Goal: Task Accomplishment & Management: Manage account settings

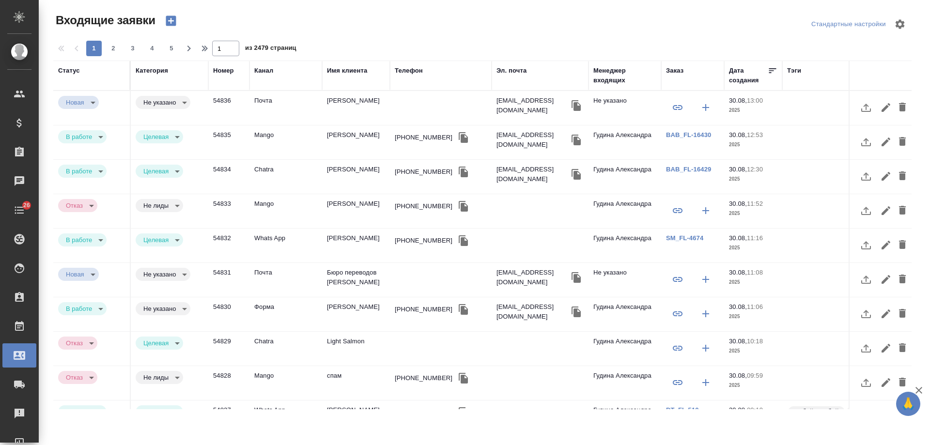
select select "RU"
click at [699, 119] on div "BAB_FL-16430" at bounding box center [692, 107] width 53 height 23
click at [672, 134] on link "BAB_FL-16430" at bounding box center [688, 134] width 45 height 7
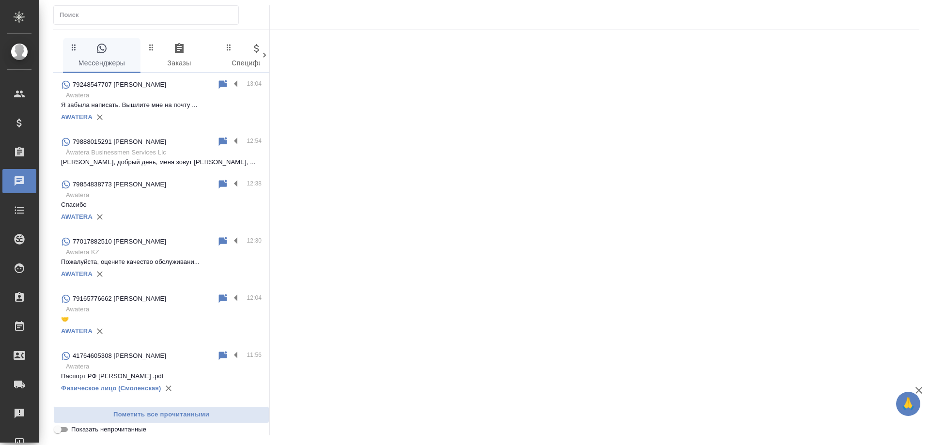
click at [150, 153] on p "Àwatera Businessmen Services Llc" at bounding box center [164, 153] width 196 height 10
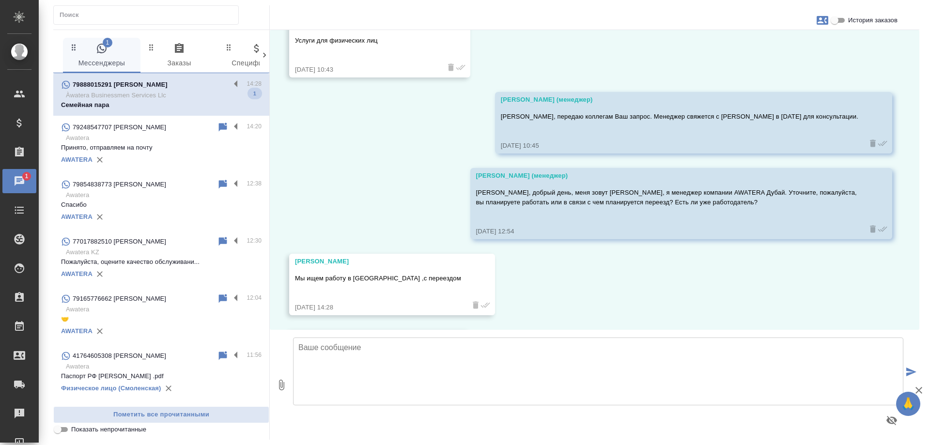
scroll to position [488, 0]
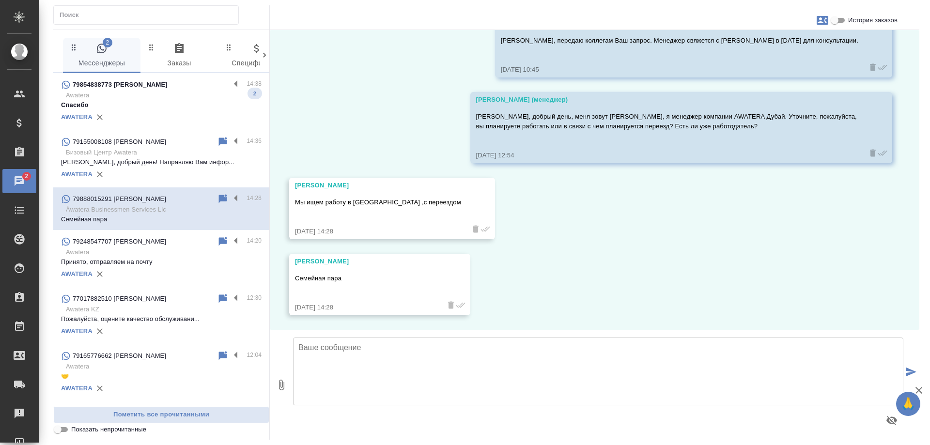
click at [147, 85] on p "79854838773 Михайлова Елена" at bounding box center [120, 85] width 95 height 10
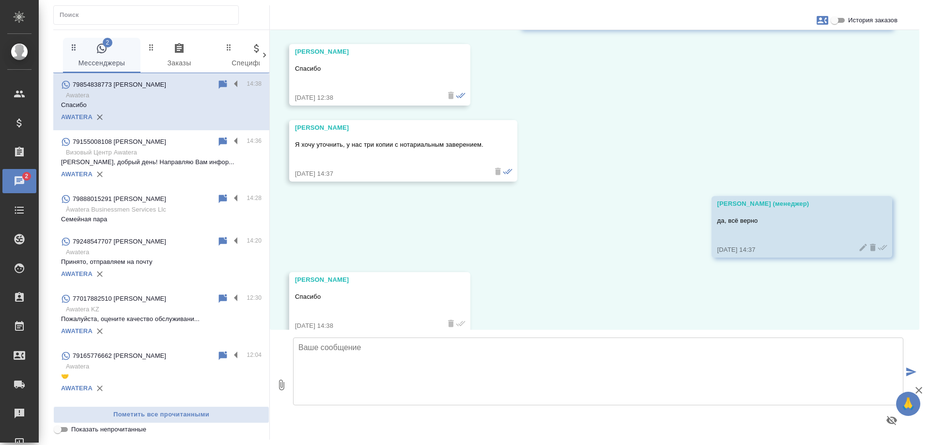
scroll to position [913, 0]
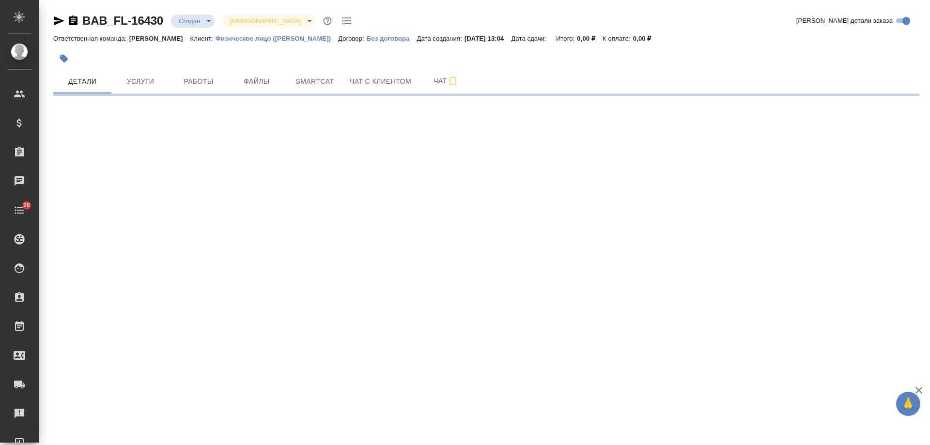
click at [59, 19] on icon "button" at bounding box center [59, 20] width 10 height 9
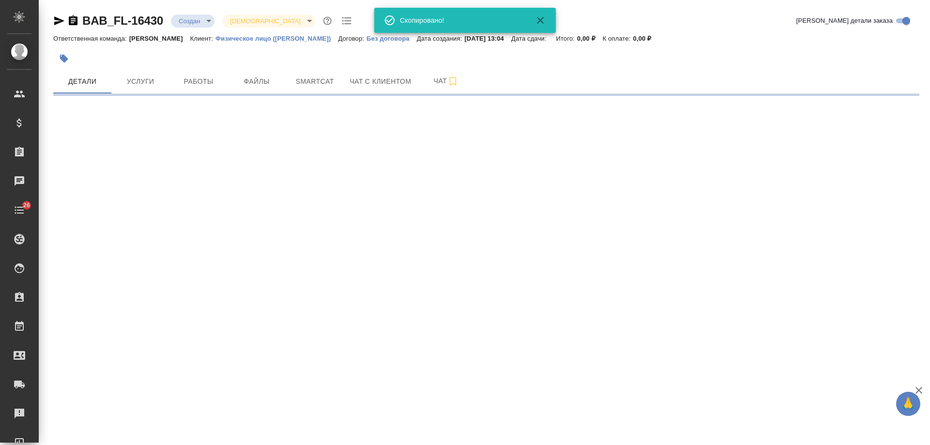
select select "RU"
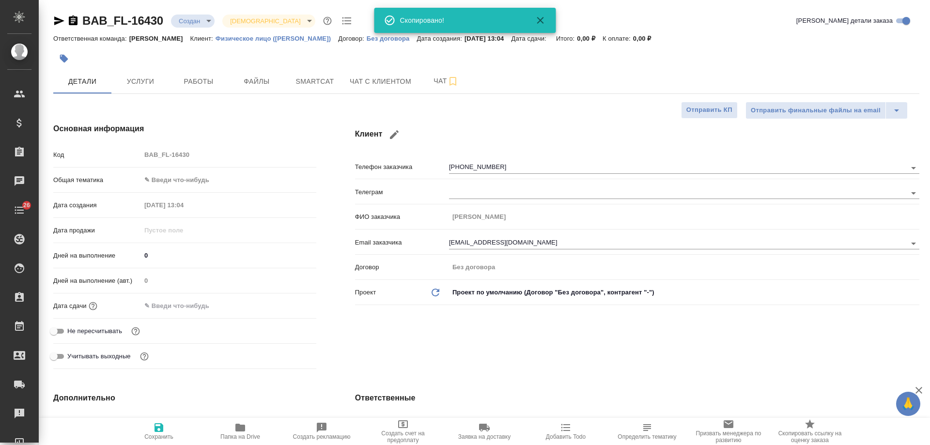
type textarea "x"
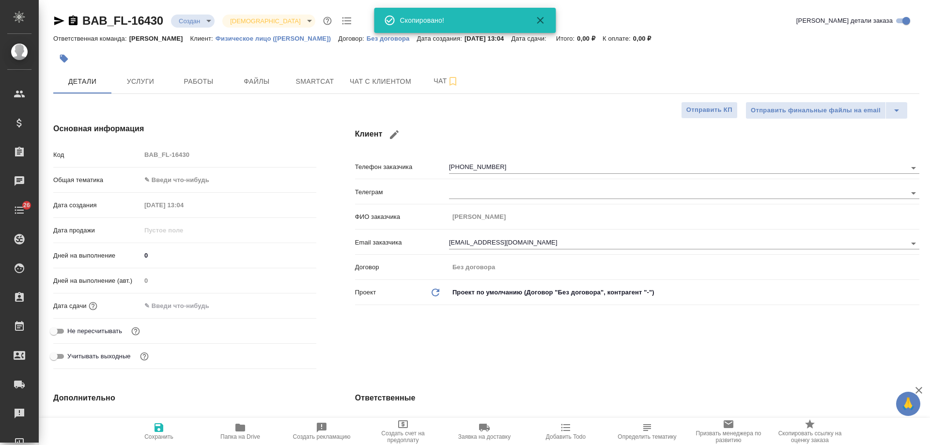
type textarea "x"
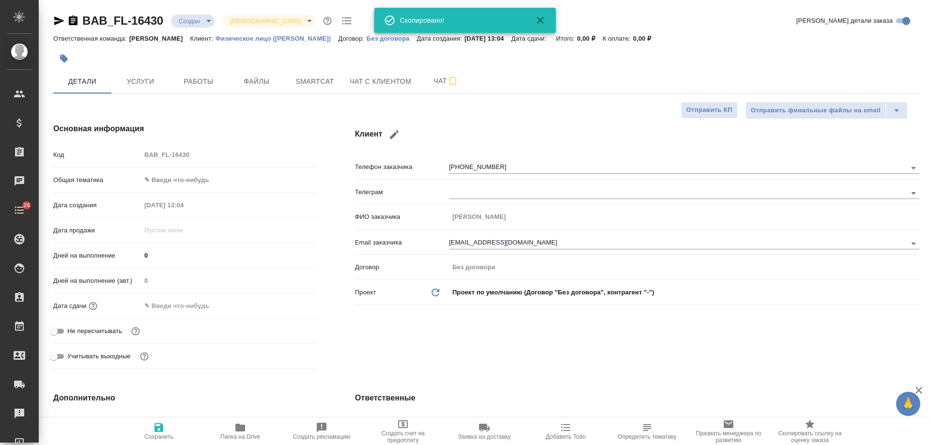
type textarea "x"
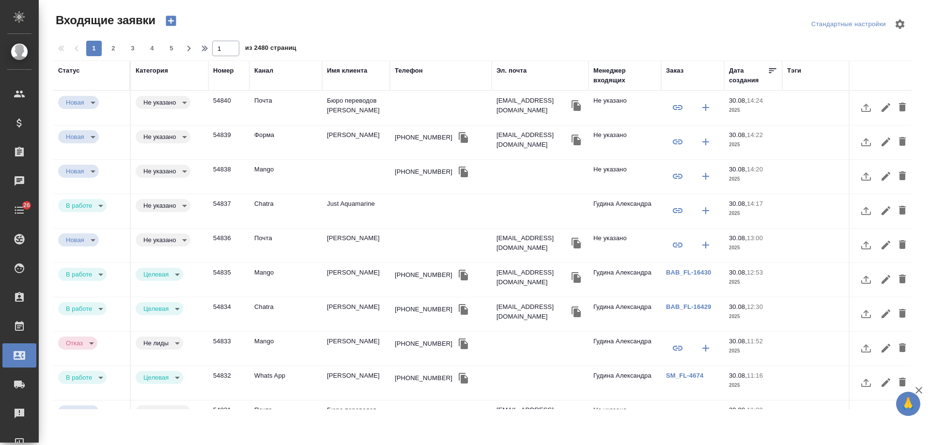
select select "RU"
click at [360, 125] on td "Just Aquamarine" at bounding box center [356, 108] width 68 height 34
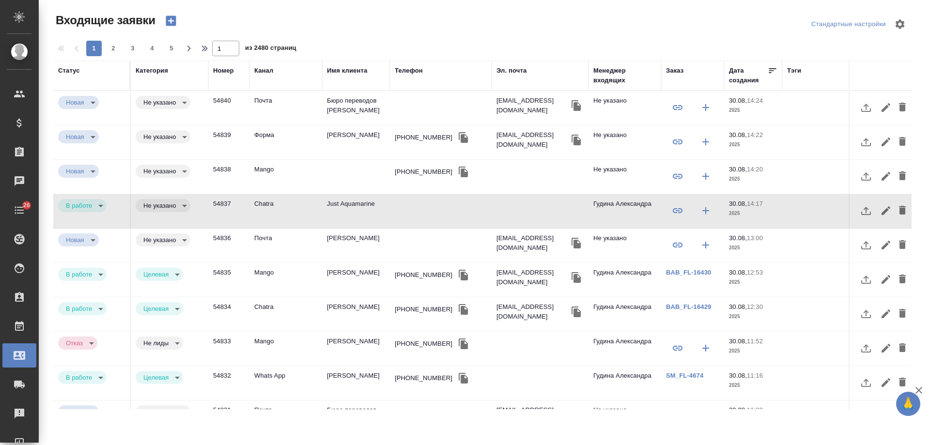
click at [344, 125] on td "[PERSON_NAME]" at bounding box center [356, 108] width 68 height 34
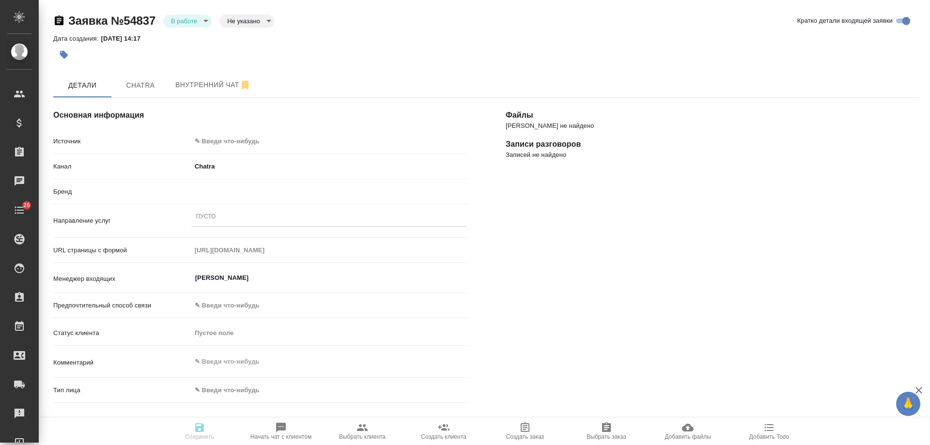
select select "RU"
click at [245, 140] on body "🙏 .cls-1 fill:#fff; AWATERA [PERSON_NAME] Спецификации Заказы Чаты 26 Todo Прое…" at bounding box center [465, 222] width 930 height 445
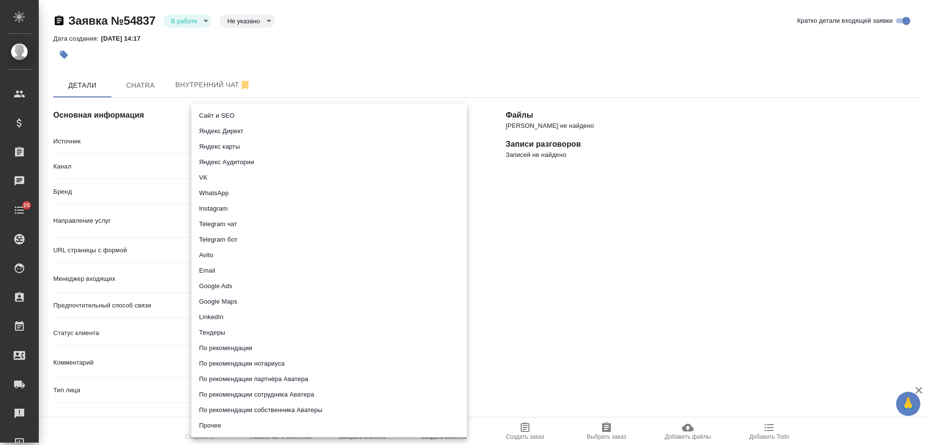
click at [541, 237] on div at bounding box center [465, 222] width 930 height 445
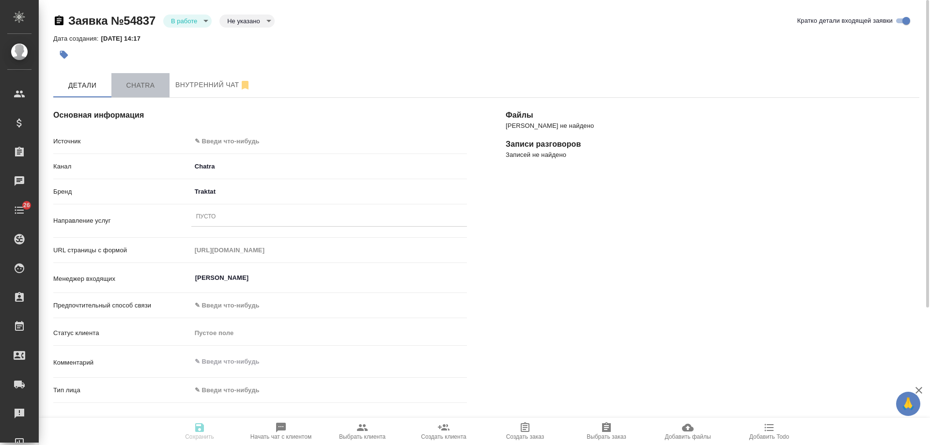
click at [142, 84] on span "Chatra" at bounding box center [140, 85] width 46 height 12
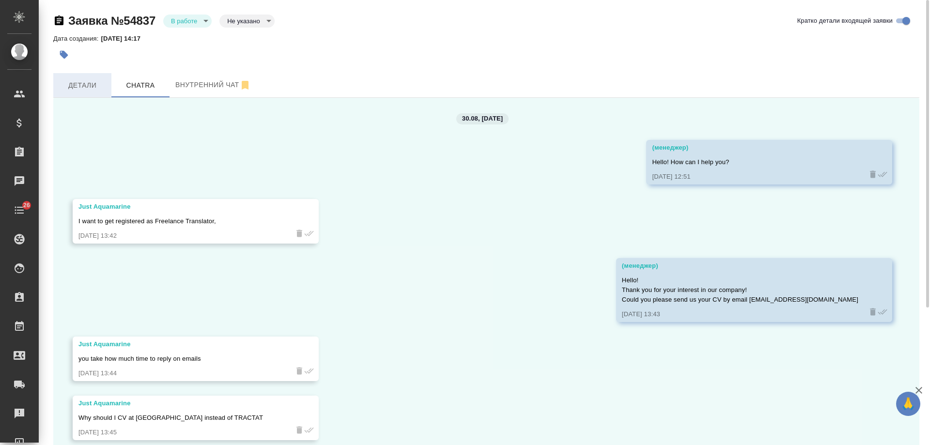
click at [82, 86] on span "Детали" at bounding box center [82, 85] width 46 height 12
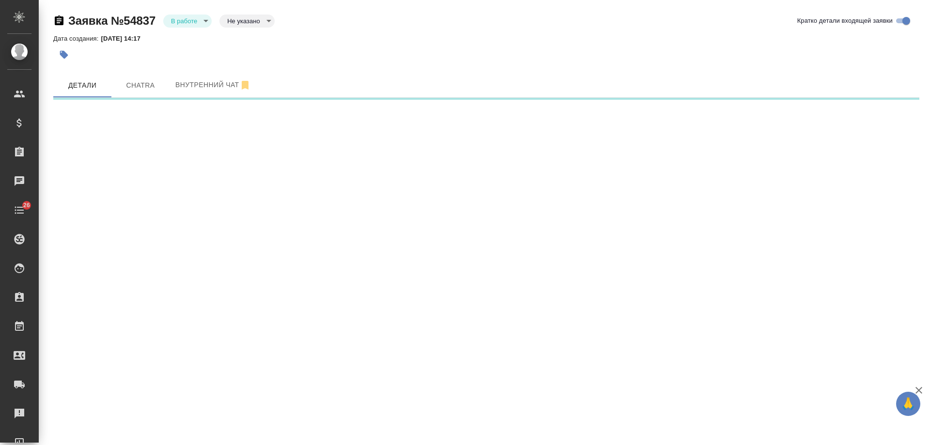
select select "RU"
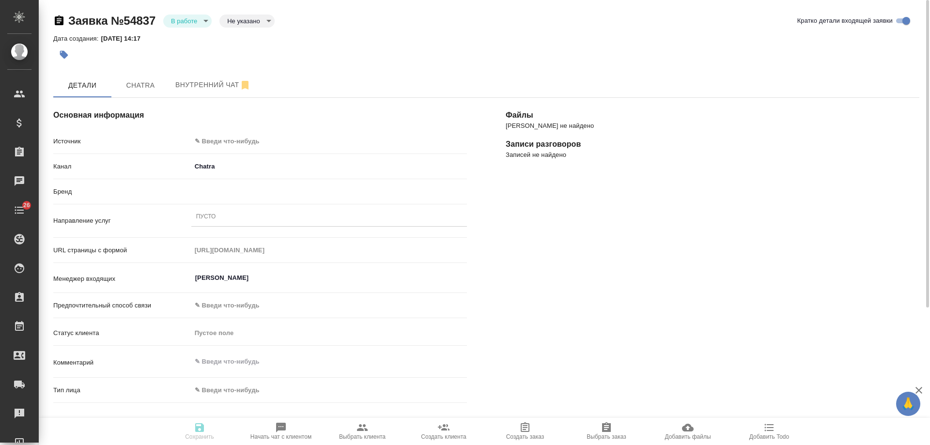
type textarea "x"
click at [240, 139] on body "🙏 .cls-1 fill:#fff; AWATERA Gudina Alexandra Клиенты Спецификации Заказы 0 Чаты…" at bounding box center [465, 222] width 930 height 445
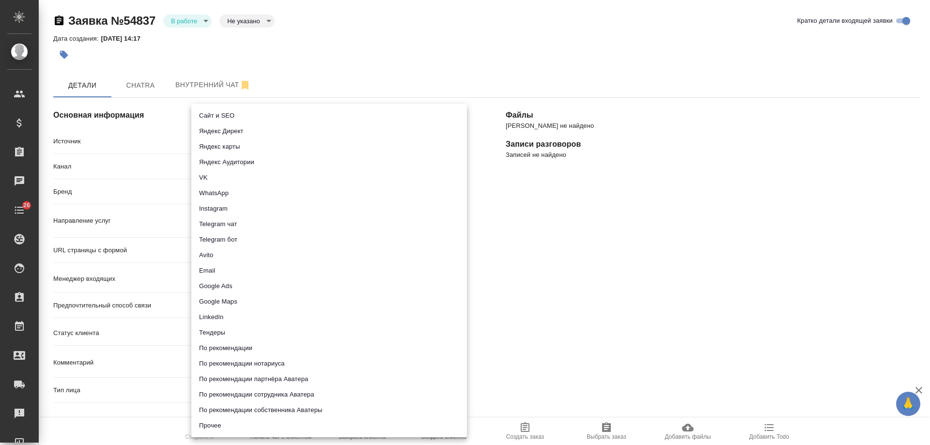
click at [229, 116] on li "Сайт и SEO" at bounding box center [329, 115] width 276 height 15
type input "seo"
type textarea "x"
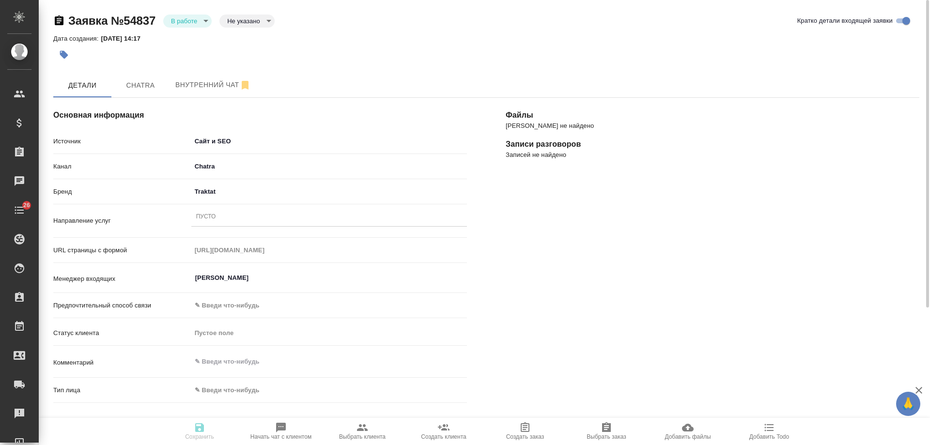
click at [224, 216] on div "Пусто" at bounding box center [329, 217] width 276 height 14
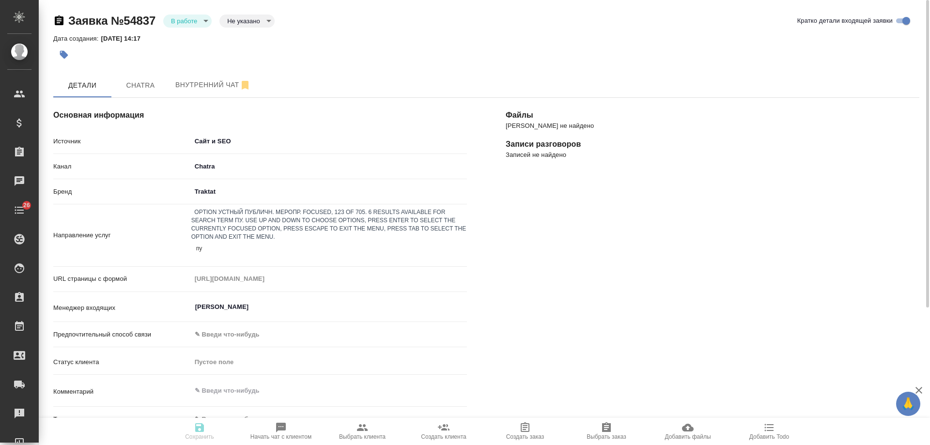
type input "пус"
type textarea "x"
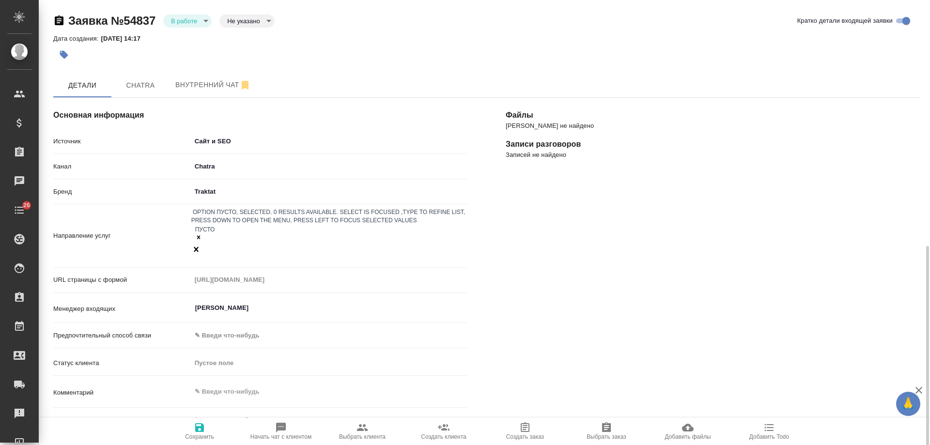
scroll to position [145, 0]
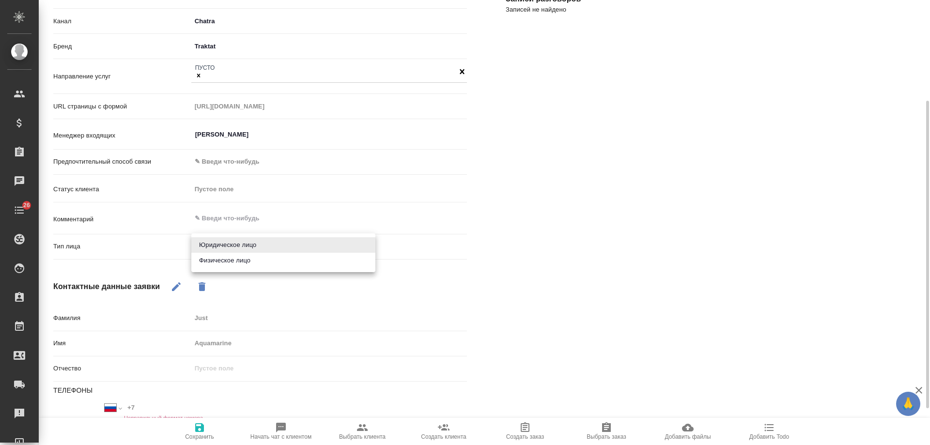
click at [220, 248] on body "🙏 .cls-1 fill:#fff; AWATERA Gudina Alexandra Клиенты Спецификации Заказы 0 Чаты…" at bounding box center [465, 222] width 930 height 445
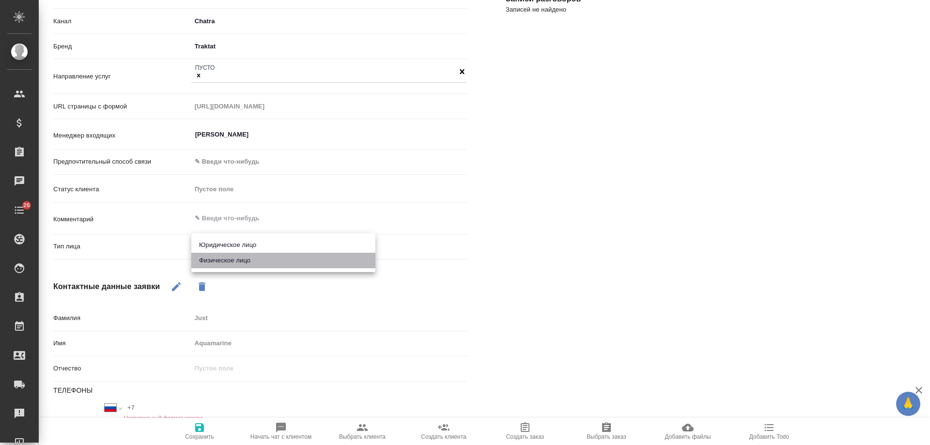
click at [227, 262] on li "Физическое лицо" at bounding box center [283, 260] width 184 height 15
type textarea "x"
type input "private"
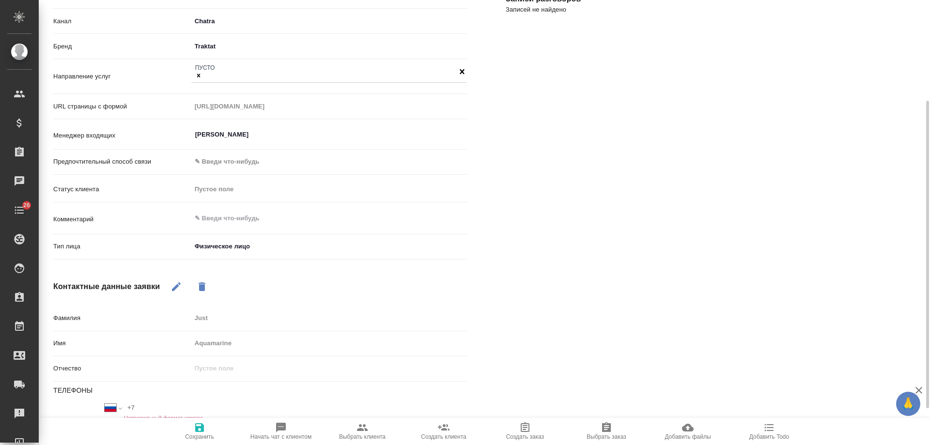
click at [204, 434] on span "Сохранить" at bounding box center [199, 436] width 29 height 7
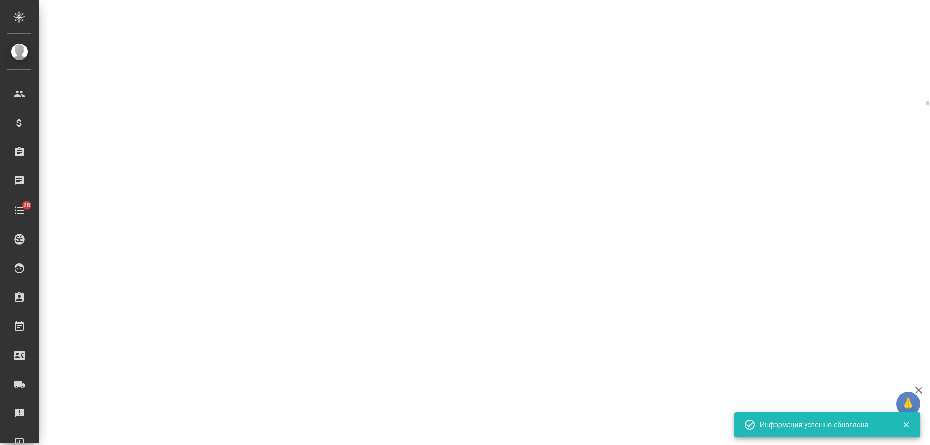
select select "RU"
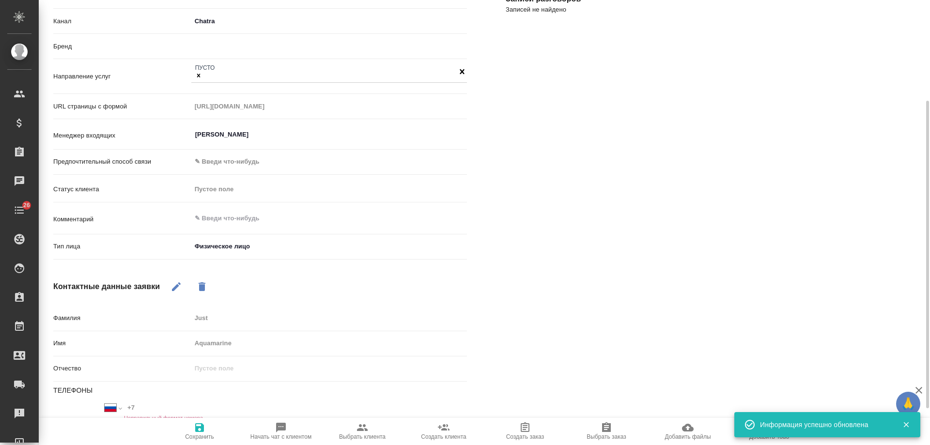
type textarea "x"
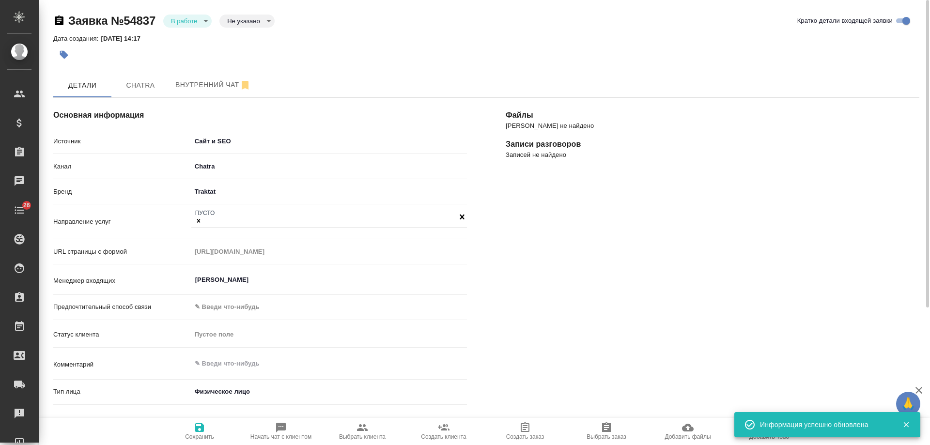
click at [181, 23] on body "🙏 .cls-1 fill:#fff; AWATERA Gudina Alexandra Клиенты Спецификации Заказы 0 Чаты…" at bounding box center [465, 222] width 930 height 445
click at [188, 26] on button "Отказ" at bounding box center [187, 20] width 32 height 11
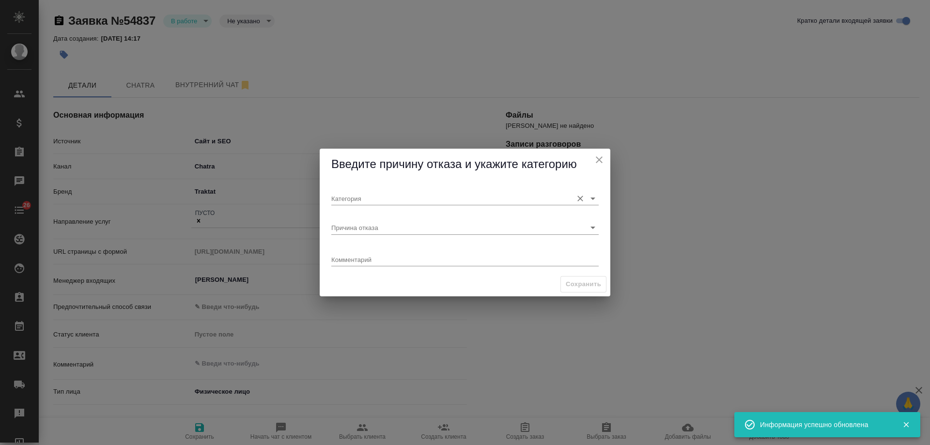
click at [400, 200] on input "Категория" at bounding box center [449, 198] width 236 height 13
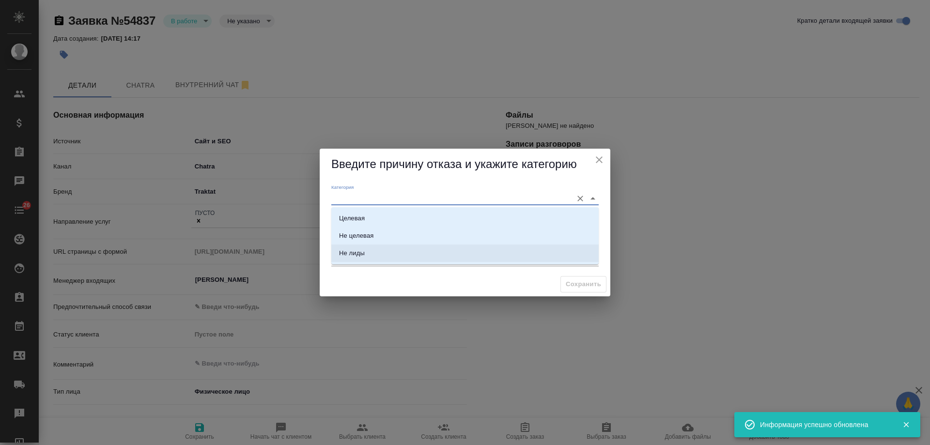
click at [381, 253] on li "Не лиды" at bounding box center [464, 253] width 267 height 17
type input "Не лиды"
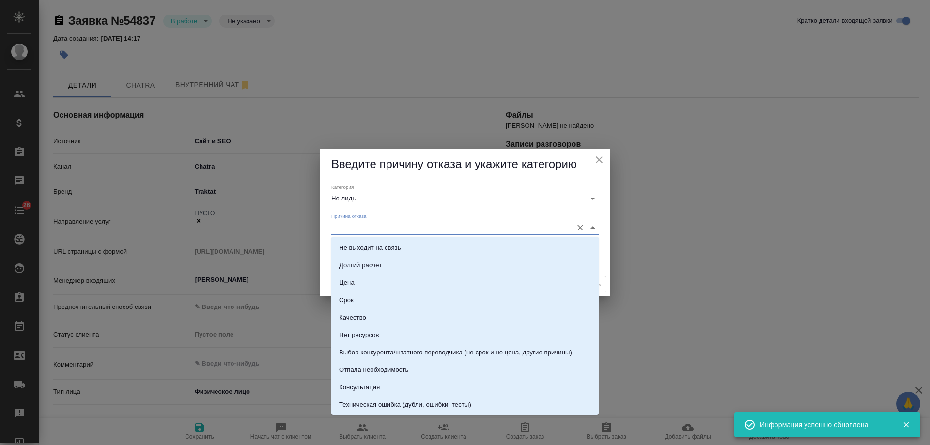
click at [379, 227] on input "Причина отказа" at bounding box center [449, 227] width 236 height 13
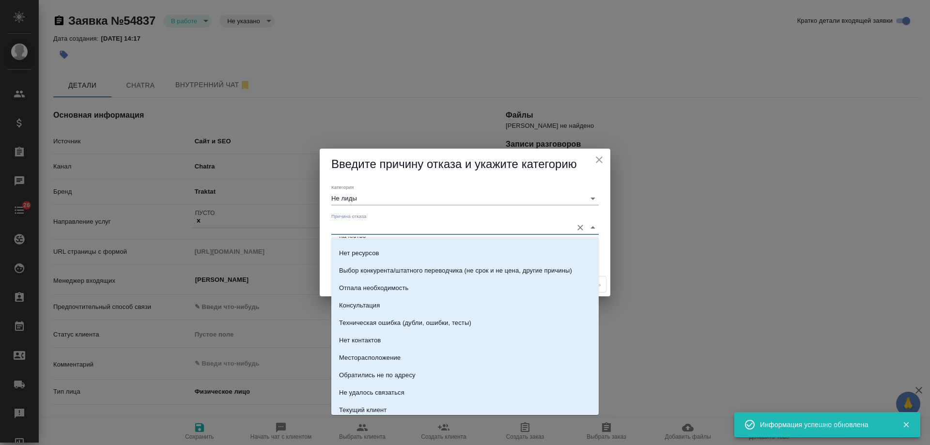
scroll to position [138, 0]
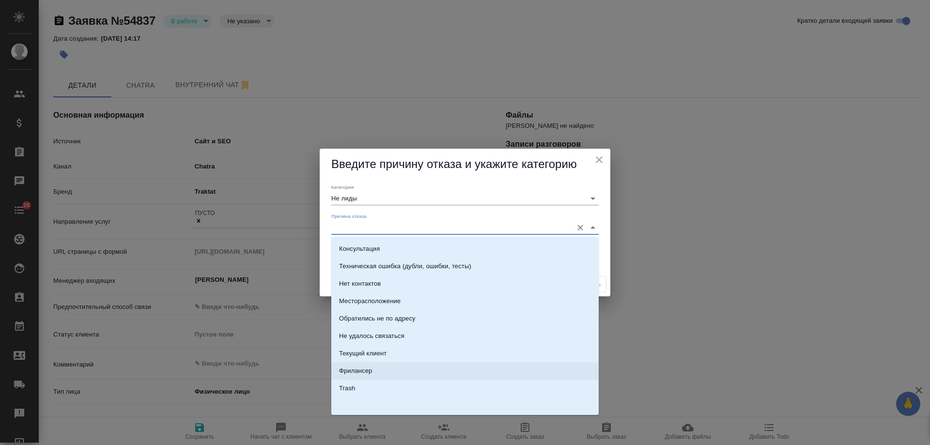
click at [373, 368] on li "Фрилансер" at bounding box center [464, 370] width 267 height 17
type input "Фрилансер"
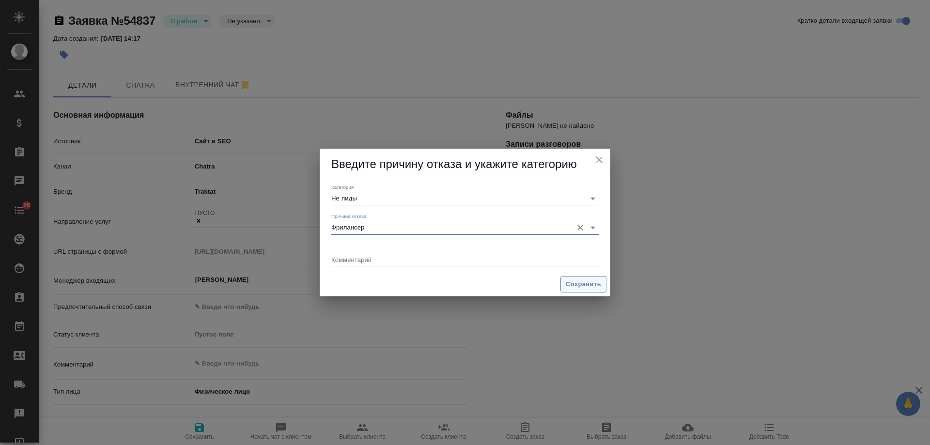
click at [587, 291] on button "Сохранить" at bounding box center [583, 284] width 46 height 17
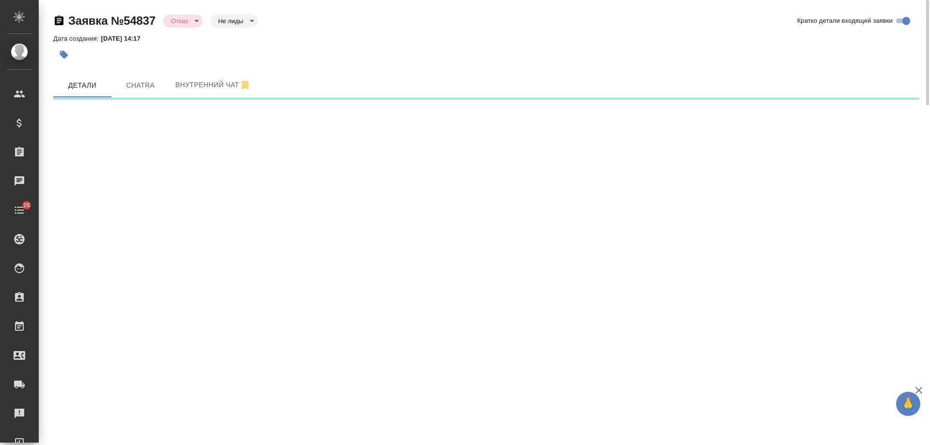
select select "RU"
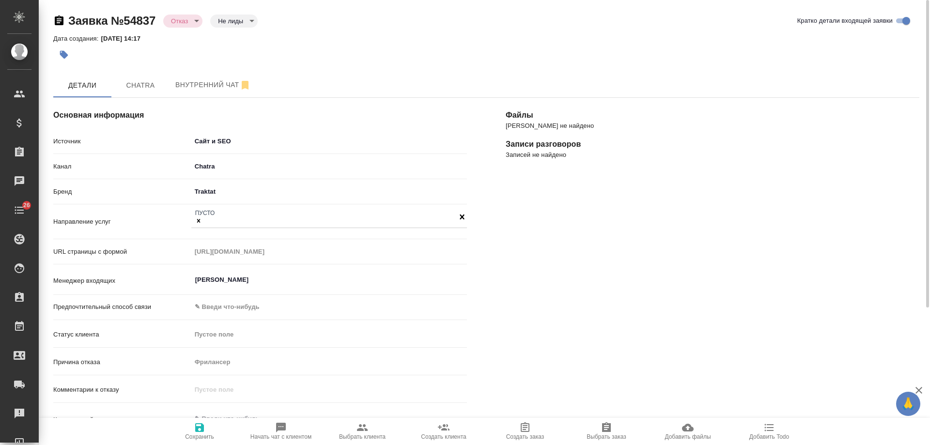
type textarea "x"
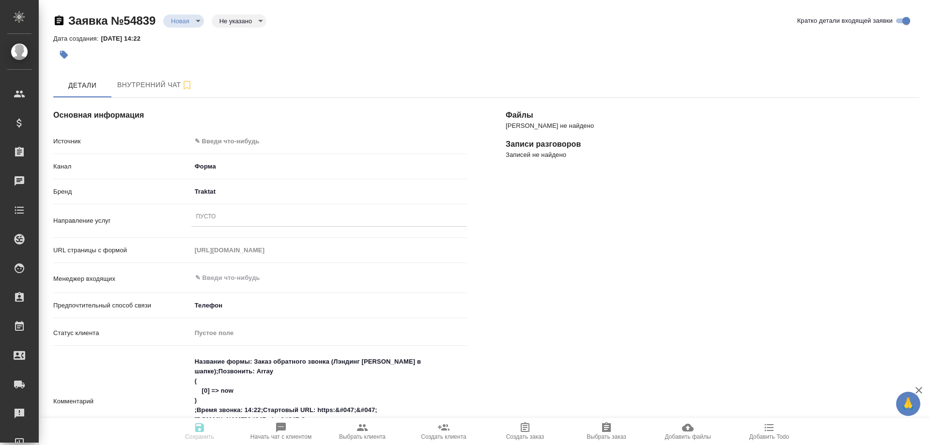
select select "RU"
click at [254, 139] on body "🙏 .cls-1 fill:#fff; AWATERA [PERSON_NAME] Спецификации Заказы 0 Чаты 26 Todo Пр…" at bounding box center [465, 222] width 930 height 445
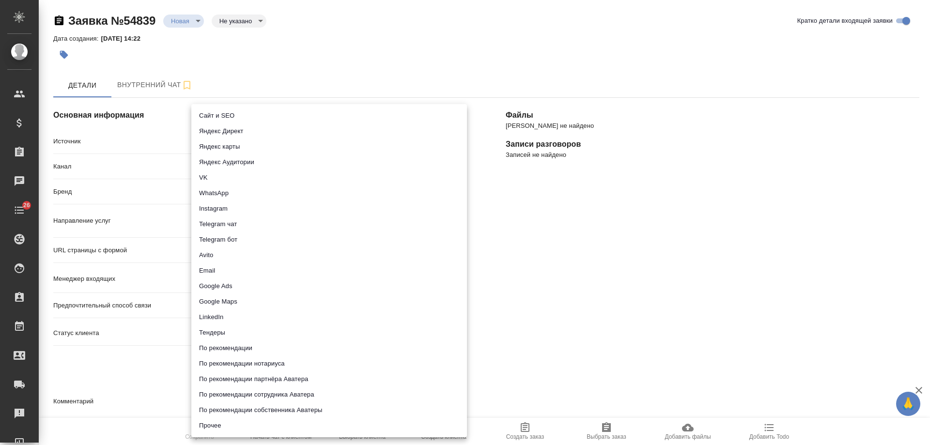
click at [238, 119] on li "Сайт и SEO" at bounding box center [329, 115] width 276 height 15
type input "seo"
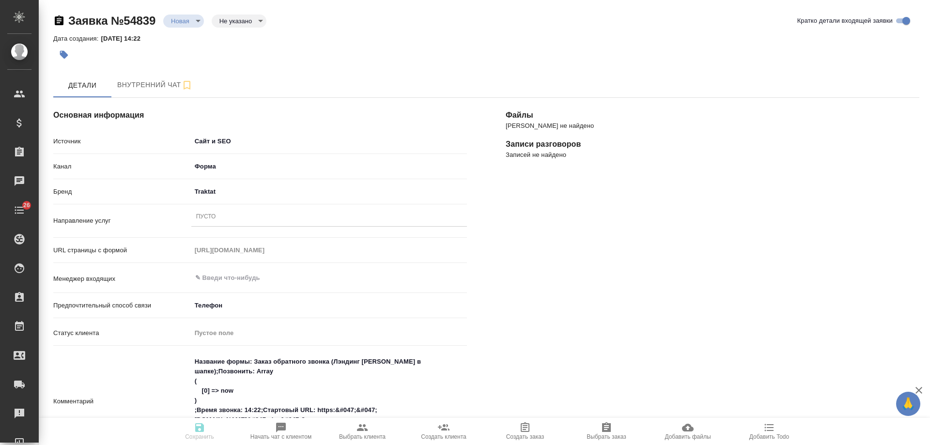
click at [223, 192] on body "🙏 .cls-1 fill:#fff; AWATERA Gudina Alexandra Клиенты Спецификации Заказы 0 Чаты…" at bounding box center [465, 222] width 930 height 445
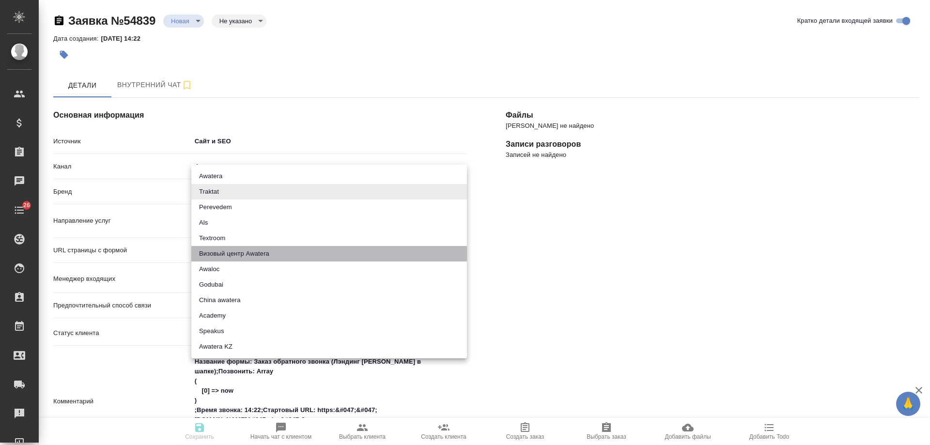
click at [239, 254] on li "Визовый центр Awatera" at bounding box center [329, 253] width 276 height 15
type input "visaCenterAwatera"
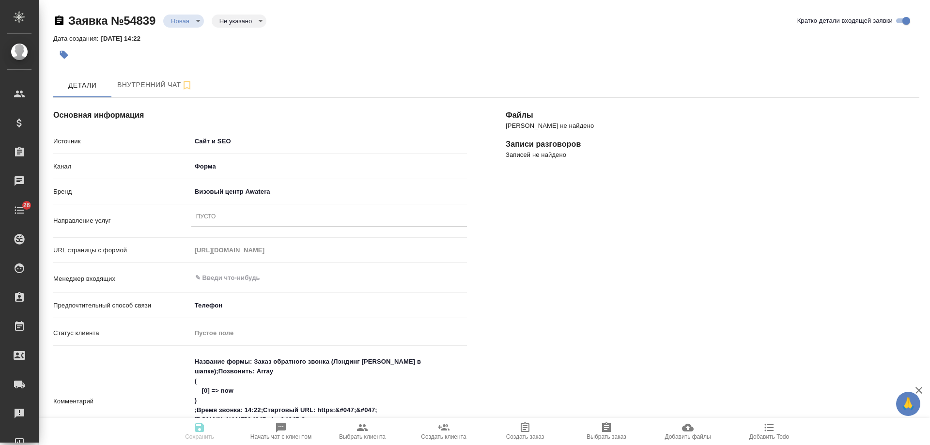
click at [252, 218] on div "Пусто" at bounding box center [329, 217] width 276 height 14
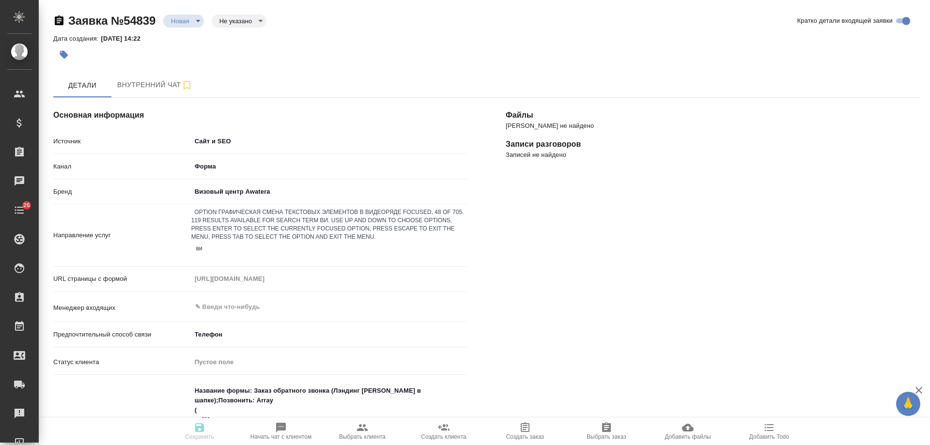
type input "виз"
click at [254, 445] on div "Оформление визы" at bounding box center [465, 451] width 930 height 12
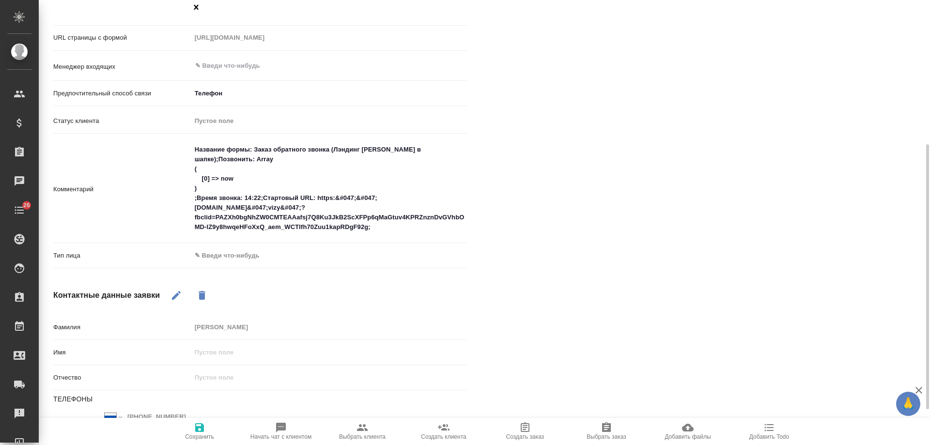
click at [243, 225] on body "🙏 .cls-1 fill:#fff; AWATERA Gudina Alexandra Клиенты Спецификации Заказы 0 Чаты…" at bounding box center [465, 222] width 930 height 445
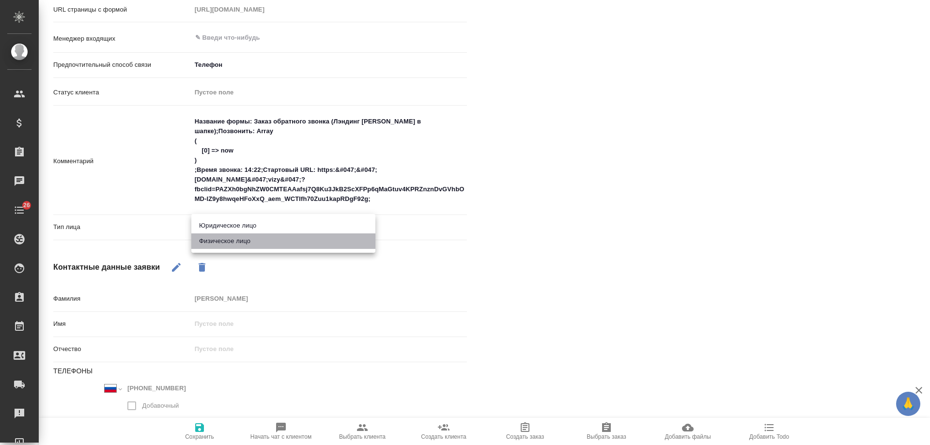
click at [239, 243] on li "Физическое лицо" at bounding box center [283, 240] width 184 height 15
type input "private"
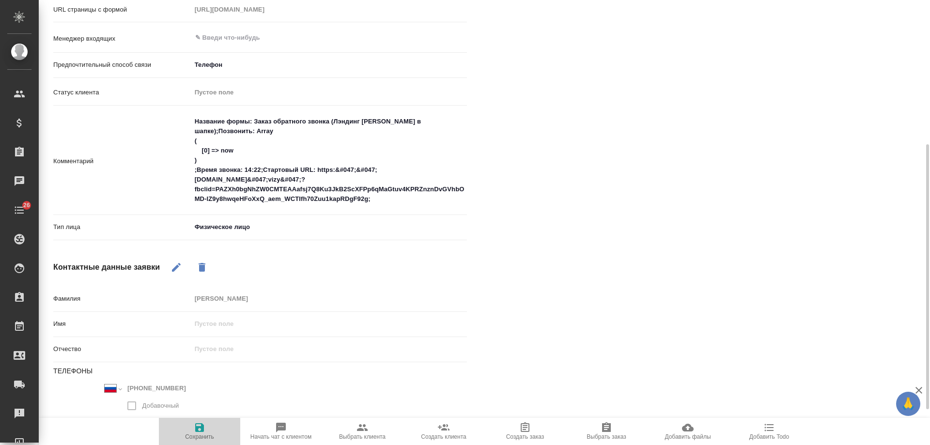
click at [197, 434] on span "Сохранить" at bounding box center [199, 436] width 29 height 7
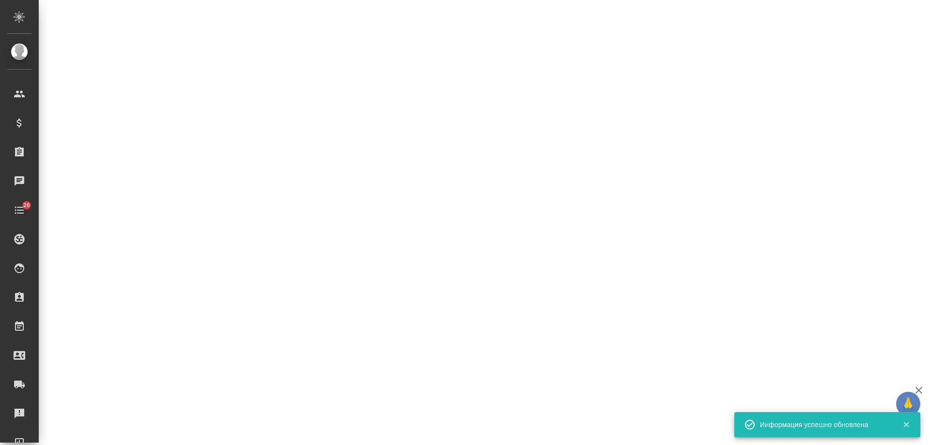
select select "RU"
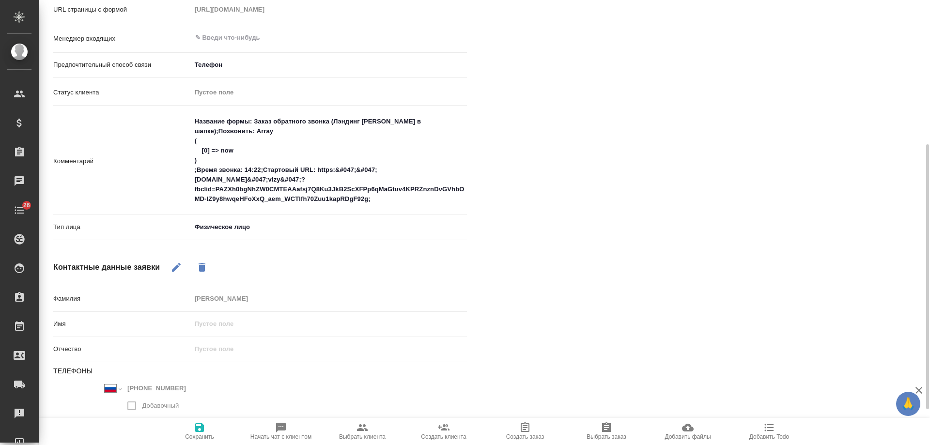
scroll to position [0, 0]
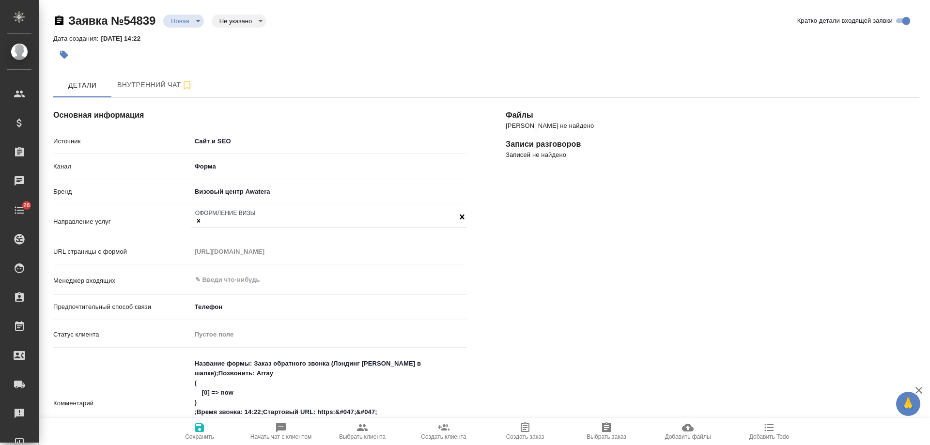
type textarea "x"
click at [252, 285] on div "​" at bounding box center [329, 279] width 276 height 17
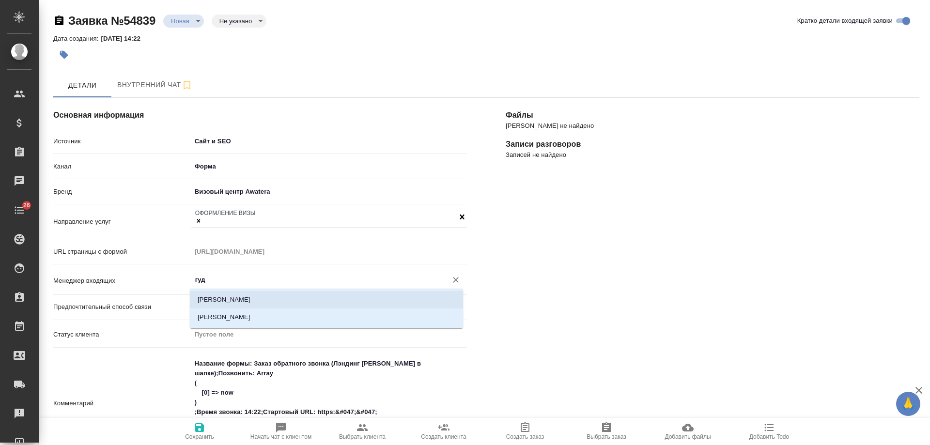
click at [265, 292] on li "Гудина Александра" at bounding box center [326, 299] width 273 height 17
type input "Гудина Александра"
type textarea "x"
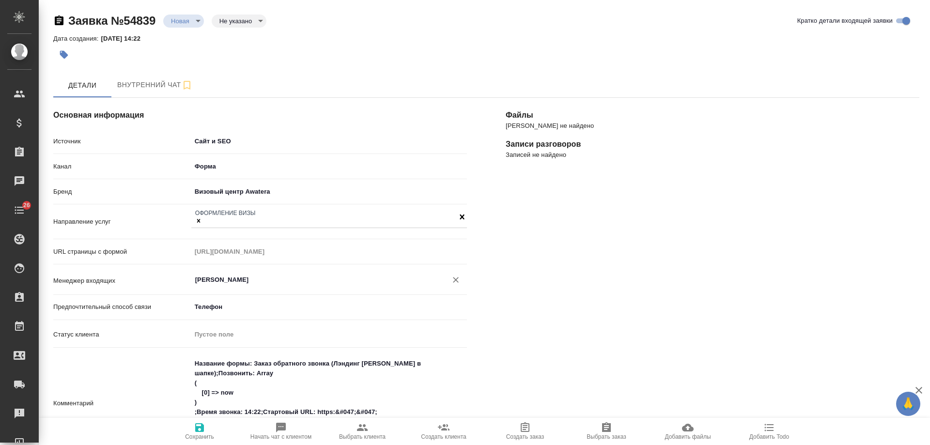
type input "Гудина Александра"
drag, startPoint x: 202, startPoint y: 415, endPoint x: 201, endPoint y: 421, distance: 5.9
click at [201, 420] on div "Основная информация Источник Сайт и SEO seo Канал Форма 63623f8939da55ae86e7274…" at bounding box center [486, 413] width 866 height 651
type textarea "x"
click at [201, 426] on icon "button" at bounding box center [199, 427] width 9 height 9
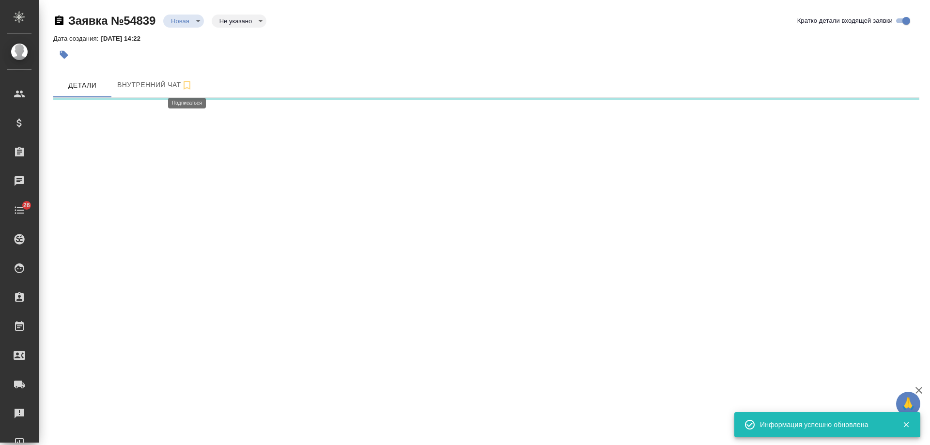
select select "RU"
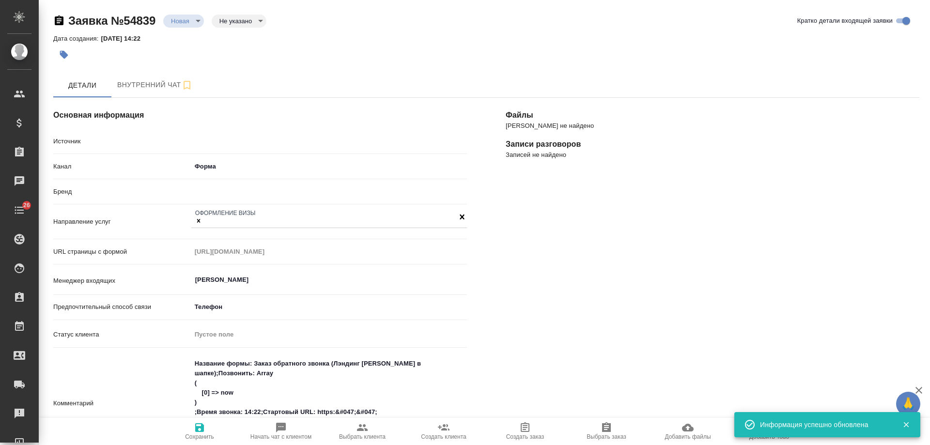
type textarea "x"
click at [67, 54] on icon "button" at bounding box center [64, 55] width 8 height 8
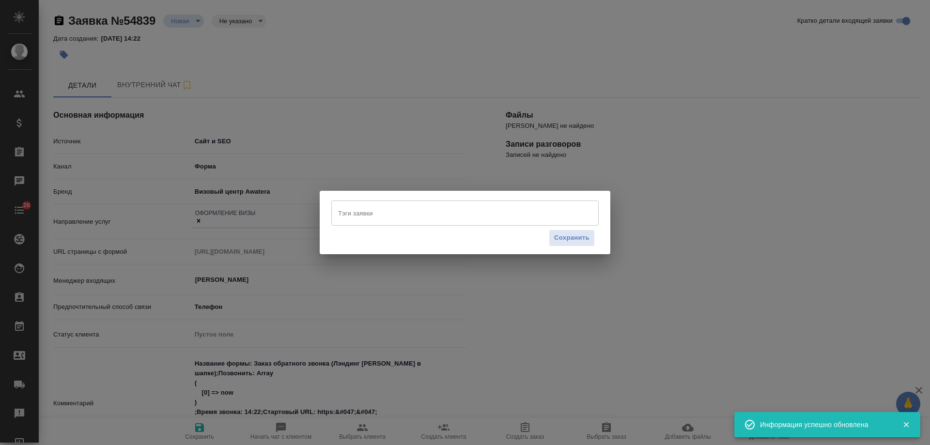
click at [378, 214] on input "Тэги заявки" at bounding box center [456, 213] width 240 height 16
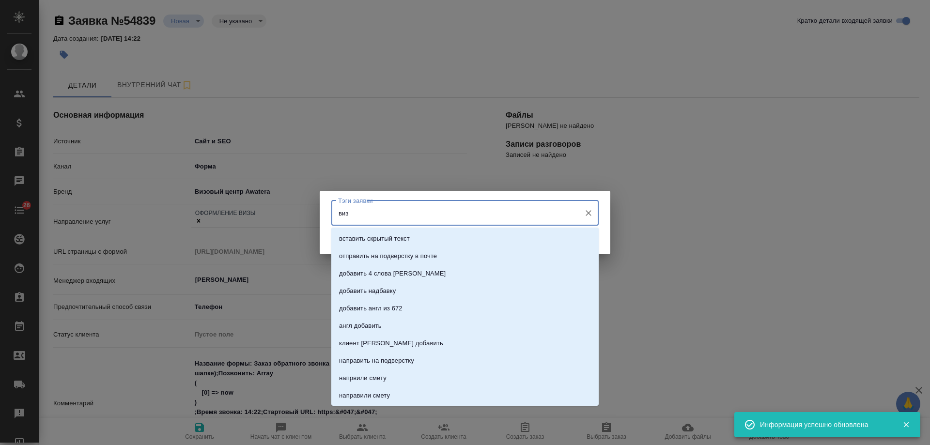
type input "визы"
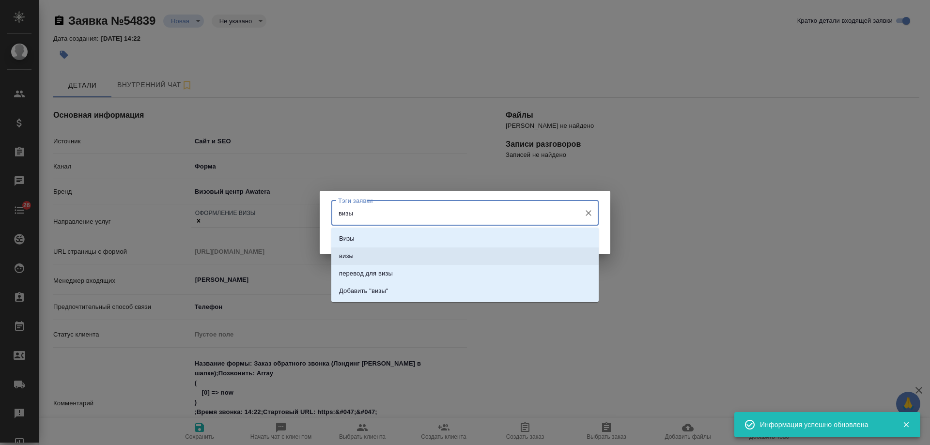
click at [364, 252] on li "визы" at bounding box center [464, 255] width 267 height 17
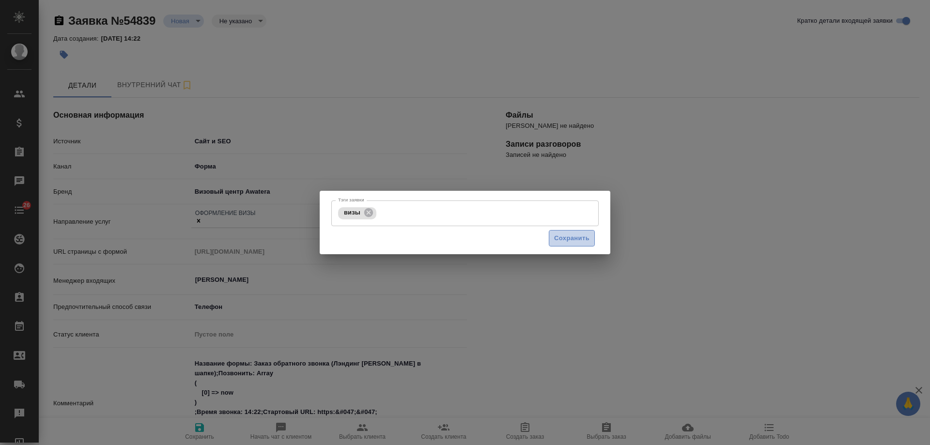
click at [577, 237] on span "Сохранить" at bounding box center [571, 238] width 35 height 11
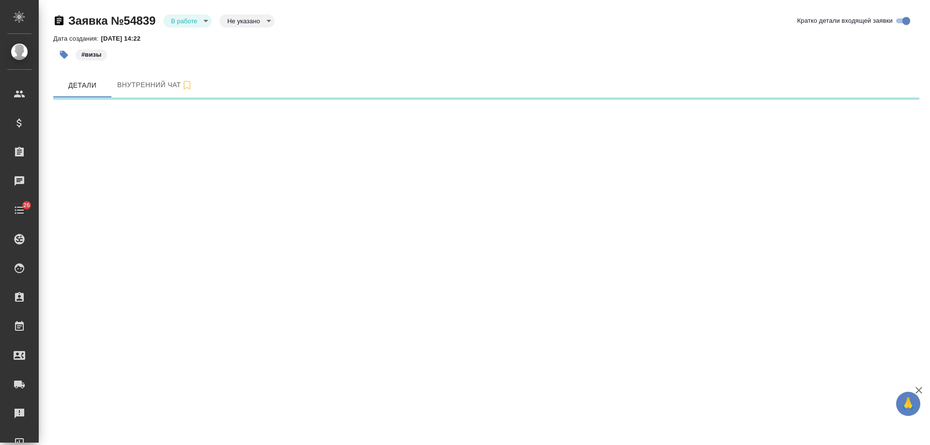
select select "RU"
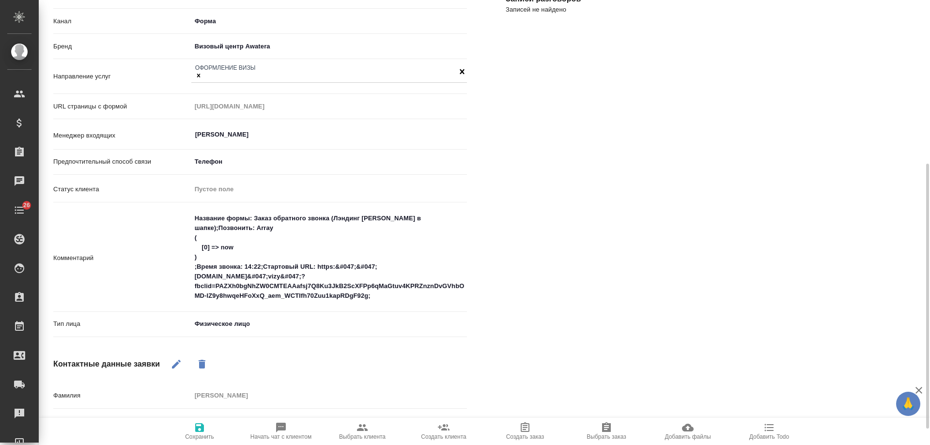
scroll to position [242, 0]
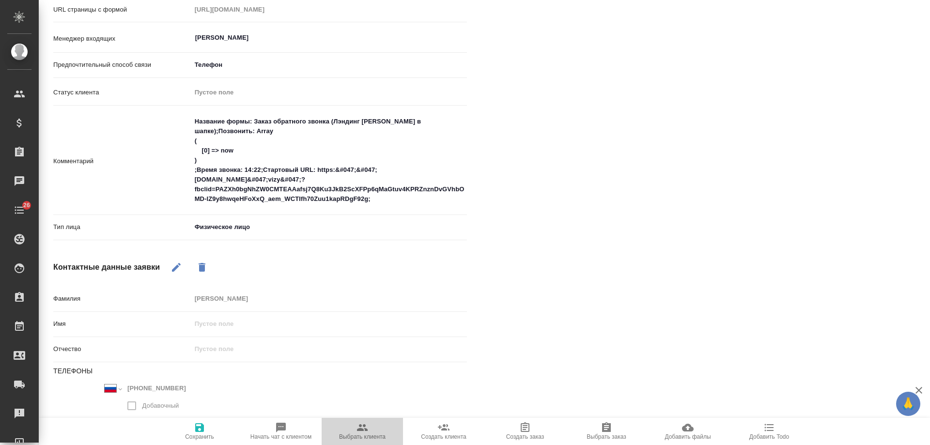
click at [367, 431] on icon "button" at bounding box center [362, 427] width 11 height 7
type textarea "x"
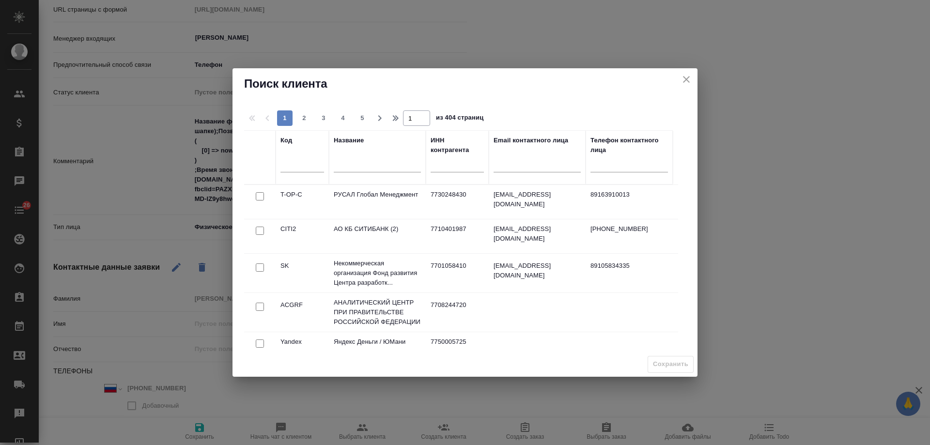
click at [379, 167] on input "text" at bounding box center [377, 166] width 87 height 12
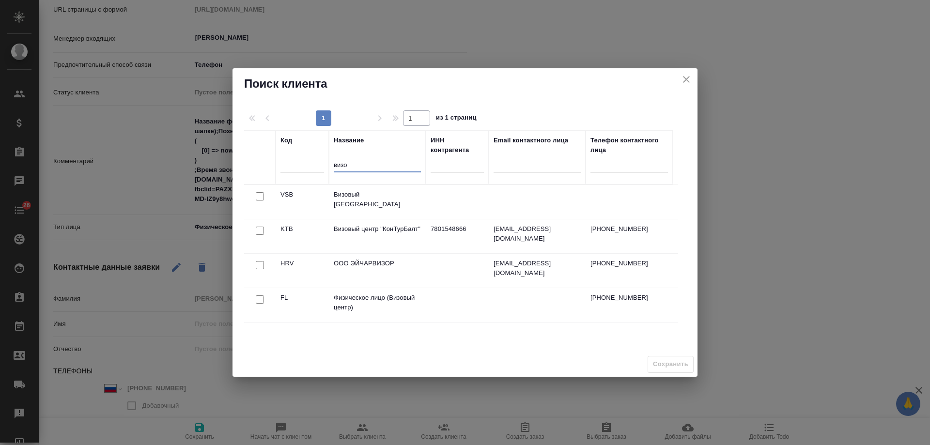
type input "визо"
click at [688, 77] on icon "close" at bounding box center [686, 79] width 7 height 7
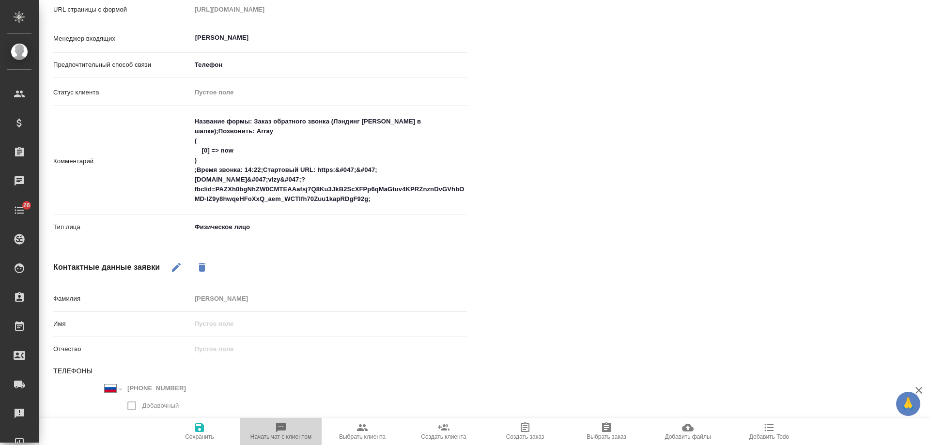
click at [281, 428] on icon "button" at bounding box center [281, 428] width 10 height 10
type textarea "x"
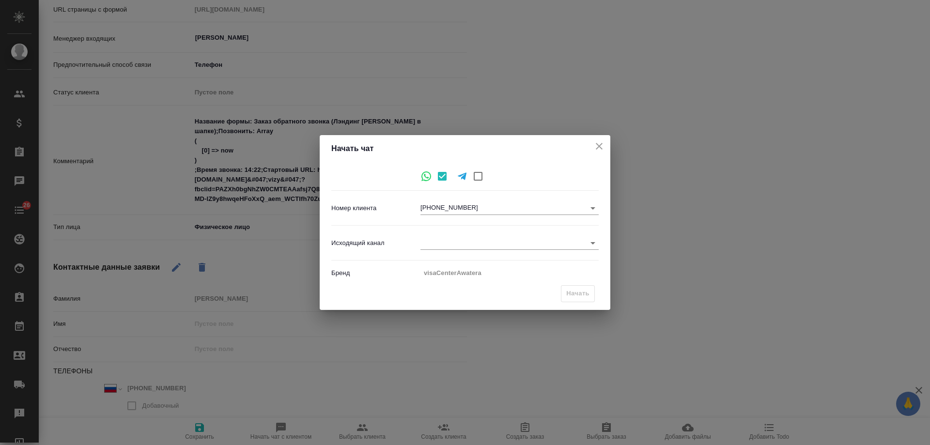
click at [471, 238] on body "🙏 .cls-1 fill:#fff; AWATERA Gudina Alexandra Клиенты Спецификации Заказы 0 Чаты…" at bounding box center [465, 222] width 930 height 445
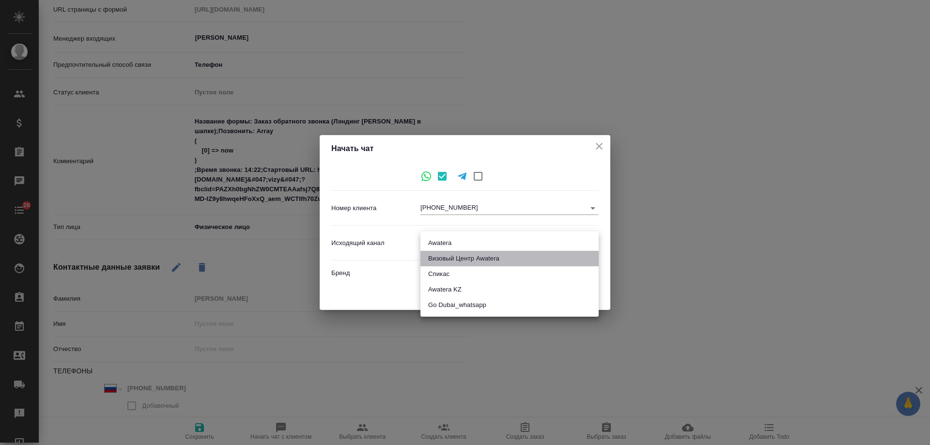
click at [474, 254] on li "Визовый Центр Awatera" at bounding box center [509, 258] width 178 height 15
type input "4"
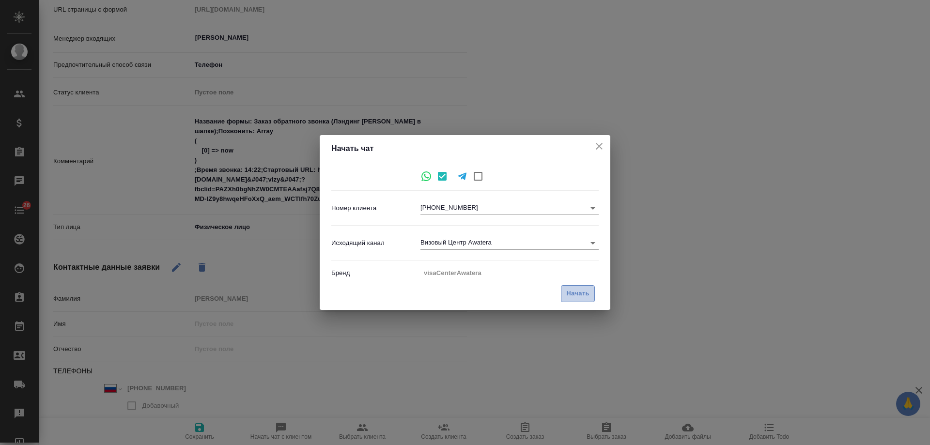
click at [569, 292] on span "Начать" at bounding box center [577, 293] width 23 height 11
type textarea "x"
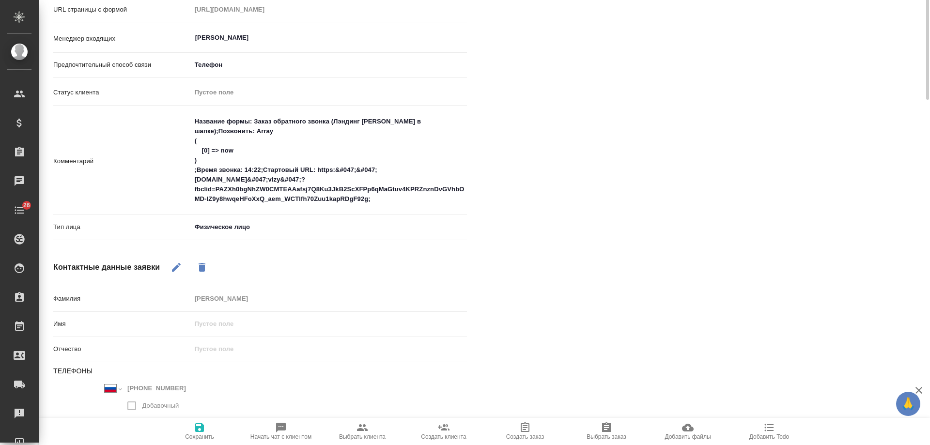
scroll to position [48, 0]
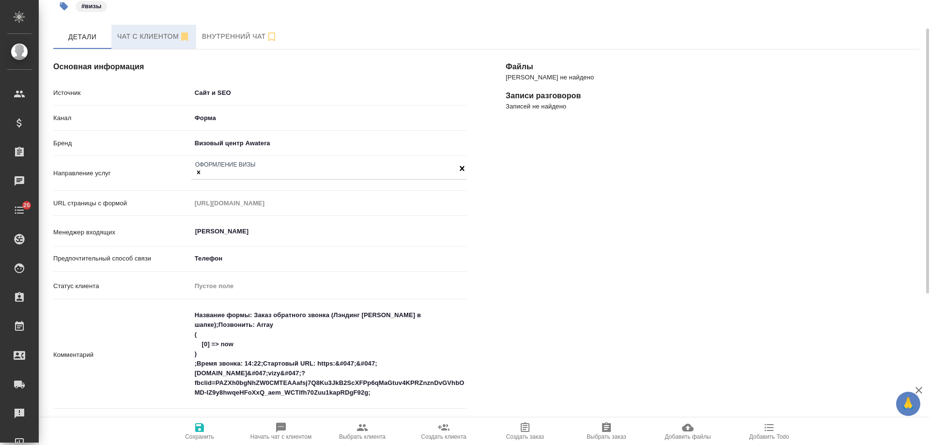
click at [149, 31] on span "Чат с клиентом" at bounding box center [153, 37] width 73 height 12
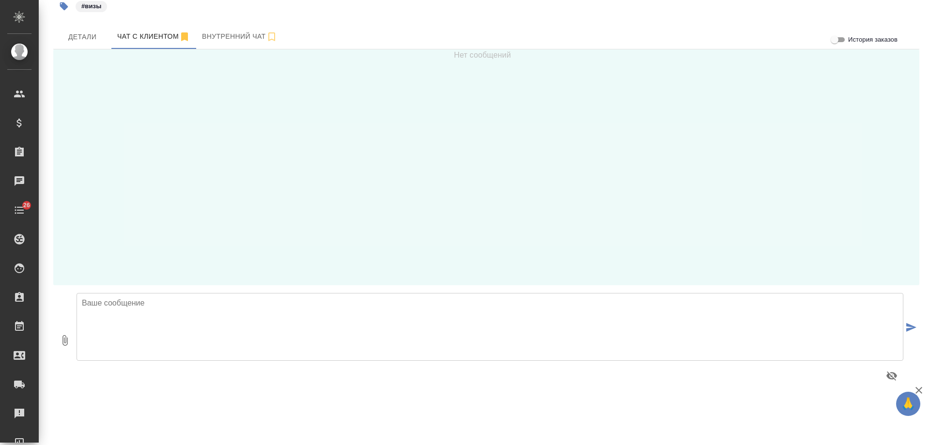
click at [250, 317] on textarea at bounding box center [490, 327] width 827 height 68
click at [103, 327] on textarea "Ксения, добрый день! Направляю Вам информацию по визе в Великобританию." at bounding box center [490, 327] width 827 height 68
click at [399, 306] on textarea "Ксения, добрый день! Направляю Вам информацию по визе в Великобританию." at bounding box center [490, 327] width 827 height 68
paste textarea "Стоимость: 15,000₽💰 Включает: • Электронная анкета • Проверка документов • Брон…"
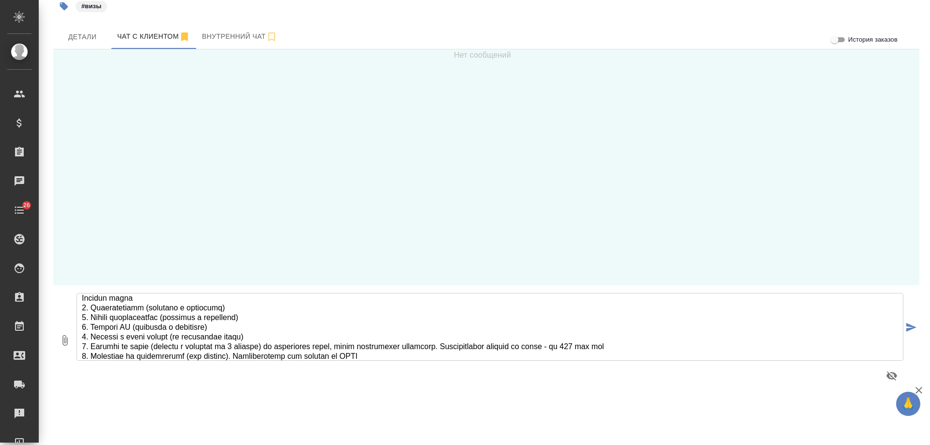
scroll to position [257, 0]
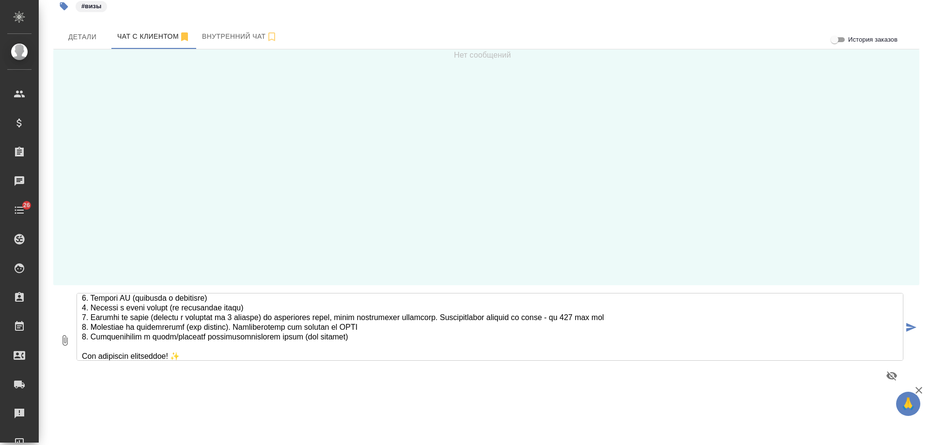
type textarea "Ксения, добрый день! Направляю Вам информацию по визе в Великобританию. Стоимос…"
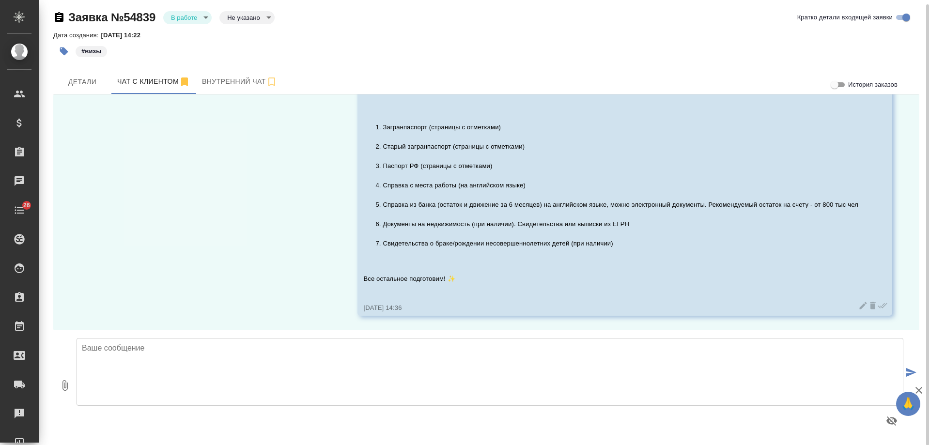
scroll to position [4, 0]
click at [84, 86] on span "Детали" at bounding box center [82, 82] width 46 height 12
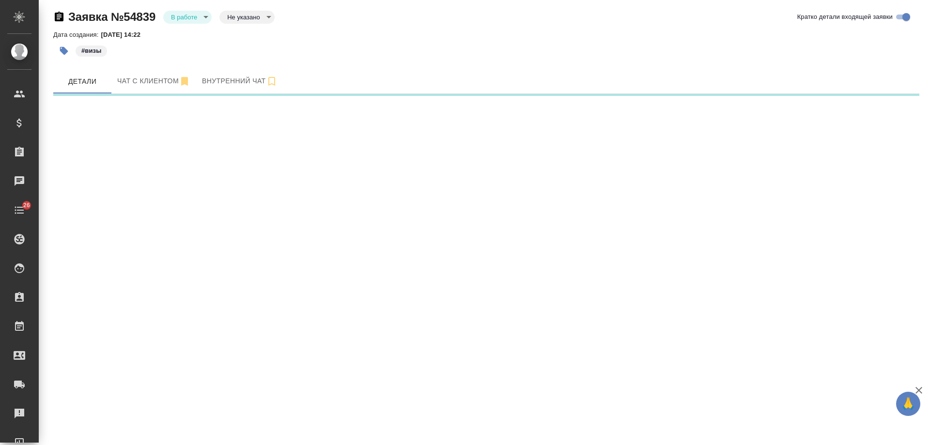
select select "RU"
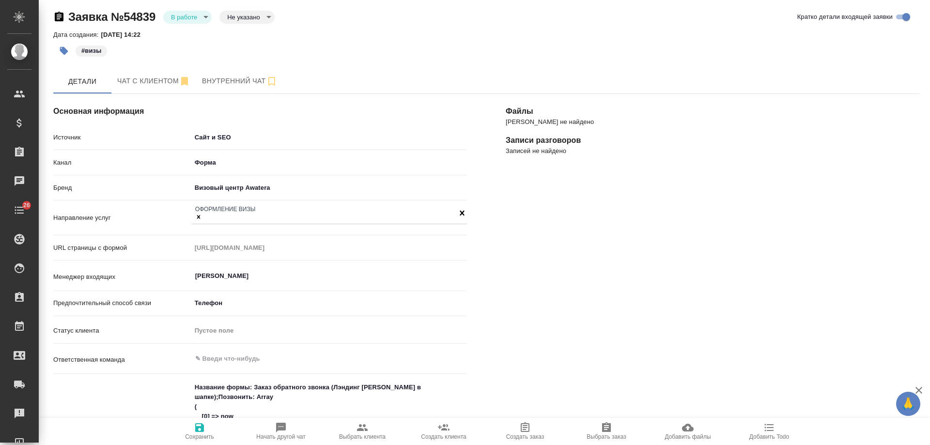
click at [363, 431] on icon "button" at bounding box center [362, 428] width 12 height 12
type textarea "x"
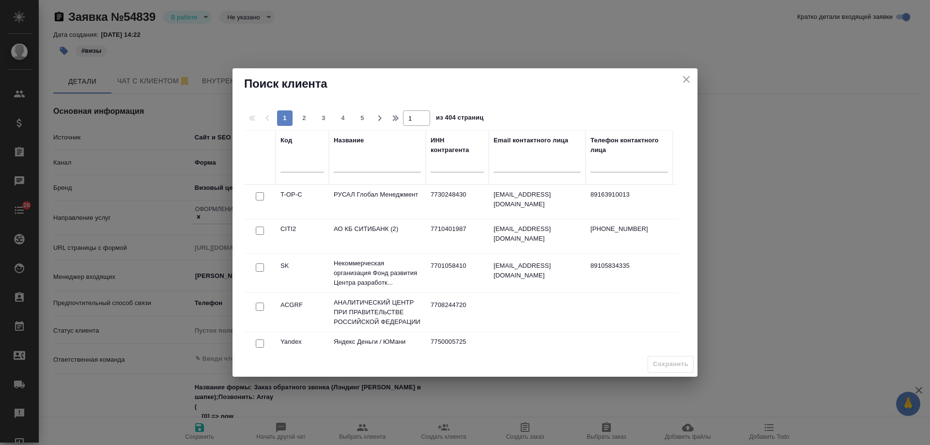
click at [352, 164] on input "text" at bounding box center [377, 166] width 87 height 12
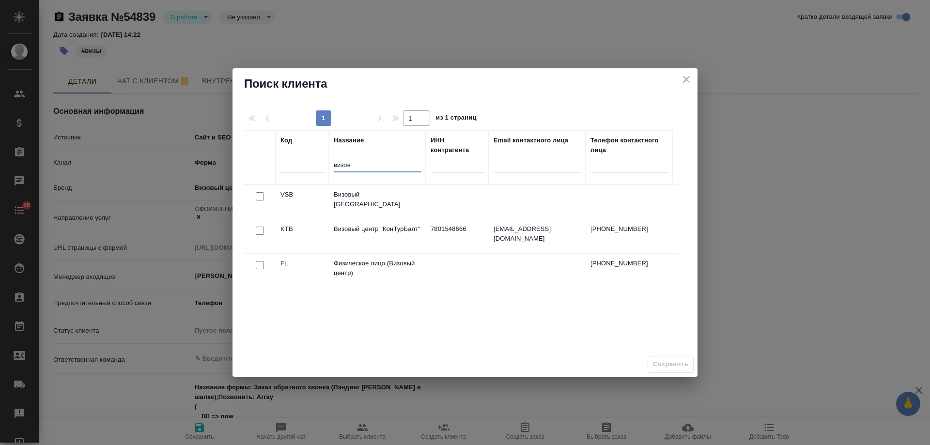
type input "визов"
click at [258, 200] on input "checkbox" at bounding box center [260, 196] width 8 height 8
checkbox input "true"
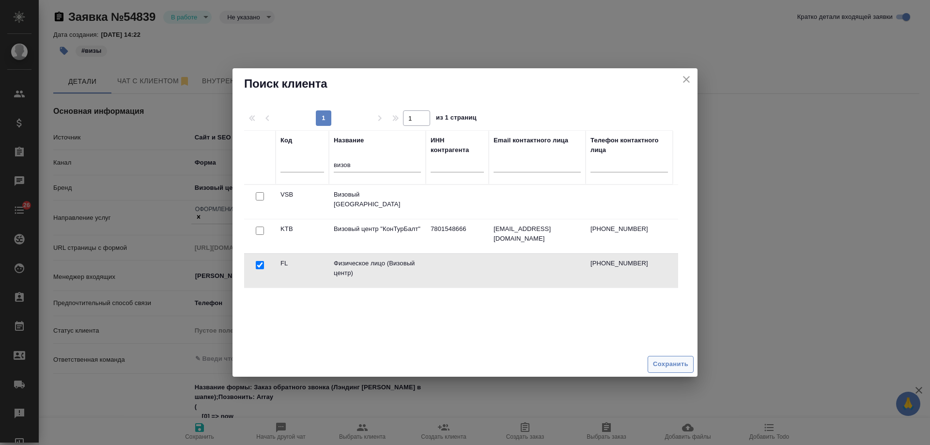
click at [671, 364] on span "Сохранить" at bounding box center [670, 364] width 35 height 11
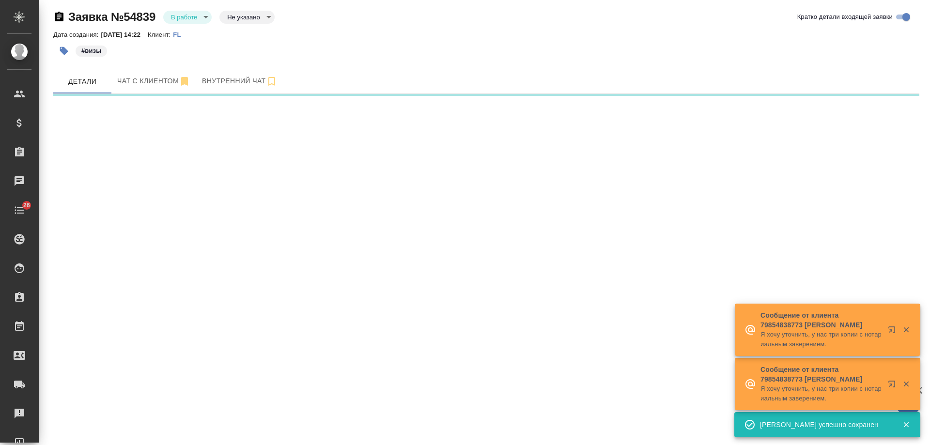
select select "RU"
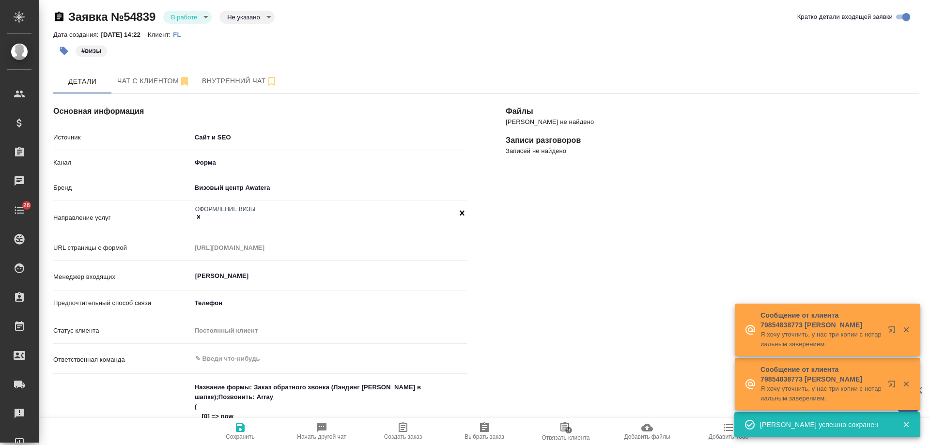
click at [409, 429] on span "Создать заказ" at bounding box center [403, 431] width 70 height 18
type textarea "x"
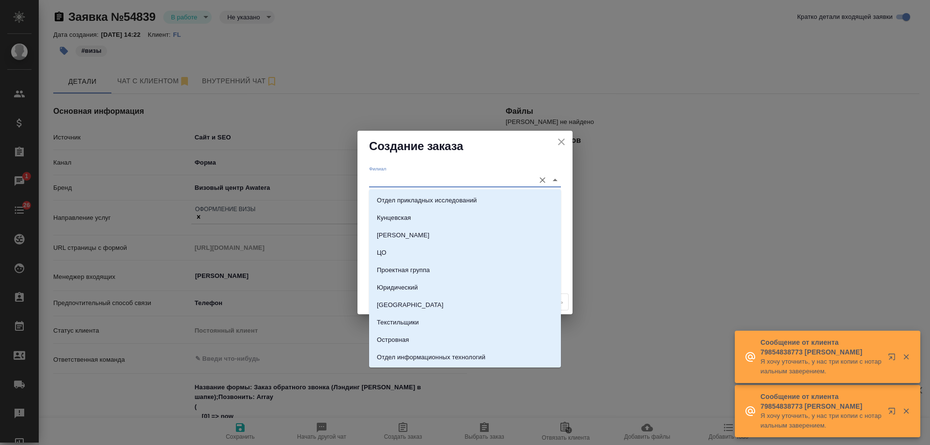
click at [406, 181] on input "Филиал" at bounding box center [449, 179] width 161 height 13
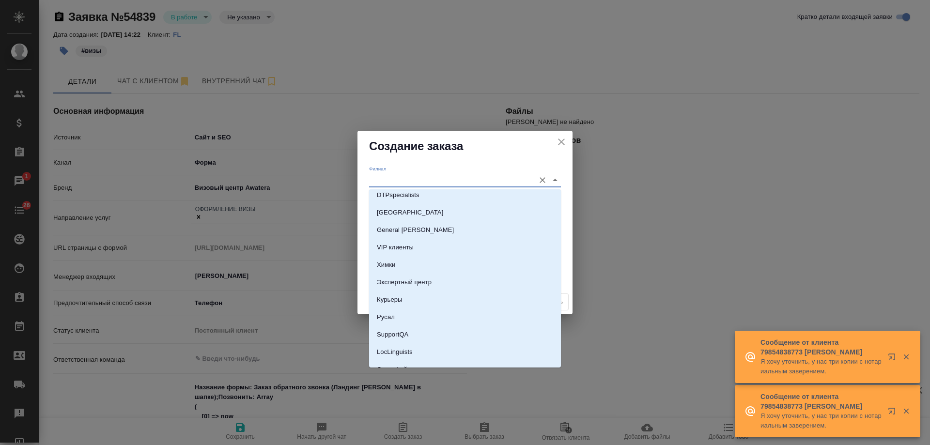
scroll to position [1708, 0]
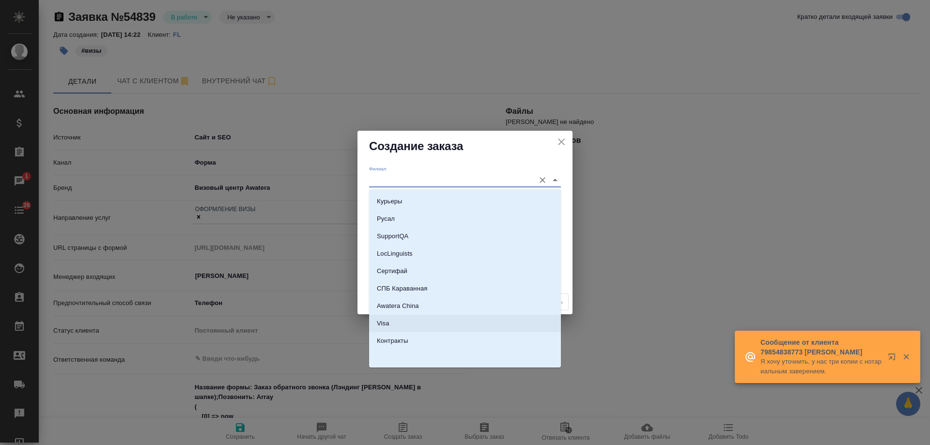
click at [390, 322] on li "Visa" at bounding box center [465, 323] width 192 height 17
type input "Visa"
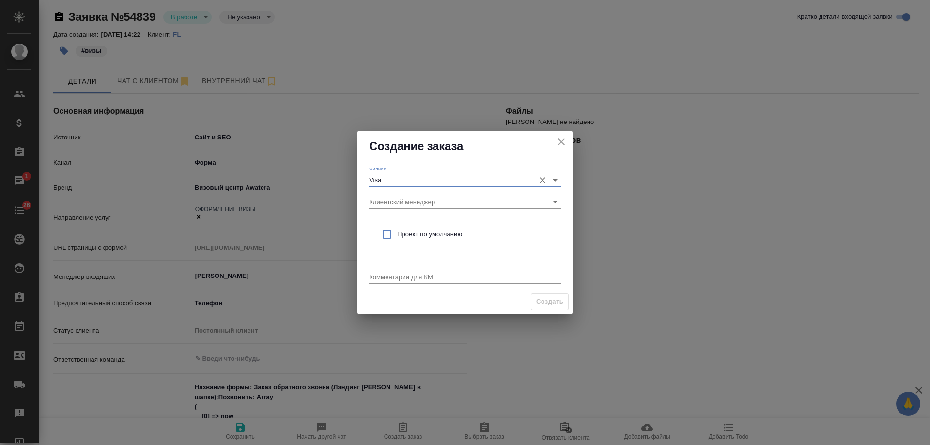
click at [409, 230] on span "Проект по умолчанию" at bounding box center [475, 235] width 156 height 10
checkbox input "true"
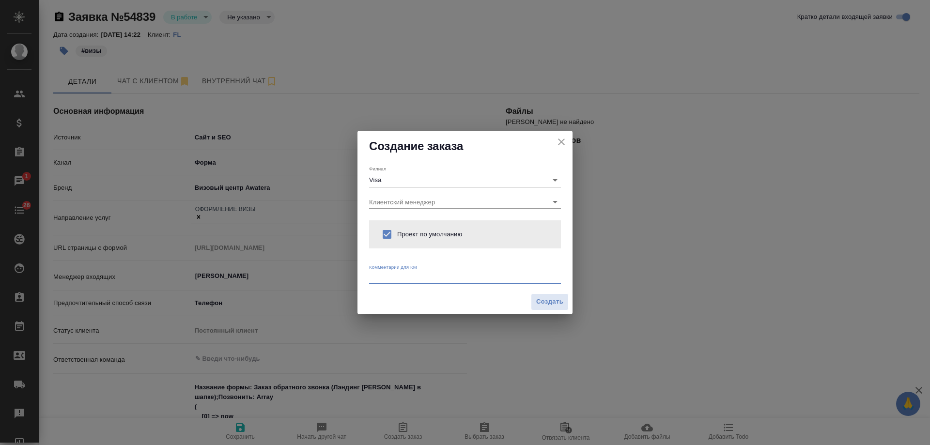
click at [413, 278] on textarea at bounding box center [465, 276] width 192 height 7
type textarea "от КВ: виза в Великобританию, ориентировочно конец ноября"
click at [559, 301] on span "Создать" at bounding box center [549, 301] width 27 height 11
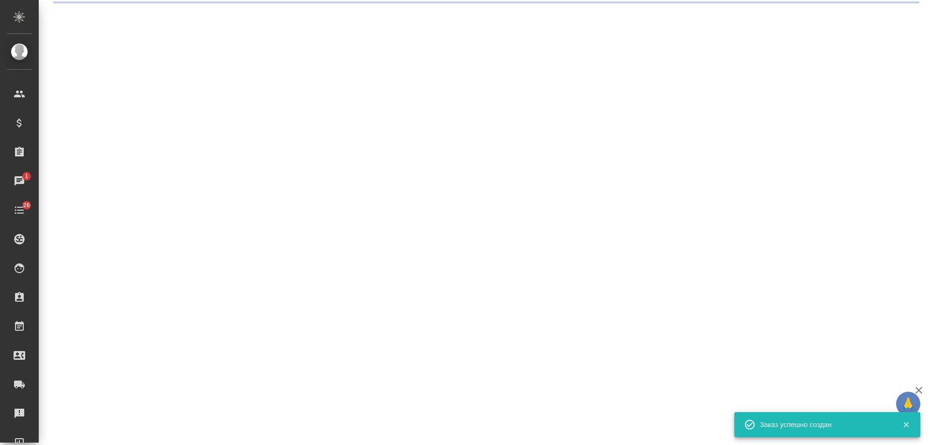
select select "RU"
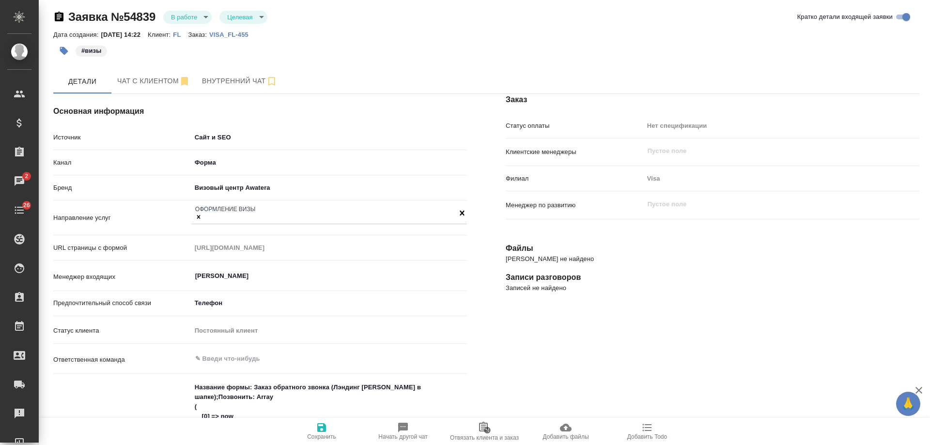
type textarea "x"
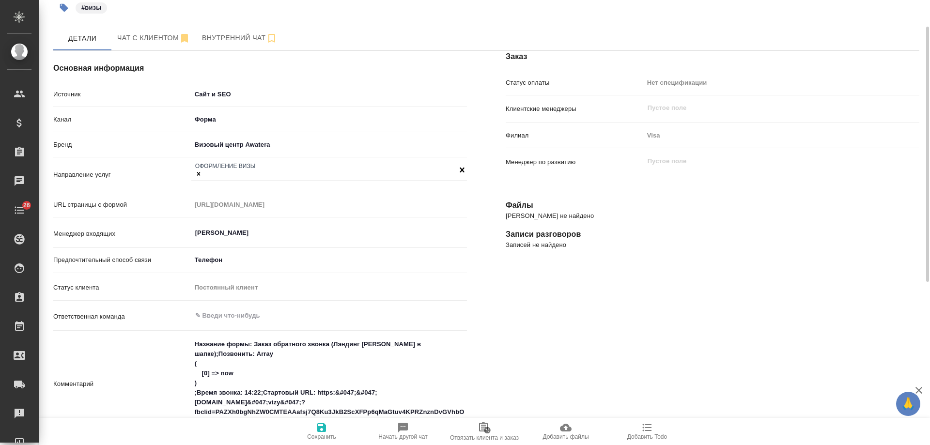
scroll to position [0, 0]
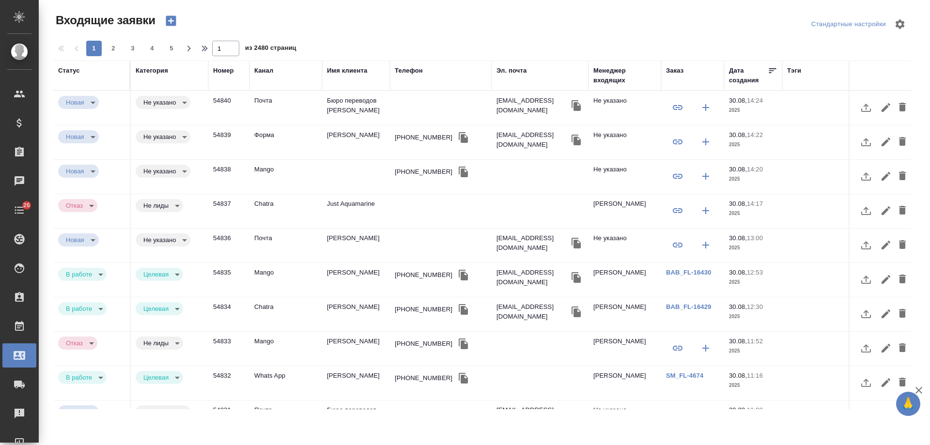
select select "RU"
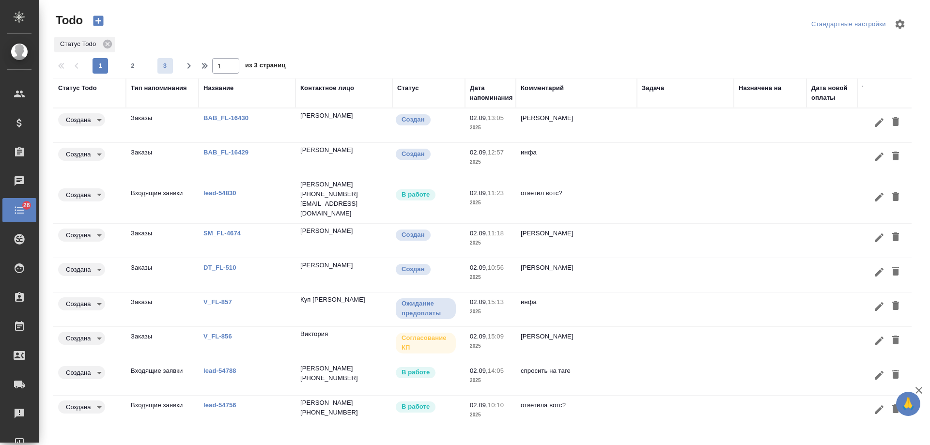
click at [131, 66] on span "2" at bounding box center [132, 66] width 15 height 10
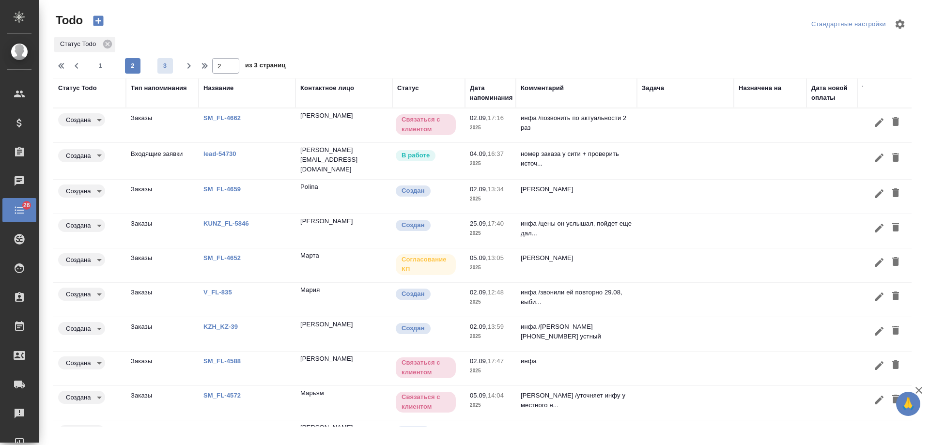
click at [166, 63] on span "3" at bounding box center [164, 66] width 15 height 10
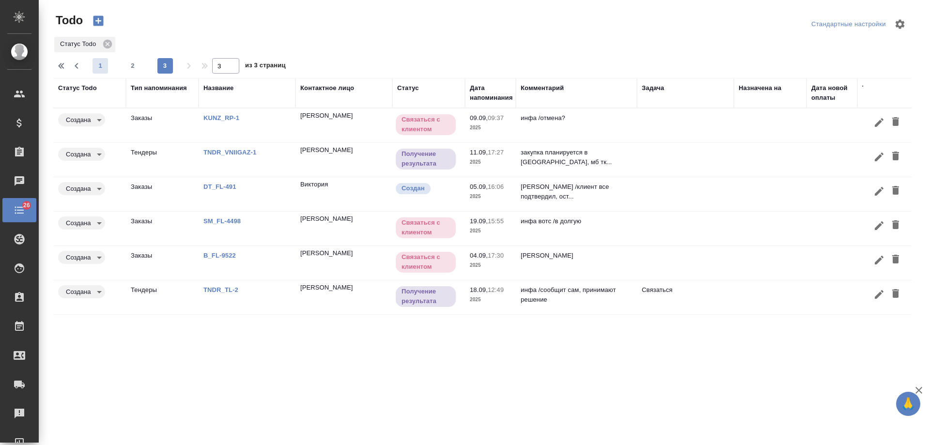
click at [104, 65] on span "1" at bounding box center [99, 66] width 15 height 10
type input "1"
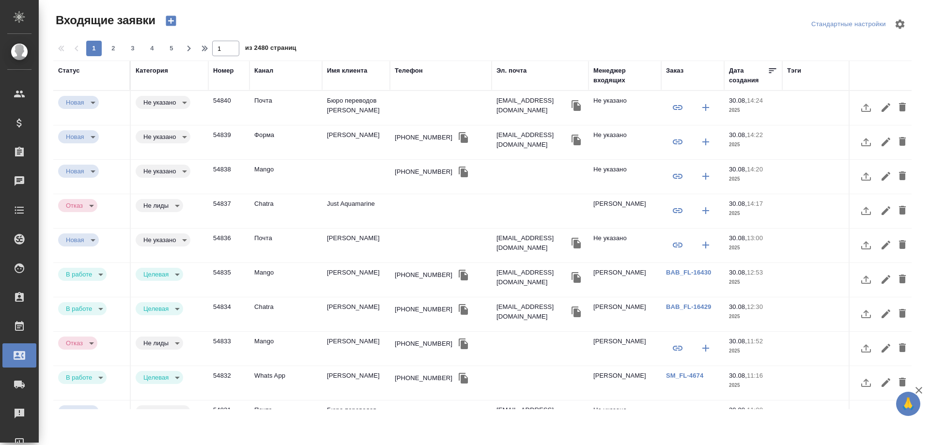
select select "RU"
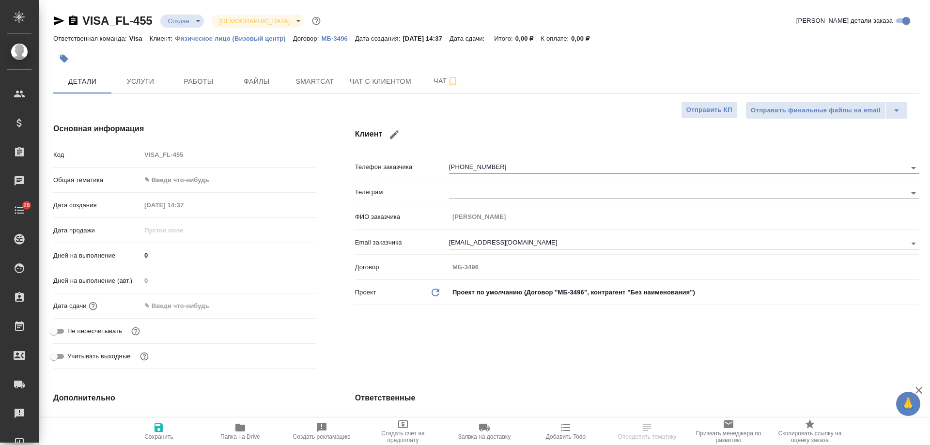
select select "RU"
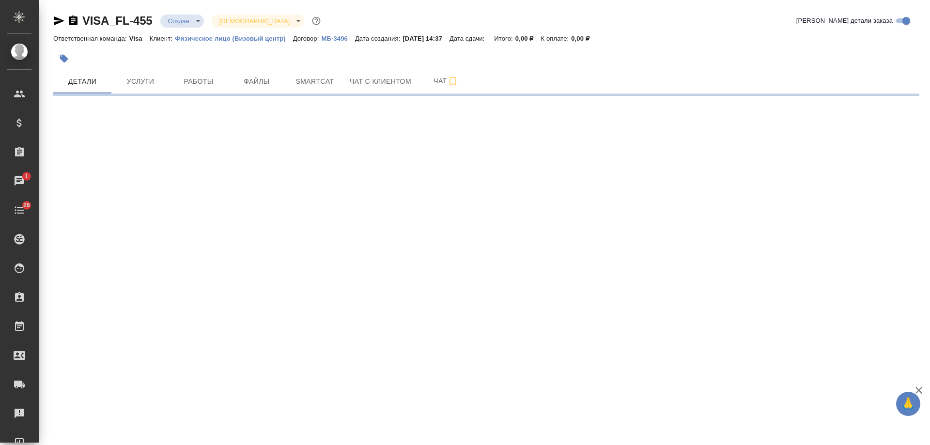
select select "RU"
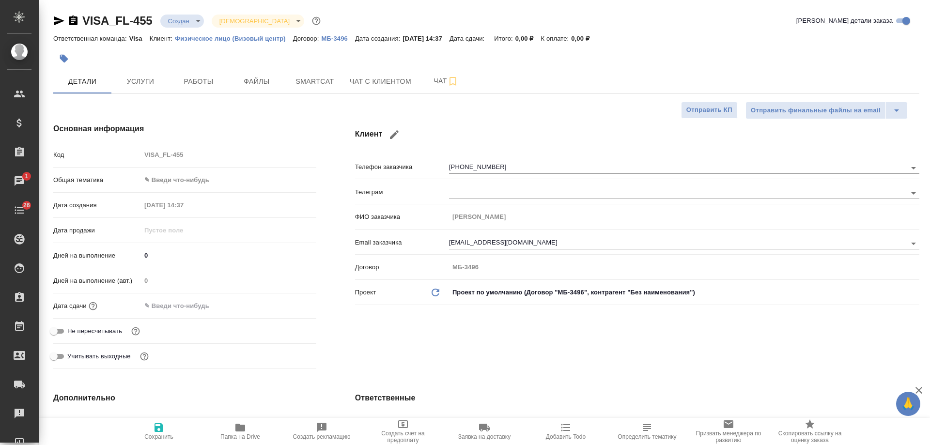
type textarea "x"
click at [60, 20] on icon "button" at bounding box center [59, 20] width 10 height 9
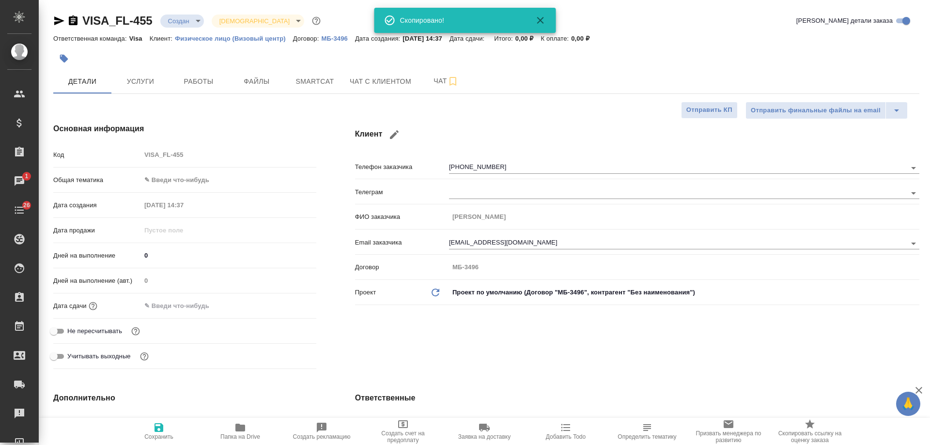
type textarea "x"
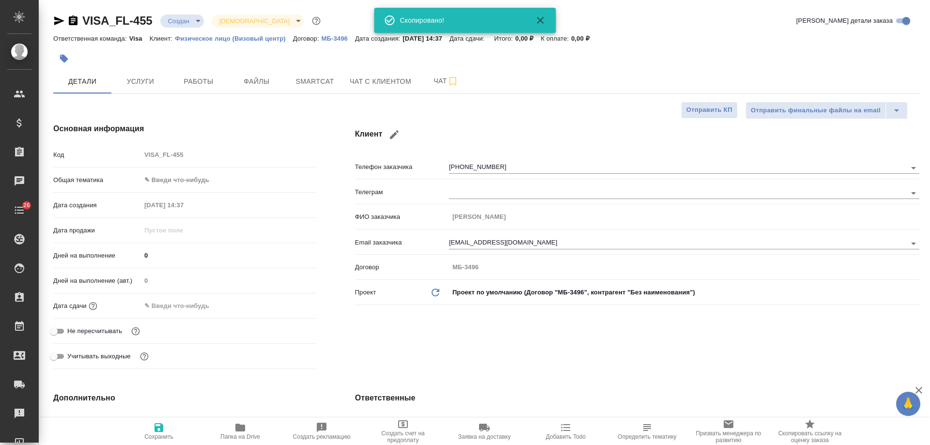
type textarea "x"
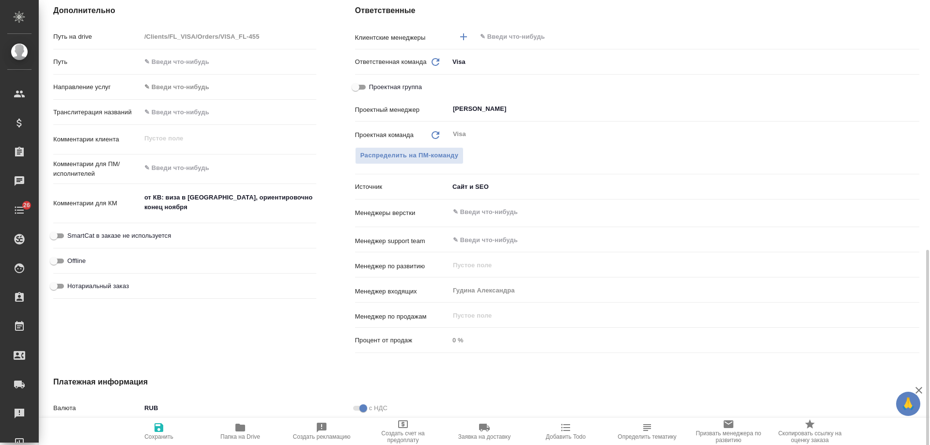
scroll to position [436, 0]
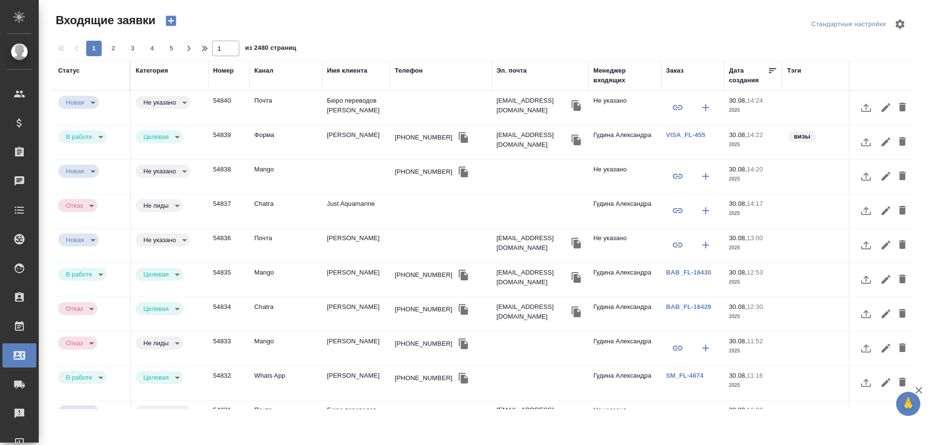
select select "RU"
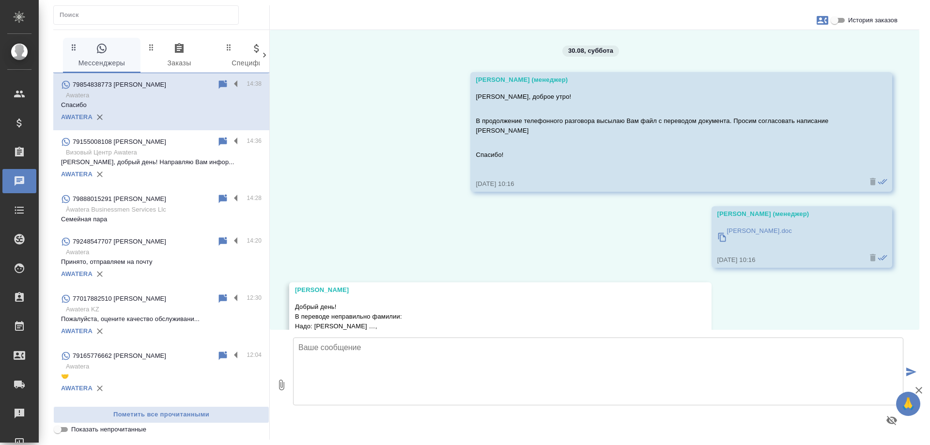
scroll to position [913, 0]
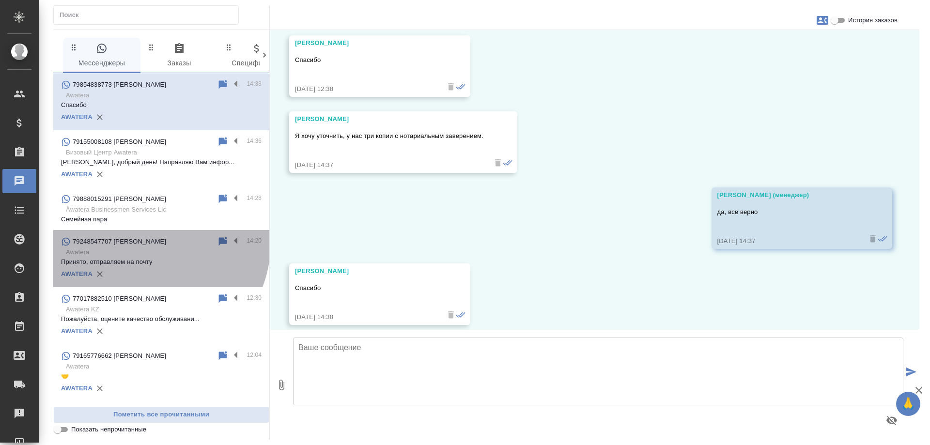
click at [147, 243] on div "79248547707 Наталья" at bounding box center [139, 242] width 156 height 12
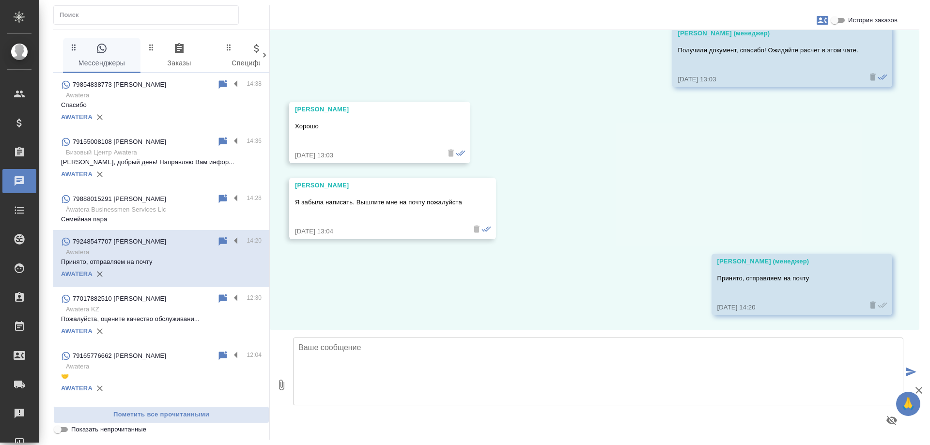
scroll to position [208, 0]
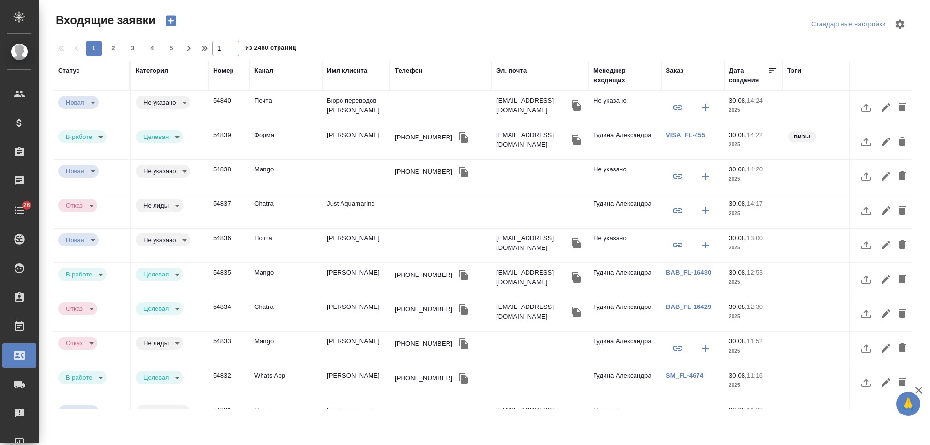
select select "RU"
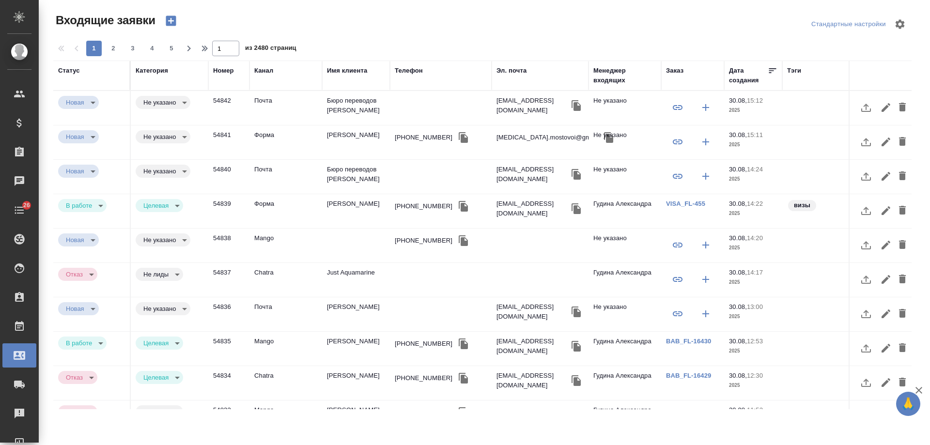
select select "RU"
click at [340, 125] on td "Мостовой Никита Андреевич" at bounding box center [356, 108] width 68 height 34
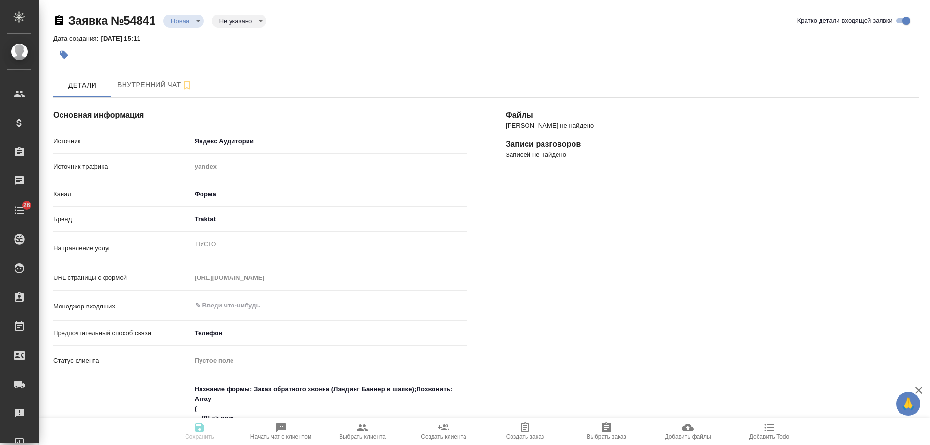
select select "RU"
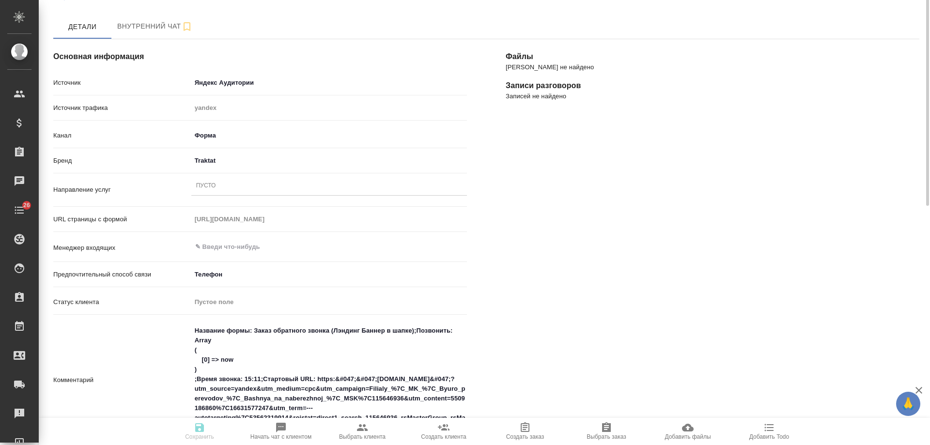
scroll to position [10, 0]
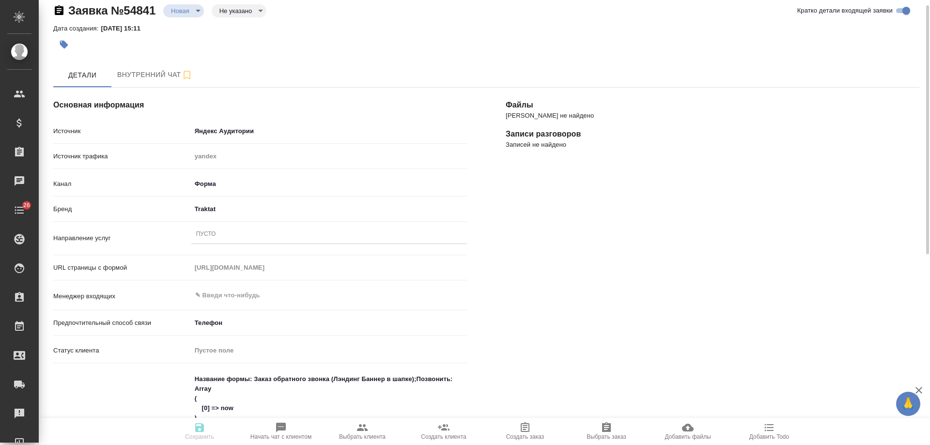
click at [219, 235] on div "Пусто" at bounding box center [329, 235] width 276 height 14
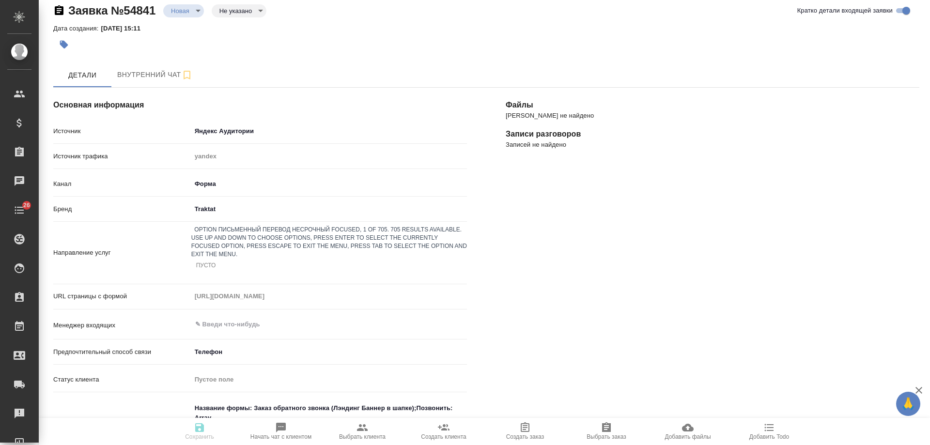
click at [268, 445] on div "Письменный перевод несрочный" at bounding box center [465, 451] width 930 height 12
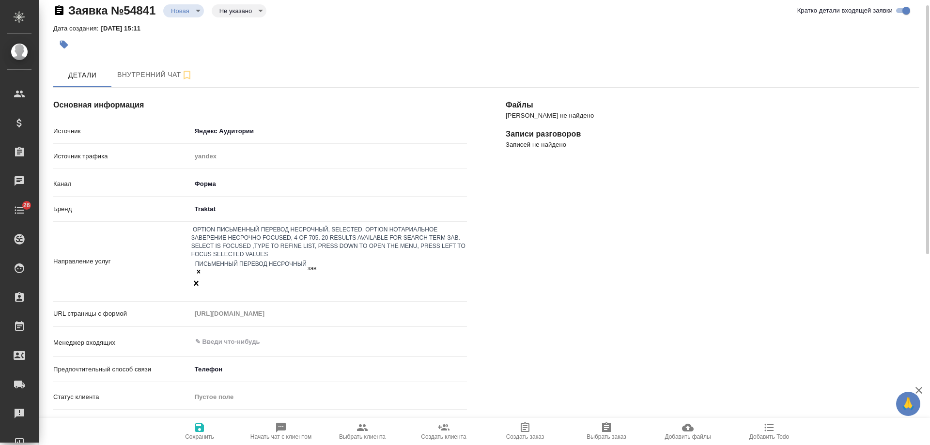
type input "заве"
click at [325, 445] on div "Нотариальное заверение несрочно" at bounding box center [465, 451] width 930 height 12
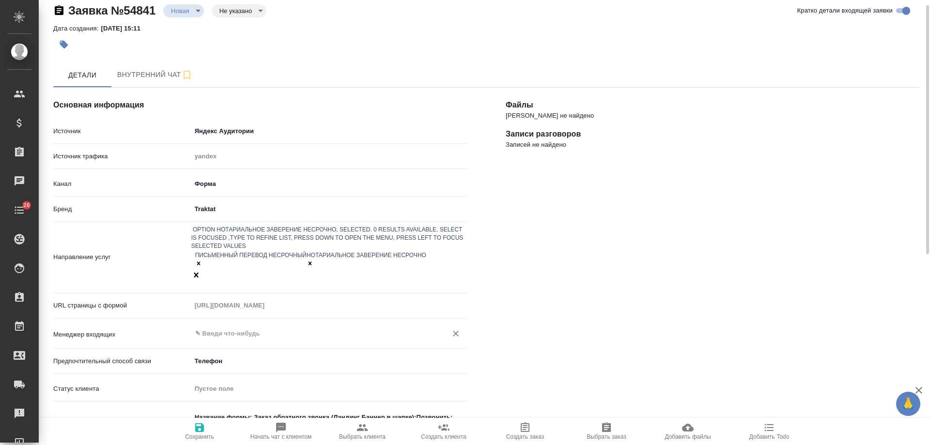
click at [230, 328] on input "text" at bounding box center [312, 334] width 237 height 12
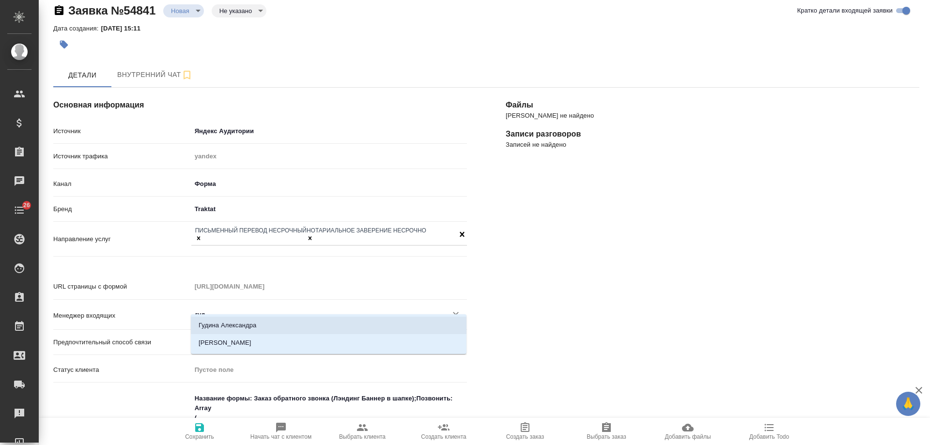
click at [245, 324] on li "Гудина Александра" at bounding box center [329, 325] width 276 height 17
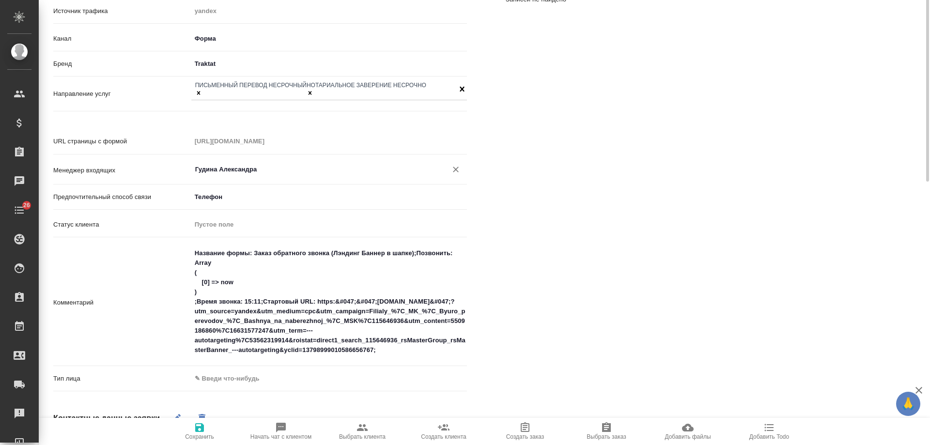
scroll to position [204, 0]
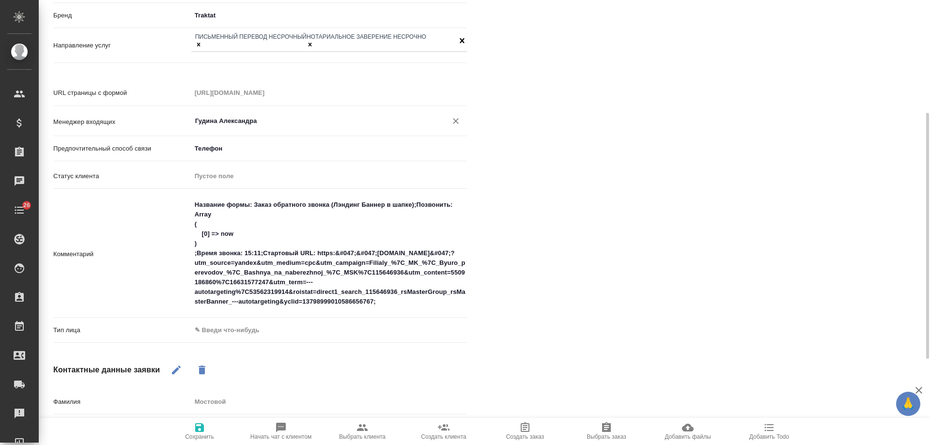
type input "Гудина Александра"
click at [220, 321] on body "🙏 .cls-1 fill:#fff; AWATERA Gudina Alexandra Клиенты Спецификации Заказы 0 Чаты…" at bounding box center [465, 222] width 930 height 445
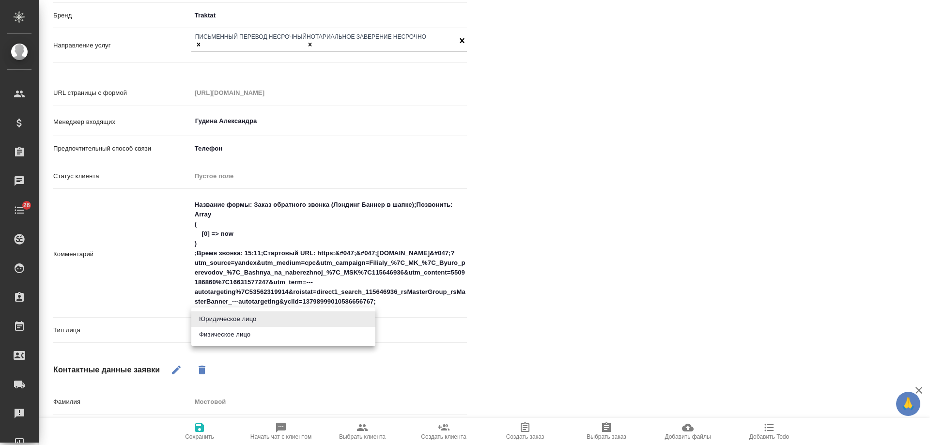
click at [226, 334] on li "Физическое лицо" at bounding box center [283, 334] width 184 height 15
type input "private"
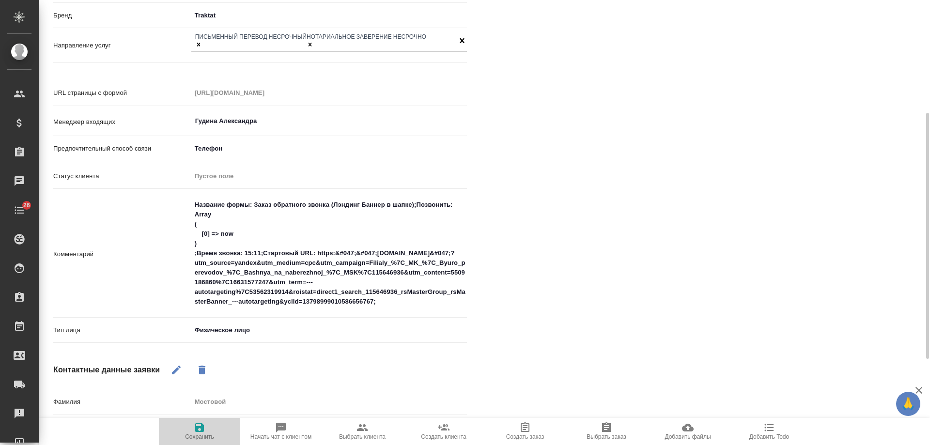
click at [197, 435] on span "Сохранить" at bounding box center [199, 436] width 29 height 7
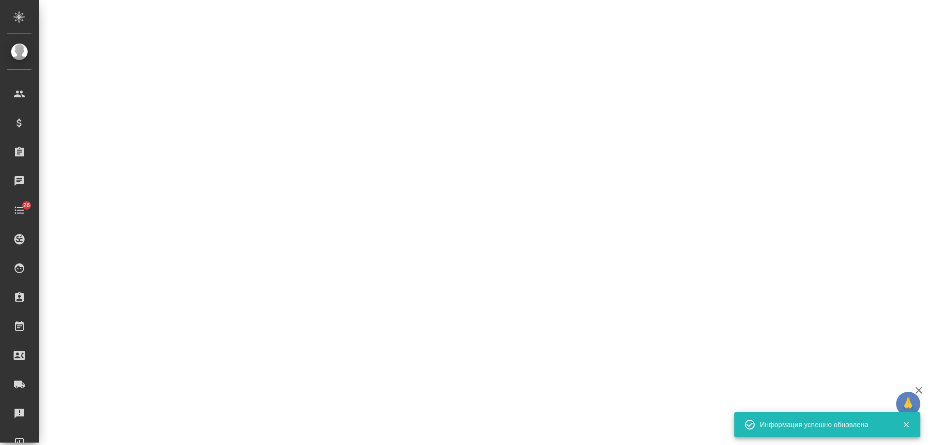
select select "RU"
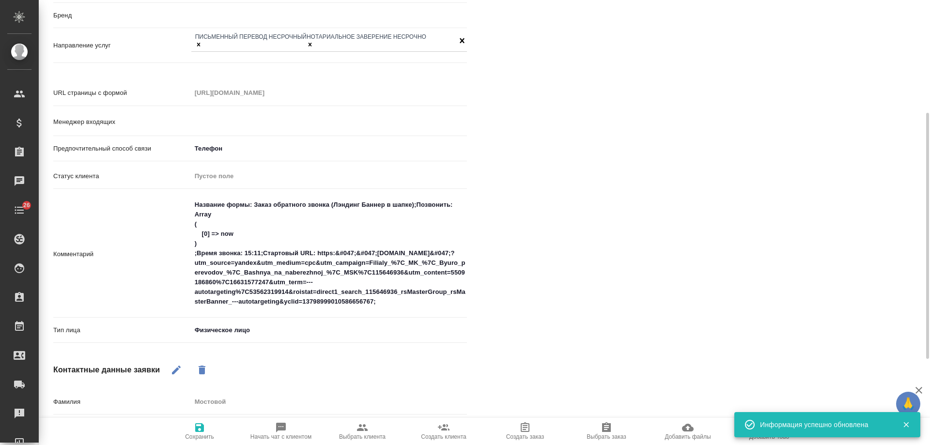
type textarea "x"
type input "Гудина Александра"
type textarea "x"
click at [192, 197] on textarea "Название формы: Заказ обратного звонка (Лэндинг Баннер в шапке);Позвонить: Arra…" at bounding box center [329, 253] width 275 height 113
type textarea "Название формы: Заказ обратного звонка (Лэндинг Баннер в шапке);Позвонить: Arra…"
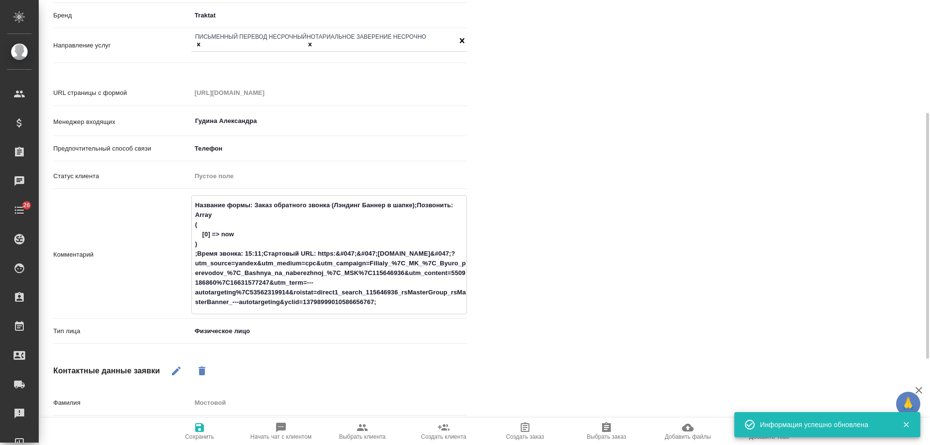
type textarea "x"
type textarea "Название формы: Заказ обратного звонка (Лэндинг Баннер в шапке);Позвонить: Arra…"
type textarea "x"
type textarea "Название формы: Заказ обратного звонка (Лэндинг Баннер в шапке);Позвонить: Arra…"
type textarea "x"
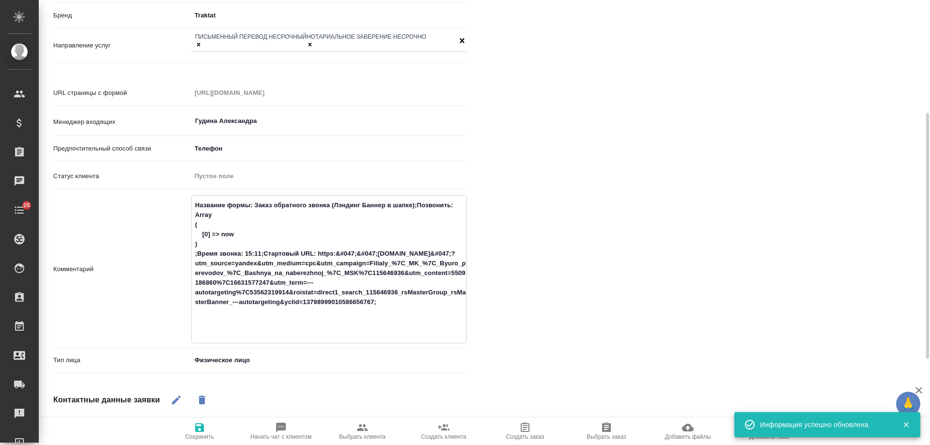
click at [226, 197] on textarea "Название формы: Заказ обратного звонка (Лэндинг Баннер в шапке);Позвонить: Arra…" at bounding box center [329, 268] width 275 height 142
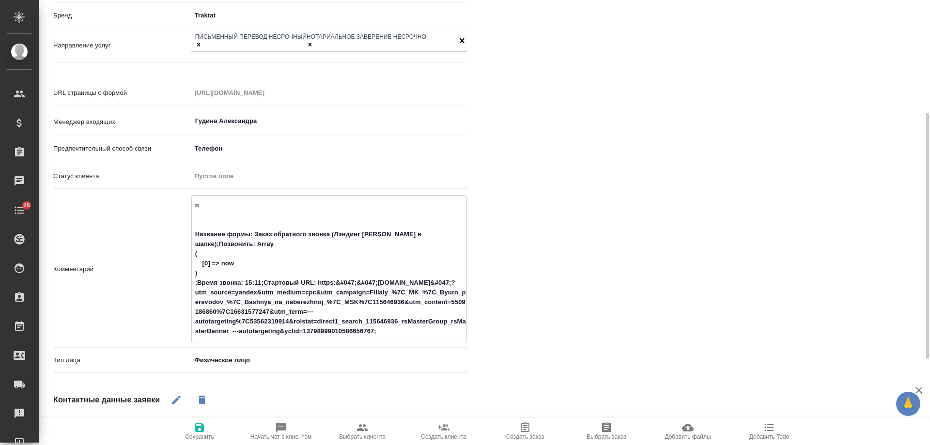
type textarea "па Название формы: Заказ обратного звонка (Лэндинг Баннер в шапке);Позвонить: A…"
type textarea "x"
type textarea "пас Название формы: Заказ обратного звонка (Лэндинг Баннер в шапке);Позвонить: …"
type textarea "x"
type textarea "пасп Название формы: Заказ обратного звонка (Лэндинг Баннер в шапке);Позвонить:…"
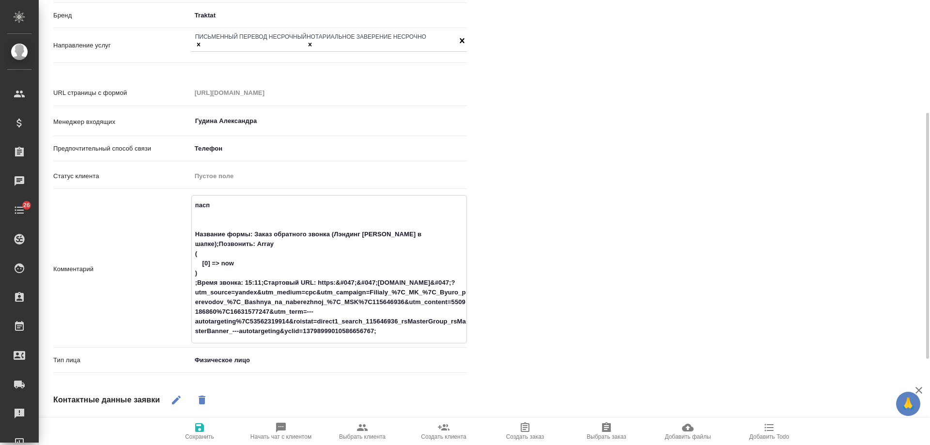
type textarea "x"
type textarea "паспо Название формы: Заказ обратного звонка (Лэндинг Баннер в шапке);Позвонить…"
type textarea "x"
type textarea "паспор Название формы: Заказ обратного звонка (Лэндинг Баннер в шапке);Позвонит…"
type textarea "x"
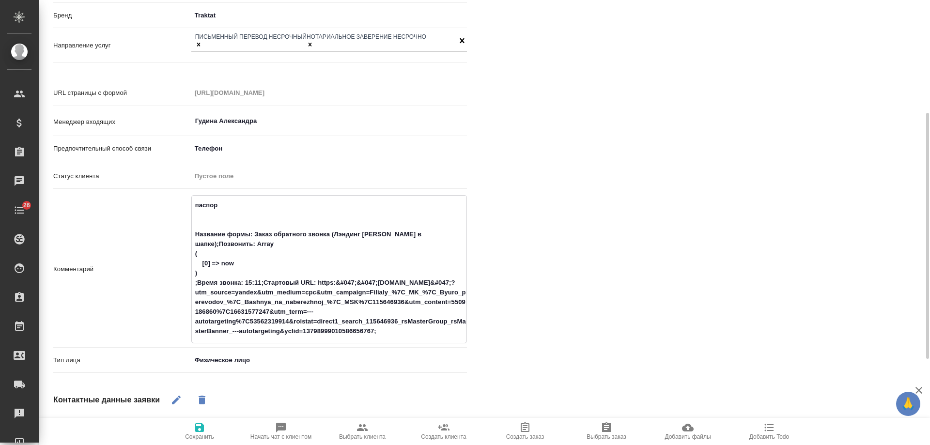
type textarea "паспорт Название формы: Заказ обратного звонка (Лэндинг Баннер в шапке);Позвони…"
type textarea "x"
type textarea "паспор Название формы: Заказ обратного звонка (Лэндинг Баннер в шапке);Позвонит…"
type textarea "x"
type textarea "паспо Название формы: Заказ обратного звонка (Лэндинг Баннер в шапке);Позвонить…"
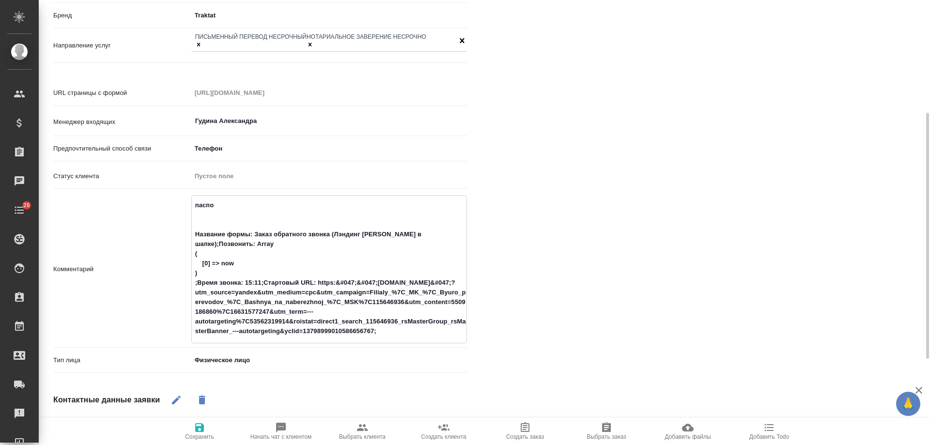
type textarea "x"
type textarea "пасп Название формы: Заказ обратного звонка (Лэндинг Баннер в шапке);Позвонить:…"
type textarea "x"
type textarea "пас Название формы: Заказ обратного звонка (Лэндинг Баннер в шапке);Позвонить: …"
type textarea "x"
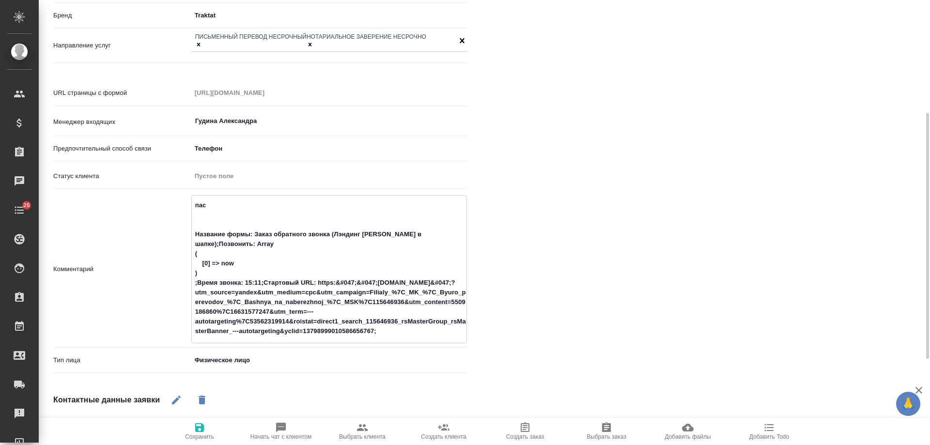
type textarea "па Название формы: Заказ обратного звонка (Лэндинг Баннер в шапке);Позвонить: A…"
type textarea "x"
type textarea "п Название формы: Заказ обратного звонка (Лэндинг Баннер в шапке);Позвонить: Ar…"
type textarea "x"
type textarea "Название формы: Заказ обратного звонка (Лэндинг Баннер в шапке);Позвонить: Arra…"
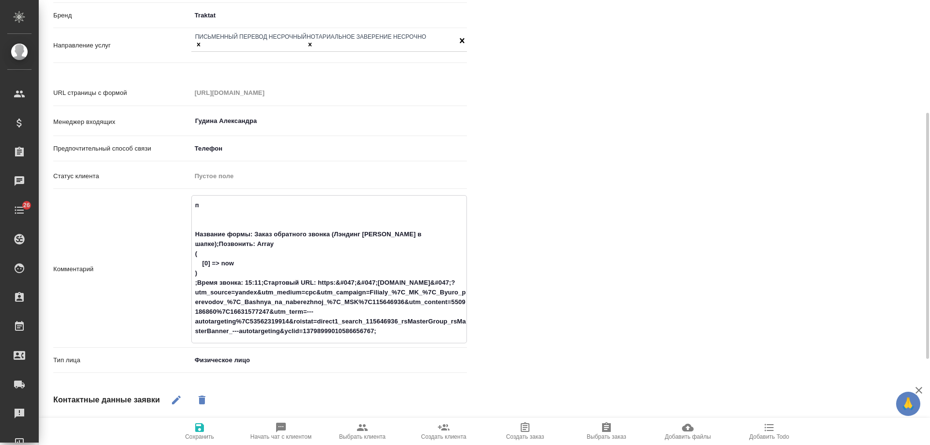
type textarea "x"
type textarea "ра Название формы: Заказ обратного звонка (Лэндинг Баннер в шапке);Позвонить: A…"
type textarea "x"
type textarea "раз Название формы: Заказ обратного звонка (Лэндинг Баннер в шапке);Позвонить: …"
type textarea "x"
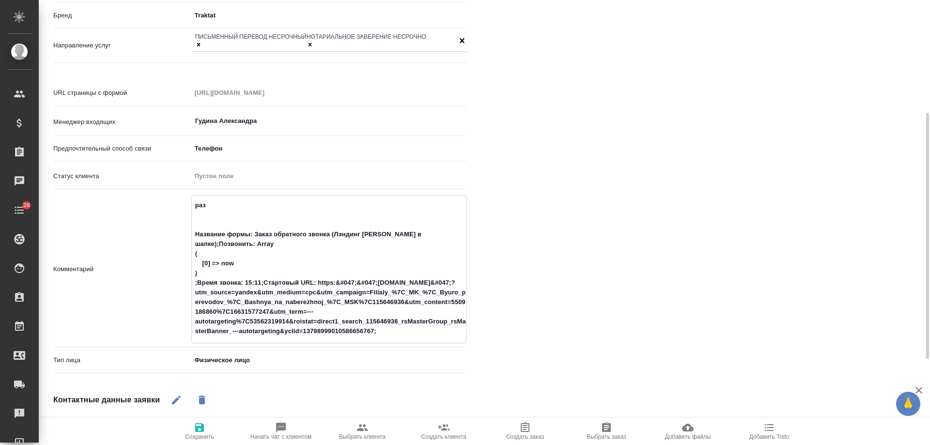
type textarea "разв Название формы: Заказ обратного звонка (Лэндинг Баннер в шапке);Позвонить:…"
type textarea "x"
type textarea "разво Название формы: Заказ обратного звонка (Лэндинг Баннер в шапке);Позвонить…"
type textarea "x"
type textarea "развор Название формы: Заказ обратного звонка (Лэндинг Баннер в шапке);Позвонит…"
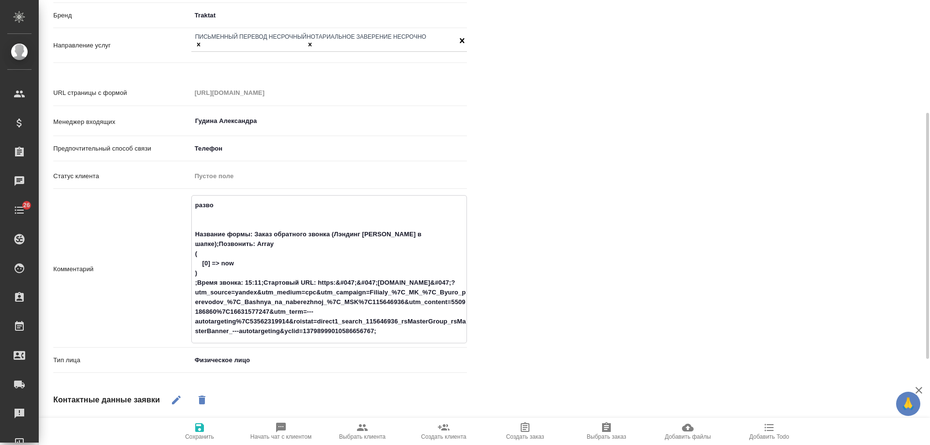
type textarea "x"
type textarea "разворо Название формы: Заказ обратного звонка (Лэндинг Баннер в шапке);Позвони…"
type textarea "x"
type textarea "разворот Название формы: Заказ обратного звонка (Лэндинг Баннер в шапке);Позвон…"
type textarea "x"
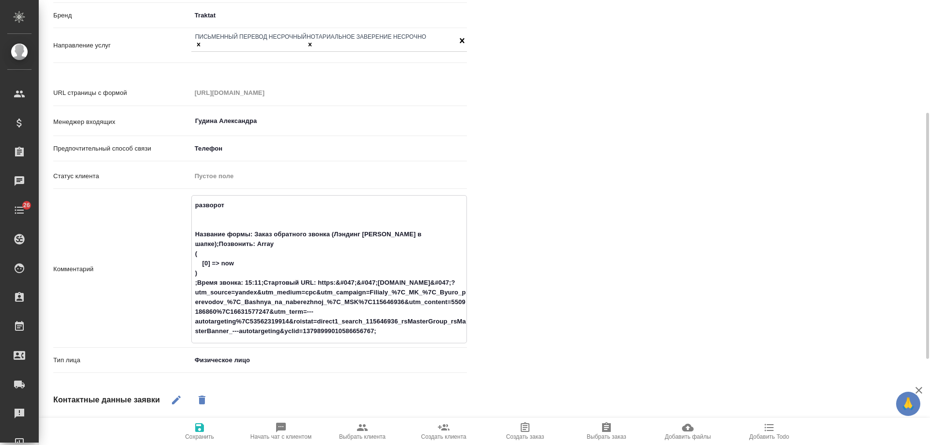
type textarea "разворот Название формы: Заказ обратного звонка (Лэндинг Баннер в шапке);Позвон…"
type textarea "x"
type textarea "разворот па Название формы: Заказ обратного звонка (Лэндинг Баннер в шапке);Поз…"
type textarea "x"
type textarea "разворот паспо Название формы: Заказ обратного звонка (Лэндинг Баннер в шапке);…"
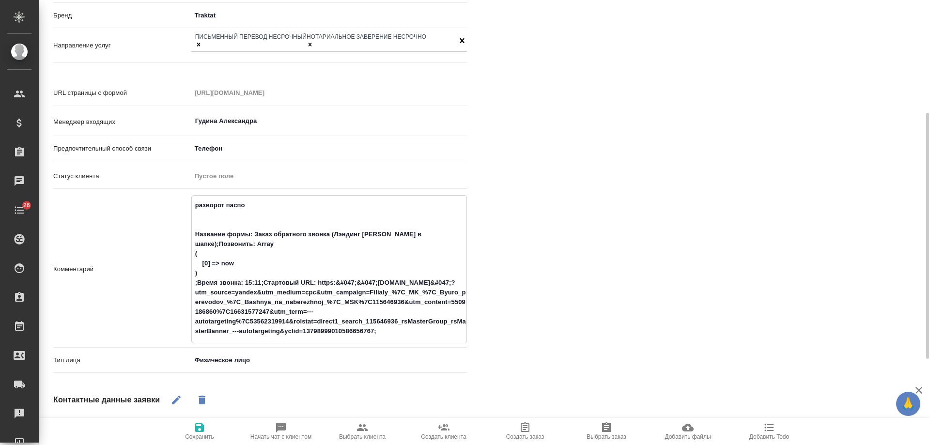
type textarea "x"
type textarea "разворот паспор Название формы: Заказ обратного звонка (Лэндинг Баннер в шапке)…"
type textarea "x"
type textarea "разворот паспорт Название формы: Заказ обратного звонка (Лэндинг Баннер в шапке…"
type textarea "x"
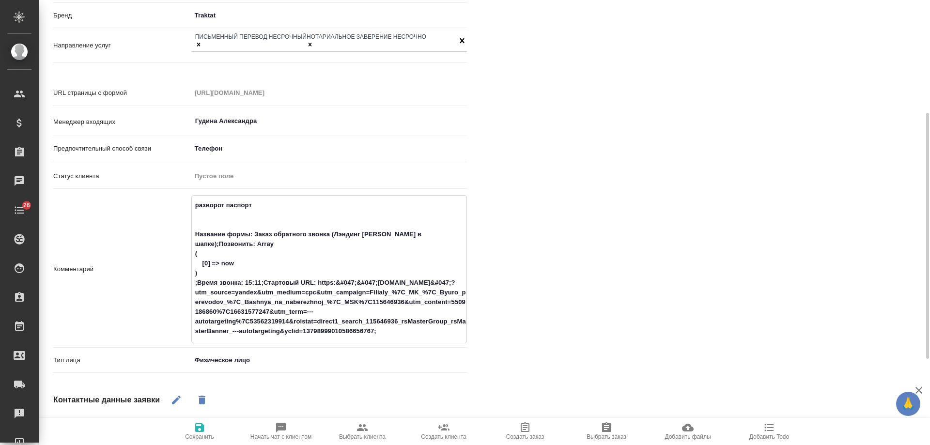
type textarea "разворот паспорта Название формы: Заказ обратного звонка (Лэндинг Баннер в шапк…"
type textarea "x"
type textarea "разворот паспорта Название формы: Заказ обратного звонка (Лэндинг Баннер в шапк…"
type textarea "x"
type textarea "разворот паспорта к Название формы: Заказ обратного звонка (Лэндинг Баннер в ша…"
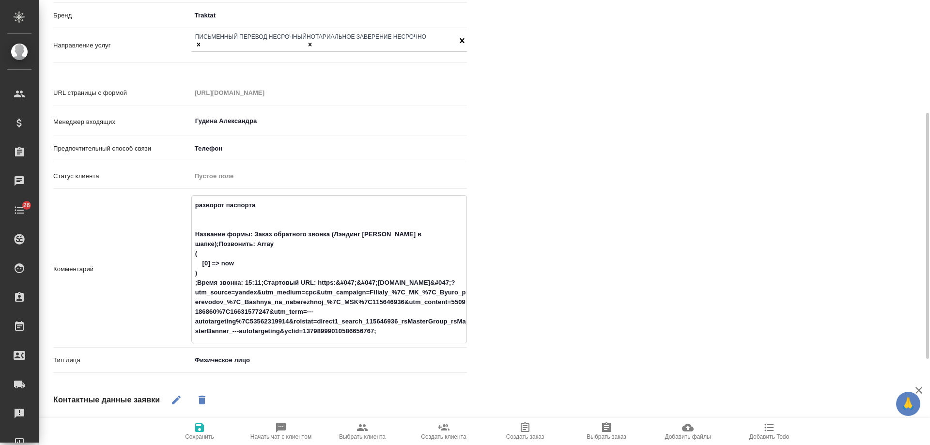
type textarea "x"
type textarea "разворот паспорта ка Название формы: Заказ обратного звонка (Лэндинг Баннер в ш…"
type textarea "x"
type textarea "разворот паспорта каз Название формы: Заказ обратного звонка (Лэндинг Баннер в …"
type textarea "x"
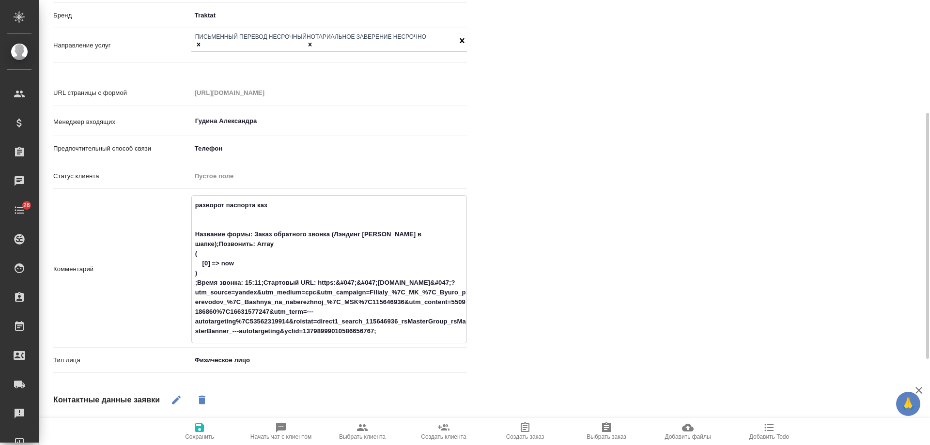
type textarea "разворот паспорта каз- Название формы: Заказ обратного звонка (Лэндинг Баннер в…"
type textarea "x"
type textarea "разворот паспорта каз-р Название формы: Заказ обратного звонка (Лэндинг Баннер …"
type textarea "x"
type textarea "разворот паспорта каз-ру Название формы: Заказ обратного звонка (Лэндинг Баннер…"
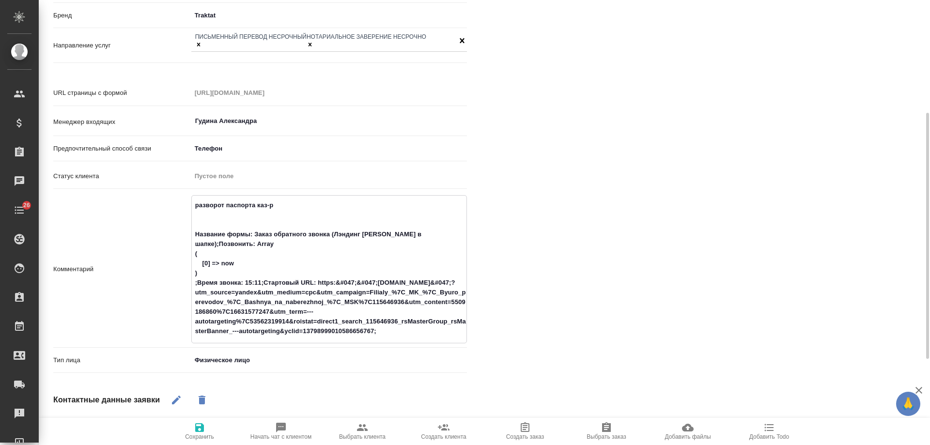
type textarea "x"
type textarea "разворот паспорта каз-рус Название формы: Заказ обратного звонка (Лэндинг Банне…"
type textarea "x"
type textarea "разворот паспорта каз-рус Название формы: Заказ обратного звонка (Лэндинг Банне…"
type textarea "x"
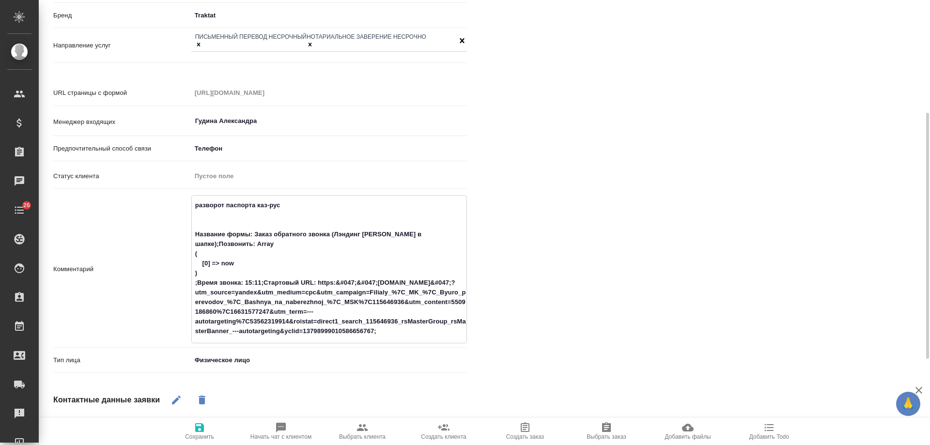
type textarea "разворот паспорта каз-рус с Название формы: Заказ обратного звонка (Лэндинг Бан…"
type textarea "x"
type textarea "разворот паспорта каз-рус с Название формы: Заказ обратного звонка (Лэндинг Бан…"
type textarea "x"
type textarea "разворот паспорта каз-рус с Н Название формы: Заказ обратного звонка (Лэндинг Б…"
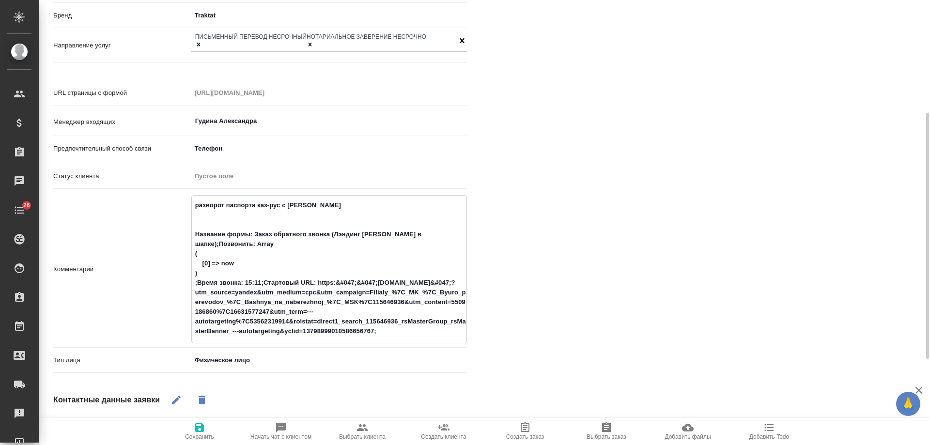
type textarea "x"
type textarea "разворот паспорта каз-рус с НЗ Название формы: Заказ обратного звонка (Лэндинг …"
type textarea "x"
type textarea "разворот паспорта каз-рус с НЗ, Название формы: Заказ обратного звонка (Лэндинг…"
type textarea "x"
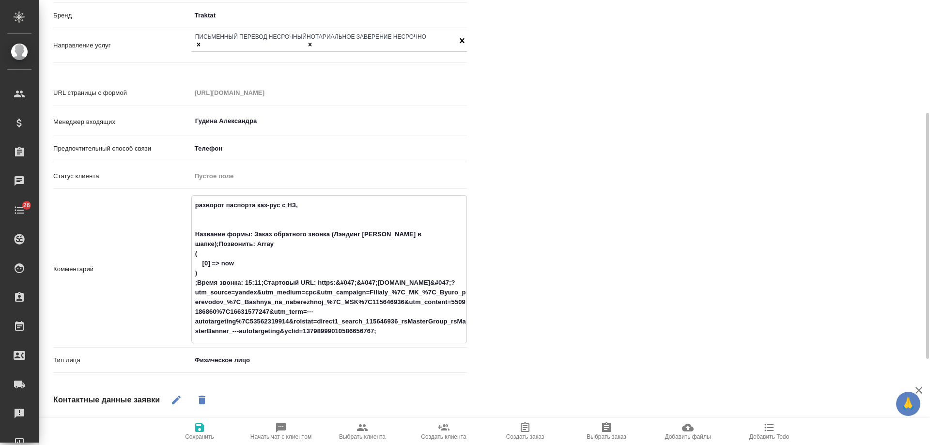
type textarea "разворот паспорта каз-рус с НЗ, Название формы: Заказ обратного звонка (Лэндинг…"
type textarea "x"
type textarea "разворот паспорта каз-рус с НЗ, с Название формы: Заказ обратного звонка (Лэнди…"
type textarea "x"
type textarea "разворот паспорта каз-рус с НЗ, си Название формы: Заказ обратного звонка (Лэнд…"
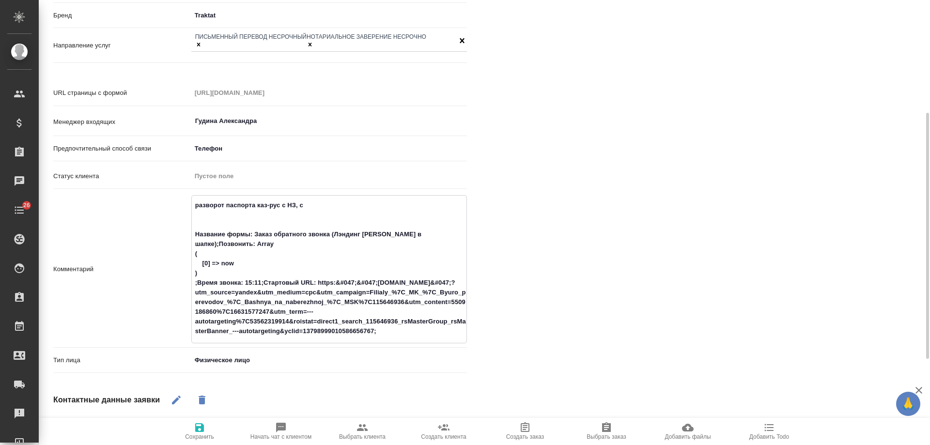
type textarea "x"
type textarea "разворот паспорта каз-рус с НЗ, сит Название формы: Заказ обратного звонка (Лэн…"
type textarea "x"
type textarea "разворот паспорта каз-рус с НЗ, сити Название формы: Заказ обратного звонка (Лэ…"
type textarea "x"
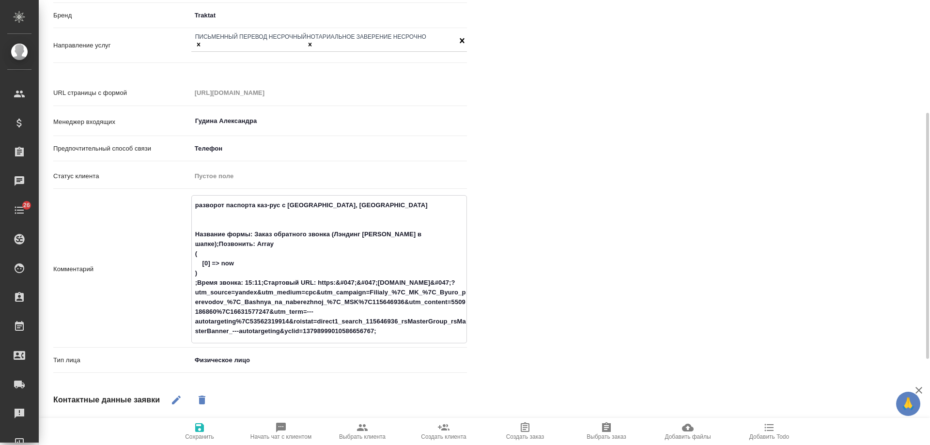
type textarea "разворот паспорта каз-рус с НЗ, сити1 Название формы: Заказ обратного звонка (Л…"
type textarea "x"
type textarea "разворот паспорта каз-рус с НЗ, сити1 Название формы: Заказ обратного звонка (Л…"
type textarea "x"
click at [199, 430] on icon "button" at bounding box center [200, 428] width 12 height 12
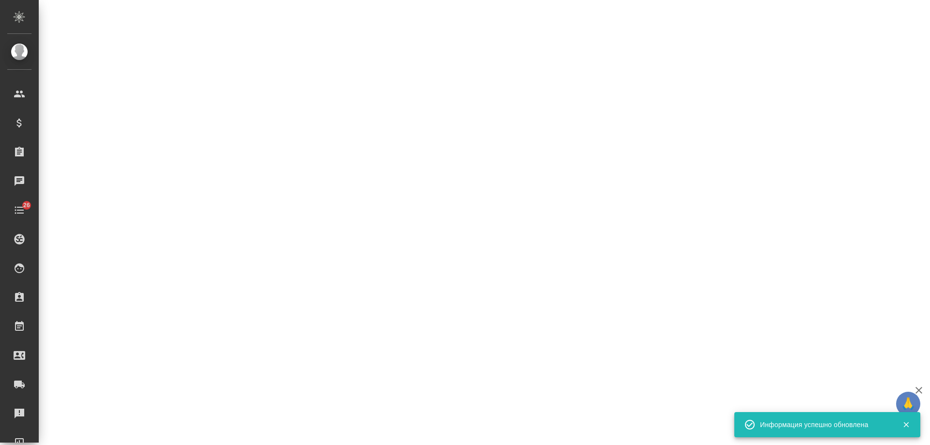
select select "RU"
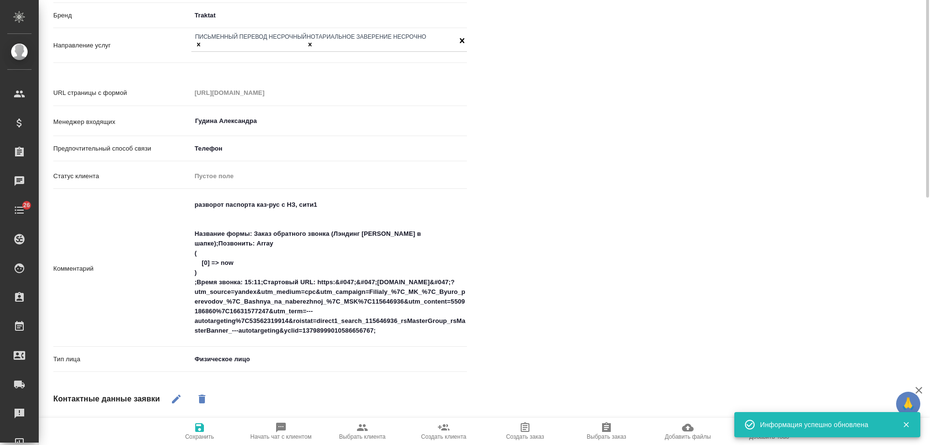
scroll to position [10, 0]
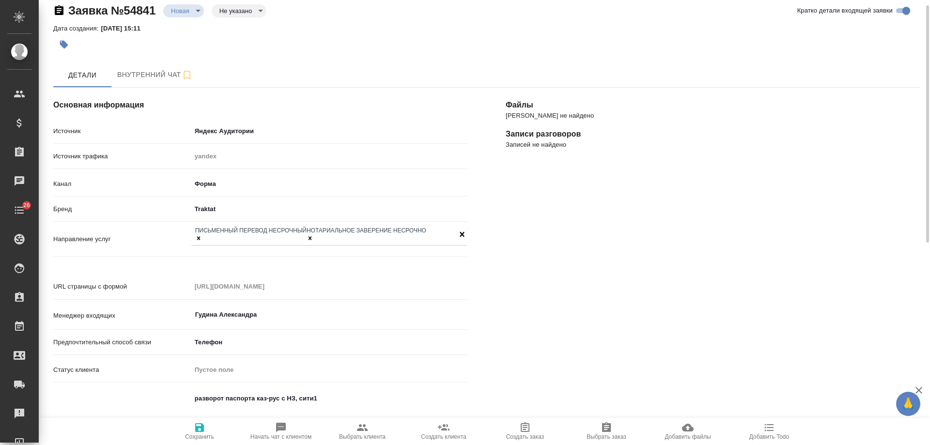
type textarea "x"
type textarea "разворот паспорта каз-рус с НЗ, сити1 Название формы: Заказ обратного звонка (Л…"
type textarea "x"
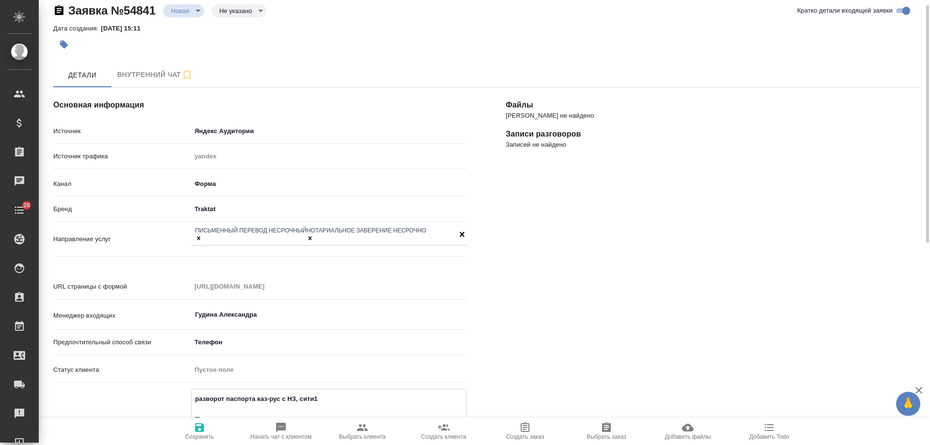
type textarea "разворот паспорта каз-рус с НЗ, сити1 жд Название формы: Заказ обратного звонка…"
type textarea "x"
type textarea "разворот паспорта каз-рус с НЗ, сити1 жде Название формы: Заказ обратного звонк…"
type textarea "x"
type textarea "разворот паспорта каз-рус с НЗ, сити1 ждем Название формы: Заказ обратного звон…"
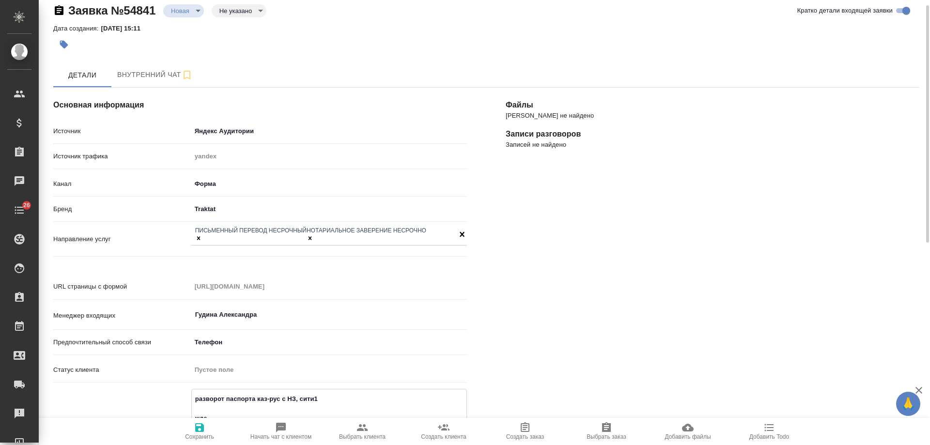
type textarea "x"
type textarea "разворот паспорта каз-рус с НЗ, сити1 ждем Название формы: Заказ обратного звон…"
type textarea "x"
type textarea "разворот паспорта каз-рус с НЗ, сити1 ждем на Название формы: Заказ обратного з…"
type textarea "x"
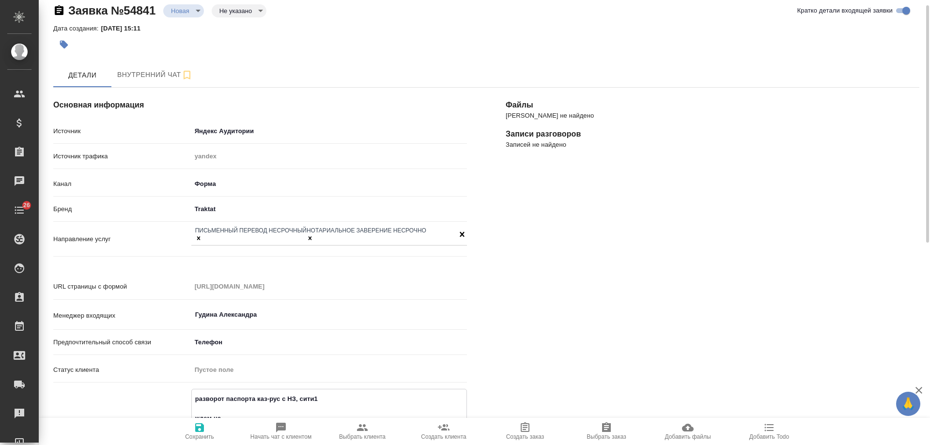
type textarea "разворот паспорта каз-рус с НЗ, сити1 ждем на Название формы: Заказ обратного з…"
type textarea "x"
type textarea "разворот паспорта каз-рус с НЗ, сити1 ждем на п Название формы: Заказ обратного…"
type textarea "x"
type textarea "разворот паспорта каз-рус с НЗ, сити1 ждем на поч Название формы: Заказ обратно…"
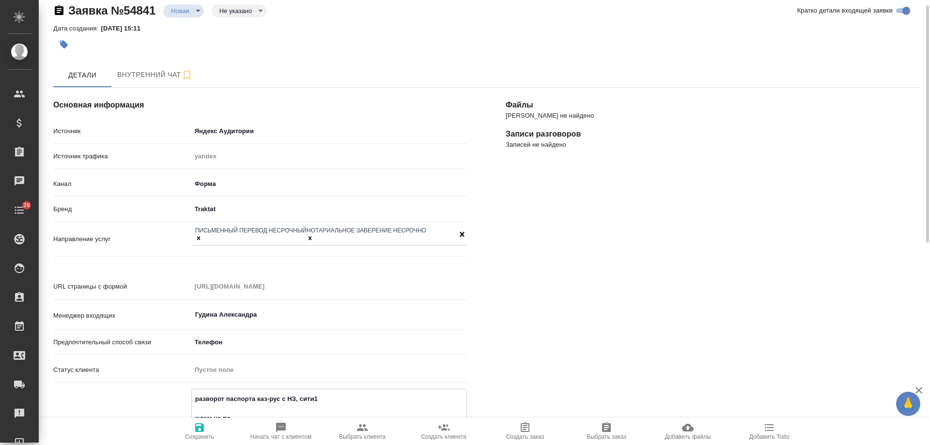
type textarea "x"
type textarea "разворот паспорта каз-рус с НЗ, сити1 ждем на почт Название формы: Заказ обратн…"
type textarea "x"
type textarea "разворот паспорта каз-рус с НЗ, сити1 ждем на почте Название формы: Заказ обрат…"
type textarea "x"
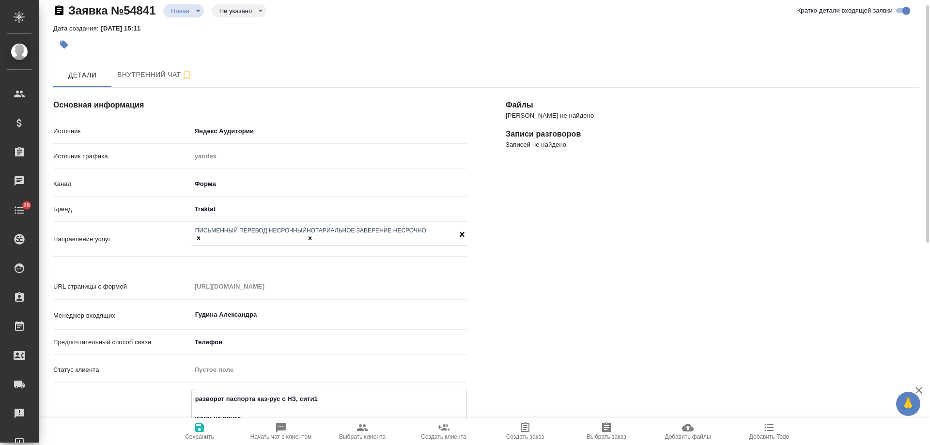
type textarea "разворот паспорта каз-рус с НЗ, сити1 ждем на почте Название формы: Заказ обрат…"
type textarea "x"
type textarea "разворот паспорта каз-рус с НЗ, сити1 ждем на почте д Название формы: Заказ обр…"
type textarea "x"
type textarea "разворот паспорта каз-рус с НЗ, сити1 ждем на почте до Название формы: Заказ об…"
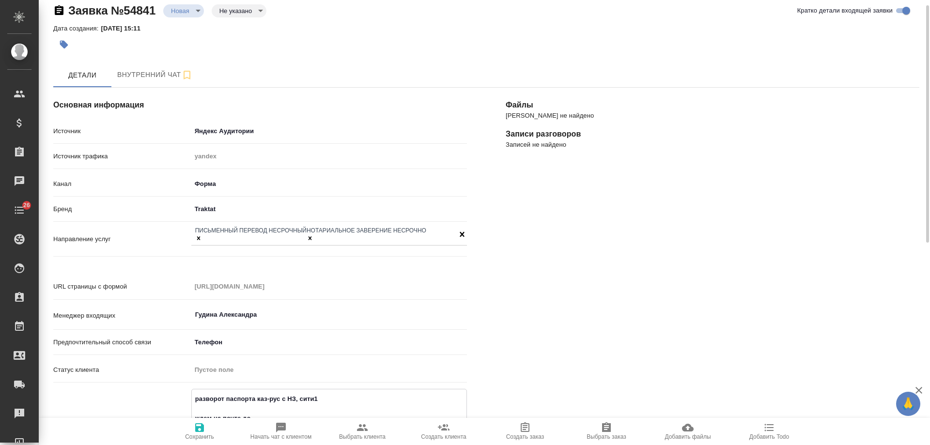
type textarea "x"
type textarea "разворот паспорта каз-рус с НЗ, сити1 ждем на почте док Название формы: Заказ о…"
type textarea "x"
type textarea "разворот паспорта каз-рус с НЗ, сити1 ждем на почте док Название формы: Заказ о…"
type textarea "x"
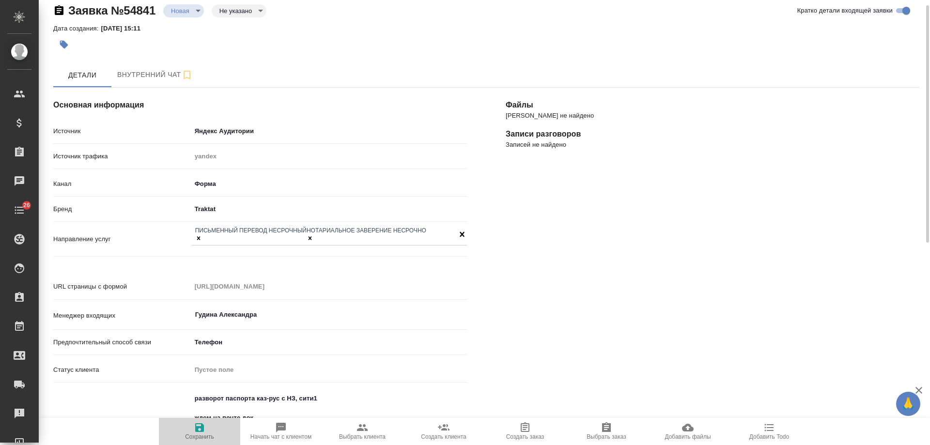
click at [194, 428] on icon "button" at bounding box center [200, 428] width 12 height 12
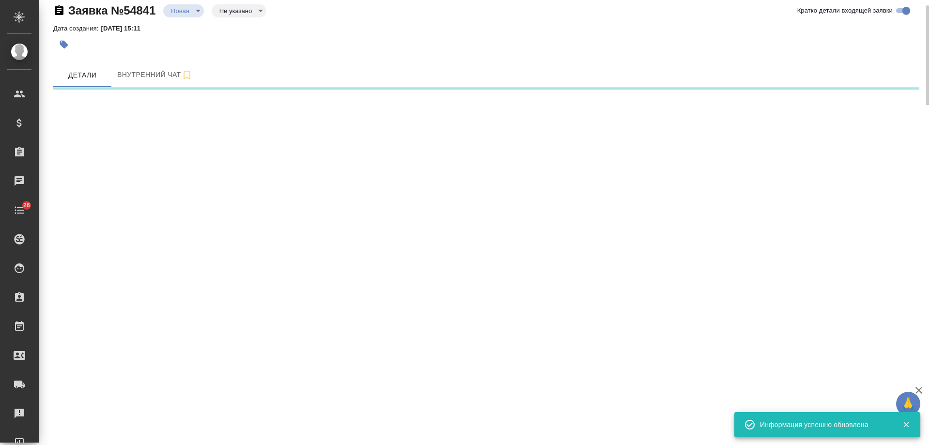
select select "RU"
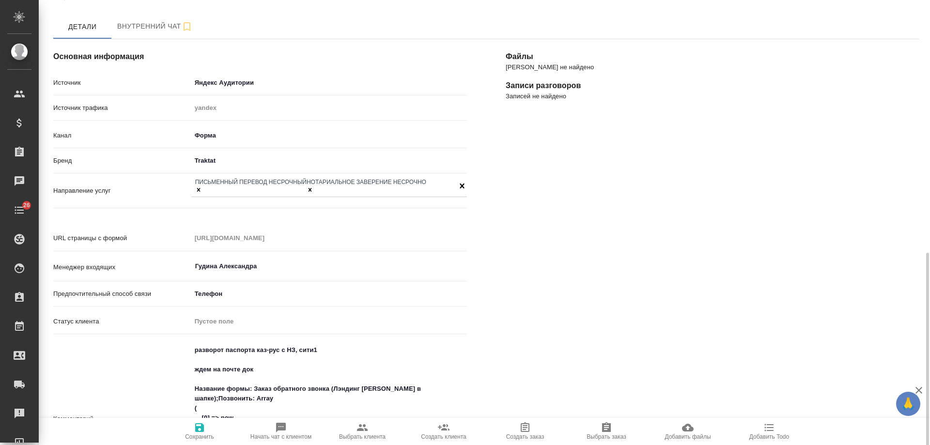
scroll to position [252, 0]
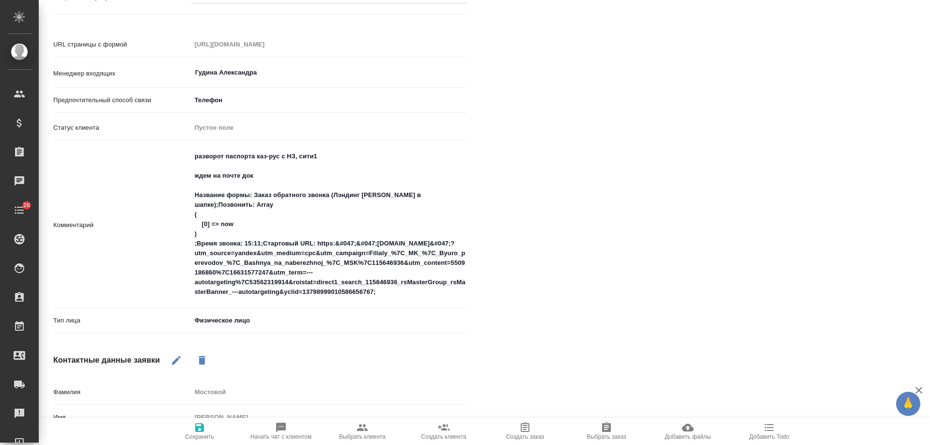
click at [775, 432] on span "Добавить Todo" at bounding box center [769, 431] width 70 height 18
type textarea "x"
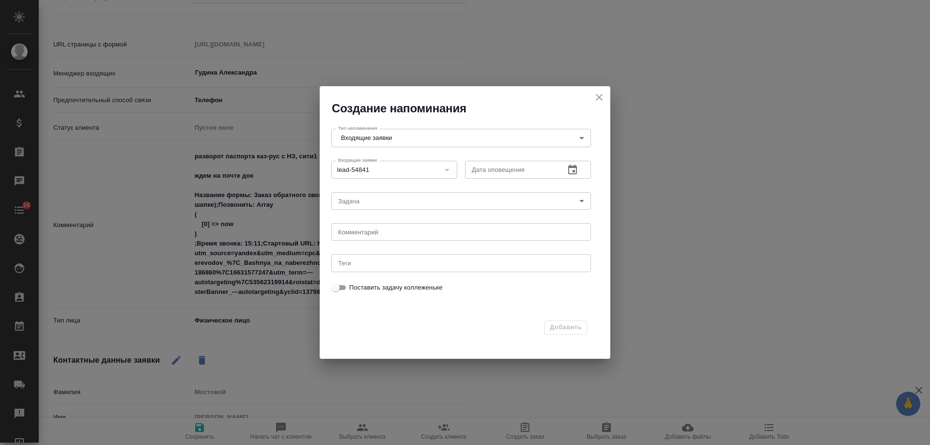
click at [573, 168] on icon "button" at bounding box center [573, 170] width 12 height 12
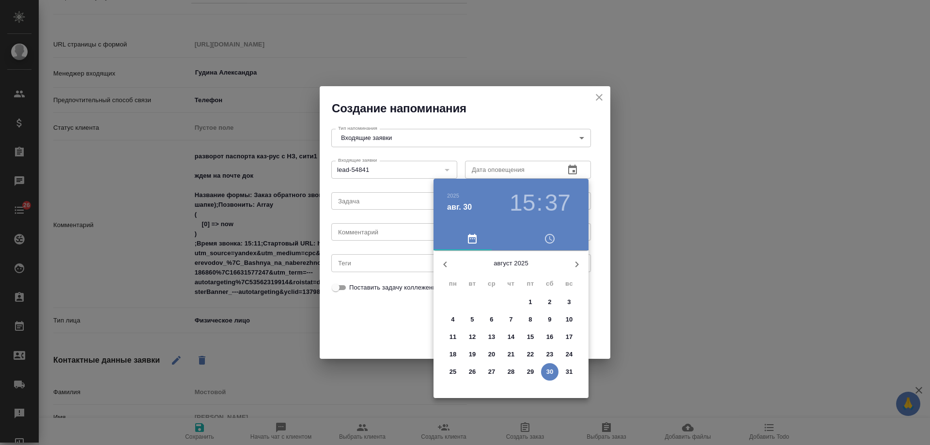
click at [575, 262] on icon "button" at bounding box center [577, 265] width 12 height 12
click at [468, 302] on span "2" at bounding box center [471, 302] width 17 height 10
type input "02.09.2025 15:37"
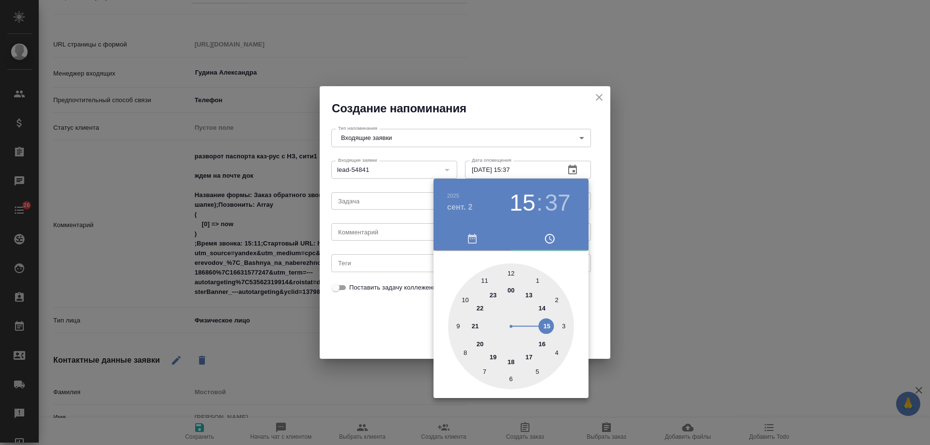
click at [380, 232] on div at bounding box center [465, 222] width 930 height 445
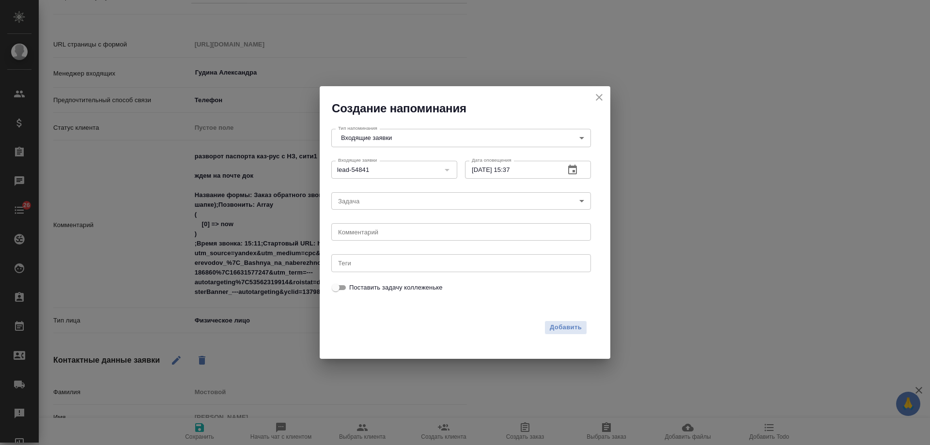
click at [380, 235] on textarea at bounding box center [461, 232] width 246 height 7
type textarea "присылал на почту док?"
click at [571, 329] on span "Добавить" at bounding box center [566, 327] width 32 height 11
type textarea "x"
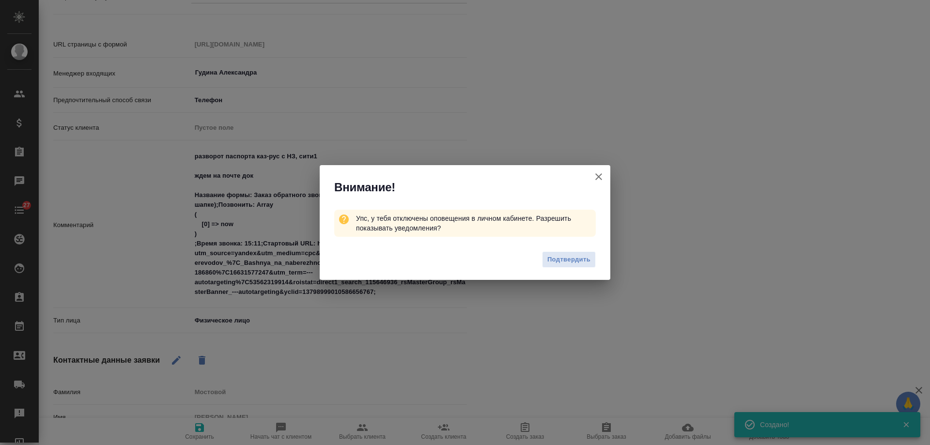
click at [595, 174] on icon "button" at bounding box center [599, 177] width 12 height 12
type textarea "x"
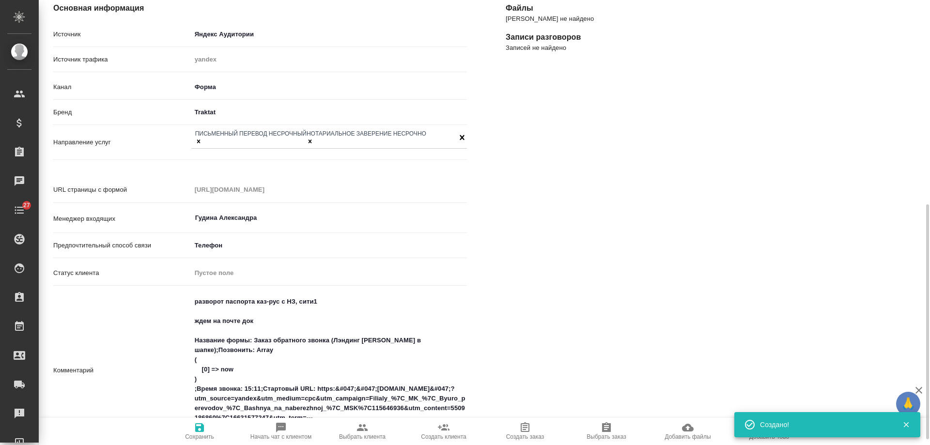
scroll to position [10, 0]
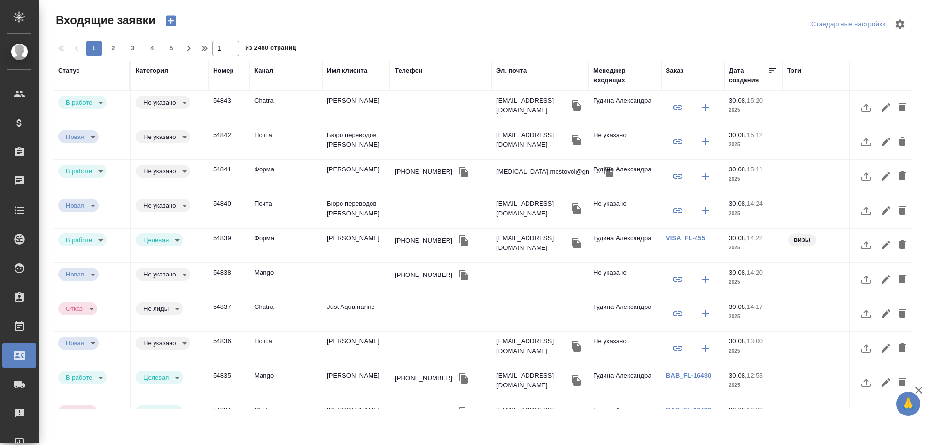
select select "RU"
click at [340, 102] on td "[PERSON_NAME]" at bounding box center [356, 108] width 68 height 34
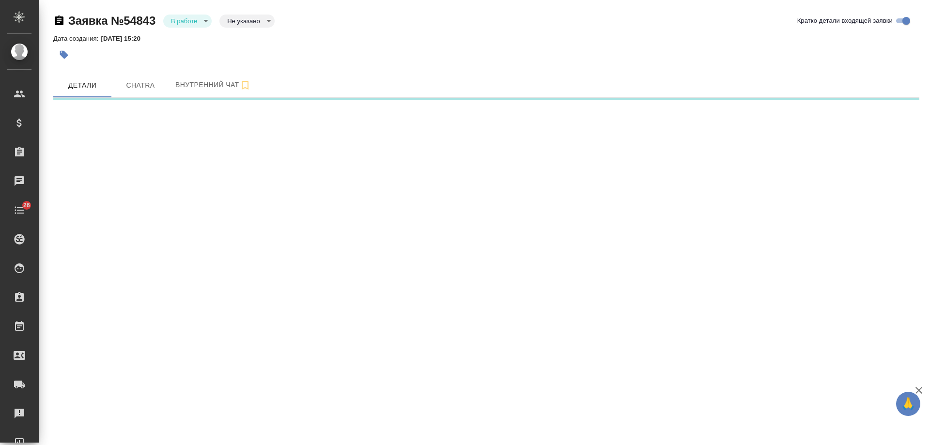
select select "RU"
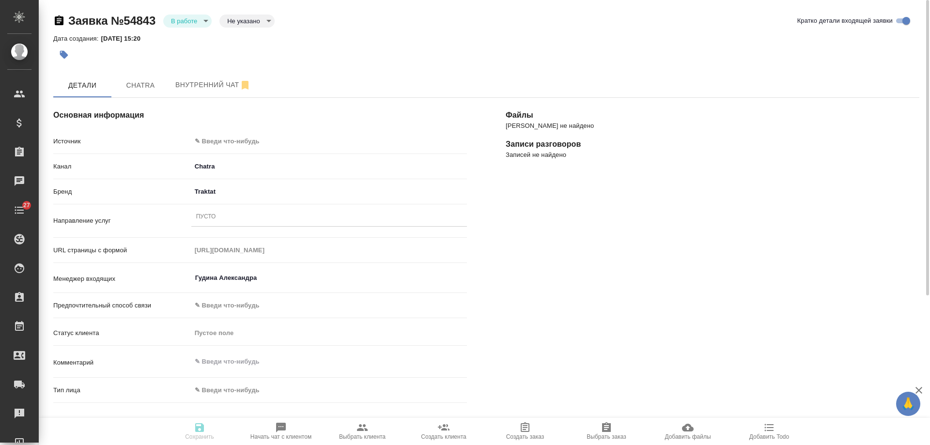
type textarea "x"
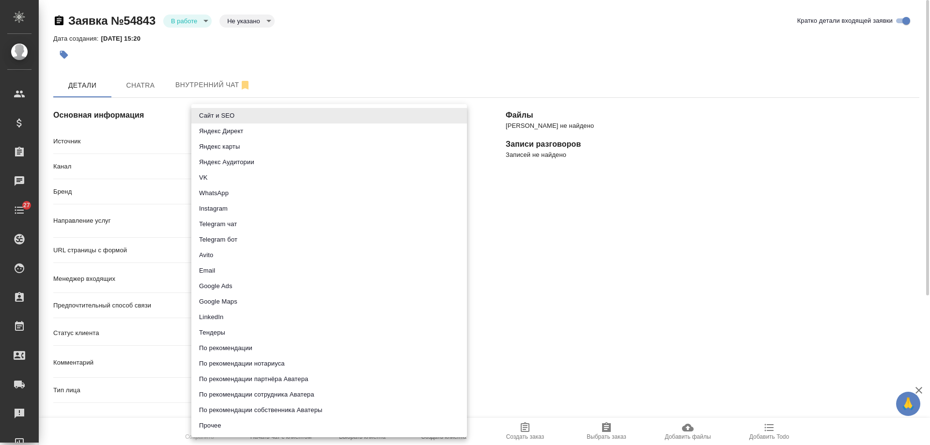
click at [235, 134] on body "🙏 .cls-1 fill:#fff; AWATERA [PERSON_NAME] Спецификации Заказы 0 Чаты 27 Todo Пр…" at bounding box center [465, 222] width 930 height 445
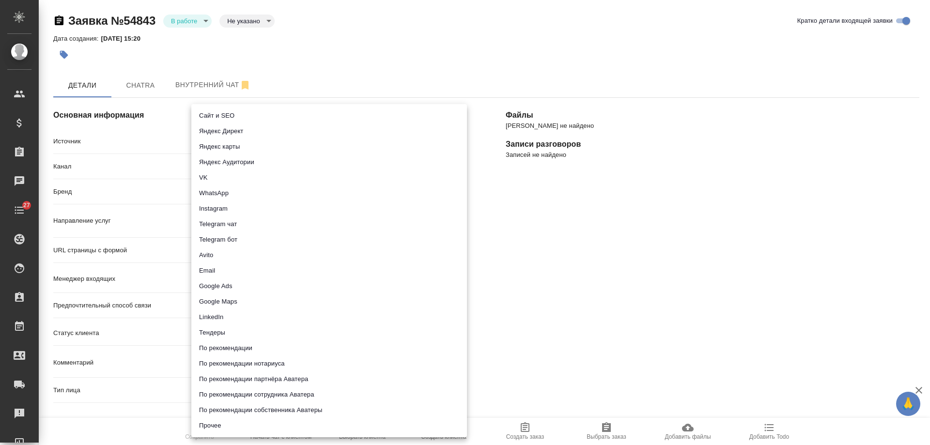
click at [236, 115] on li "Сайт и SEO" at bounding box center [329, 115] width 276 height 15
type input "seo"
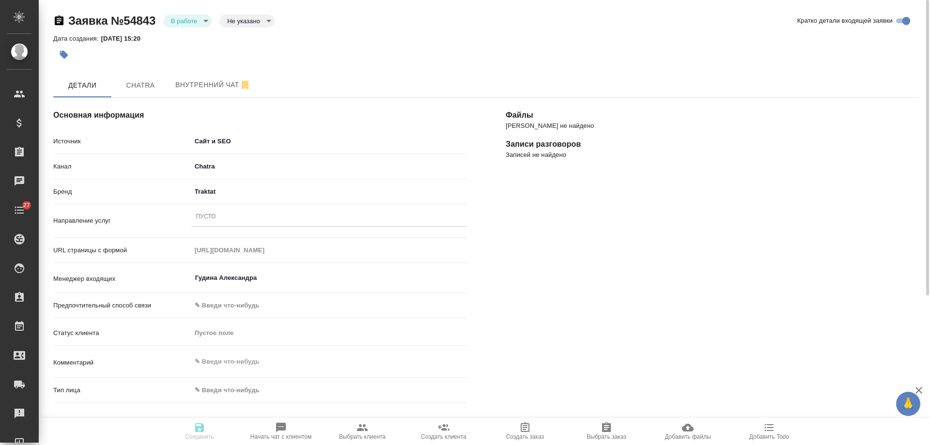
click at [218, 219] on div "Пусто" at bounding box center [329, 217] width 276 height 14
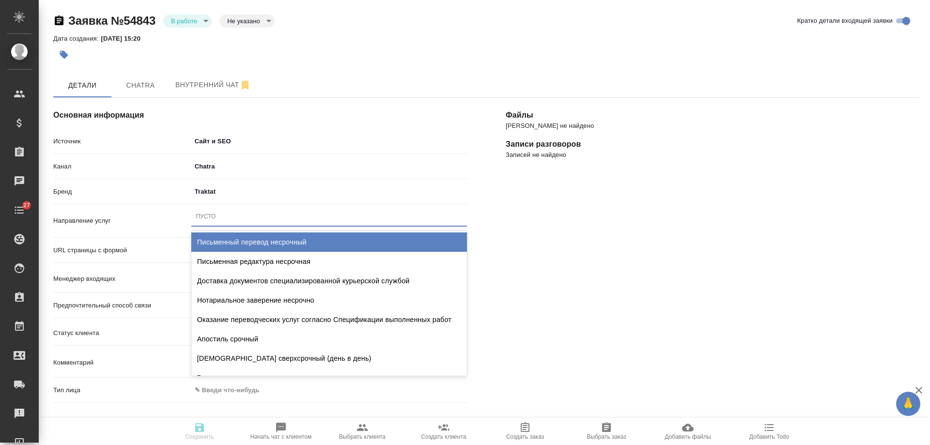
click at [234, 238] on div "Письменный перевод несрочный" at bounding box center [329, 241] width 276 height 19
type textarea "x"
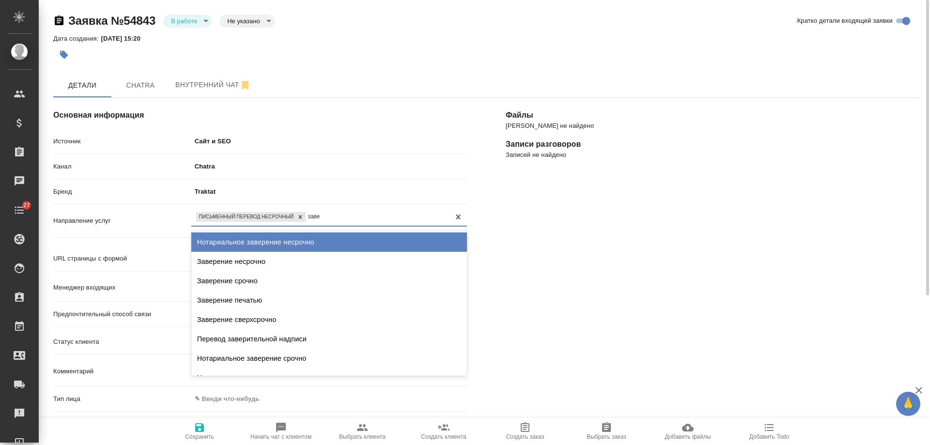
type input "завер"
click at [288, 245] on div "Нотариальное заверение несрочно" at bounding box center [329, 241] width 276 height 19
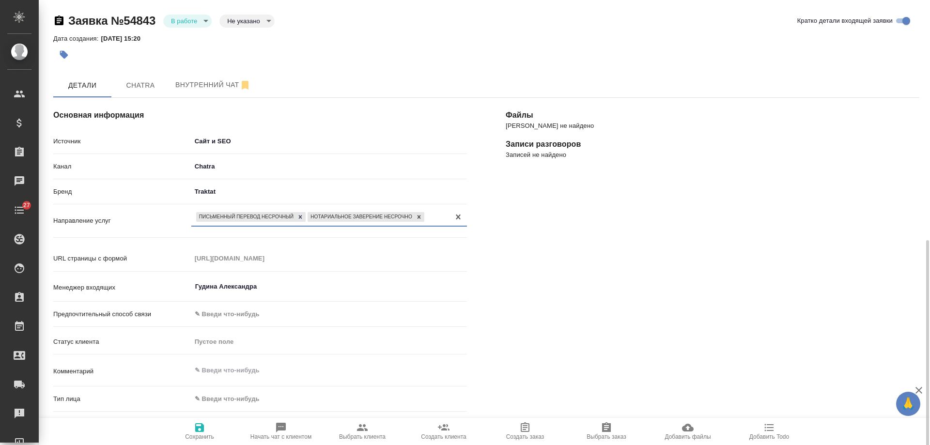
scroll to position [194, 0]
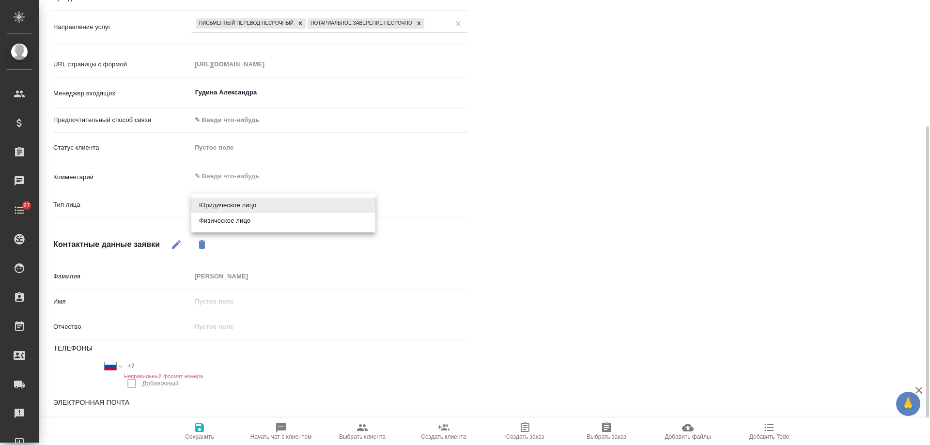
click at [230, 203] on body "🙏 .cls-1 fill:#fff; AWATERA Gudina Alexandra Клиенты Спецификации Заказы 0 Чаты…" at bounding box center [465, 222] width 930 height 445
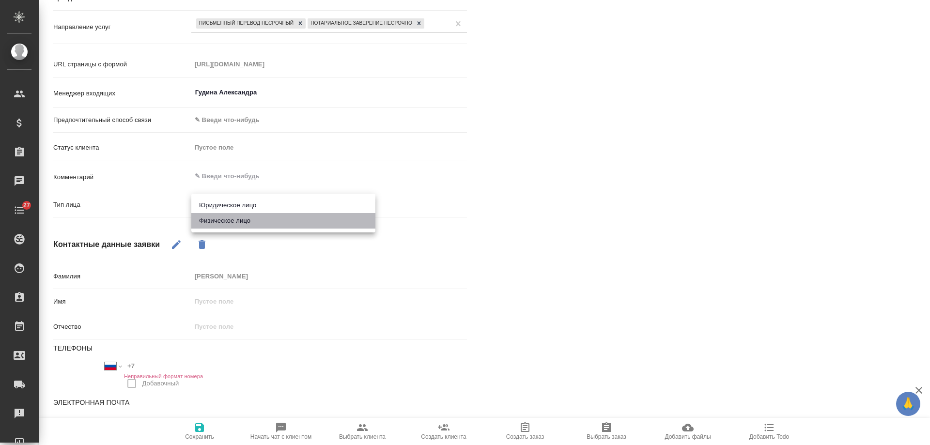
click at [228, 218] on li "Физическое лицо" at bounding box center [283, 220] width 184 height 15
type textarea "x"
type input "private"
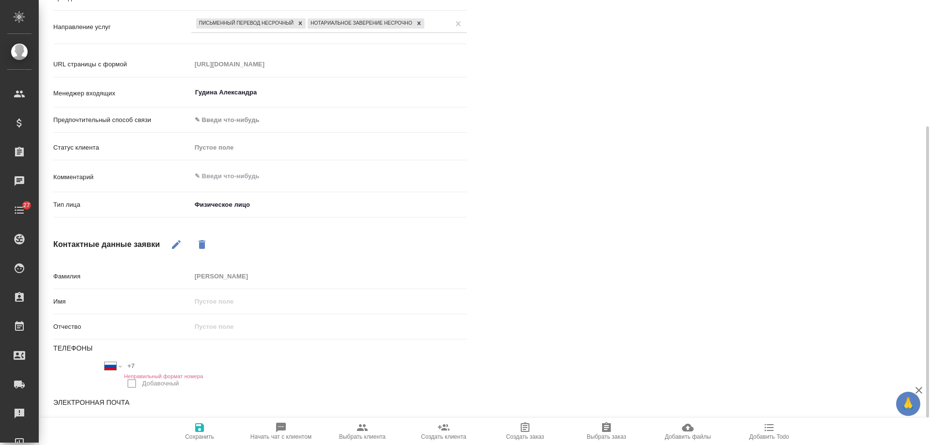
click at [202, 434] on span "Сохранить" at bounding box center [199, 436] width 29 height 7
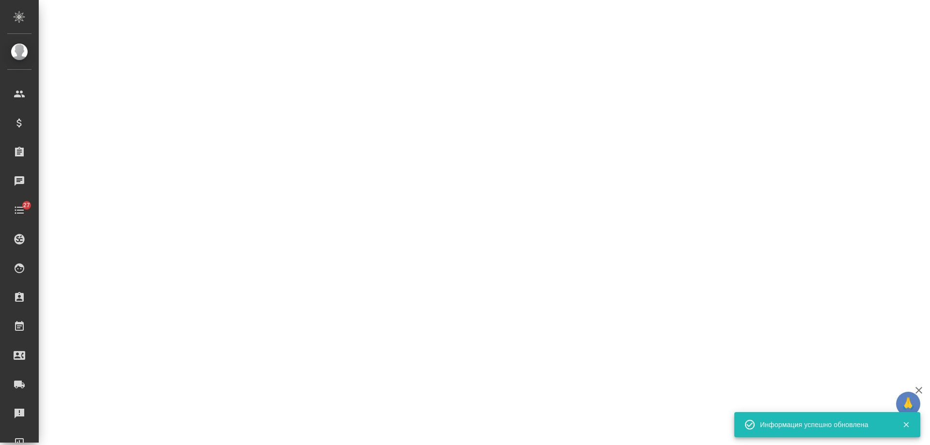
select select "RU"
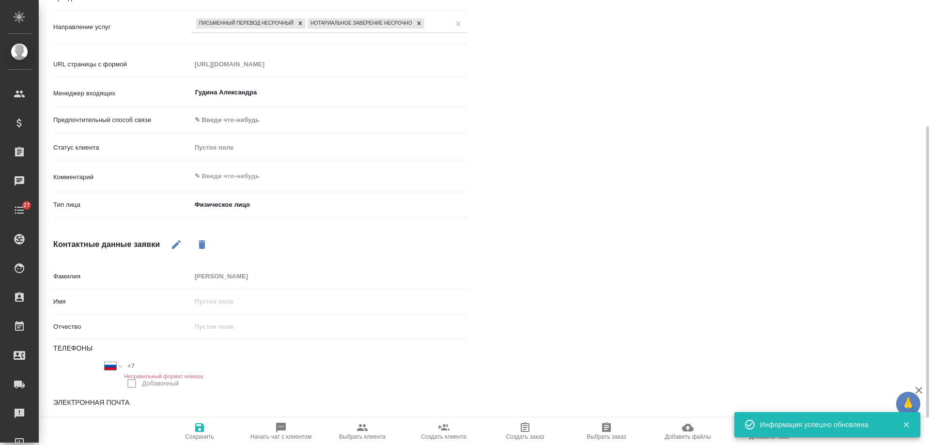
type textarea "x"
click at [238, 180] on textarea at bounding box center [329, 176] width 276 height 16
type textarea "а"
type textarea "x"
type textarea "ар"
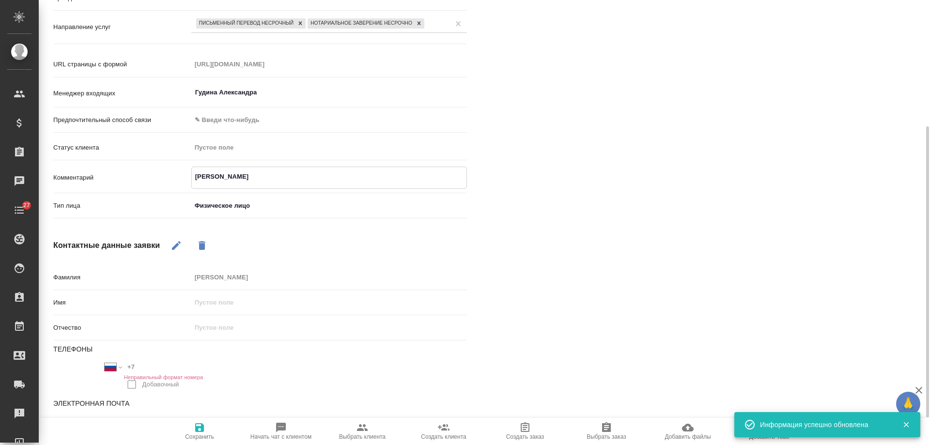
type textarea "x"
type textarea "ара"
type textarea "x"
type textarea "араб"
type textarea "x"
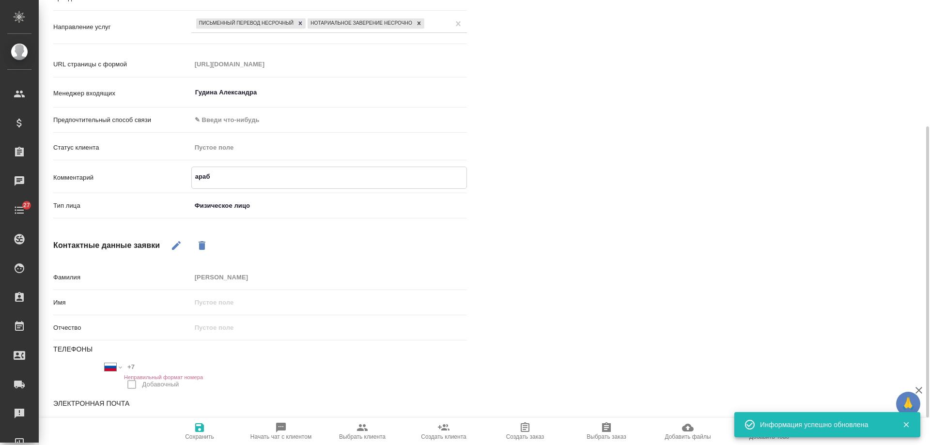
type textarea "араб-"
type textarea "x"
type textarea "араб-ру"
type textarea "x"
type textarea "араб-рус"
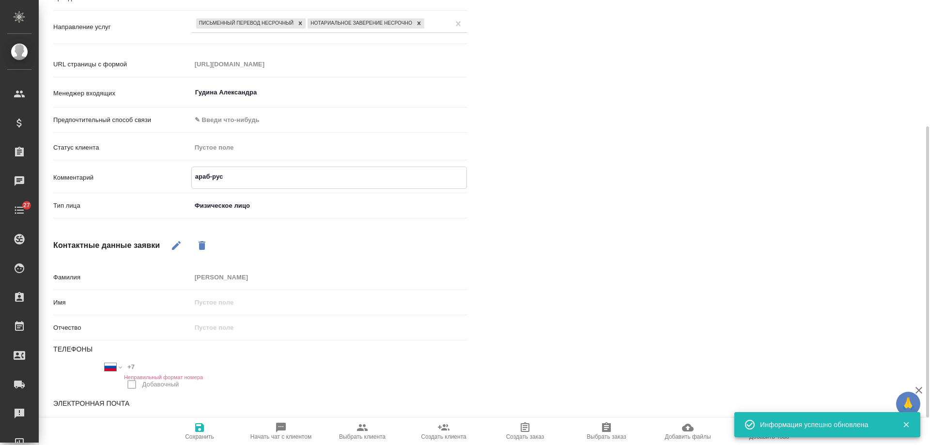
type textarea "x"
type textarea "араб-рус"
type textarea "x"
type textarea "араб-рус с"
type textarea "x"
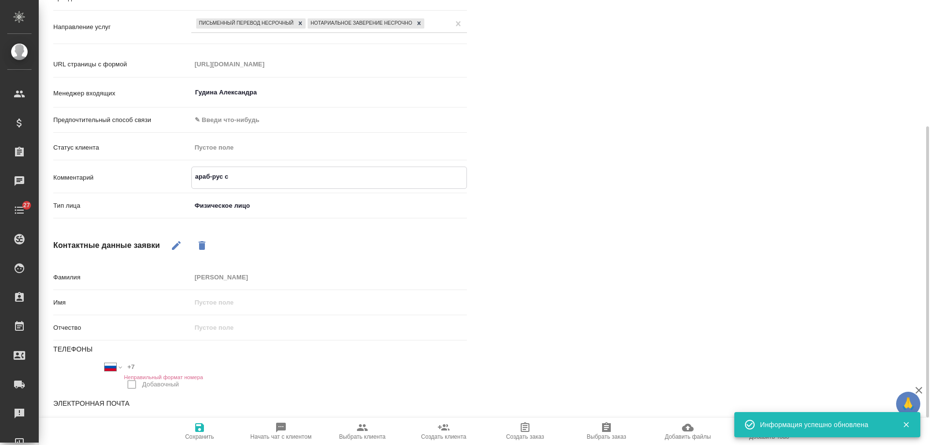
type textarea "араб-рус с"
type textarea "x"
type textarea "араб-рус с Н"
type textarea "x"
type textarea "араб-рус с НЗ"
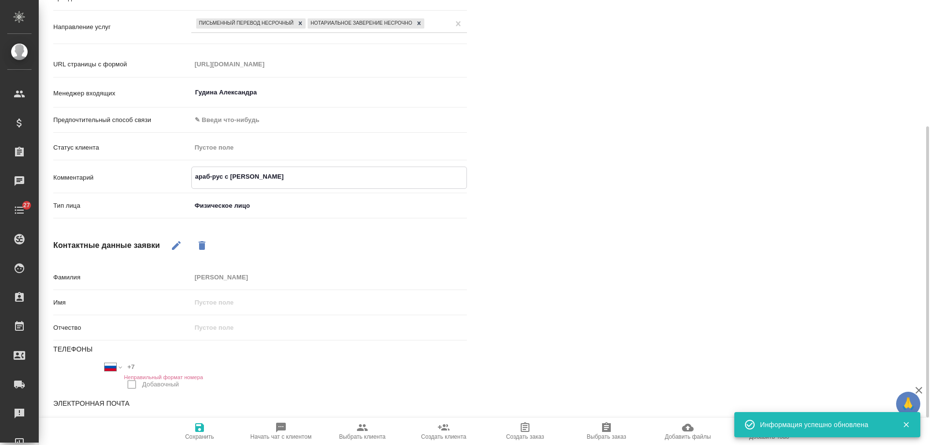
type textarea "x"
type textarea "араб-рус с НЗ,"
type textarea "x"
type textarea "араб-рус с НЗ,"
type textarea "x"
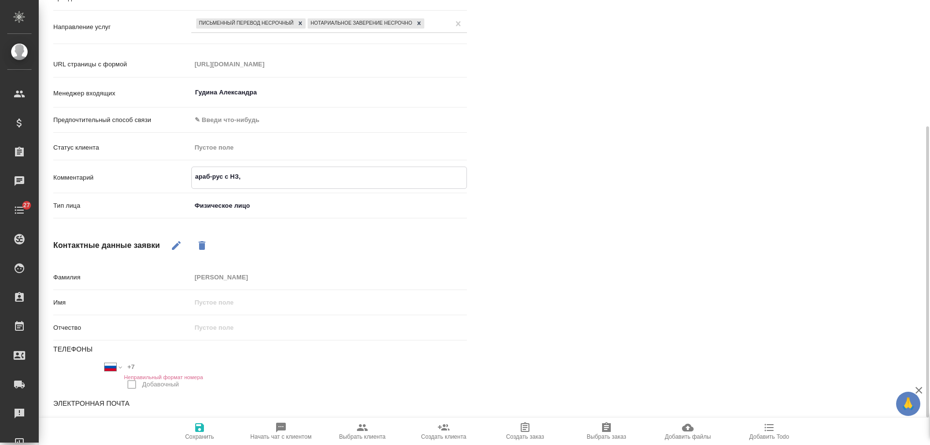
type textarea "араб-рус с НЗ, в"
type textarea "x"
type textarea "араб-рус с НЗ, в"
type textarea "x"
type textarea "араб-рус с НЗ, в э"
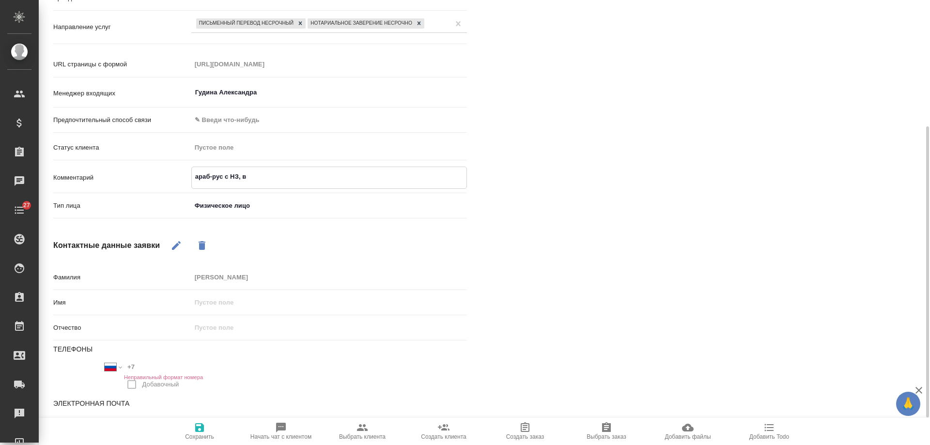
type textarea "x"
type textarea "араб-рус с НЗ, в эл"
type textarea "x"
type textarea "араб-рус с НЗ, в эле"
type textarea "x"
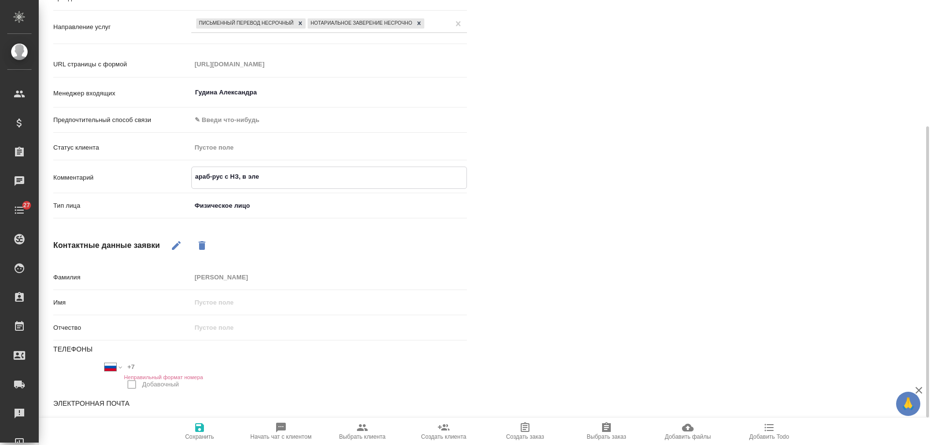
type textarea "араб-рус с НЗ, в элек"
type textarea "x"
type textarea "араб-рус с НЗ, в элект"
type textarea "x"
type textarea "араб-рус с НЗ, в электр"
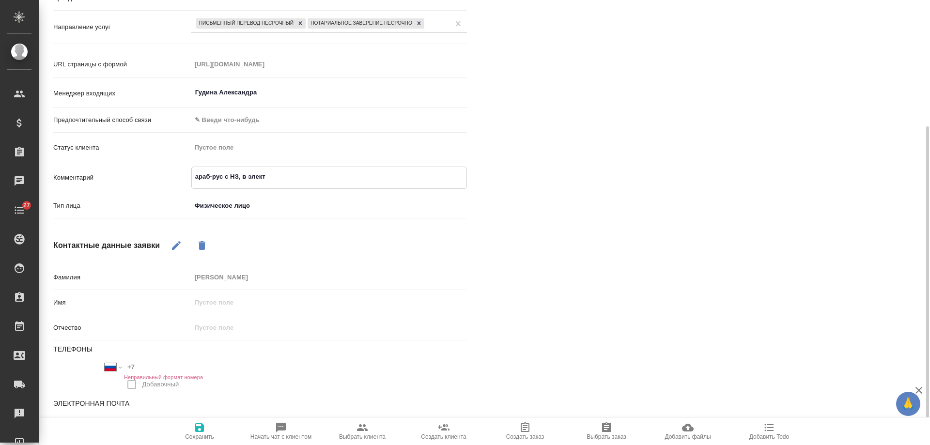
type textarea "x"
type textarea "араб-рус с НЗ, в электро"
type textarea "x"
type textarea "араб-рус с НЗ, в электрон"
type textarea "x"
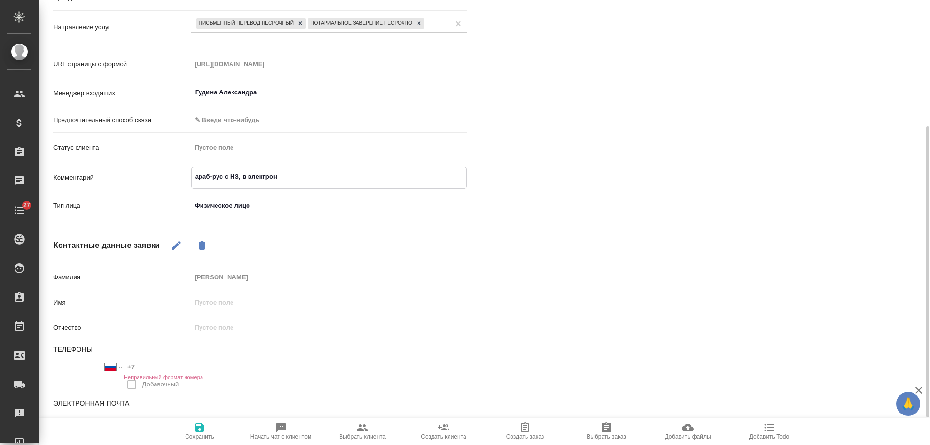
type textarea "араб-рус с НЗ, в электронн"
type textarea "x"
type textarea "араб-рус с НЗ, в электронно"
type textarea "x"
type textarea "араб-рус с НЗ, в электронном"
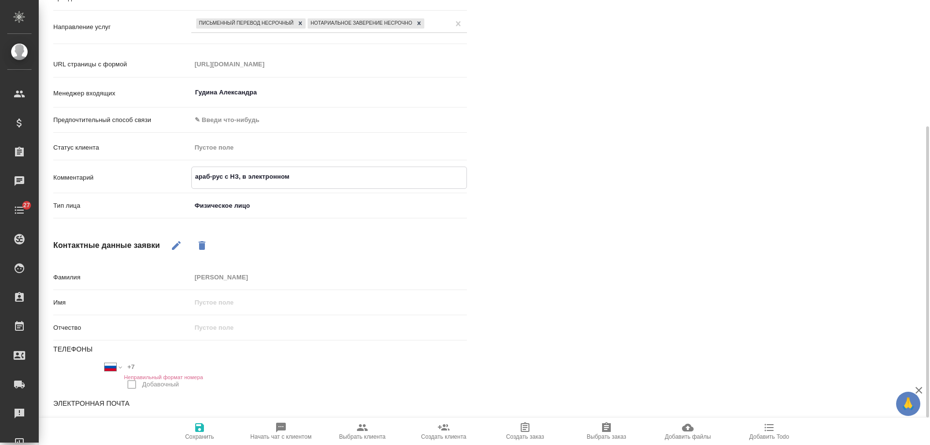
type textarea "x"
type textarea "араб-рус с НЗ, в электронном"
type textarea "x"
type textarea "араб-рус с НЗ, в электронном в"
type textarea "x"
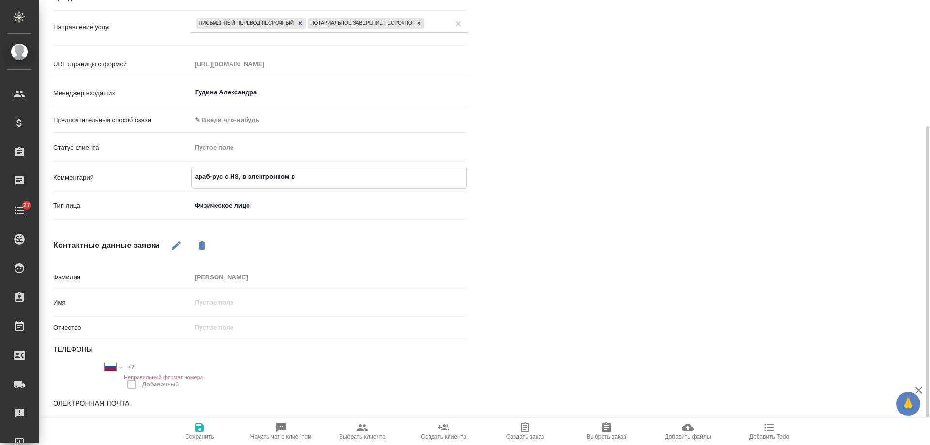
type textarea "араб-рус с НЗ, в электронном ви"
type textarea "x"
type textarea "араб-рус с НЗ, в электронном вид"
type textarea "x"
type textarea "араб-рус с НЗ, в электронном виде"
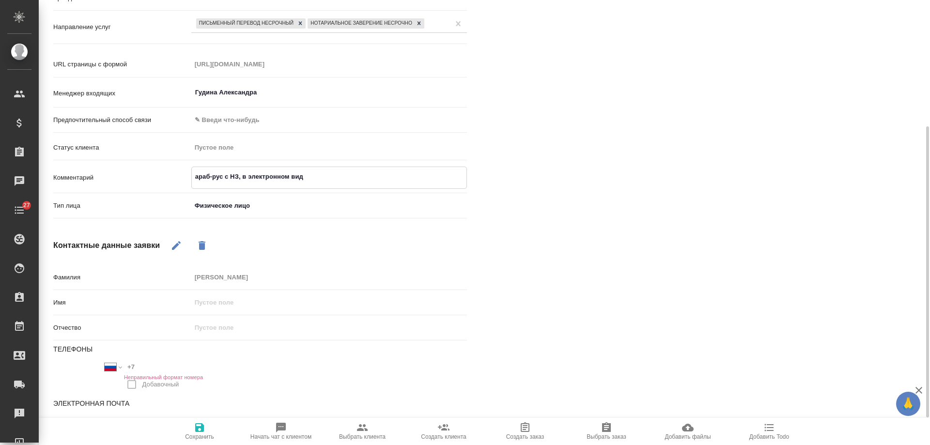
type textarea "x"
type textarea "араб-рус с НЗ, в электронном виде"
type textarea "x"
type textarea "араб-рус с НЗ, в электронном виде н"
type textarea "x"
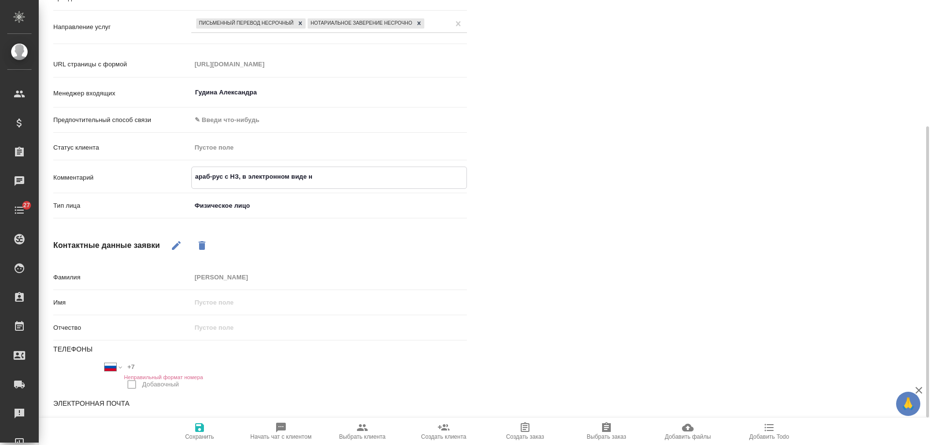
type textarea "араб-рус с НЗ, в электронном виде на"
type textarea "x"
type textarea "араб-рус с НЗ, в электронном виде на"
type textarea "x"
type textarea "араб-рус с НЗ, в электронном виде на по"
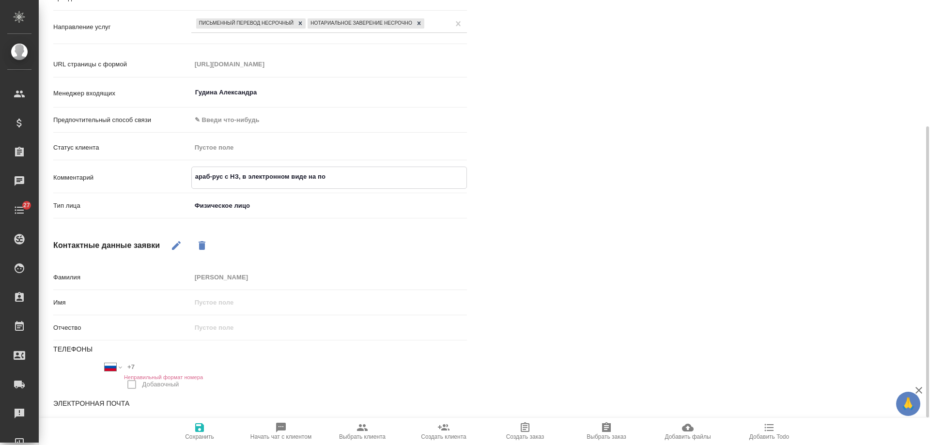
type textarea "x"
type textarea "араб-рус с НЗ, в электронном виде на поч"
type textarea "x"
type textarea "араб-рус с НЗ, в электронном виде на почт"
type textarea "x"
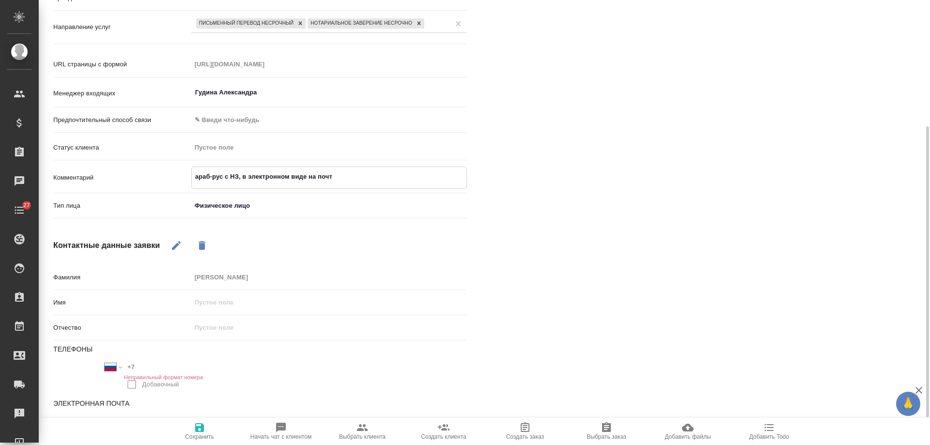
type textarea "араб-рус с НЗ, в электронном виде на почту"
type textarea "x"
type textarea "араб-рус с НЗ, в электронном виде на почту"
type textarea "x"
click at [184, 430] on span "Сохранить" at bounding box center [200, 431] width 70 height 18
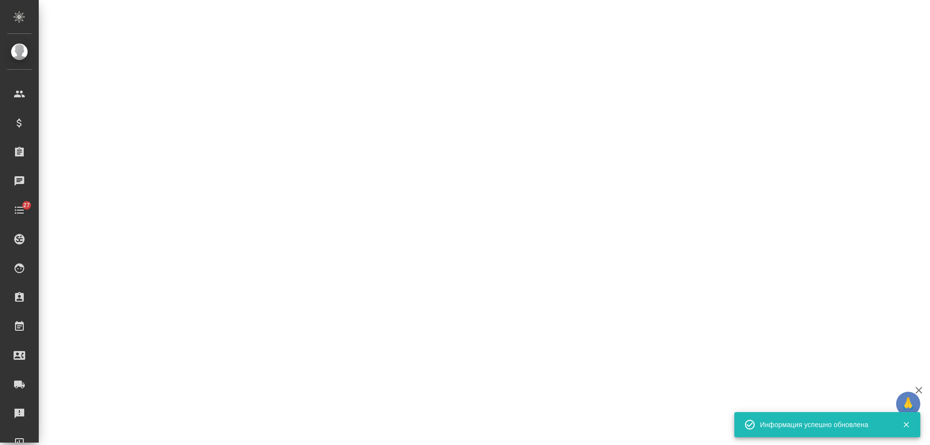
select select "RU"
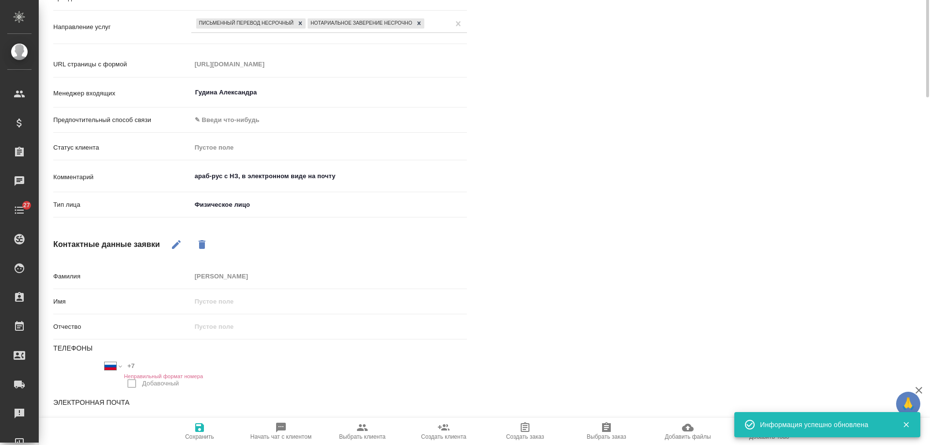
scroll to position [0, 0]
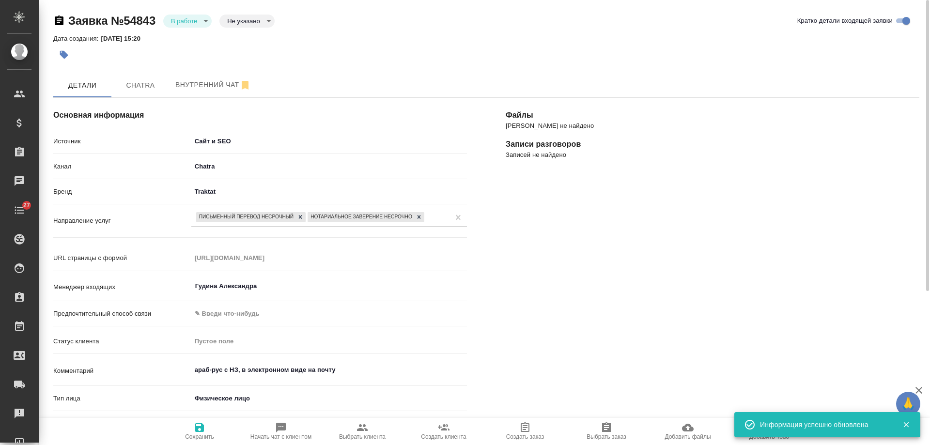
click at [361, 433] on icon "button" at bounding box center [362, 428] width 12 height 12
type textarea "x"
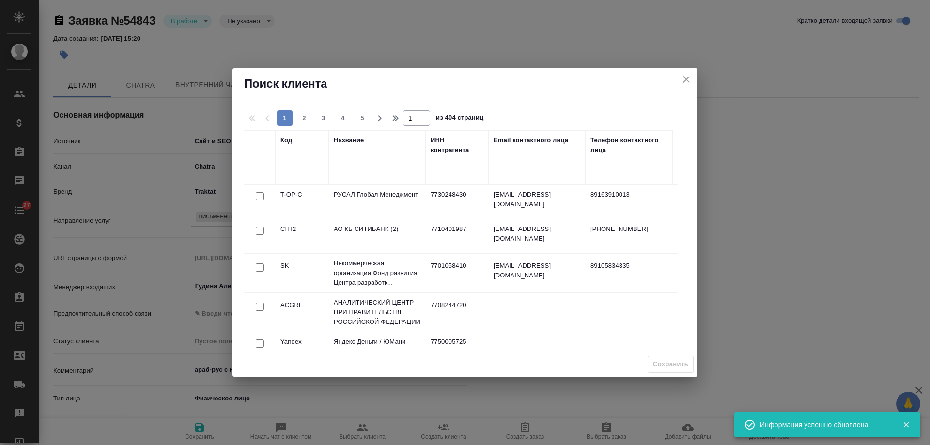
click at [367, 157] on div at bounding box center [377, 167] width 87 height 24
click at [362, 168] on input "text" at bounding box center [377, 166] width 87 height 12
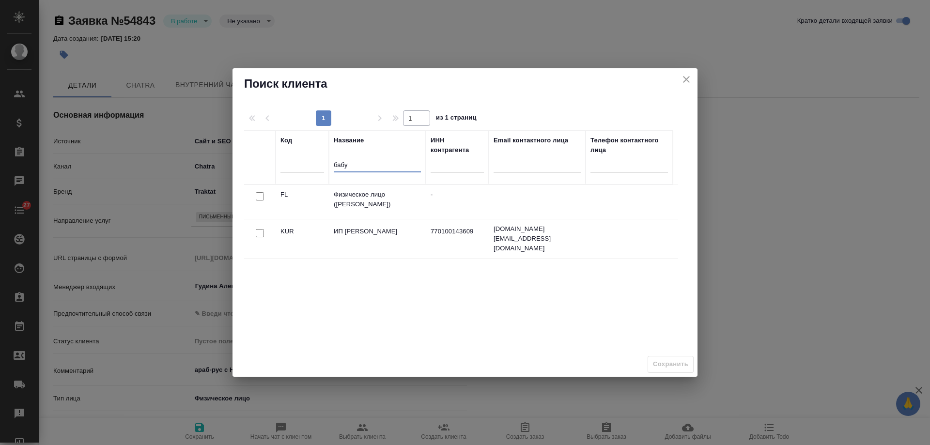
type input "бабу"
click at [260, 195] on input "checkbox" at bounding box center [260, 196] width 8 height 8
checkbox input "true"
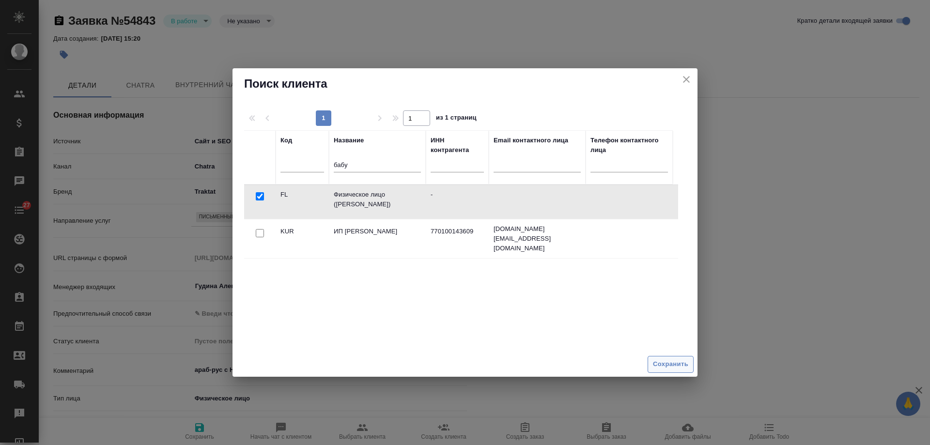
click at [673, 360] on span "Сохранить" at bounding box center [670, 364] width 35 height 11
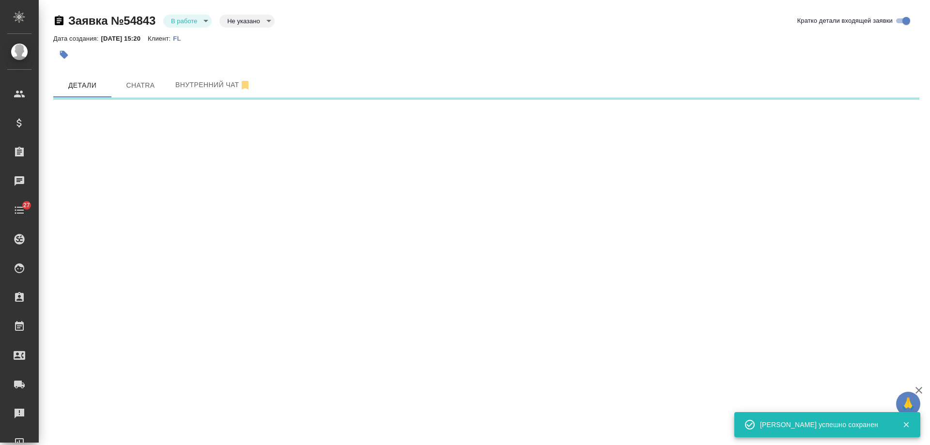
select select "RU"
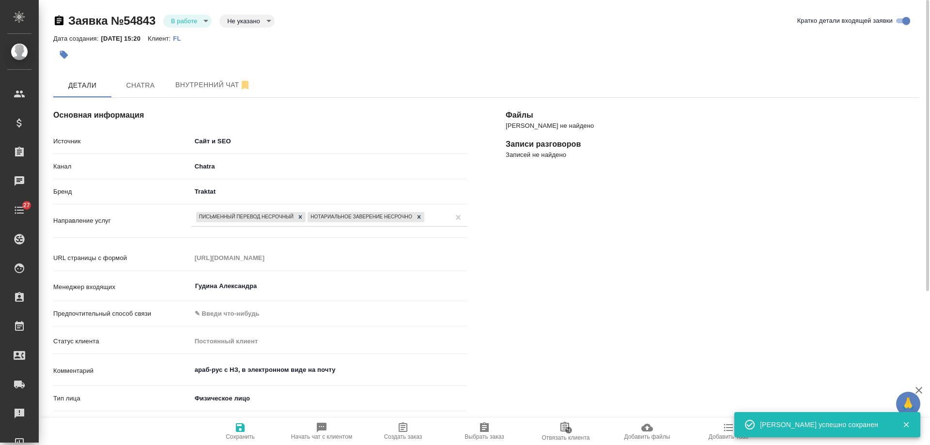
click at [403, 428] on icon "button" at bounding box center [403, 427] width 9 height 10
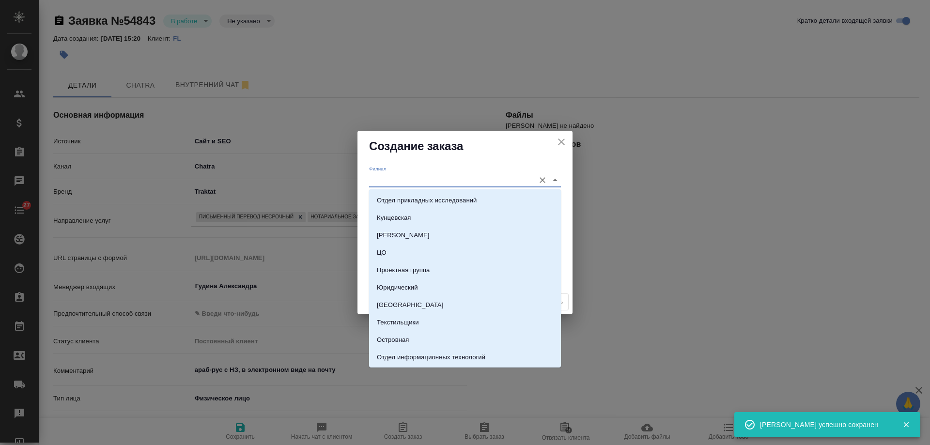
click at [410, 177] on input "Филиал" at bounding box center [449, 179] width 161 height 13
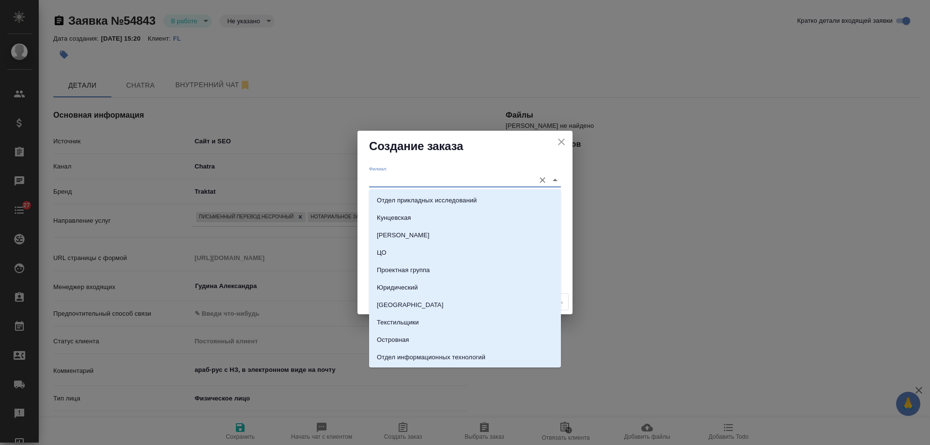
click at [563, 142] on icon "close" at bounding box center [561, 142] width 12 height 12
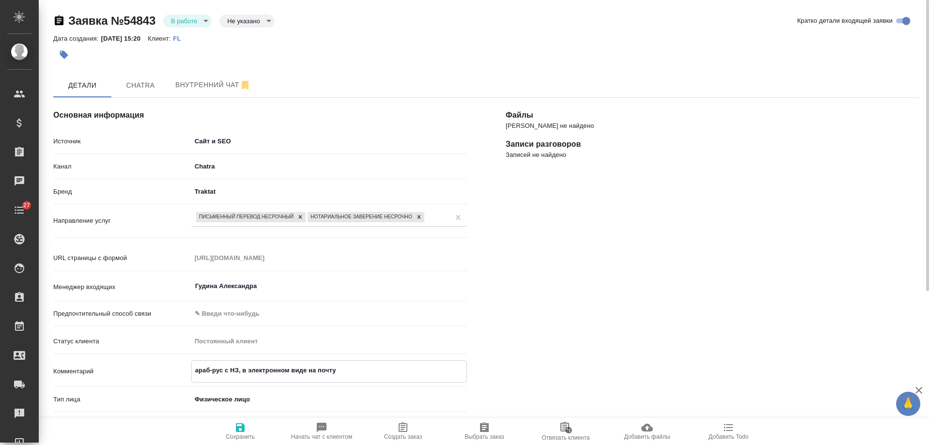
drag, startPoint x: 343, startPoint y: 371, endPoint x: 95, endPoint y: 358, distance: 247.8
click at [95, 358] on div "Источник Сайт и SEO seo Канал Chatra 636e3af525d34d44ee8ac032 Бренд Traktat tra…" at bounding box center [260, 274] width 414 height 283
click at [404, 439] on span "Создать заказ" at bounding box center [403, 436] width 38 height 7
type textarea "x"
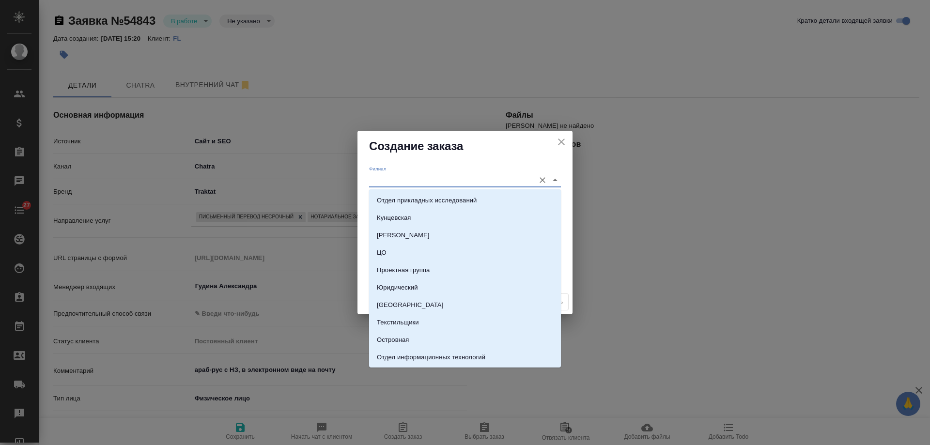
click at [393, 177] on input "Филиал" at bounding box center [449, 179] width 161 height 13
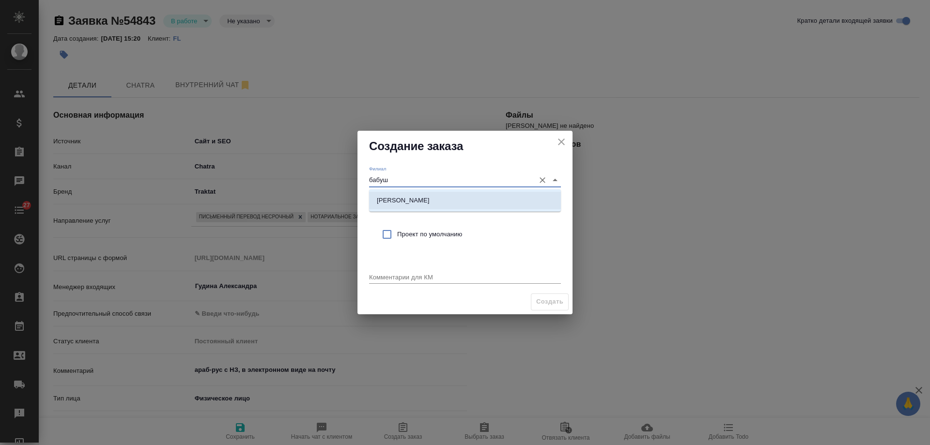
drag, startPoint x: 396, startPoint y: 196, endPoint x: 396, endPoint y: 204, distance: 8.7
click at [396, 197] on p "[PERSON_NAME]" at bounding box center [403, 201] width 53 height 10
type input "[PERSON_NAME]"
click at [402, 234] on span "Проект по умолчанию" at bounding box center [475, 235] width 156 height 10
checkbox input "true"
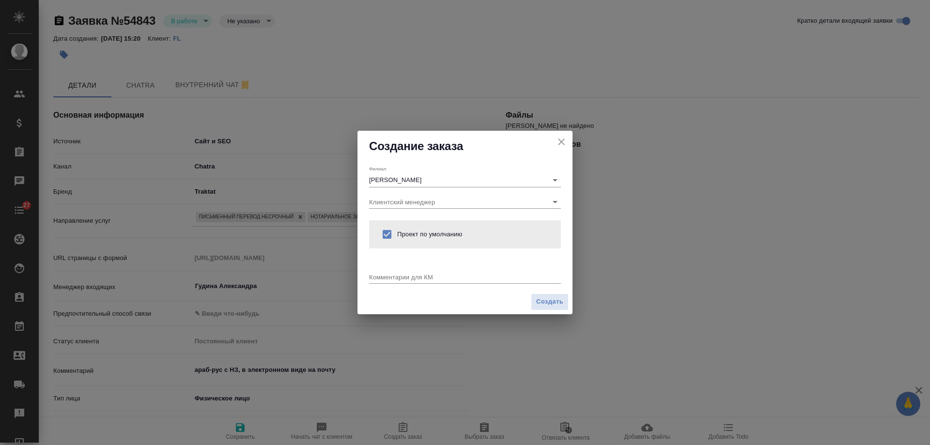
click at [405, 276] on textarea at bounding box center [465, 276] width 192 height 7
paste textarea "араб-рус с НЗ, в электронном виде на почту"
type textarea "от КВ: араб-рус с НЗ, в электронном виде на почту"
click at [547, 305] on span "Создать" at bounding box center [549, 301] width 27 height 11
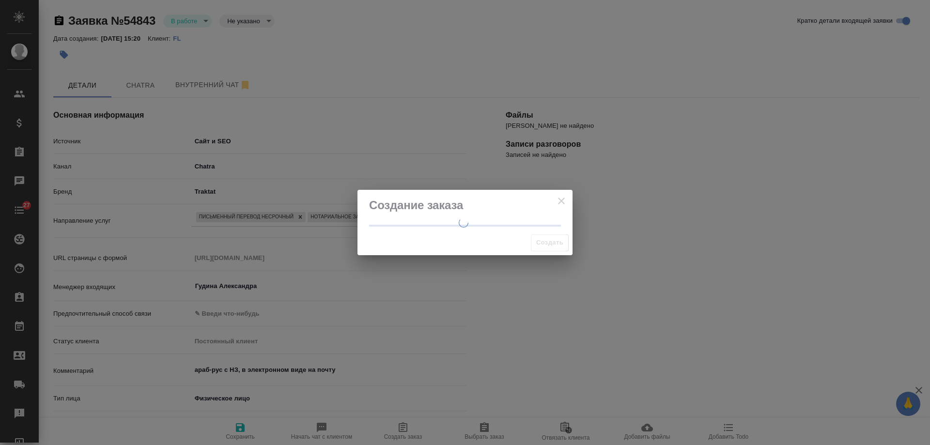
type textarea "x"
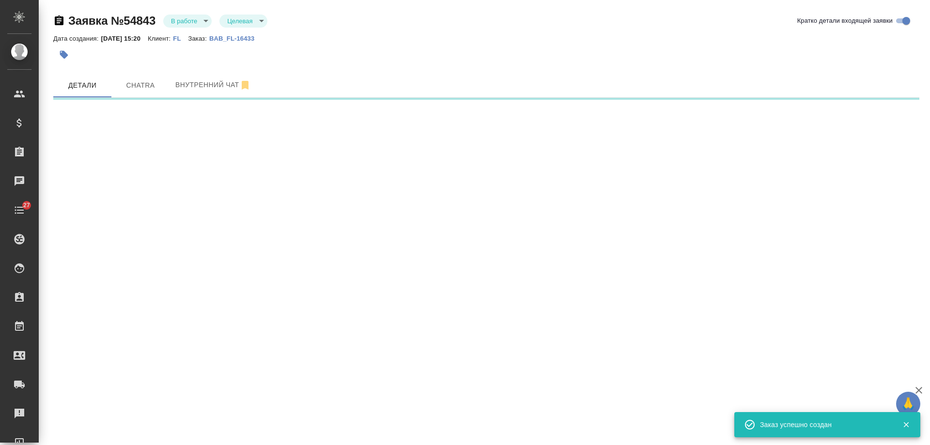
select select "RU"
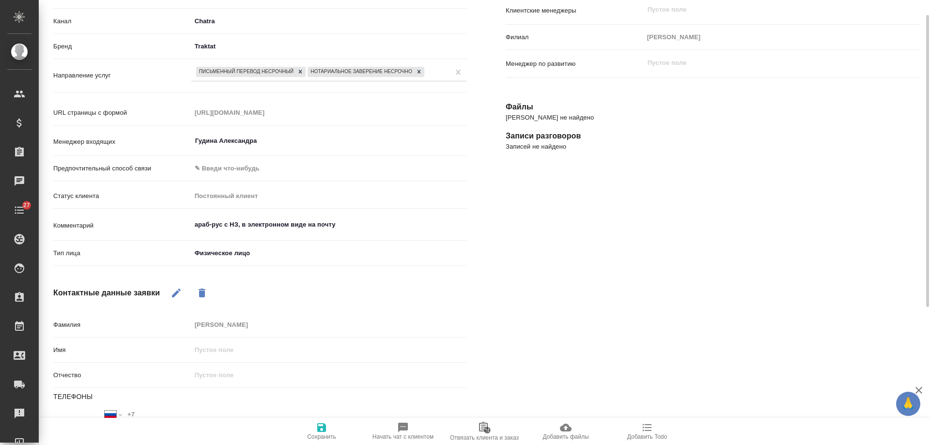
scroll to position [48, 0]
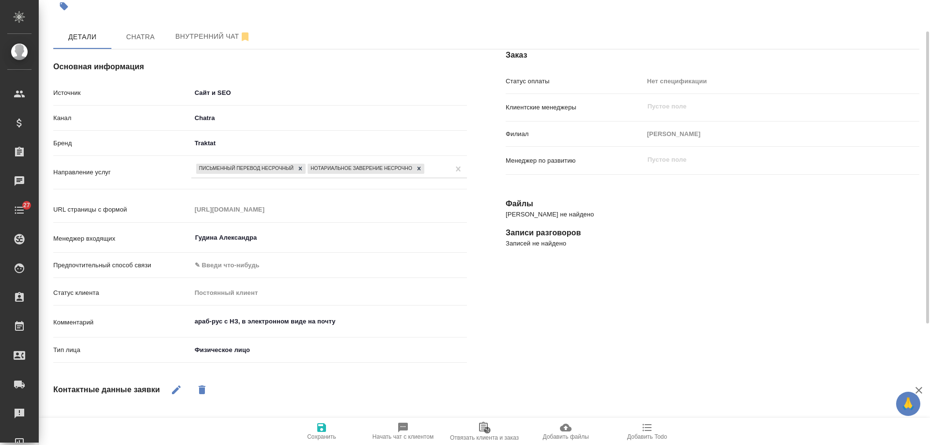
type textarea "x"
drag, startPoint x: 356, startPoint y: 325, endPoint x: 108, endPoint y: 328, distance: 248.0
click at [108, 328] on div "Комментарий араб-рус с НЗ, в электронном виде на почту x" at bounding box center [260, 323] width 414 height 22
type textarea "x"
click at [301, 167] on icon at bounding box center [300, 168] width 7 height 7
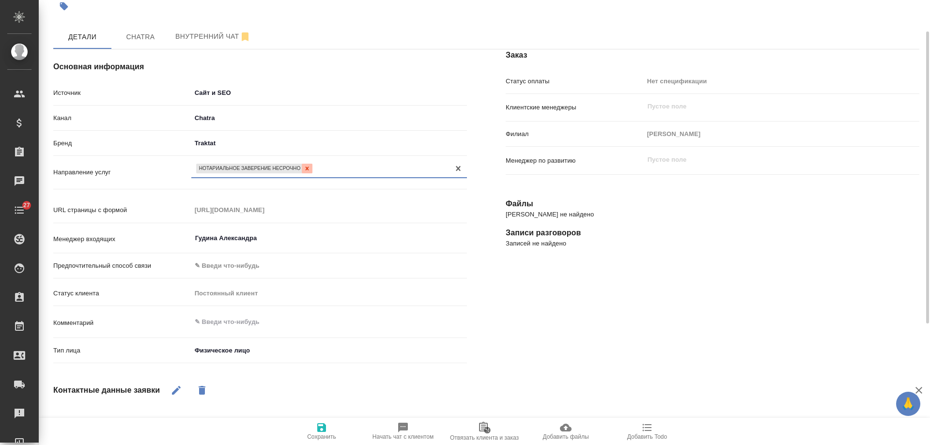
click at [310, 170] on icon at bounding box center [307, 168] width 7 height 7
type textarea "x"
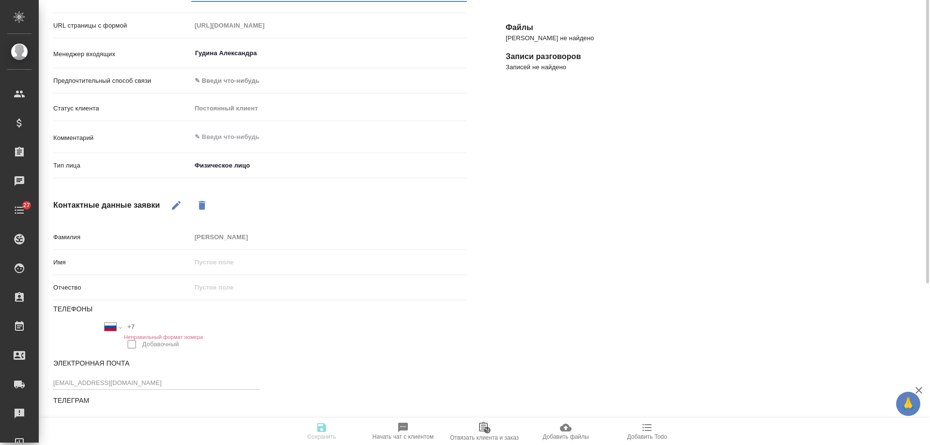
scroll to position [31, 0]
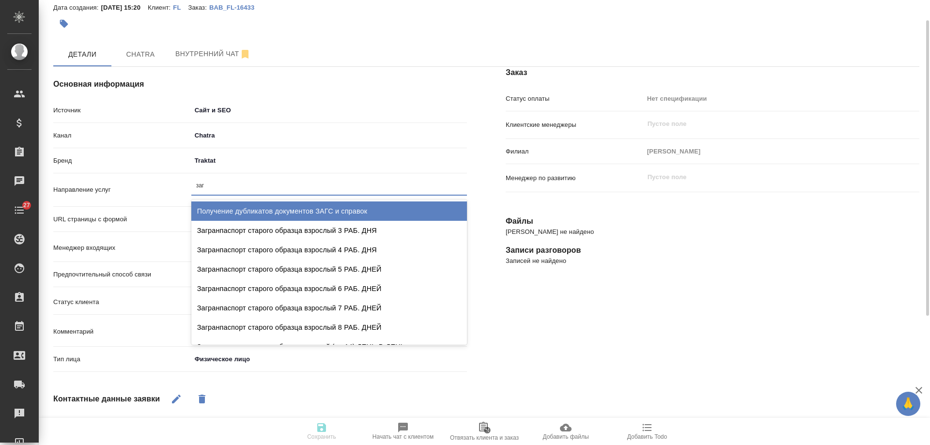
type input "загс"
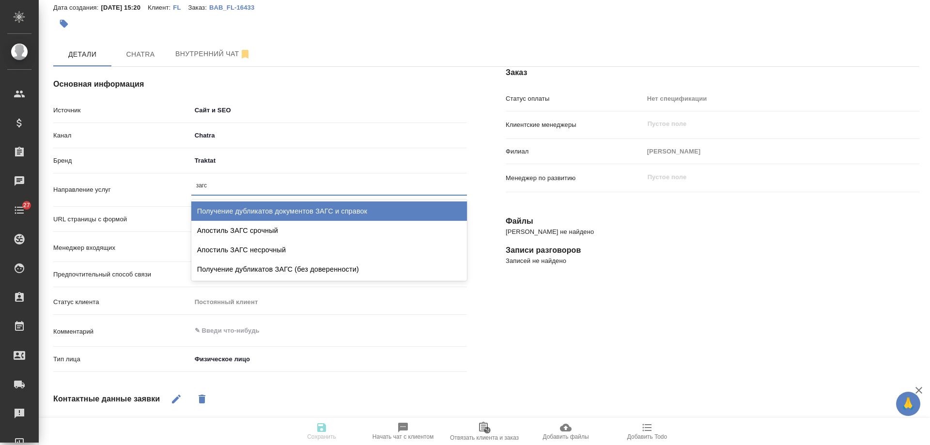
click at [262, 213] on div "Получение дубликатов документов ЗАГС и справок" at bounding box center [329, 210] width 276 height 19
type textarea "x"
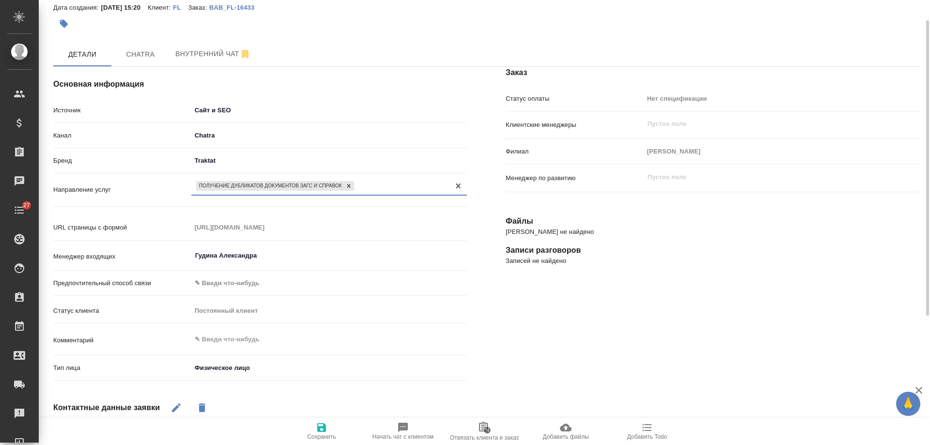
scroll to position [225, 0]
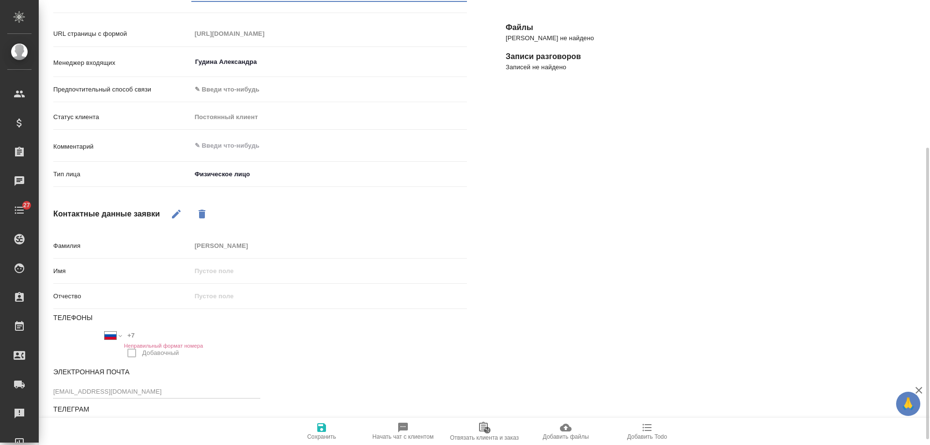
click at [323, 437] on span "Сохранить" at bounding box center [321, 436] width 29 height 7
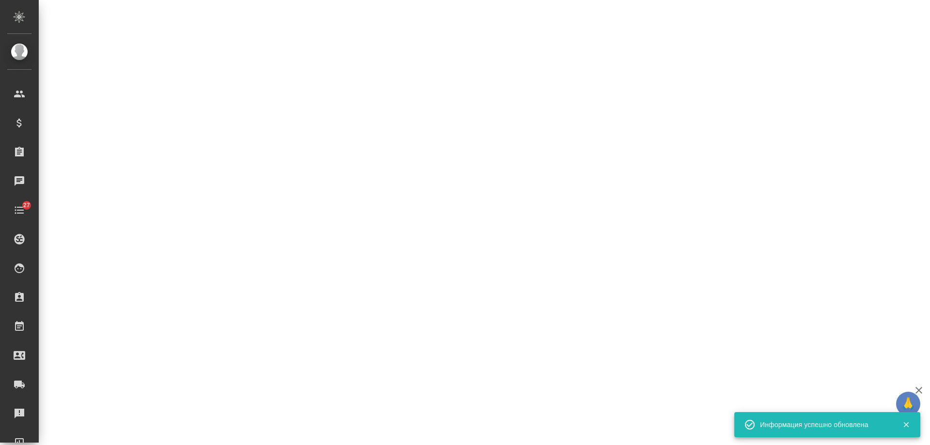
select select "RU"
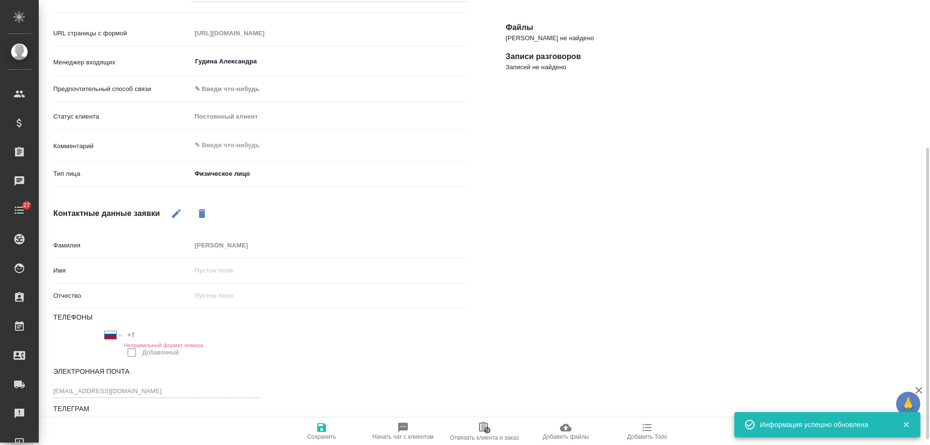
type textarea "x"
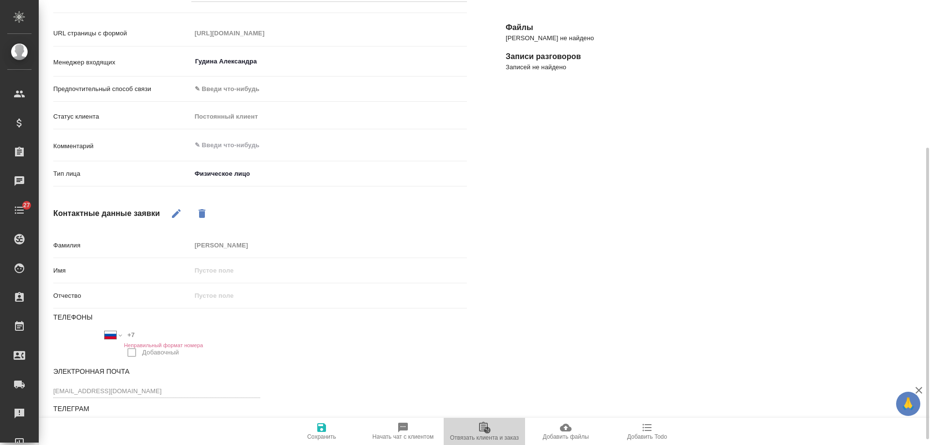
click at [483, 426] on icon "button" at bounding box center [487, 431] width 8 height 12
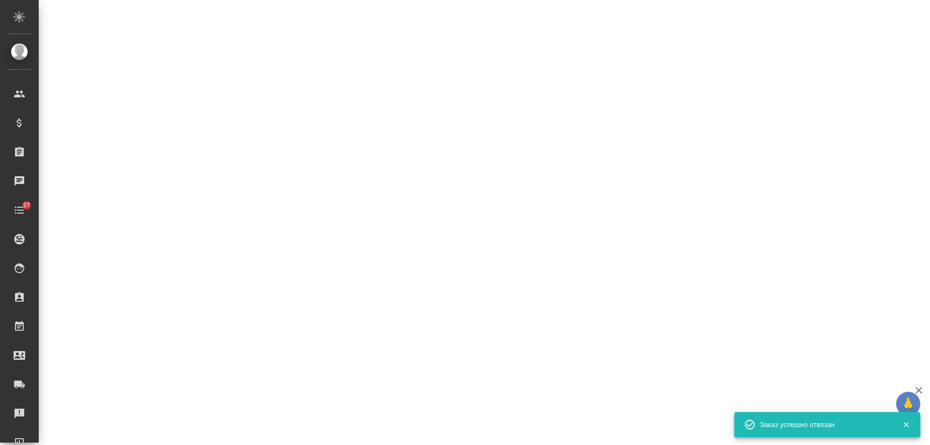
select select "RU"
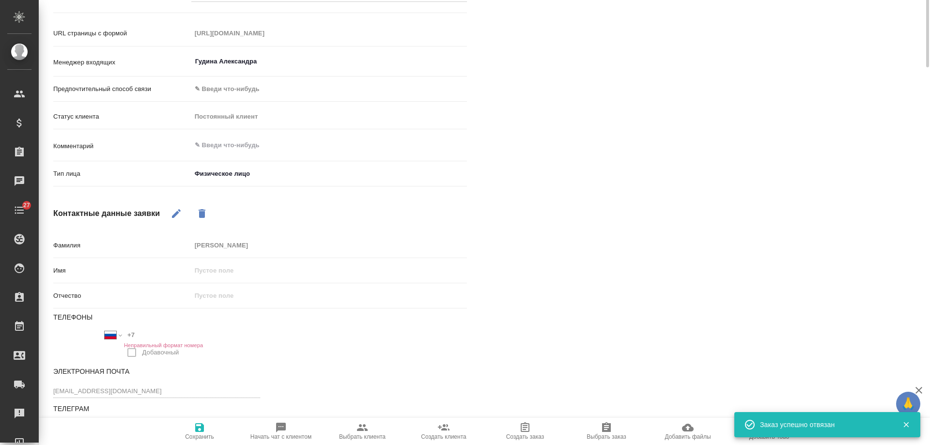
scroll to position [0, 0]
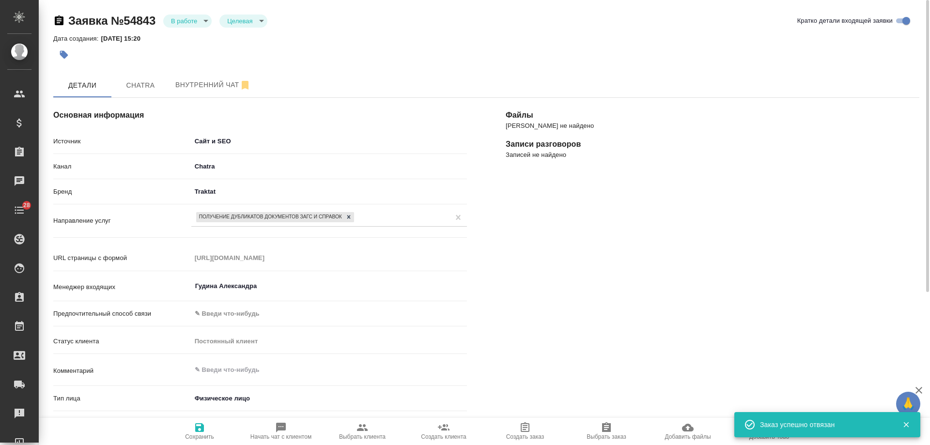
click at [618, 292] on div "Файлы Файлов не найдено Записи разговоров Записей не найдено" at bounding box center [712, 378] width 452 height 600
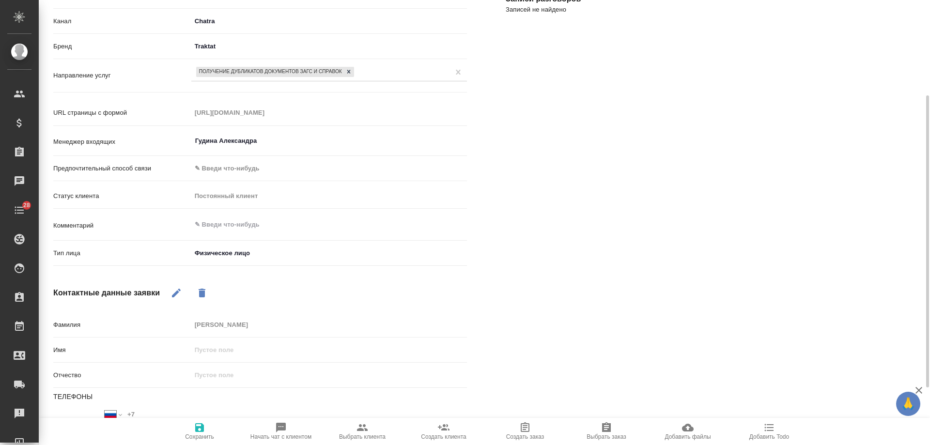
scroll to position [97, 0]
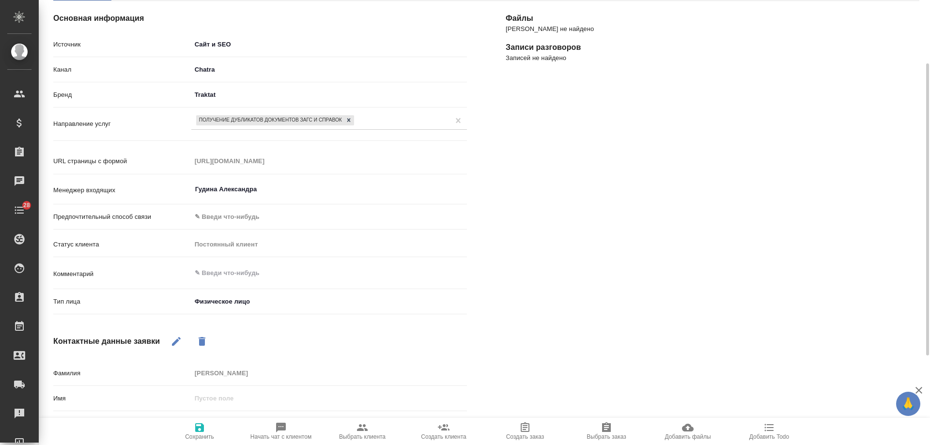
type textarea "x"
click at [247, 275] on textarea at bounding box center [329, 273] width 275 height 16
type textarea "с"
type textarea "x"
type textarea "сп"
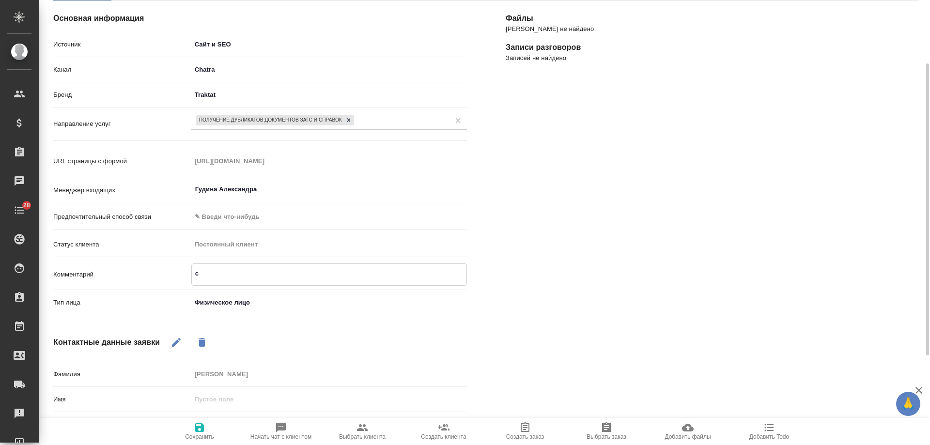
type textarea "x"
type textarea "спр"
type textarea "x"
type textarea "спра"
type textarea "x"
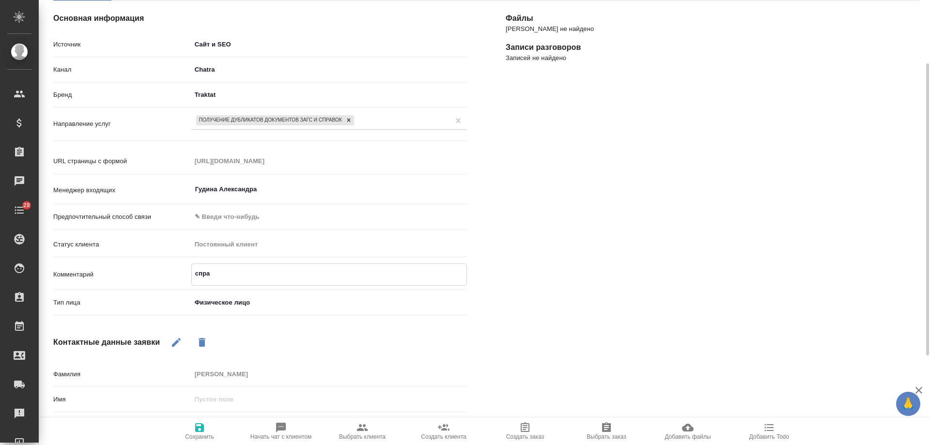
type textarea "справ"
type textarea "x"
type textarea "справк"
type textarea "x"
type textarea "справка"
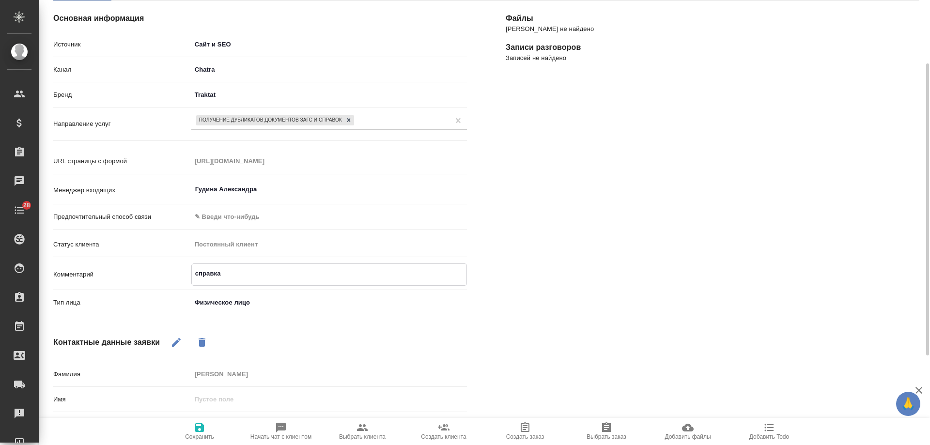
type textarea "x"
type textarea "справка"
type textarea "x"
type textarea "справка о"
type textarea "x"
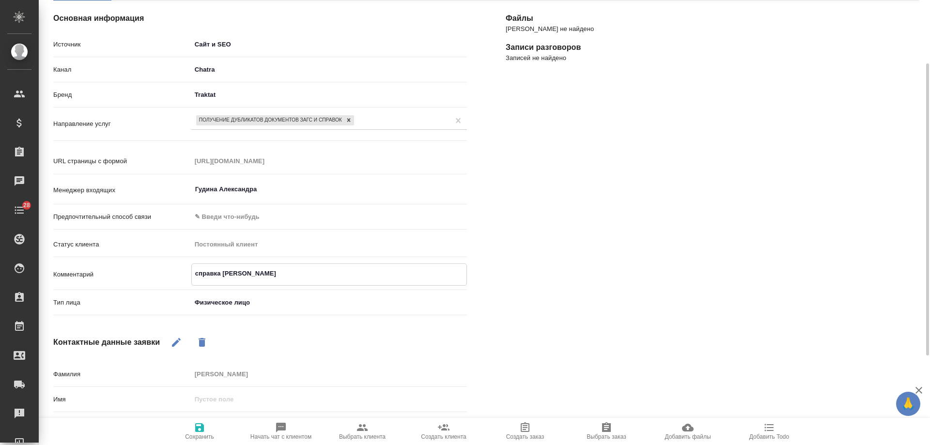
type textarea "справка об"
type textarea "x"
type textarea "справка об"
type textarea "x"
type textarea "справка об о"
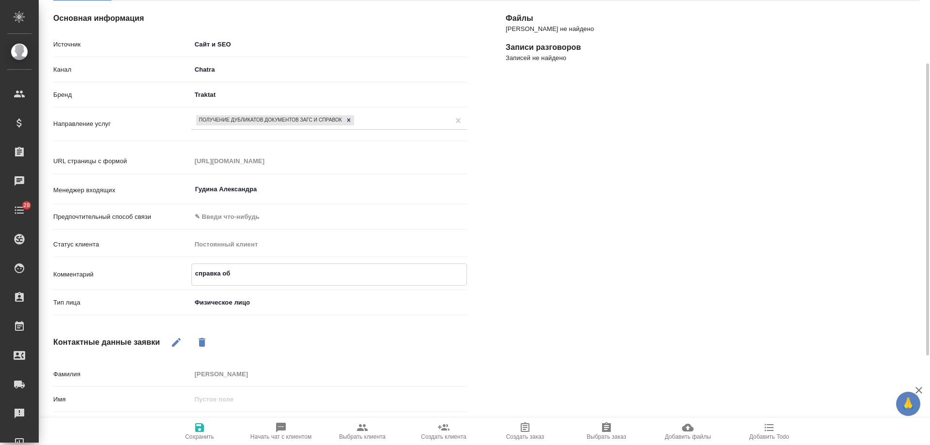
type textarea "x"
type textarea "справка об от"
type textarea "x"
type textarea "справка об отс"
type textarea "x"
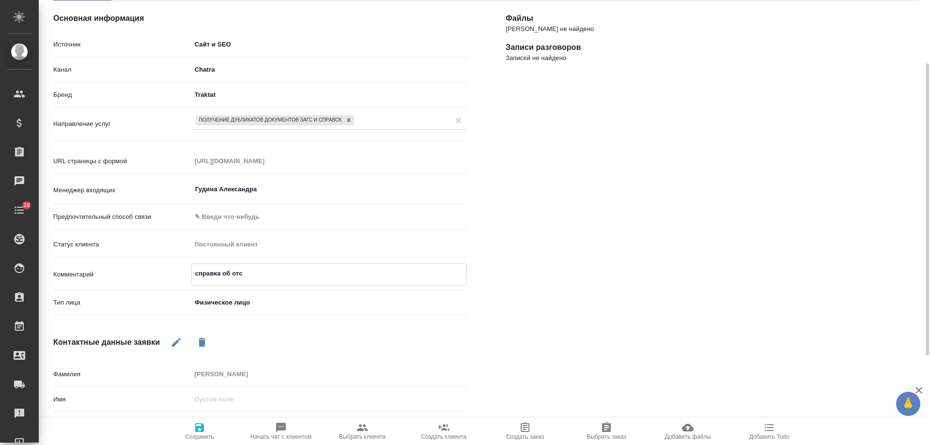
type textarea "справка об отсу"
type textarea "x"
type textarea "справка об отсут"
type textarea "x"
type textarea "справка об отсутс"
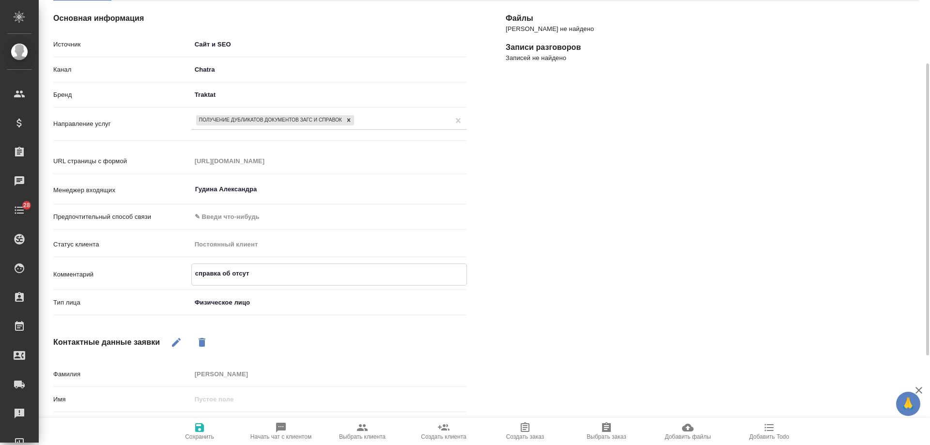
type textarea "x"
type textarea "справка об отсутст"
type textarea "x"
type textarea "справка об отсутств"
type textarea "x"
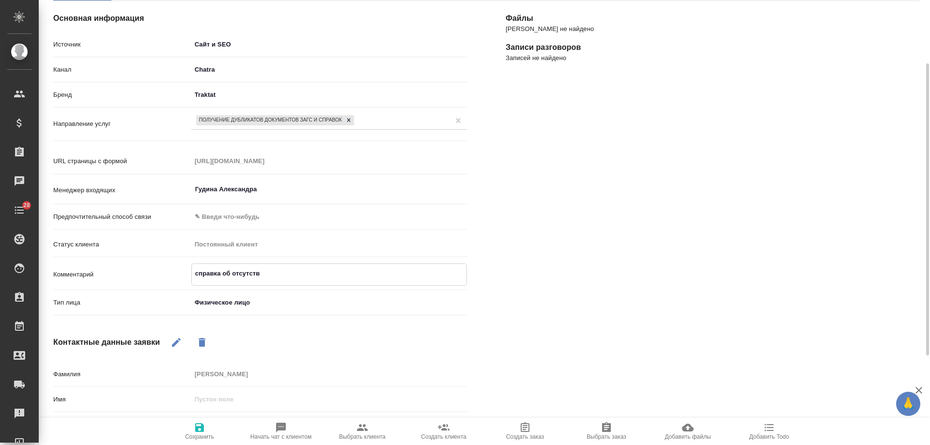
type textarea "справка об отсутстви"
type textarea "x"
type textarea "справка об отсутствии"
type textarea "x"
type textarea "справка об отсутствии"
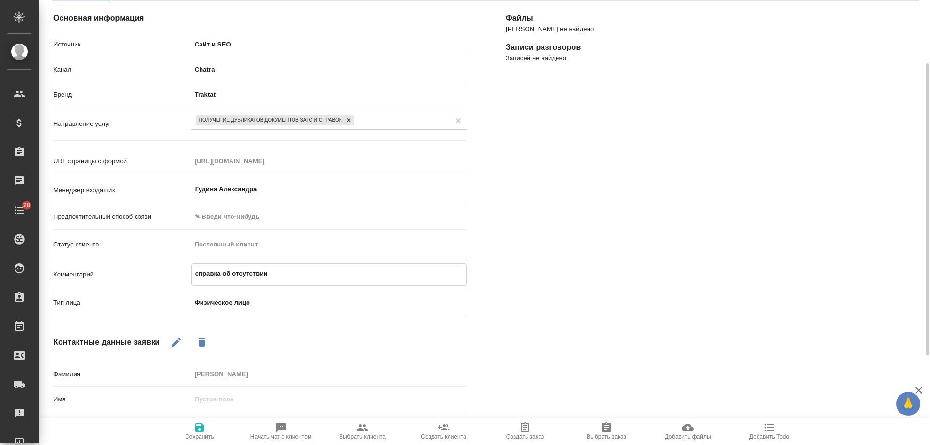
type textarea "x"
type textarea "справка об отсутствии б"
type textarea "x"
type textarea "справка об отсутствии бра"
type textarea "x"
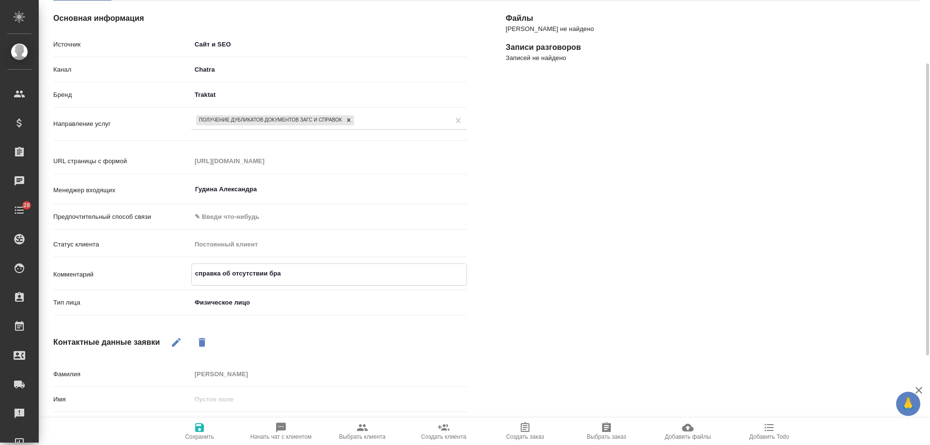
type textarea "справка об отсутствии брак"
type textarea "x"
type textarea "справка об отсутствии брака"
type textarea "x"
type textarea "справка об отсутствии брака"
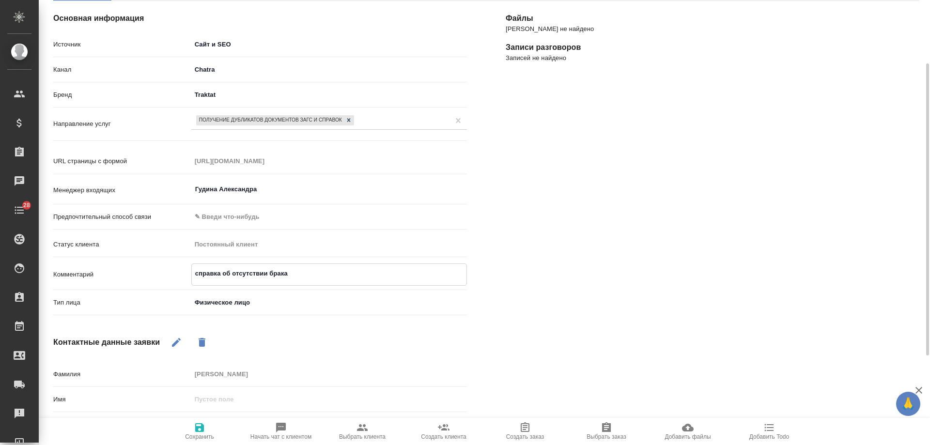
type textarea "x"
type textarea "справка об отсутствии брака с"
type textarea "x"
type textarea "справка об отсутствии брака с"
type textarea "x"
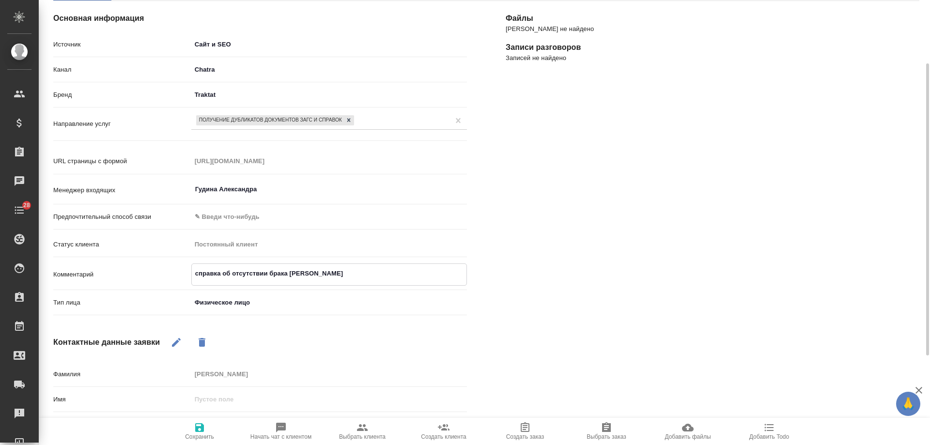
type textarea "справка об отсутствии брака с а"
type textarea "x"
type textarea "справка об отсутствии брака с ап"
type textarea "x"
type textarea "справка об отсутствии брака с апо"
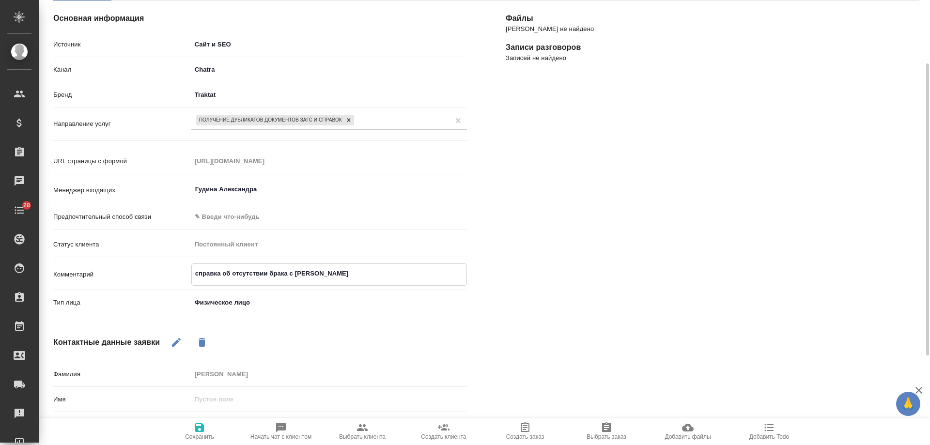
type textarea "x"
type textarea "справка об отсутствии брака с апос"
type textarea "x"
type textarea "справка об отсутствии брака с апост"
type textarea "x"
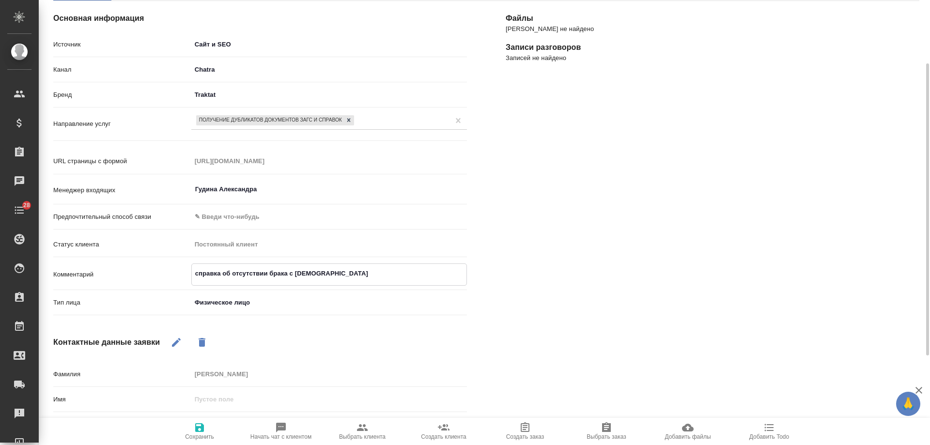
type textarea "справка об отсутствии брака с апости"
type textarea "x"
type textarea "справка об отсутствии брака с апостил"
type textarea "x"
type textarea "справка об отсутствии брака с апостиле"
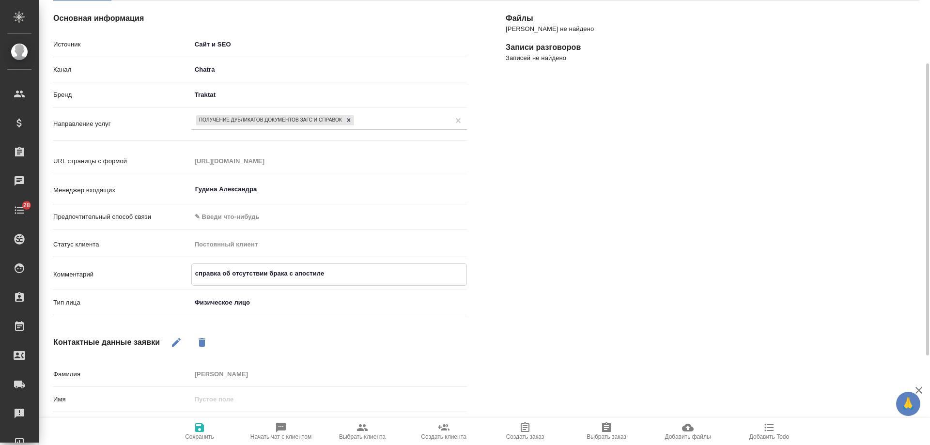
type textarea "x"
type textarea "справка об отсутствии брака с апостилем"
type textarea "x"
type textarea "справка об отсутствии брака с апостилем,"
type textarea "x"
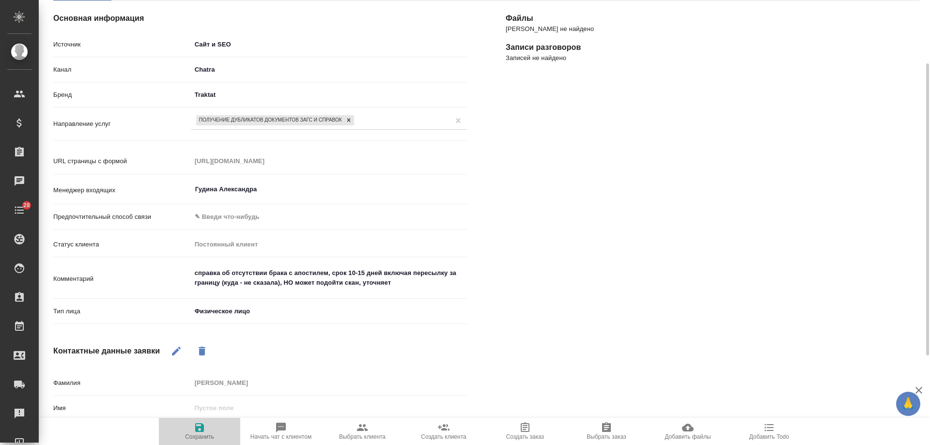
click at [191, 431] on span "Сохранить" at bounding box center [200, 431] width 70 height 18
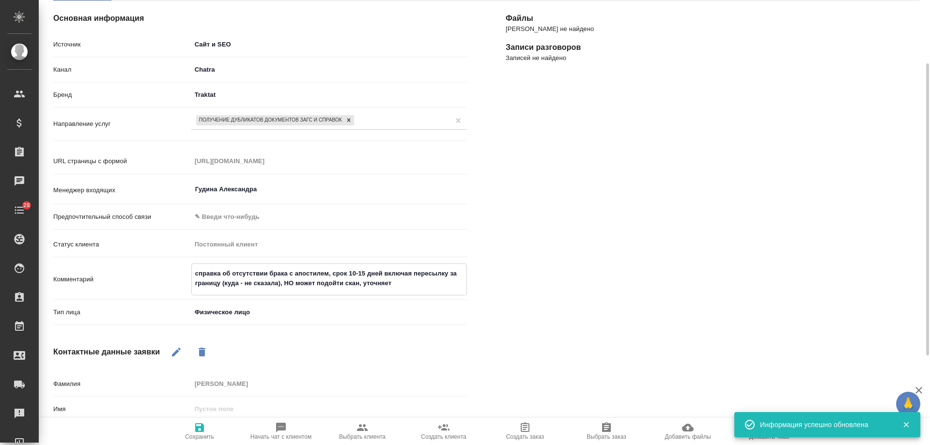
drag, startPoint x: 406, startPoint y: 283, endPoint x: 135, endPoint y: 245, distance: 273.8
click at [135, 245] on div "Источник Сайт и SEO seo Канал Chatra 636e3af525d34d44ee8ac032 Бренд Traktat tra…" at bounding box center [260, 182] width 414 height 293
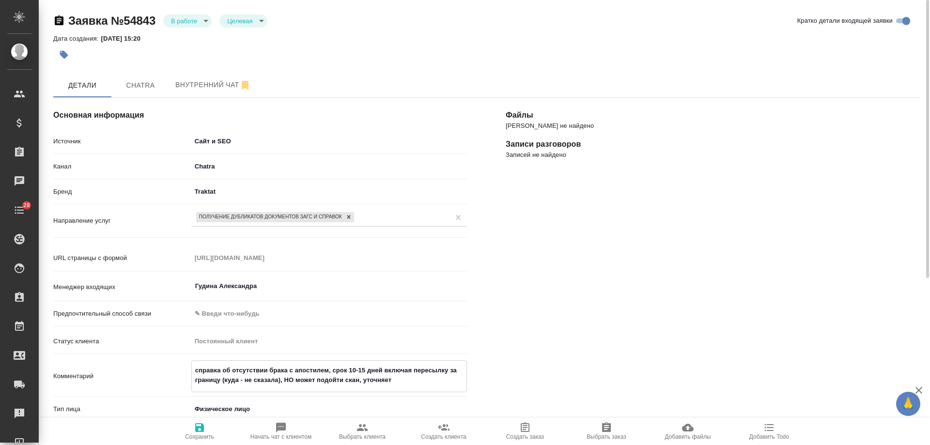
scroll to position [266, 0]
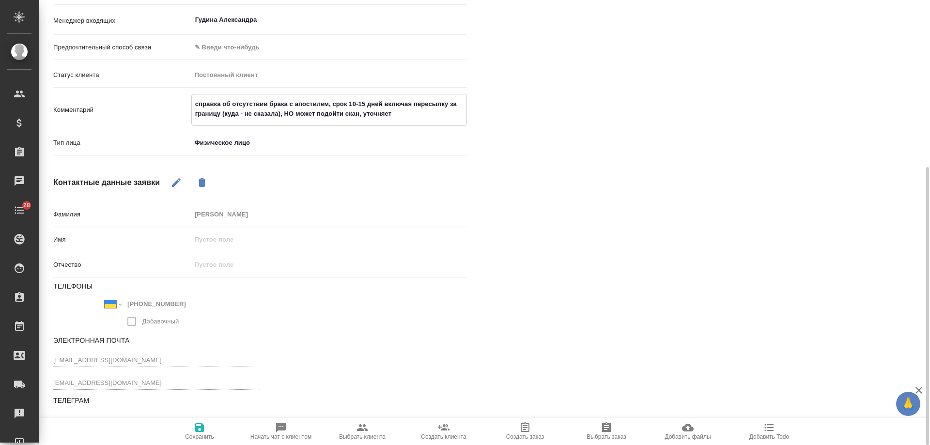
click at [578, 226] on div "Файлы Файлов не найдено Записи разговоров Записей не найдено" at bounding box center [712, 128] width 452 height 633
click at [172, 183] on icon "button" at bounding box center [176, 182] width 12 height 12
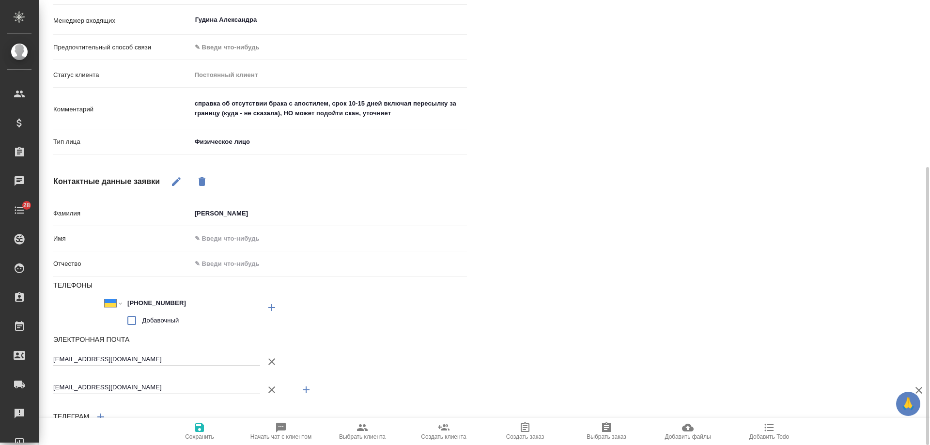
click at [272, 362] on icon "button" at bounding box center [272, 362] width 12 height 12
click at [203, 432] on icon "button" at bounding box center [200, 428] width 12 height 12
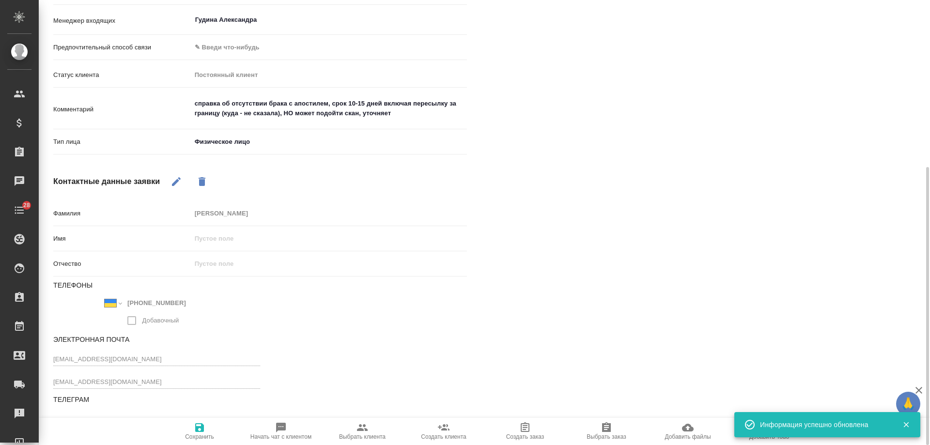
click at [175, 177] on icon "button" at bounding box center [176, 182] width 12 height 12
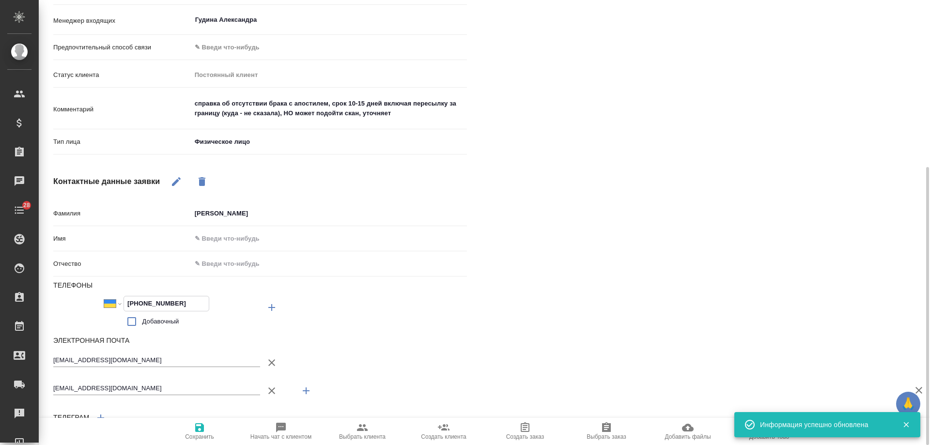
drag, startPoint x: 196, startPoint y: 304, endPoint x: 56, endPoint y: 304, distance: 140.4
click at [56, 304] on div "Международный Австралия Австрия Азербайджан Албания Алжир Американское Самоа Ан…" at bounding box center [156, 313] width 207 height 35
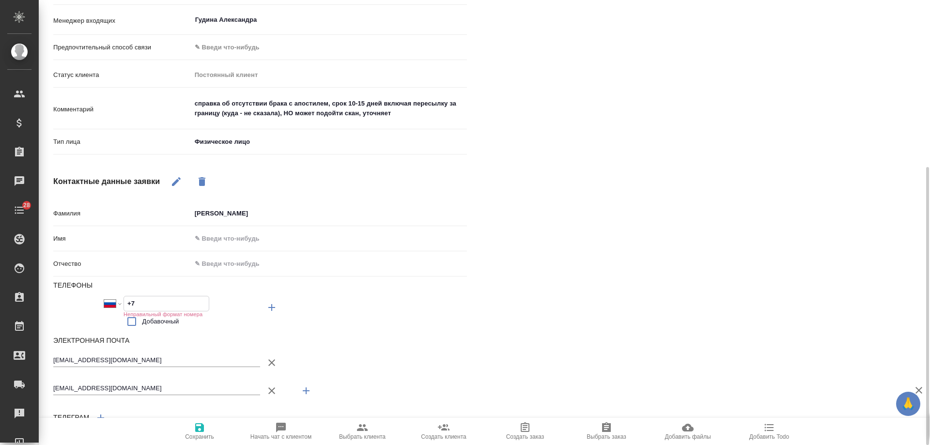
click at [460, 356] on div "[EMAIL_ADDRESS][DOMAIN_NAME]" at bounding box center [260, 362] width 414 height 23
click at [198, 427] on icon "button" at bounding box center [199, 427] width 9 height 9
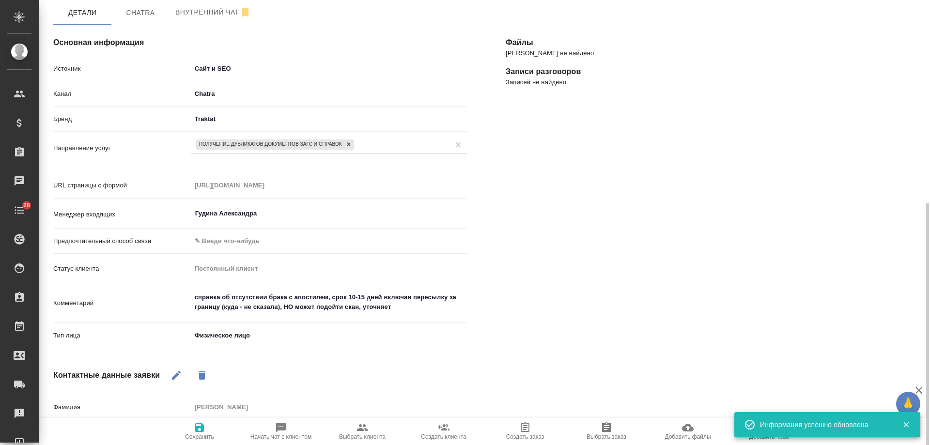
scroll to position [0, 0]
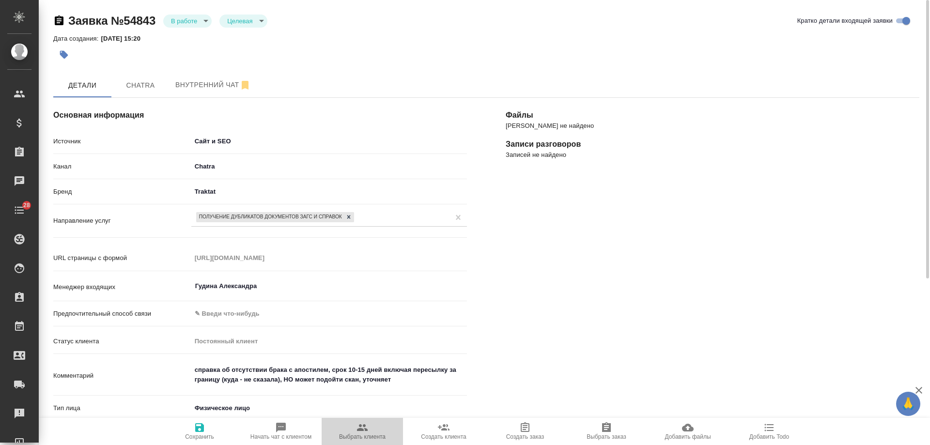
click at [365, 431] on icon "button" at bounding box center [362, 428] width 12 height 12
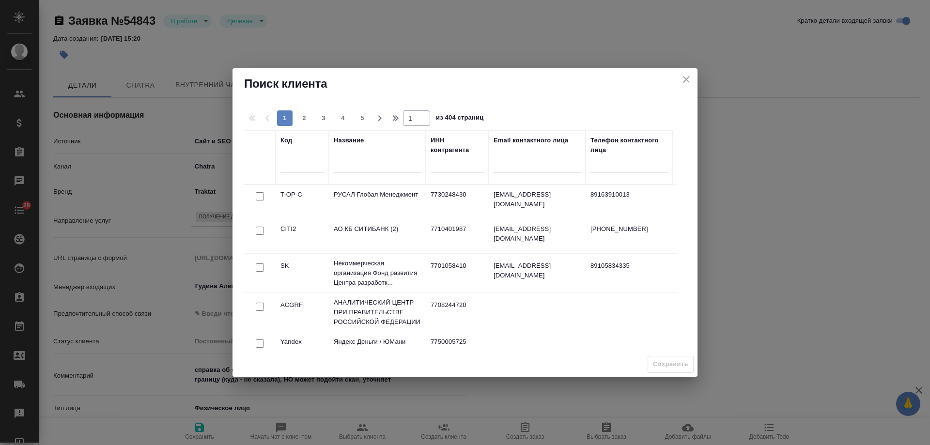
click at [348, 164] on input "text" at bounding box center [377, 166] width 87 height 12
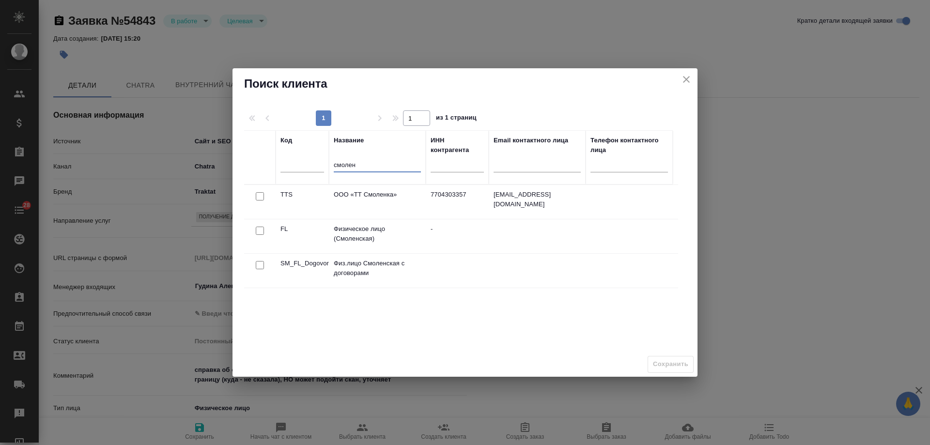
click at [258, 200] on input "checkbox" at bounding box center [260, 196] width 8 height 8
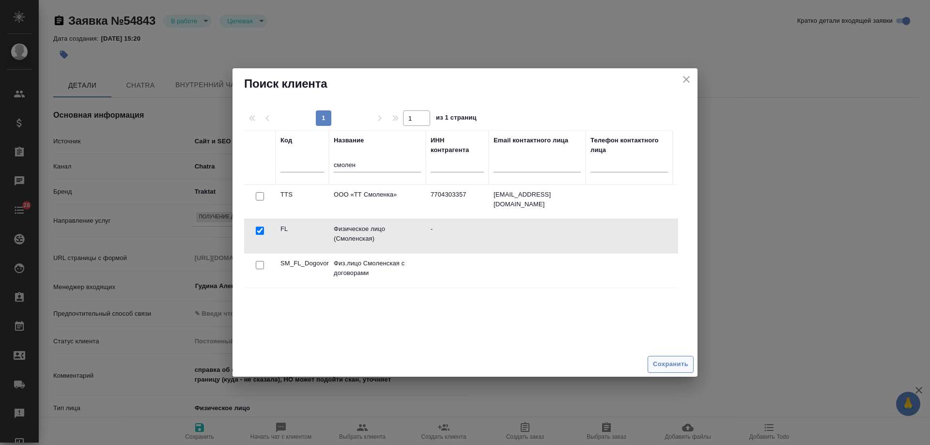
click at [657, 363] on span "Сохранить" at bounding box center [670, 364] width 35 height 11
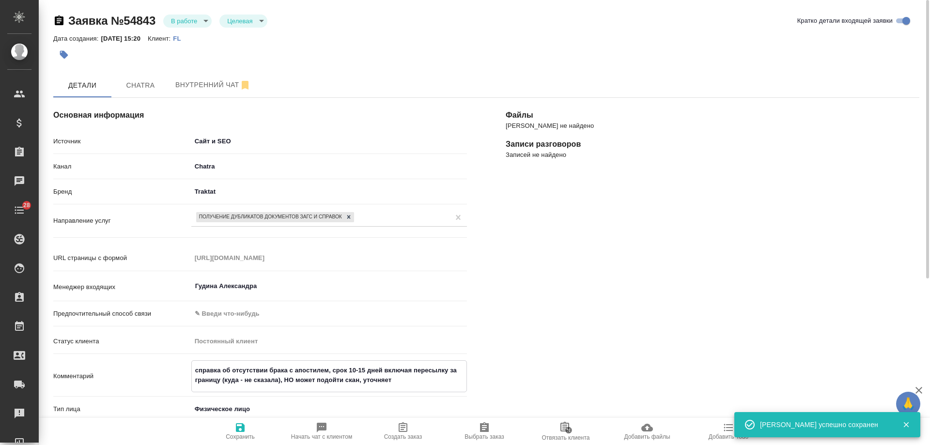
drag, startPoint x: 408, startPoint y: 381, endPoint x: 153, endPoint y: 354, distance: 256.5
click at [153, 354] on div "Источник Сайт и SEO seo Канал Chatra 636e3af525d34d44ee8ac032 Бренд Traktat tra…" at bounding box center [260, 279] width 414 height 293
click at [405, 427] on icon "button" at bounding box center [403, 428] width 12 height 12
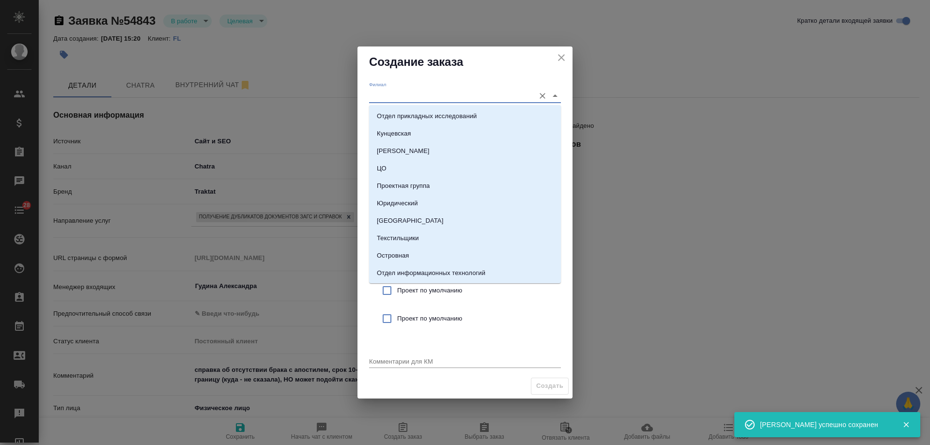
click at [416, 91] on input "Филиал" at bounding box center [449, 95] width 161 height 13
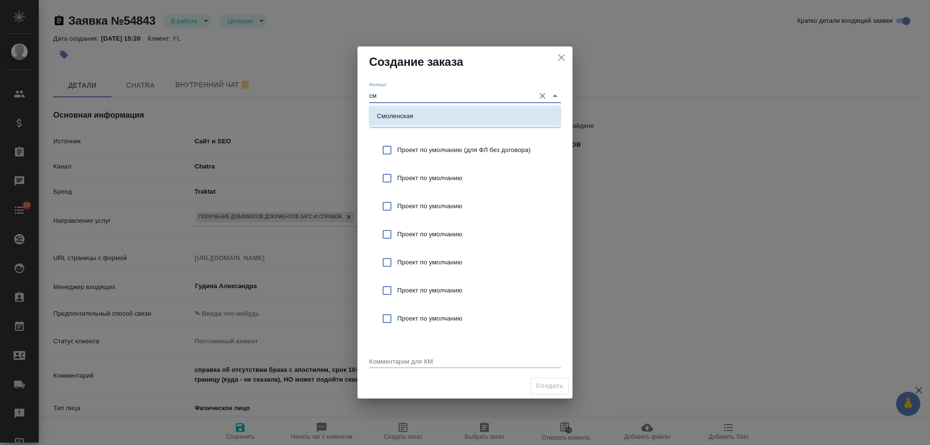
click at [418, 113] on li "Смоленская" at bounding box center [465, 116] width 192 height 17
click at [437, 147] on span "Проект по умолчанию (для ФЛ без договора)" at bounding box center [475, 150] width 156 height 10
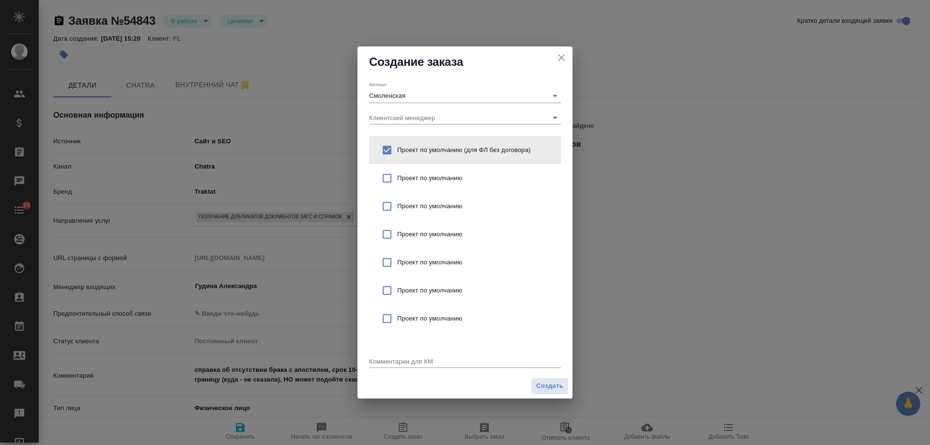
click at [399, 363] on textarea at bounding box center [465, 360] width 192 height 7
paste textarea "справка об отсутствии брака с апостилем, срок 10-15 дней включая пересылку за г…"
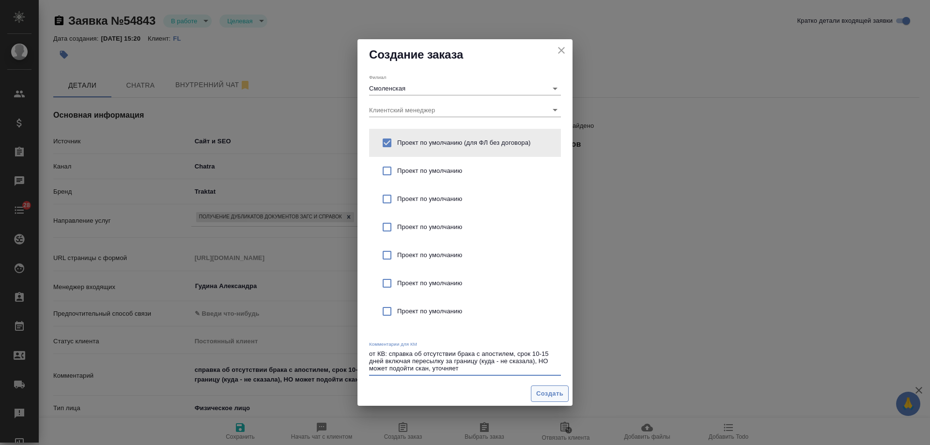
click at [537, 395] on span "Создать" at bounding box center [549, 393] width 27 height 11
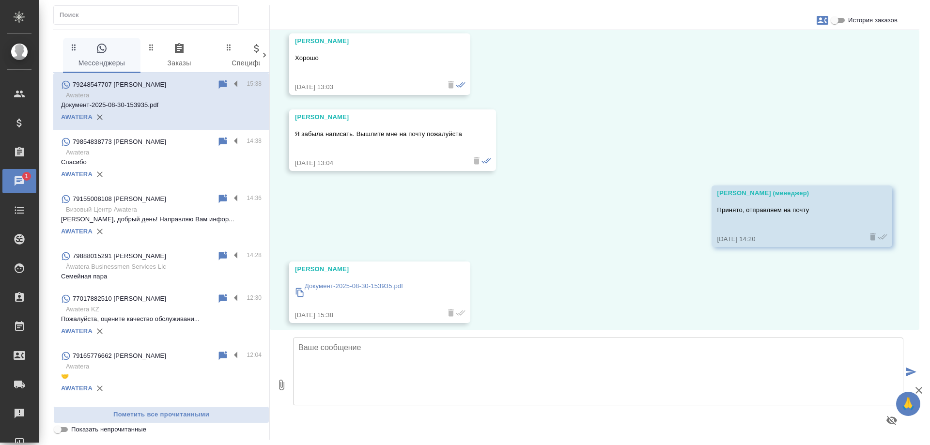
scroll to position [284, 0]
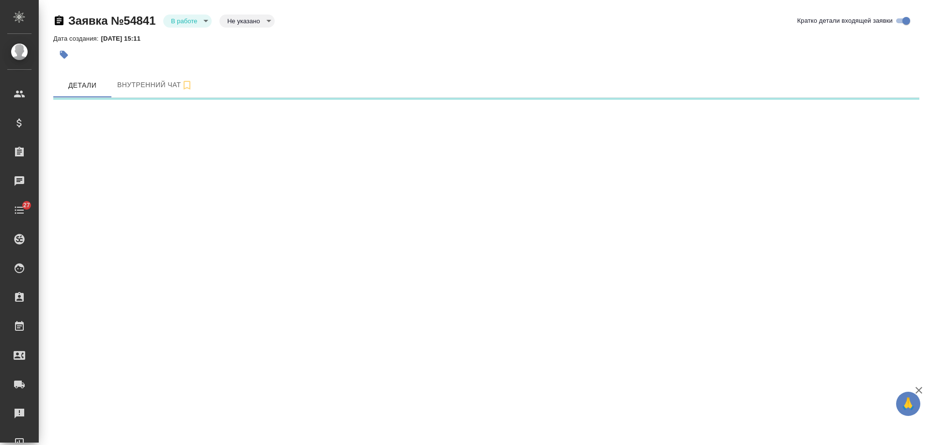
select select "RU"
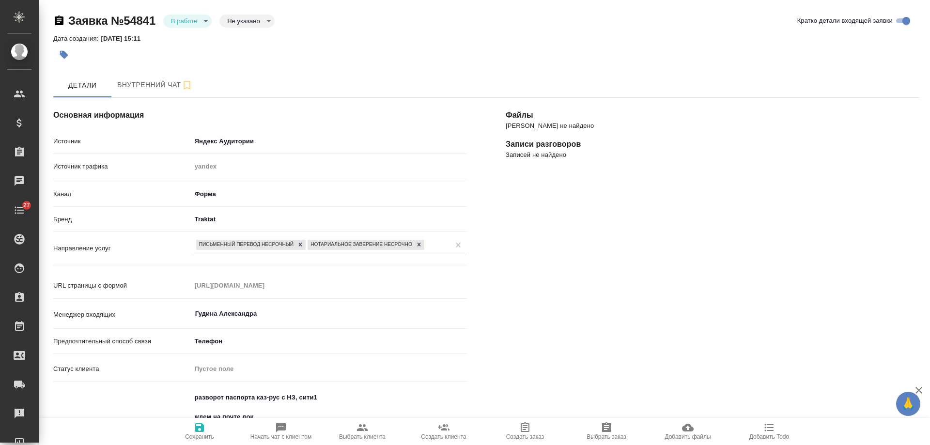
type textarea "x"
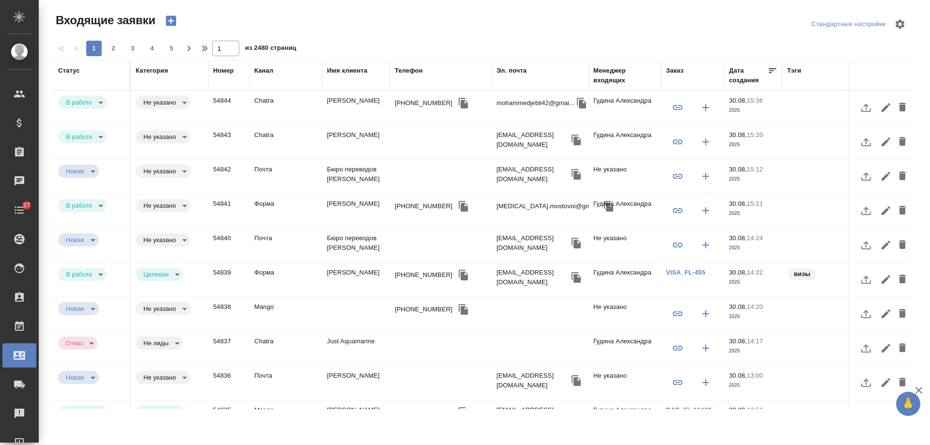
select select "RU"
click at [172, 204] on body "🙏 .cls-1 fill:#fff; AWATERA Gudina Alexandra Клиенты Спецификации Заказы 0 Чаты…" at bounding box center [465, 222] width 930 height 445
click at [160, 204] on button "Целевая" at bounding box center [158, 205] width 31 height 11
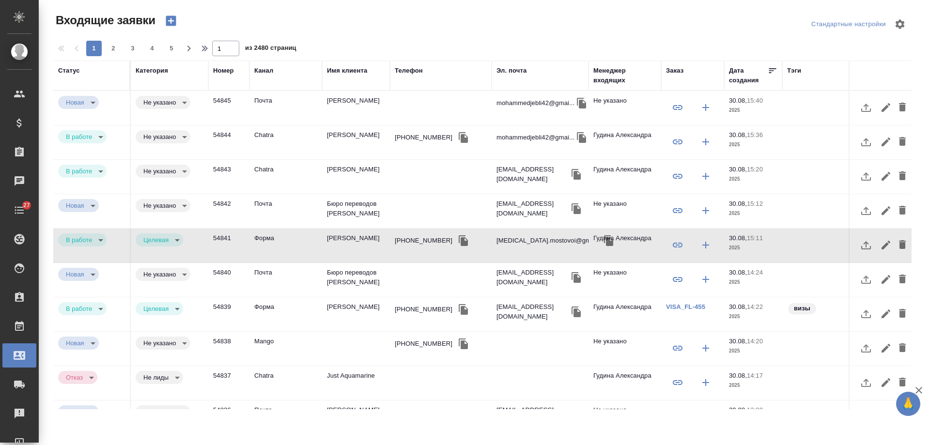
click at [335, 125] on td "[PERSON_NAME]" at bounding box center [356, 108] width 68 height 34
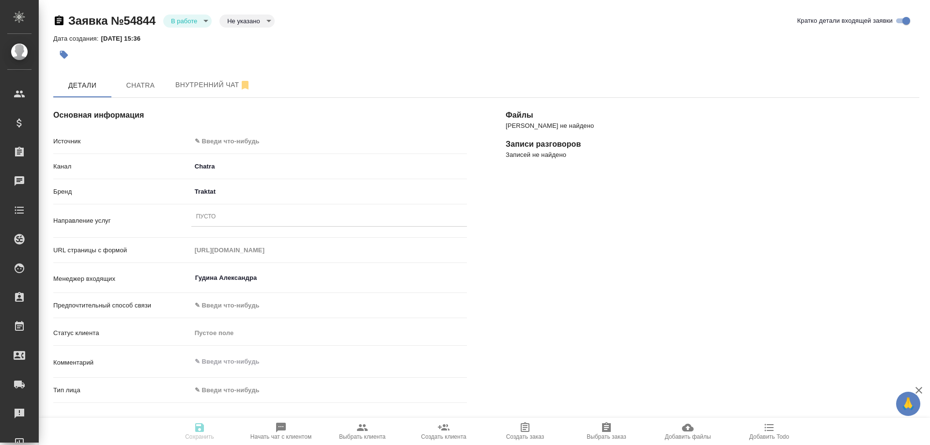
select select "UA"
select select "RU"
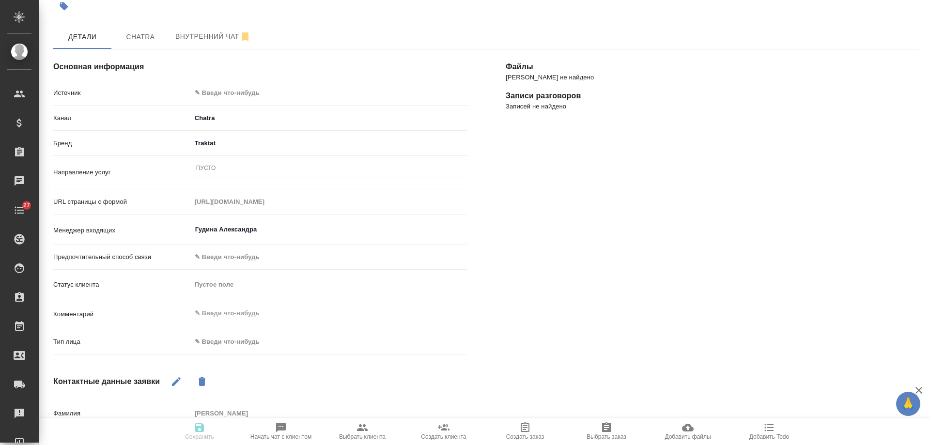
click at [231, 333] on body "🙏 .cls-1 fill:#fff; AWATERA [PERSON_NAME] Спецификации Заказы 0 Чаты 27 Todo Пр…" at bounding box center [465, 222] width 930 height 445
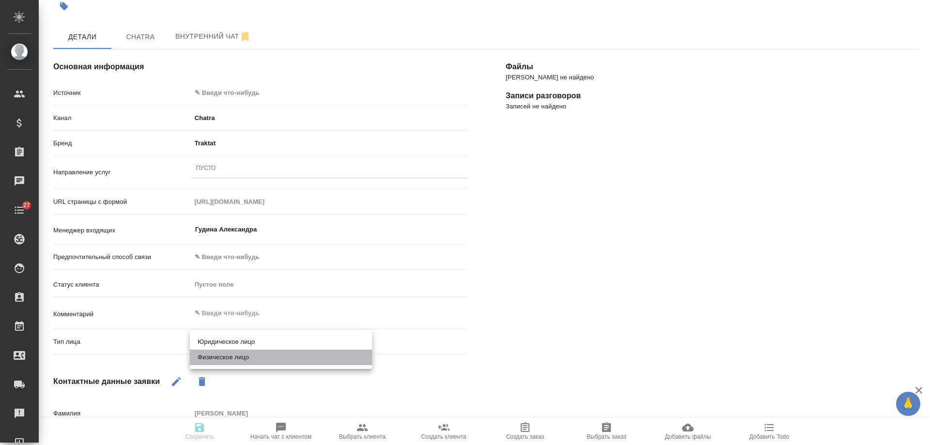
click at [232, 357] on li "Физическое лицо" at bounding box center [281, 357] width 182 height 15
type input "private"
click at [242, 309] on textarea at bounding box center [329, 314] width 275 height 16
paste textarea "от КВ: араб-рус с НЗ, в электронном виде на почту"
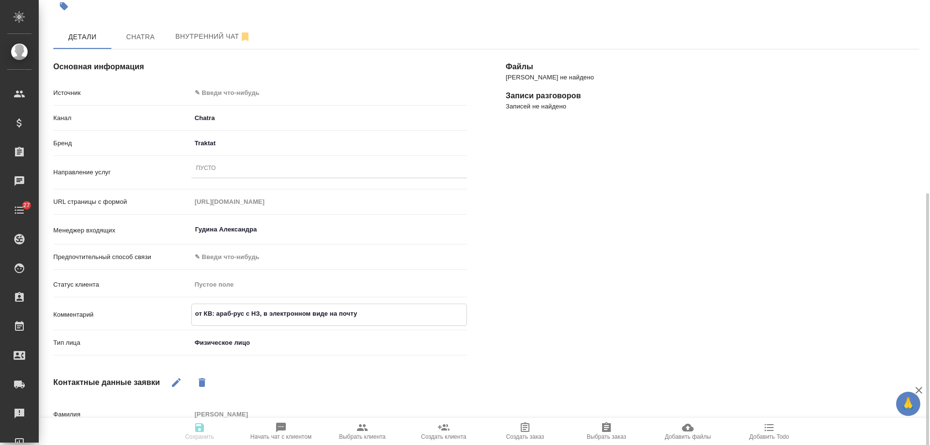
scroll to position [0, 0]
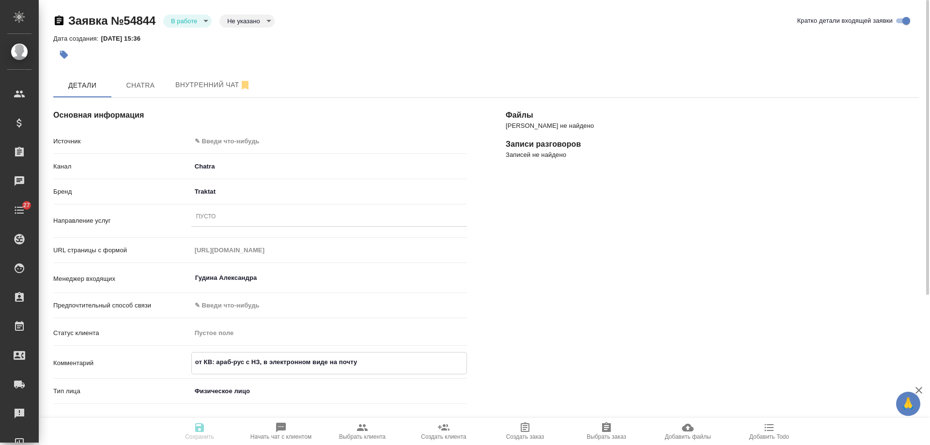
type textarea "от КВ: араб-рус с НЗ, в электронном виде на почту"
click at [226, 139] on body "🙏 .cls-1 fill:#fff; AWATERA [PERSON_NAME] Спецификации Заказы 0 Чаты 27 Todo Пр…" at bounding box center [465, 222] width 930 height 445
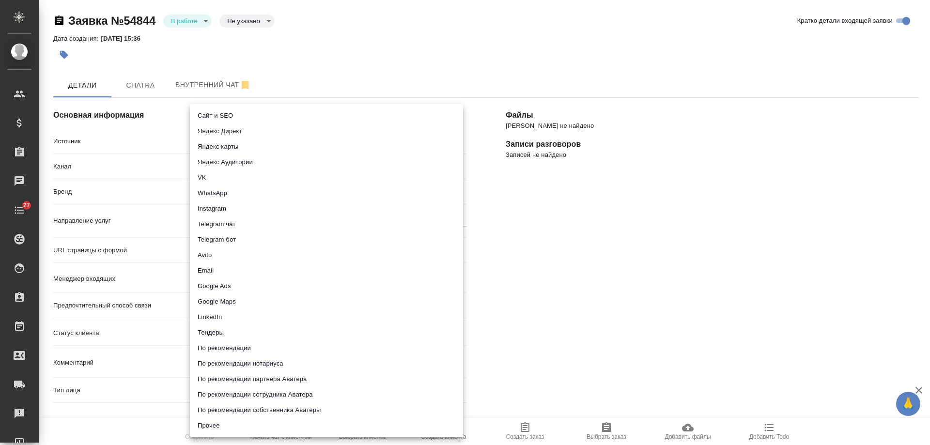
click at [225, 111] on li "Сайт и SEO" at bounding box center [326, 115] width 273 height 15
type input "seo"
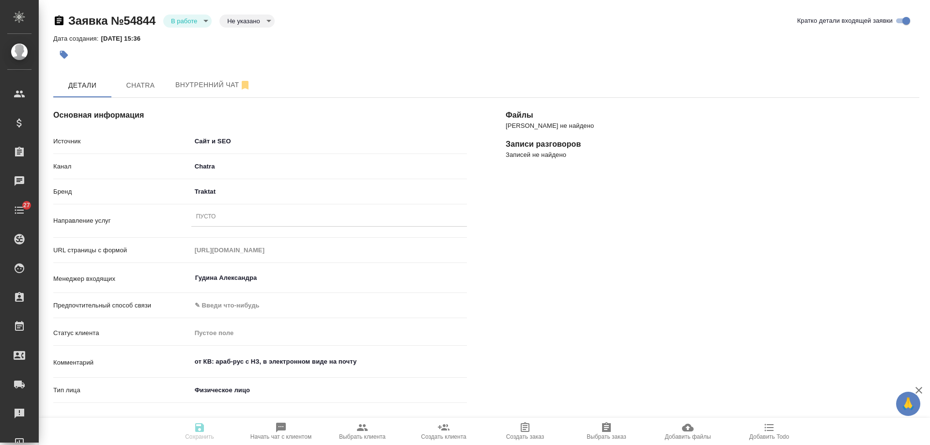
click at [220, 215] on div "Пусто" at bounding box center [329, 217] width 276 height 14
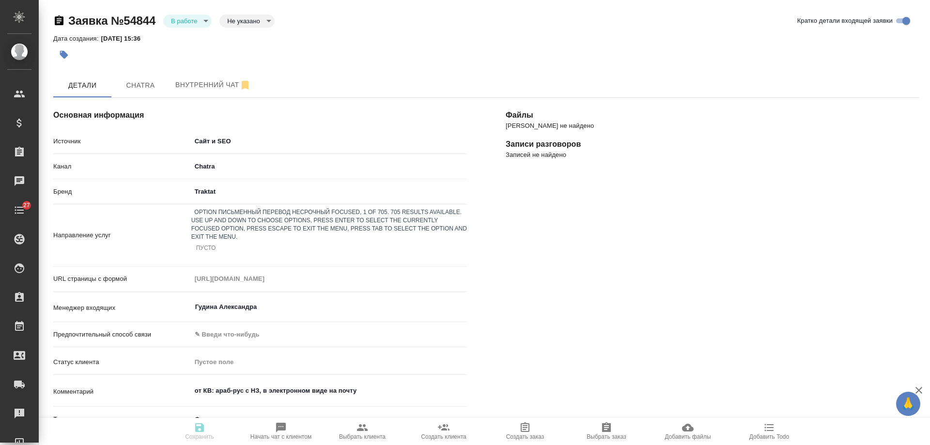
click at [259, 445] on div "Письменный перевод несрочный" at bounding box center [465, 451] width 930 height 12
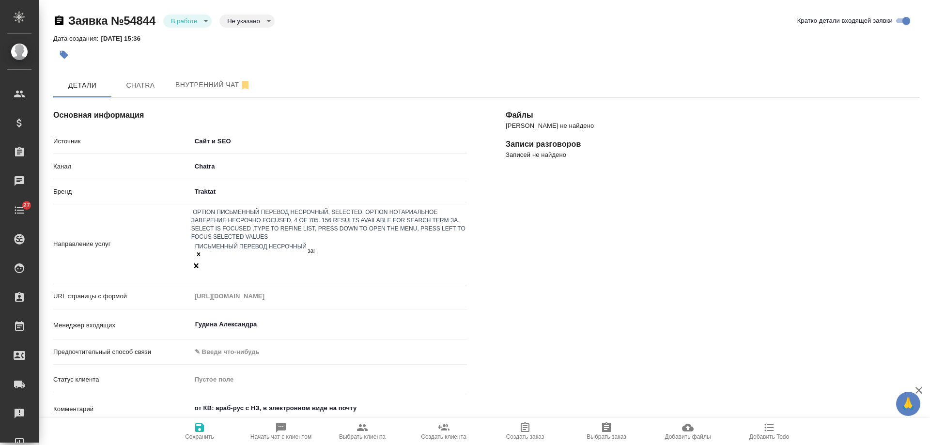
type input "заве"
click at [321, 445] on div "Нотариальное заверение несрочно" at bounding box center [465, 451] width 930 height 12
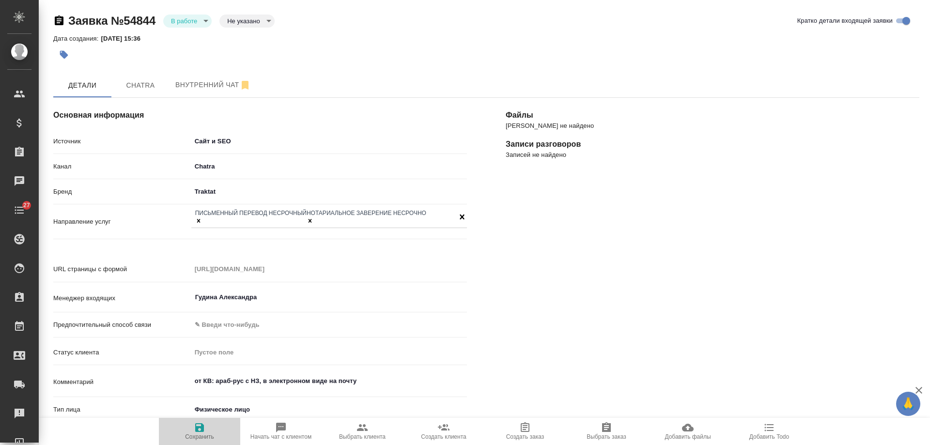
click at [198, 428] on icon "button" at bounding box center [199, 427] width 9 height 9
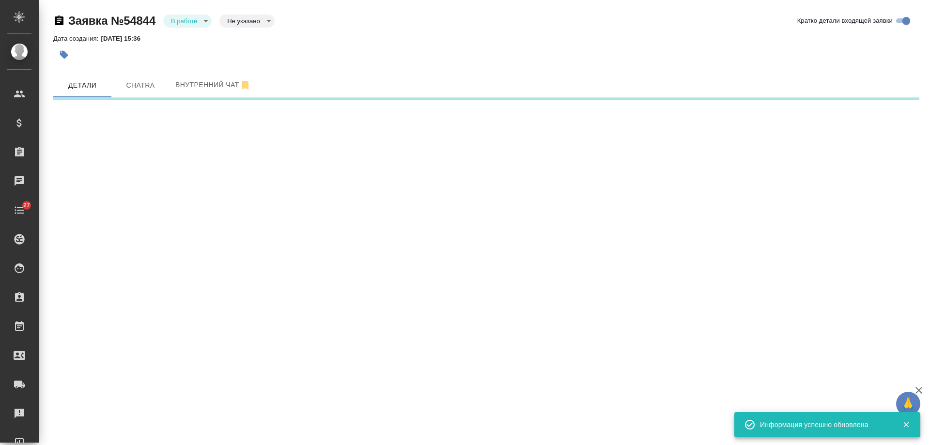
select select "RU"
select select "UA"
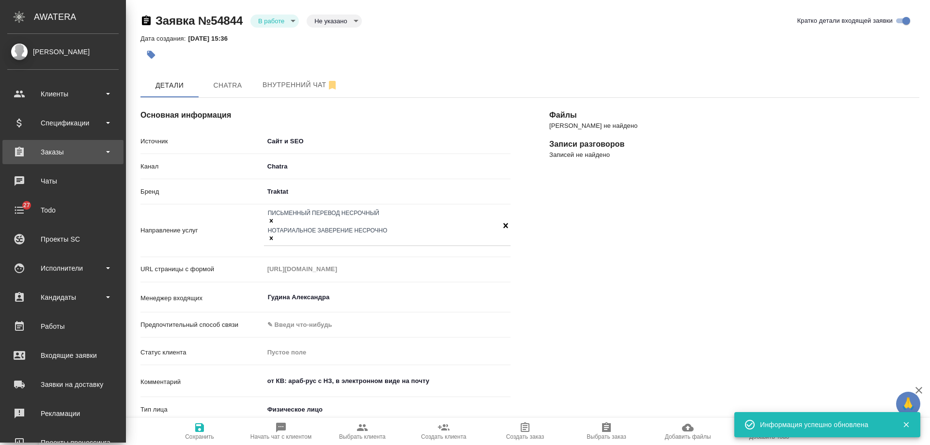
click at [68, 158] on div "Заказы" at bounding box center [62, 152] width 111 height 15
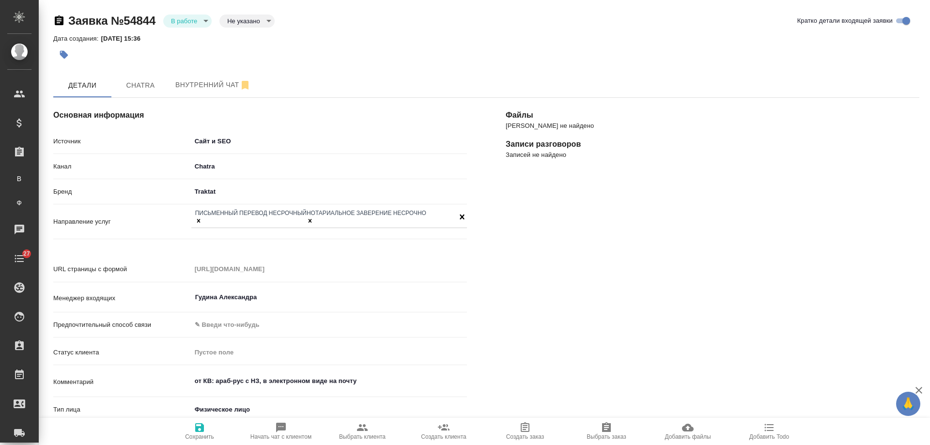
scroll to position [97, 0]
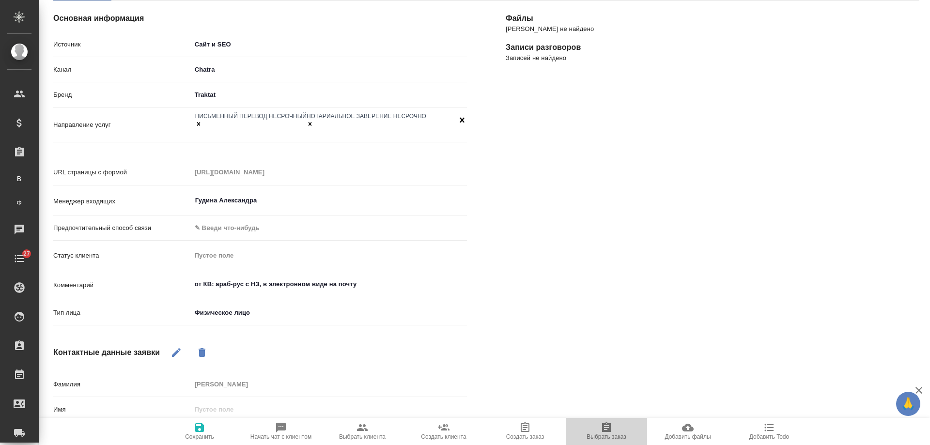
click at [609, 429] on icon "button" at bounding box center [606, 427] width 9 height 10
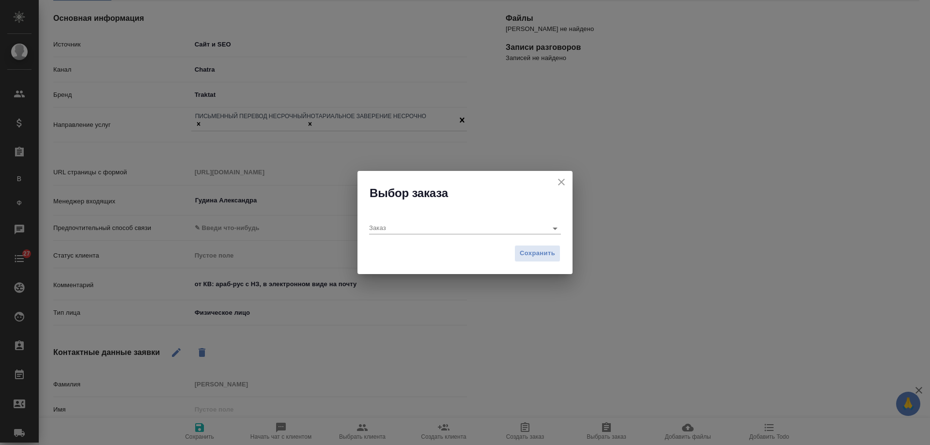
click at [563, 184] on icon "close" at bounding box center [561, 182] width 7 height 7
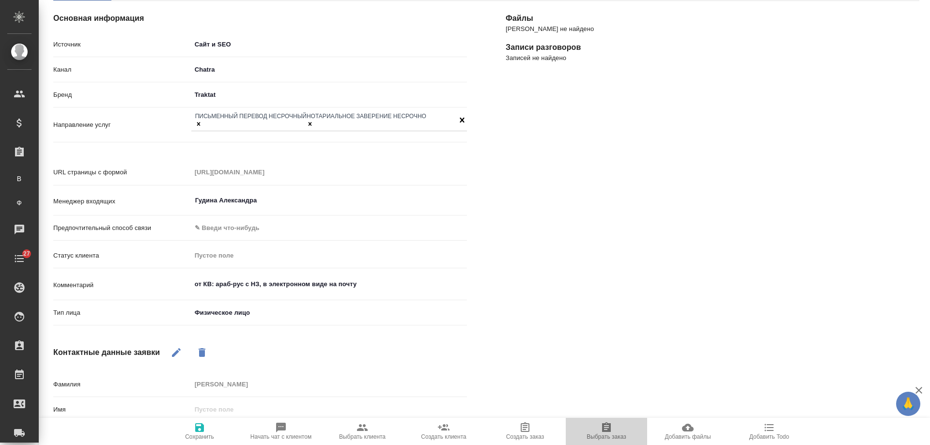
click at [605, 432] on icon "button" at bounding box center [606, 427] width 9 height 10
type textarea "x"
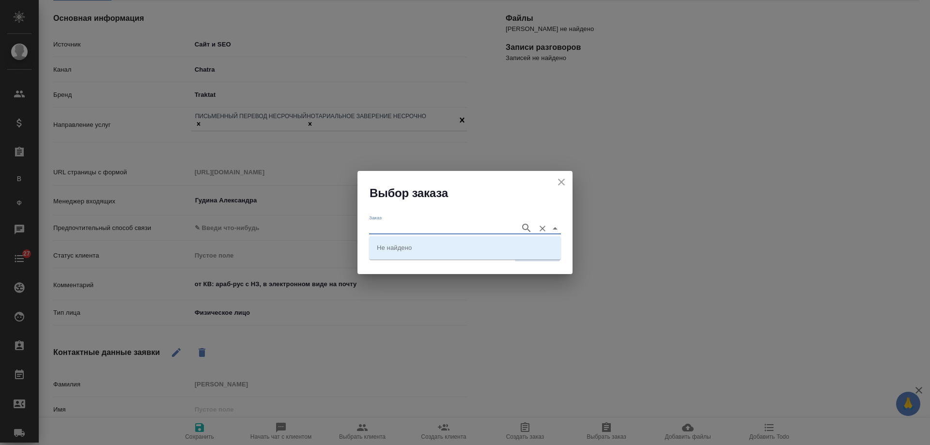
click at [429, 227] on input "Заказ" at bounding box center [442, 228] width 146 height 12
paste input "BAB_FL-16433"
type input "BAB_FL-16433"
click at [530, 228] on icon "button" at bounding box center [527, 228] width 12 height 12
click at [441, 249] on li "BAB_FL-16433" at bounding box center [465, 247] width 192 height 17
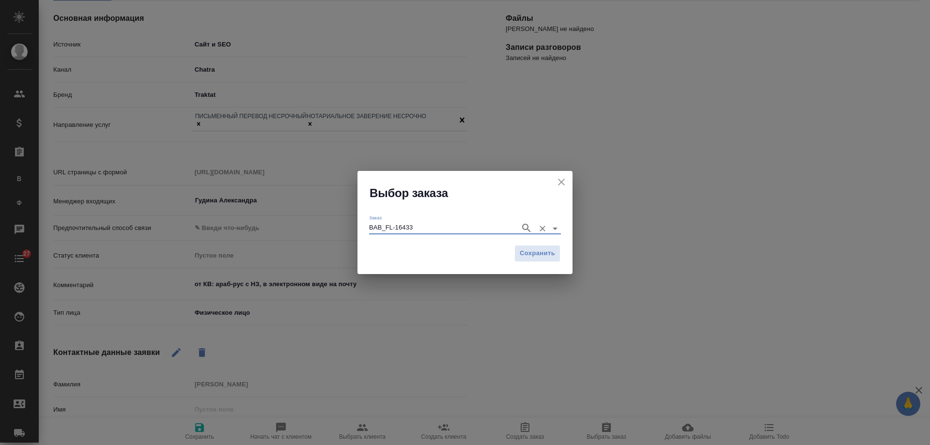
type input "BAB_FL-16433"
type textarea "x"
click at [541, 255] on span "Сохранить" at bounding box center [537, 253] width 35 height 11
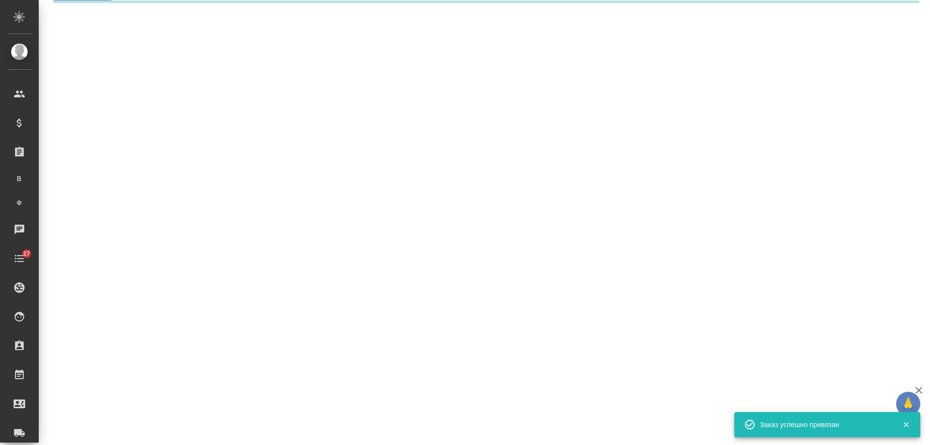
select select "RU"
select select "UA"
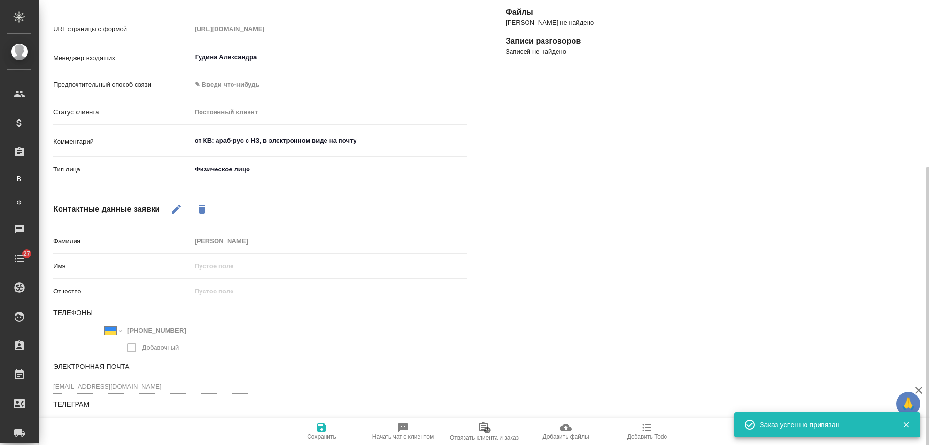
scroll to position [247, 0]
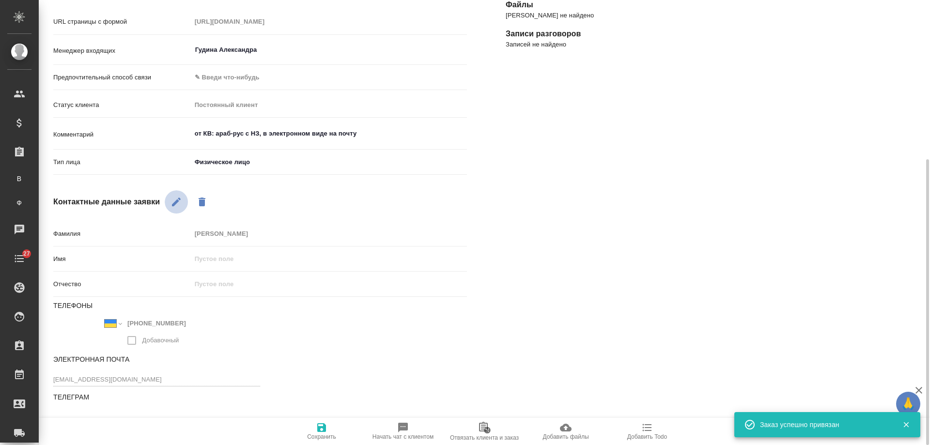
drag, startPoint x: 177, startPoint y: 187, endPoint x: 138, endPoint y: 352, distance: 169.6
click at [177, 196] on icon "button" at bounding box center [176, 202] width 12 height 12
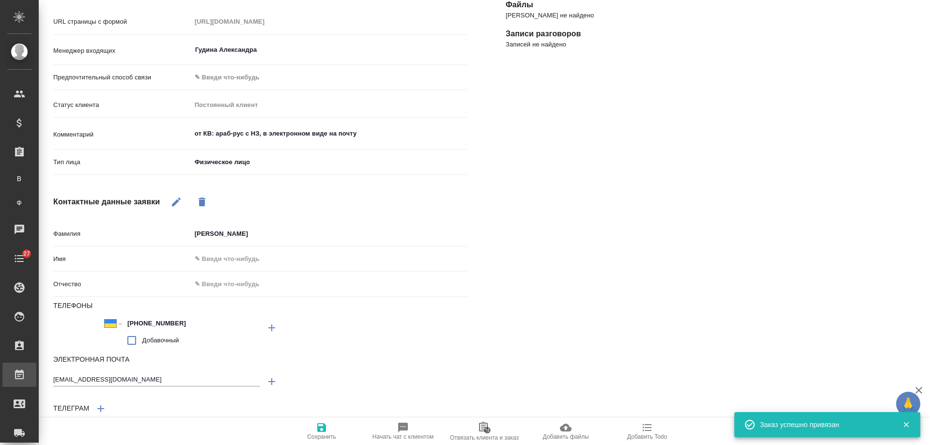
drag, startPoint x: 161, startPoint y: 369, endPoint x: 0, endPoint y: 370, distance: 161.3
click at [0, 370] on div ".cls-1 fill:#fff; AWATERA Gudina Alexandra Клиенты Спецификации Заказы В Все за…" at bounding box center [465, 222] width 930 height 445
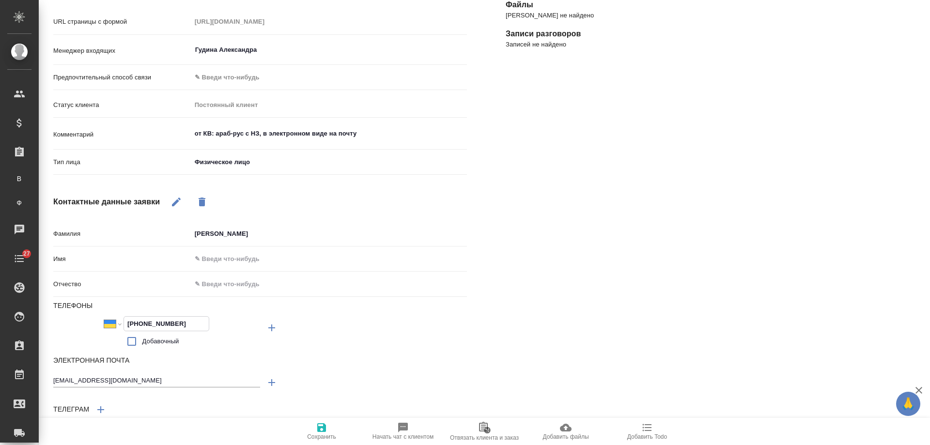
drag, startPoint x: 190, startPoint y: 309, endPoint x: 116, endPoint y: 307, distance: 74.6
click at [116, 316] on div "Международный Австралия Австрия Азербайджан Албания Алжир Американское Самоа Ан…" at bounding box center [156, 323] width 105 height 15
drag, startPoint x: 154, startPoint y: 222, endPoint x: 148, endPoint y: 220, distance: 5.9
click at [137, 225] on div "Фамилия Hicham" at bounding box center [260, 233] width 414 height 17
drag, startPoint x: 308, startPoint y: 126, endPoint x: 14, endPoint y: 116, distance: 293.6
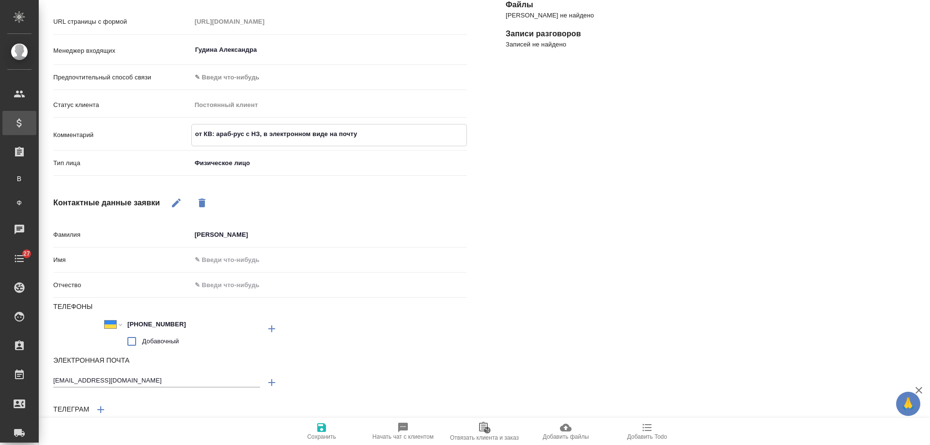
click at [14, 116] on div ".cls-1 fill:#fff; AWATERA Gudina Alexandra Клиенты Спецификации Заказы В Все за…" at bounding box center [465, 222] width 930 height 445
drag, startPoint x: 159, startPoint y: 369, endPoint x: 0, endPoint y: 365, distance: 159.4
click at [0, 365] on div ".cls-1 fill:#fff; AWATERA Gudina Alexandra Клиенты Спецификации Заказы В Все за…" at bounding box center [465, 222] width 930 height 445
drag, startPoint x: 139, startPoint y: 209, endPoint x: 131, endPoint y: 207, distance: 7.9
click at [131, 207] on div "Основная информация Источник Сайт и SEO seo Канал Chatra 636e3af525d34d44ee8ac0…" at bounding box center [260, 145] width 452 height 628
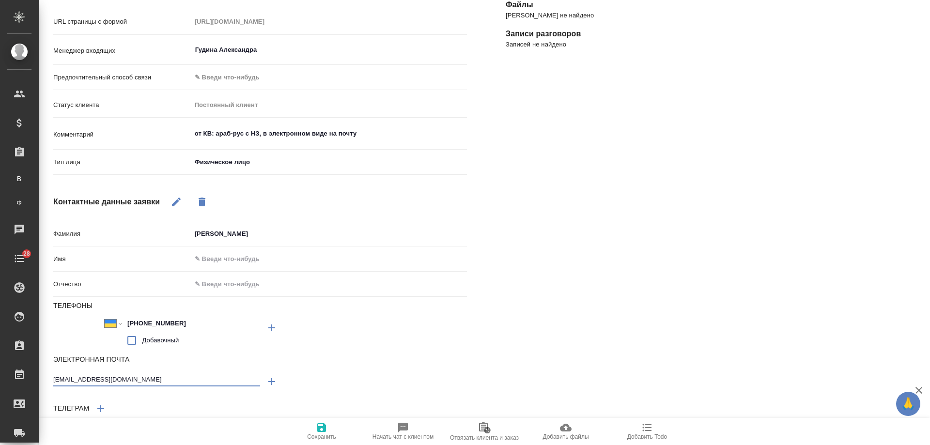
drag, startPoint x: 152, startPoint y: 364, endPoint x: 34, endPoint y: 361, distance: 118.2
click at [34, 361] on div ".cls-1 fill:#fff; AWATERA Gudina Alexandra Клиенты Спецификации Заказы В Все за…" at bounding box center [465, 222] width 930 height 445
drag, startPoint x: 168, startPoint y: 217, endPoint x: 140, endPoint y: 214, distance: 28.2
click at [140, 225] on div "Фамилия Hicham" at bounding box center [260, 233] width 414 height 17
drag, startPoint x: 192, startPoint y: 309, endPoint x: 108, endPoint y: 307, distance: 83.8
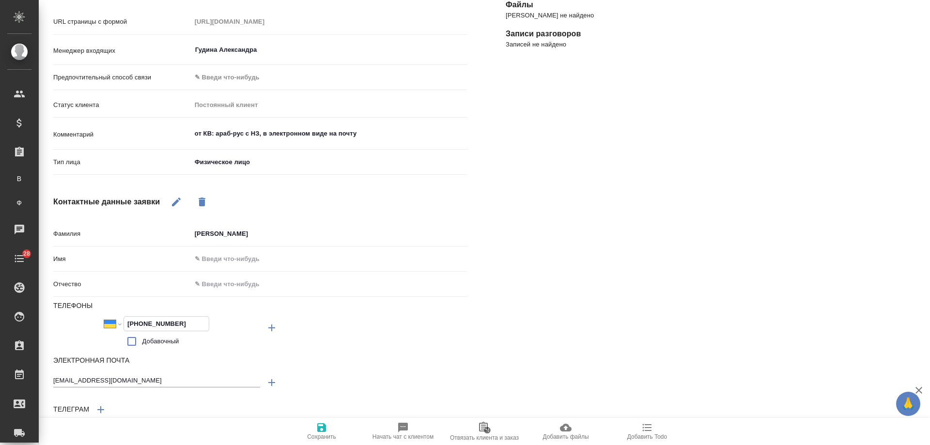
click at [108, 316] on div "Международный Австралия Австрия Азербайджан Албания Алжир Американское Самоа Ан…" at bounding box center [156, 323] width 105 height 15
type textarea "x"
click at [596, 224] on div "Заказ Статус оплаты Нет спецификации new Клиентские менеджеры ​ Филиал Бабушкин…" at bounding box center [712, 145] width 452 height 628
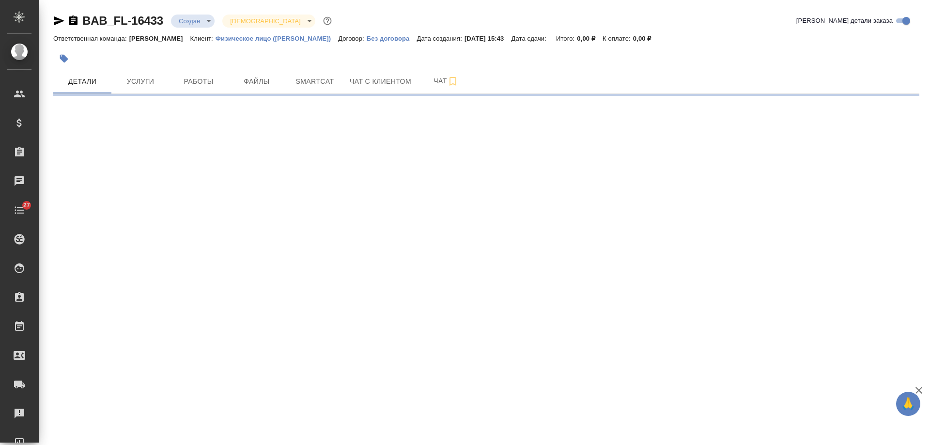
select select "RU"
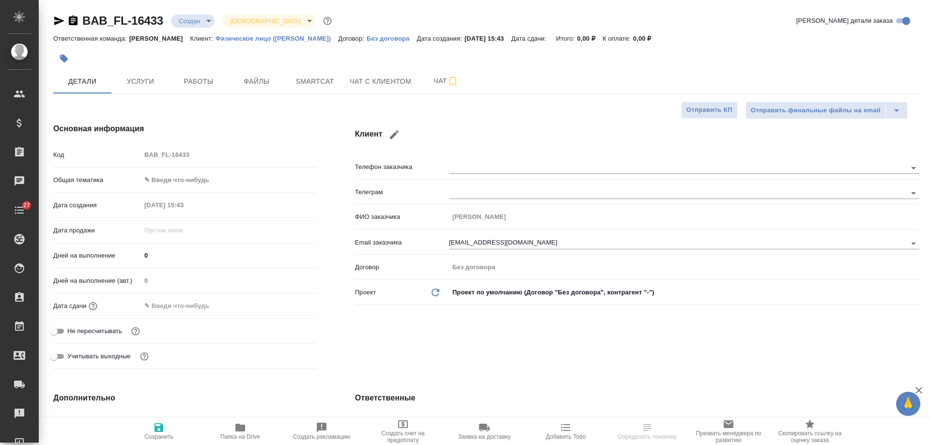
type textarea "x"
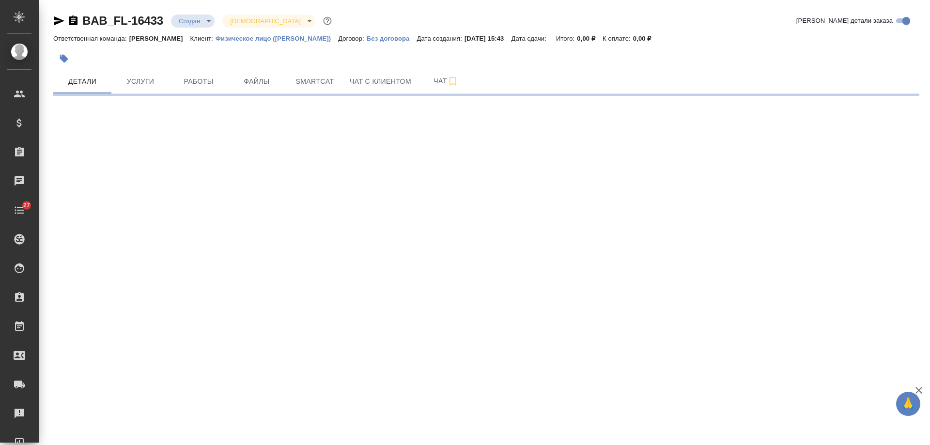
select select "RU"
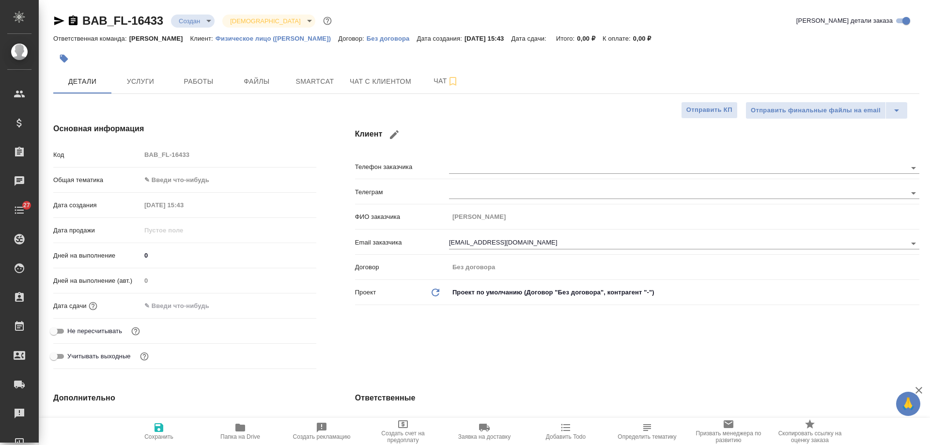
type textarea "x"
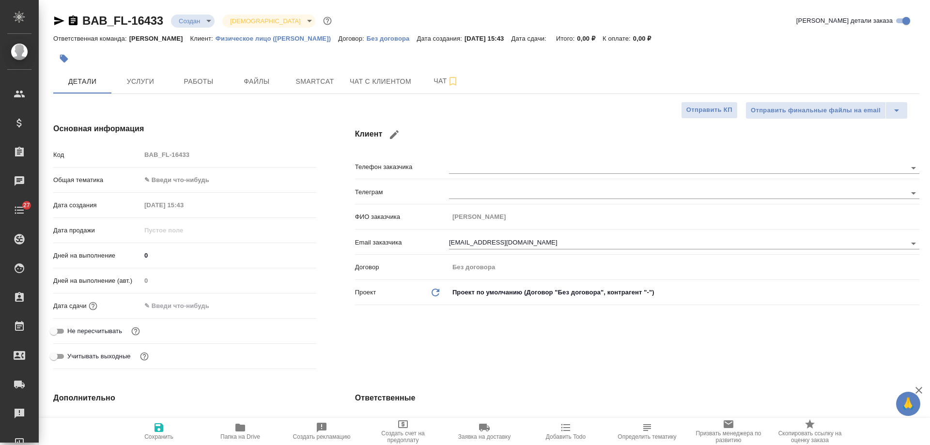
type textarea "x"
click at [74, 19] on icon "button" at bounding box center [73, 21] width 12 height 12
type textarea "x"
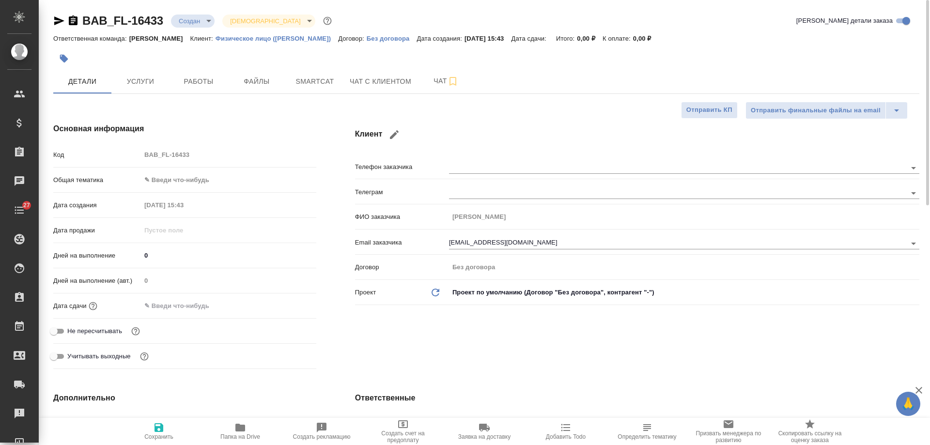
type textarea "x"
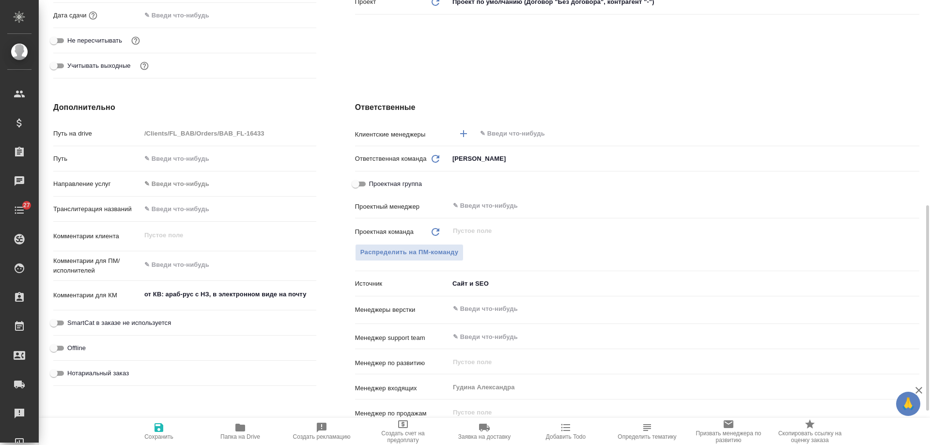
scroll to position [339, 0]
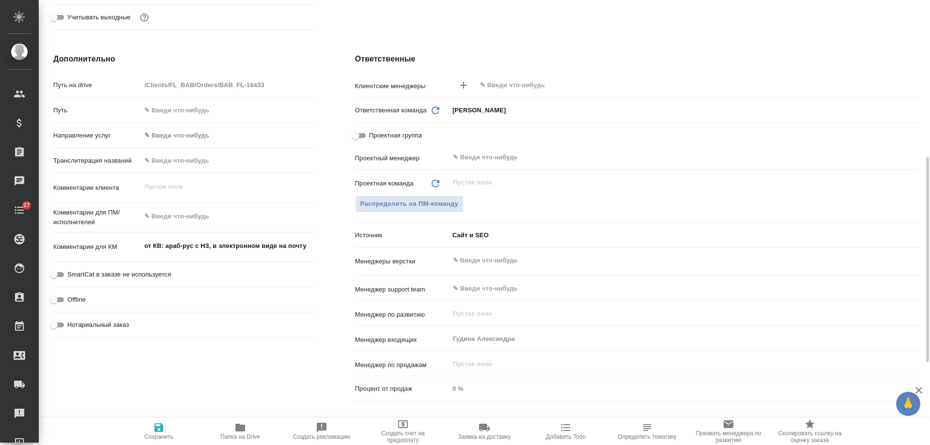
type textarea "x"
drag, startPoint x: 313, startPoint y: 246, endPoint x: 139, endPoint y: 250, distance: 173.9
click at [139, 250] on div "Комментарии для КМ от КВ: араб-рус с НЗ, в электронном виде на почту x" at bounding box center [184, 247] width 263 height 22
type textarea "x"
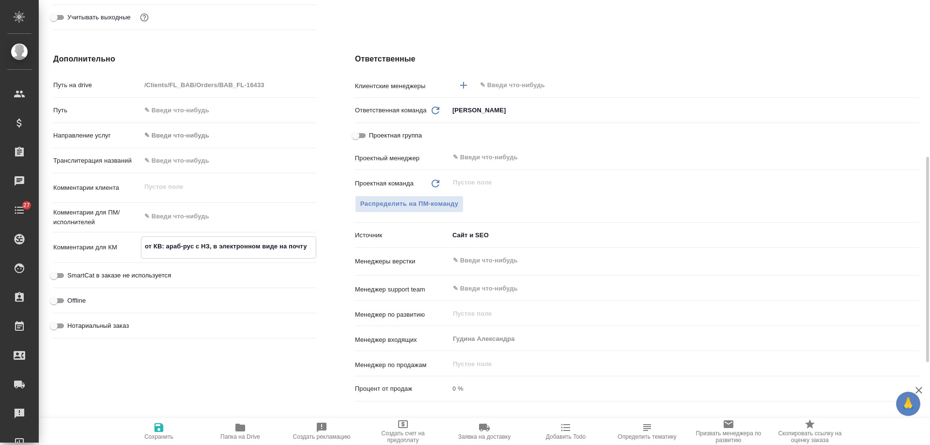
type textarea "x"
click at [543, 47] on div "Ответственные Клиентские менеджеры ​ Ответственная команда Обновить Бабушкинска…" at bounding box center [637, 229] width 603 height 391
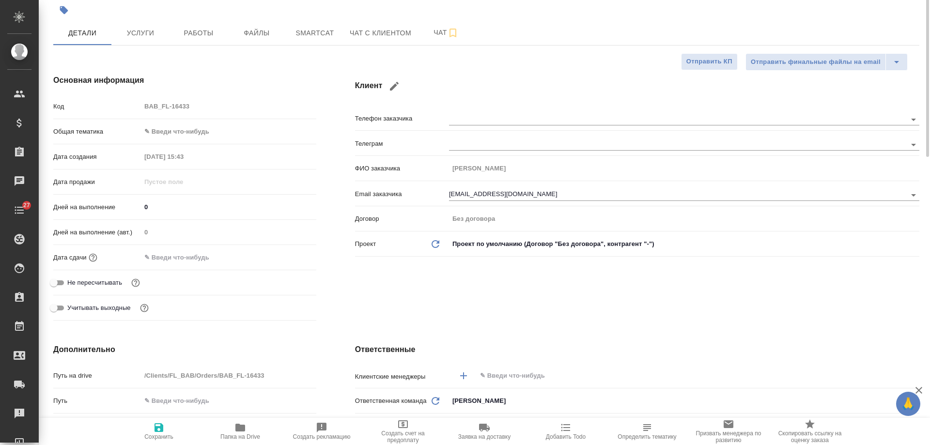
scroll to position [0, 0]
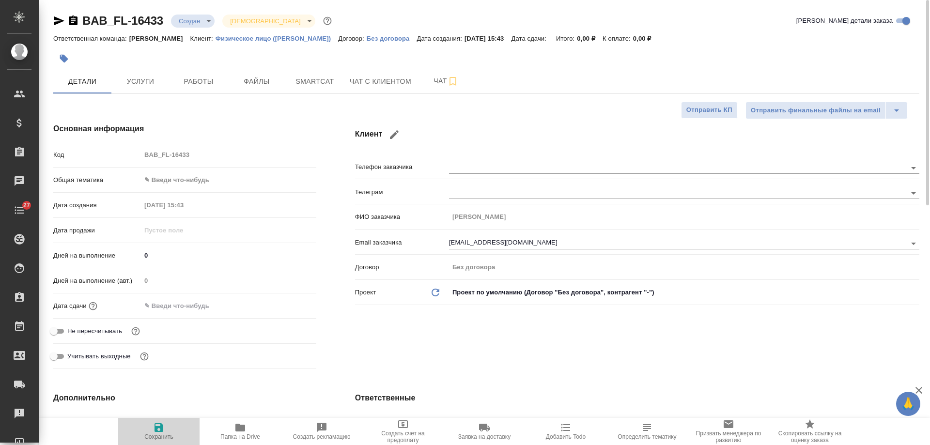
click at [159, 431] on icon "button" at bounding box center [158, 427] width 9 height 9
type textarea "x"
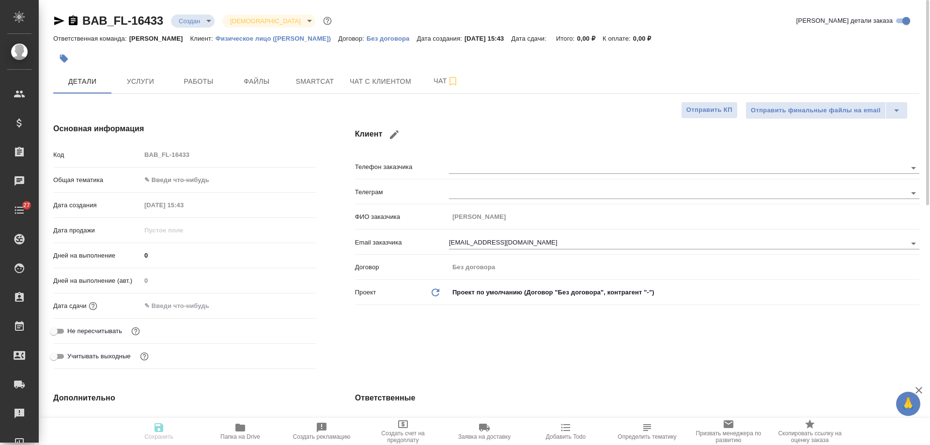
type textarea "x"
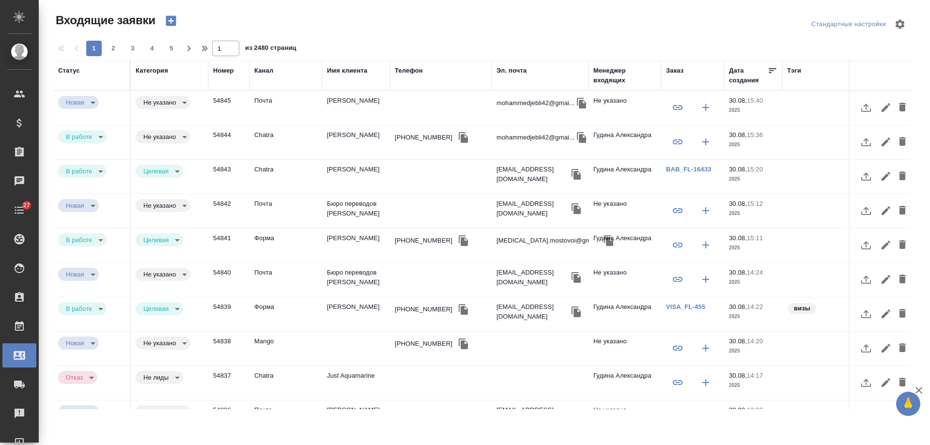
select select "RU"
click at [457, 125] on td at bounding box center [441, 108] width 102 height 34
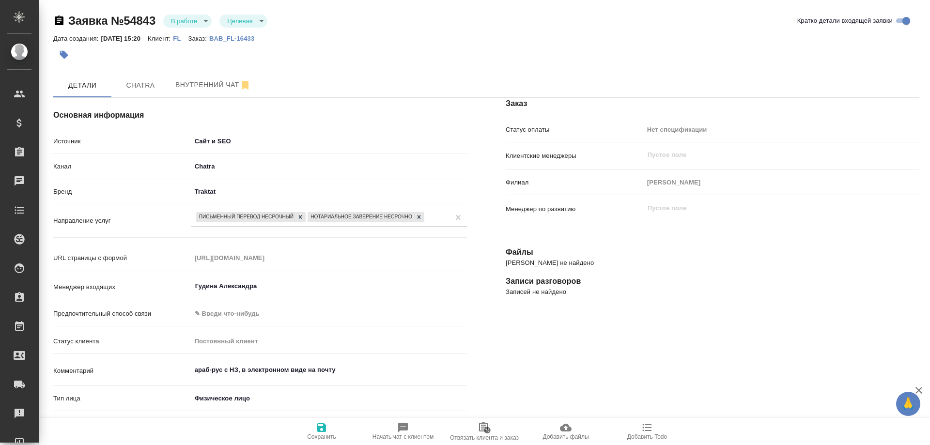
select select "RU"
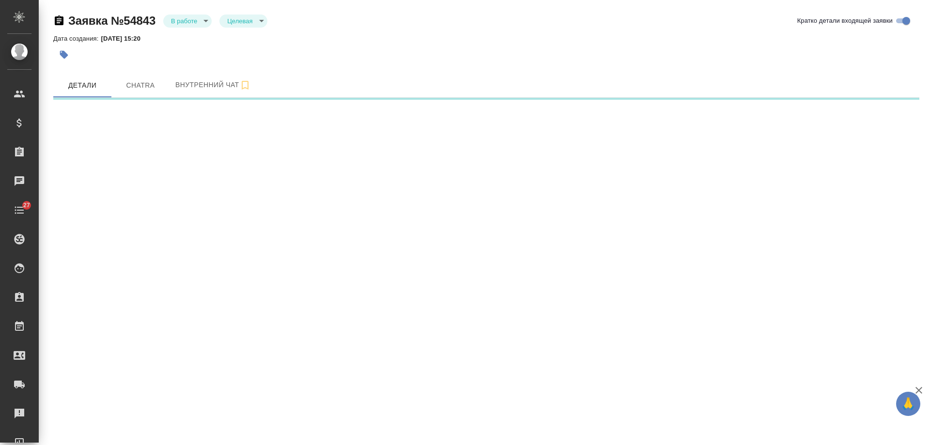
select select "RU"
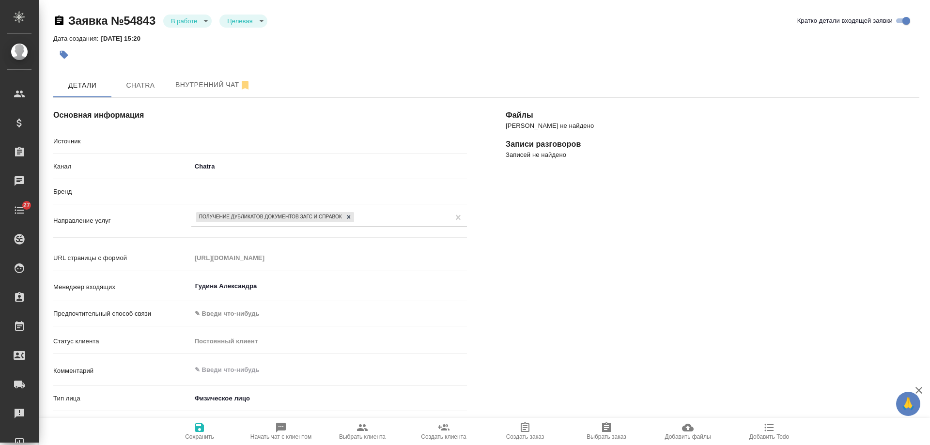
type textarea "x"
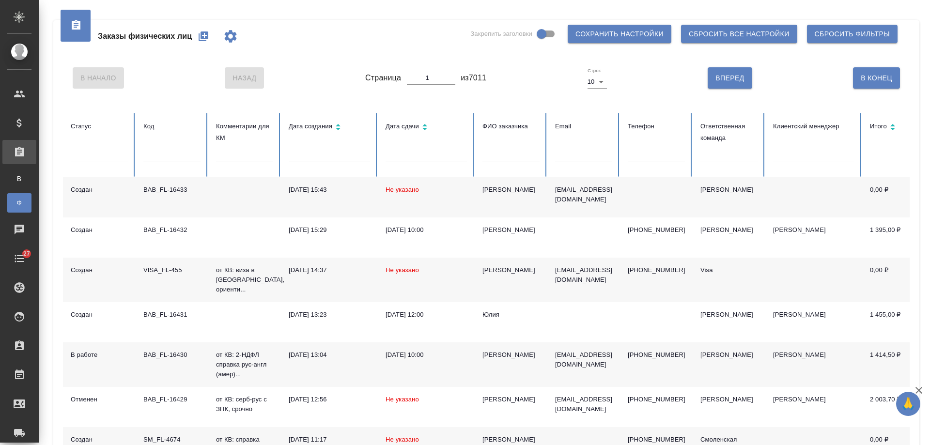
click at [503, 191] on div "[PERSON_NAME]" at bounding box center [510, 190] width 57 height 10
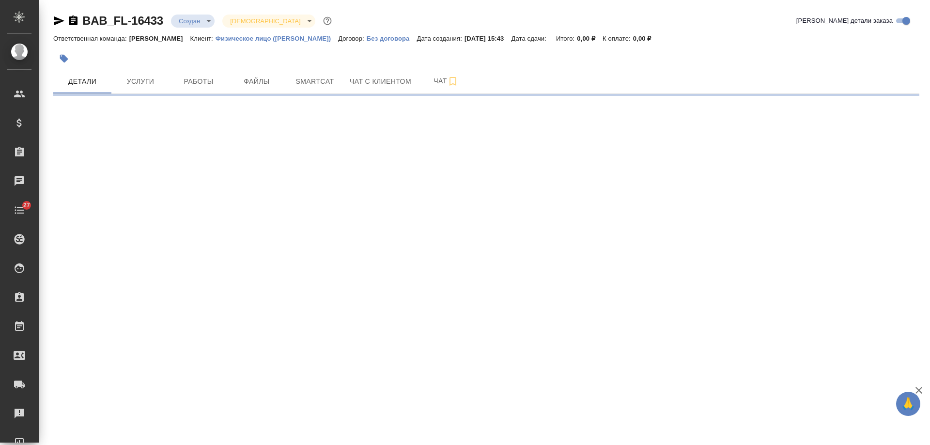
select select "RU"
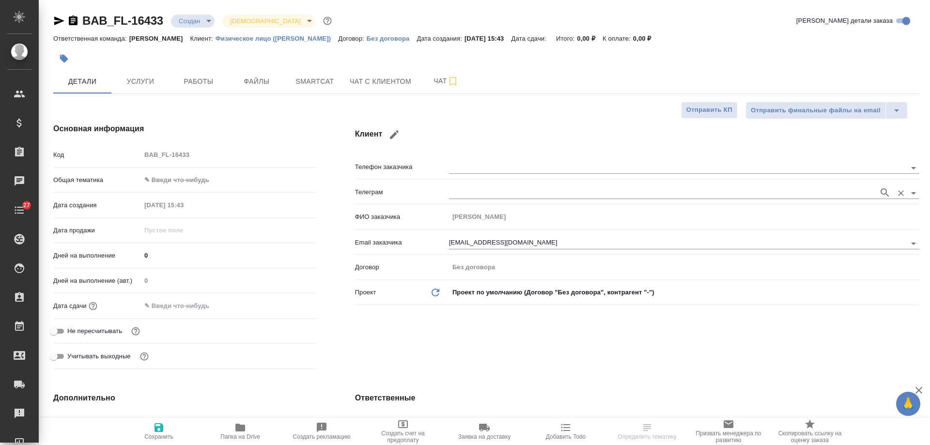
type textarea "x"
click at [397, 135] on icon "button" at bounding box center [394, 135] width 12 height 12
type input "Мехрибан"
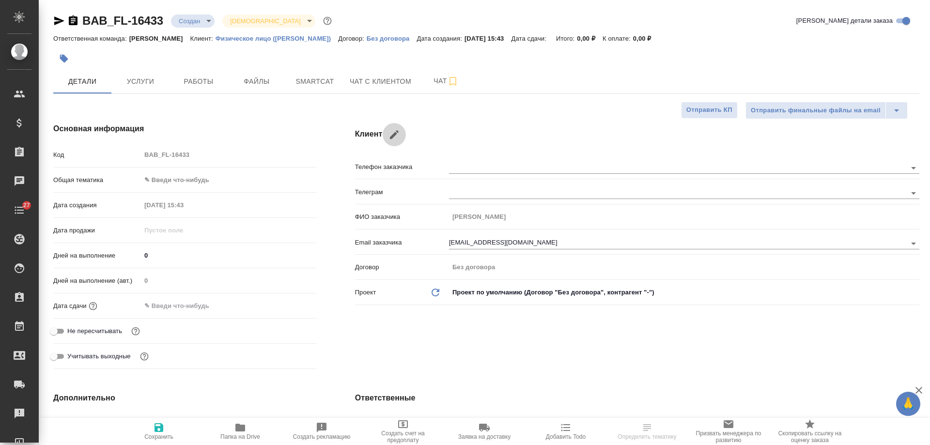
type input "Mamedova.meki@mail.ru"
checkbox input "true"
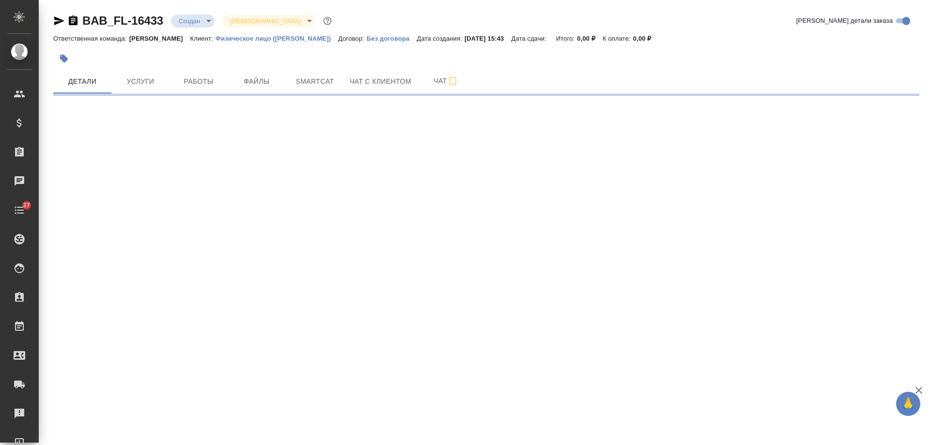
select select "RU"
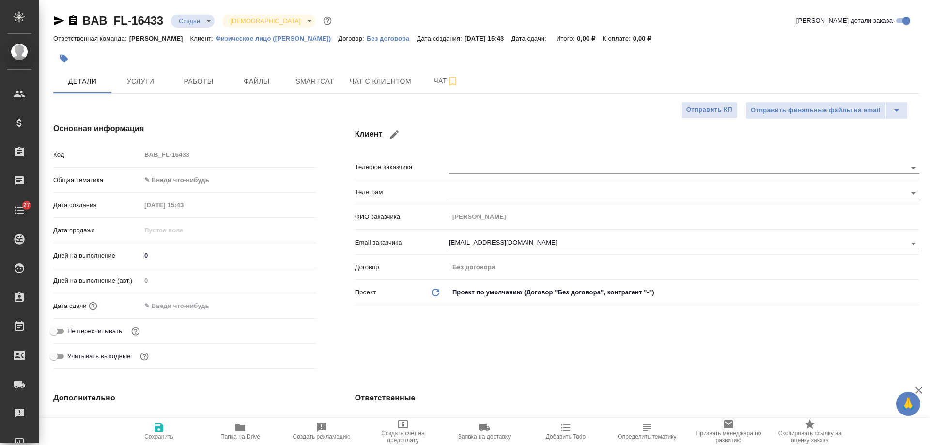
type textarea "x"
click at [398, 134] on icon "button" at bounding box center [394, 135] width 12 height 12
type input "Мехрибан"
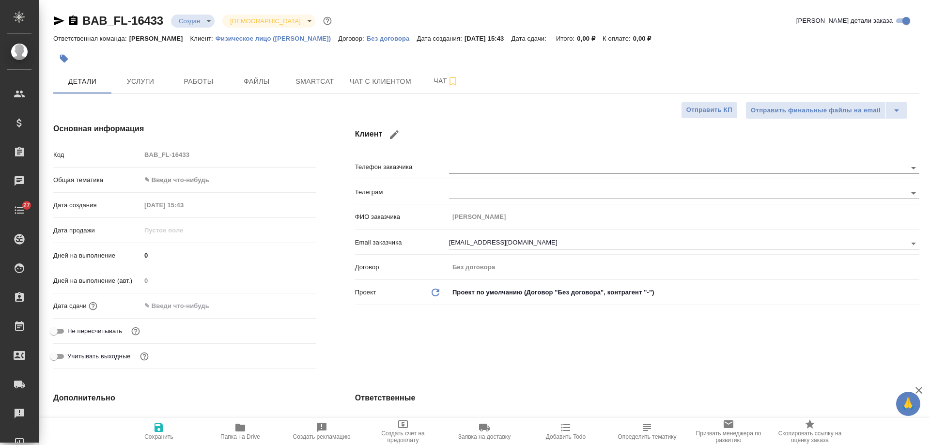
type input "Mamedova.meki@mail.ru"
checkbox input "true"
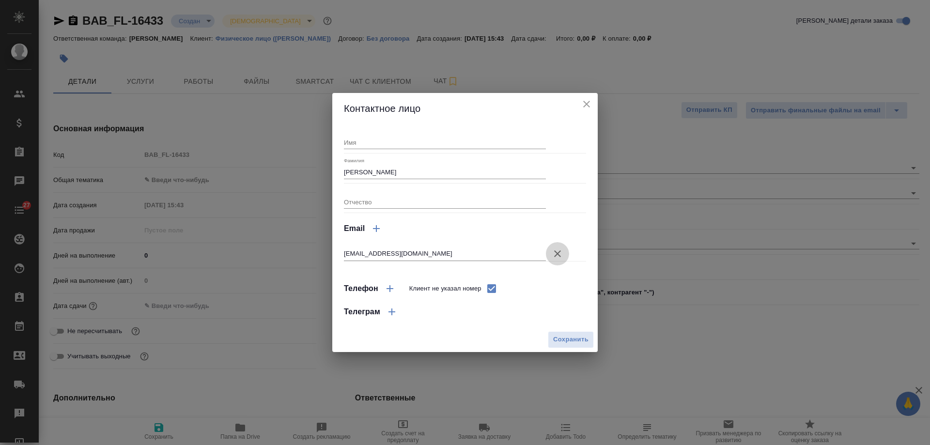
click at [557, 253] on icon "button" at bounding box center [558, 254] width 12 height 12
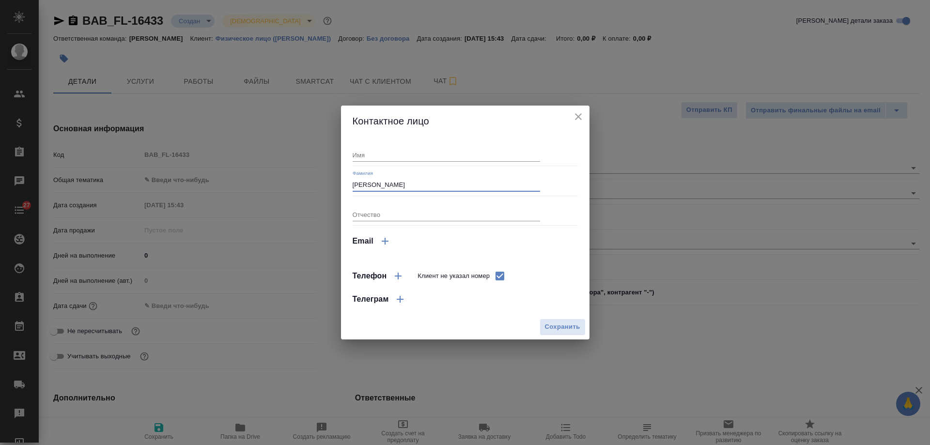
drag, startPoint x: 397, startPoint y: 185, endPoint x: 290, endPoint y: 184, distance: 106.5
click at [290, 184] on div "Контактное лицо Имя Фамилия Мехрибан Отчество Email Телефон Клиент не указал но…" at bounding box center [465, 222] width 930 height 445
click at [571, 328] on span "Сохранить" at bounding box center [562, 327] width 35 height 11
type input "Не указано"
type textarea "x"
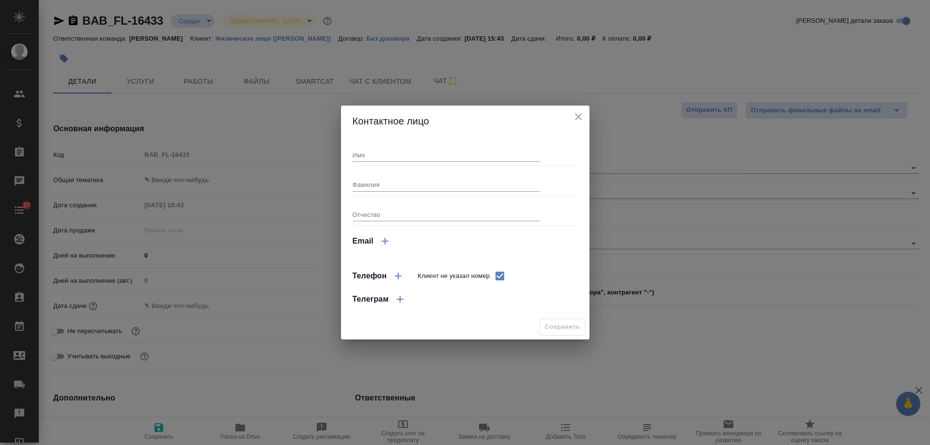
type textarea "x"
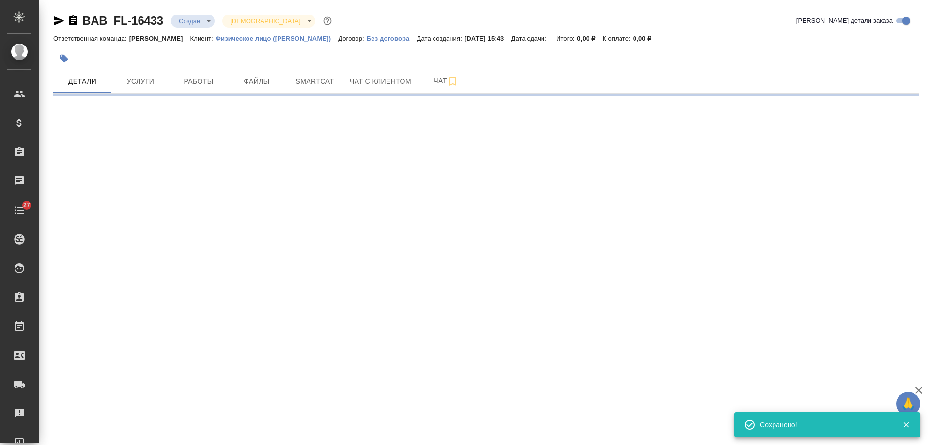
click at [72, 19] on icon "button" at bounding box center [73, 20] width 9 height 10
select select "RU"
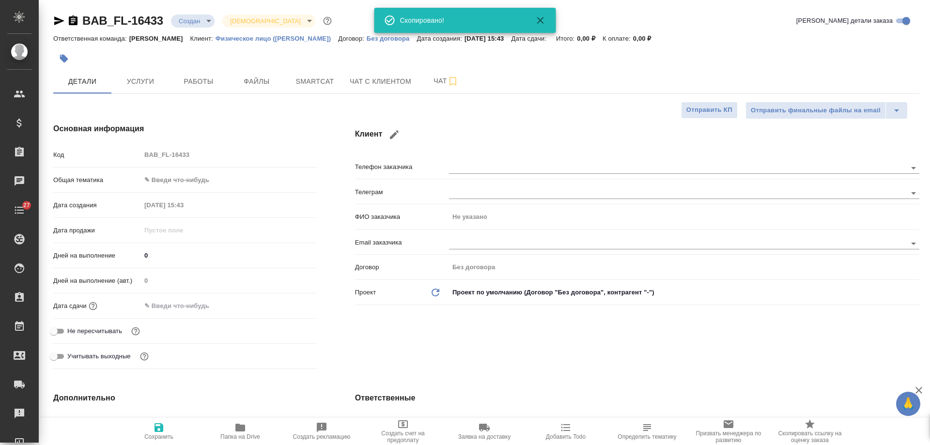
type textarea "x"
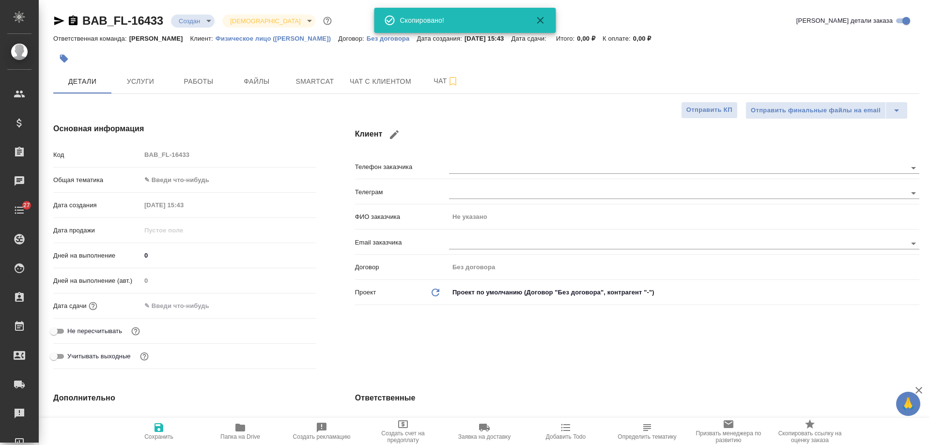
type textarea "x"
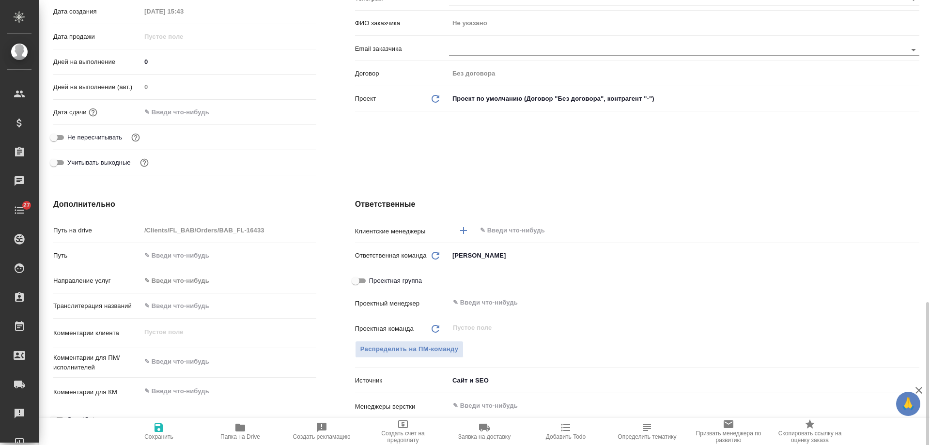
scroll to position [339, 0]
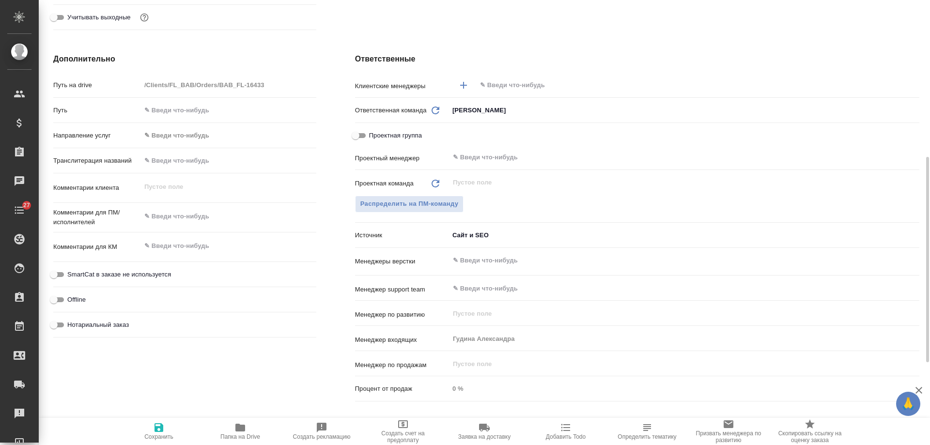
type textarea "x"
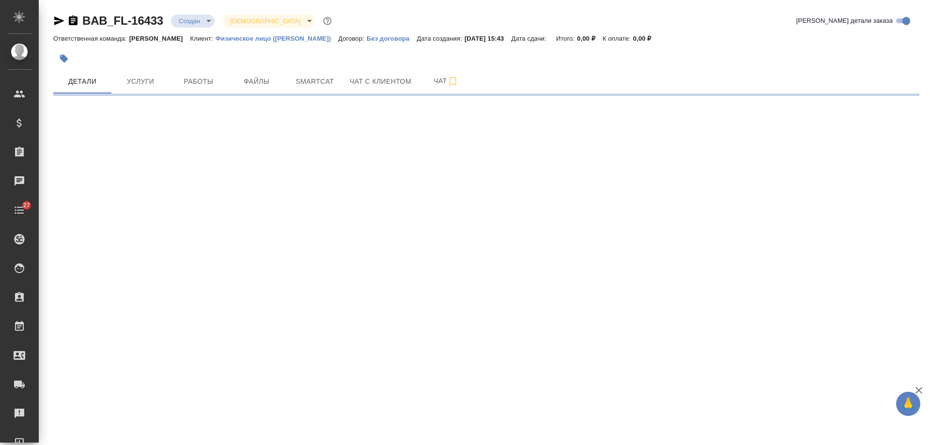
select select "RU"
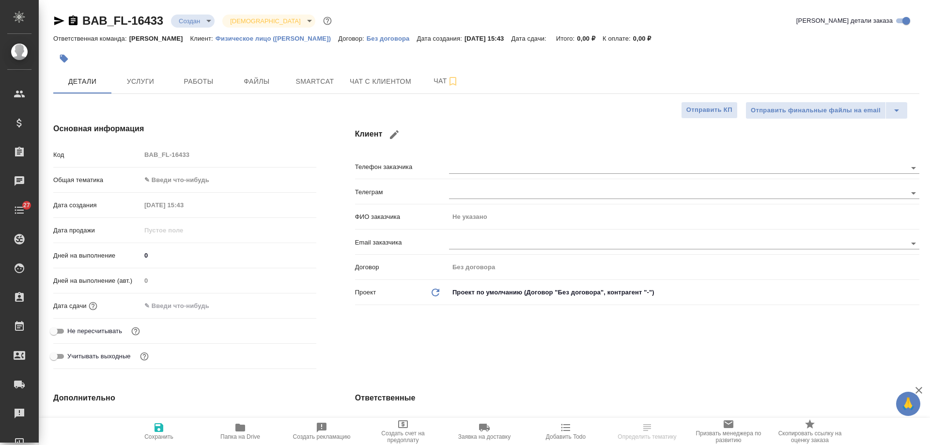
type textarea "x"
click at [398, 131] on icon "button" at bounding box center [394, 135] width 12 height 12
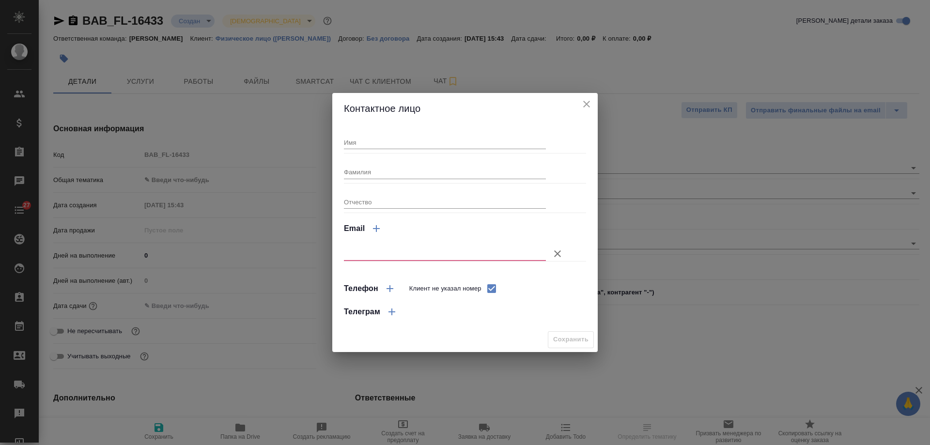
checkbox input "true"
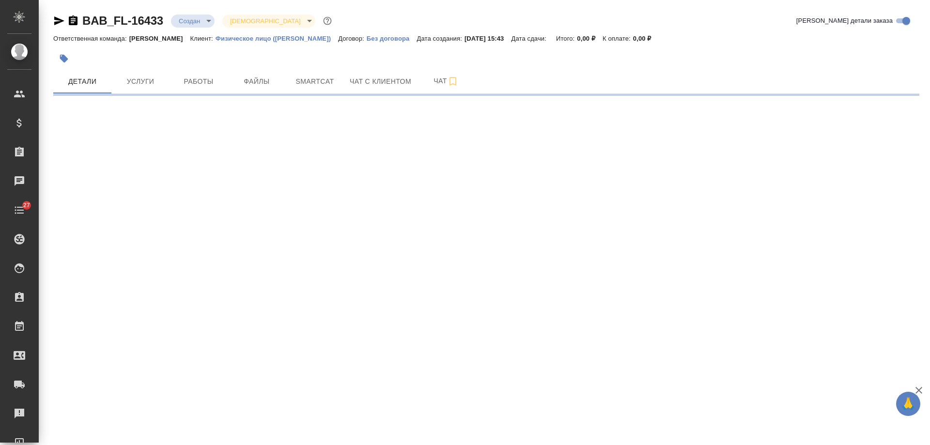
select select "RU"
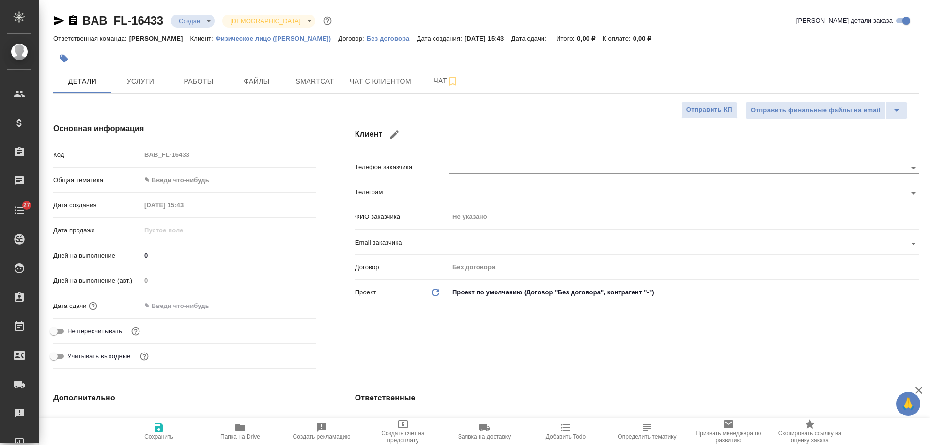
type textarea "x"
click at [392, 132] on icon "button" at bounding box center [394, 135] width 12 height 12
checkbox input "true"
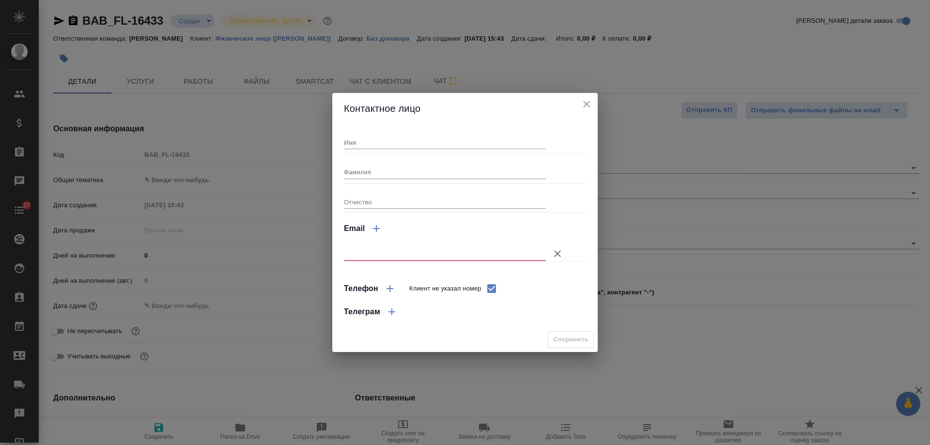
click at [385, 253] on input "text" at bounding box center [445, 254] width 202 height 14
paste input "[EMAIL_ADDRESS][DOMAIN_NAME]"
click at [417, 252] on input "[EMAIL_ADDRESS][DOMAIN_NAME]" at bounding box center [445, 254] width 202 height 14
click at [438, 256] on input "[EMAIL_ADDRESS][DOMAIN_NAME]" at bounding box center [445, 254] width 202 height 14
type input "[EMAIL_ADDRESS][DOMAIN_NAME]"
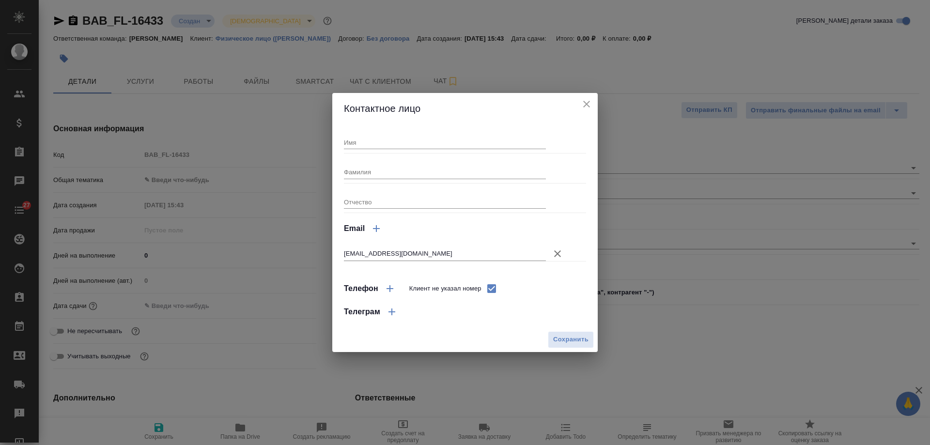
type textarea "x"
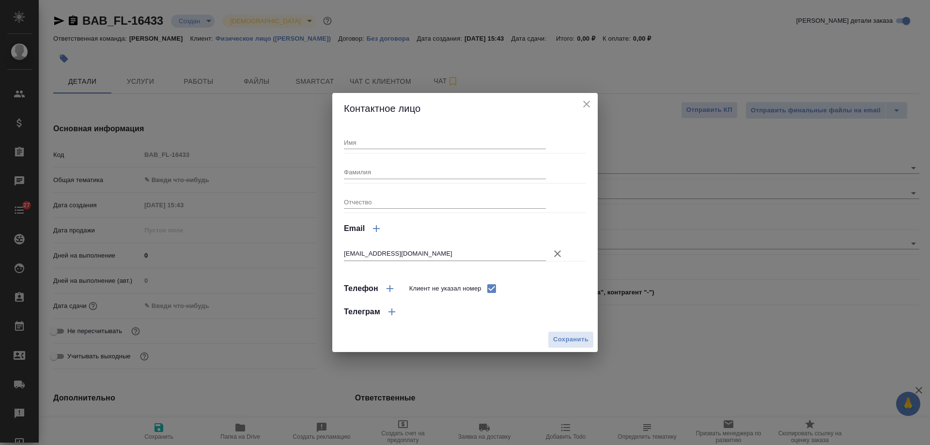
type textarea "x"
click at [388, 291] on icon "button" at bounding box center [390, 289] width 12 height 12
click at [488, 289] on input "Клиент не указал номер" at bounding box center [491, 288] width 20 height 20
checkbox input "false"
select select "RU"
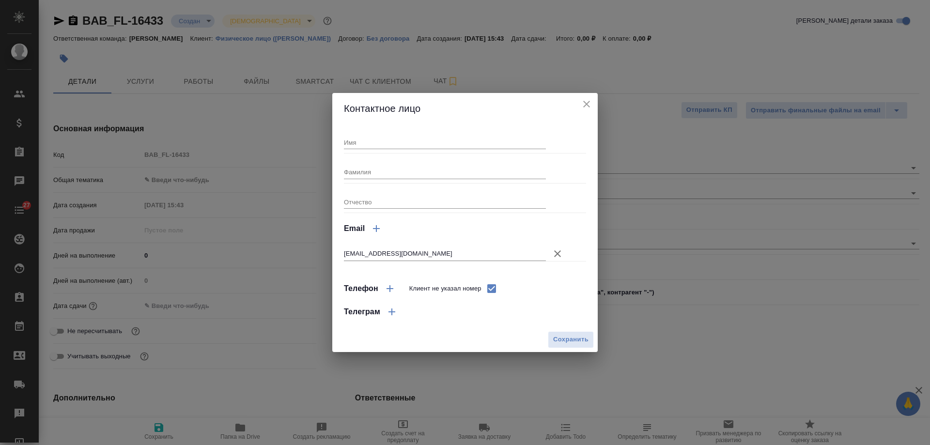
select select "RU"
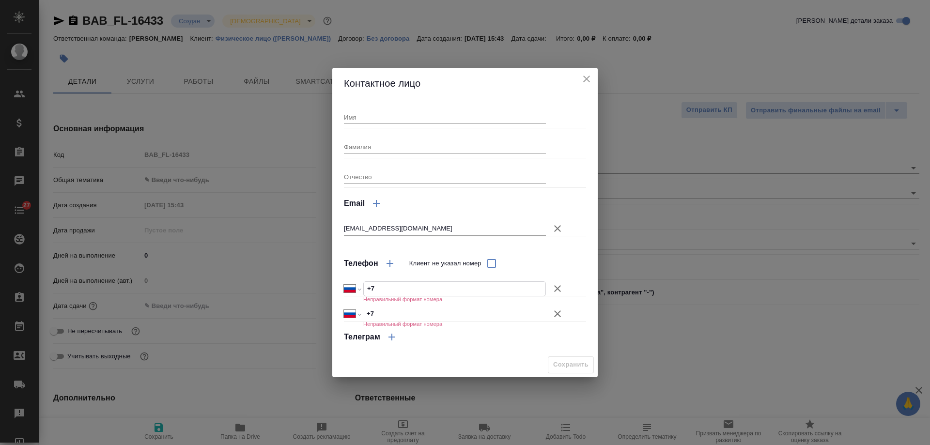
drag, startPoint x: 397, startPoint y: 285, endPoint x: 322, endPoint y: 288, distance: 75.1
click at [322, 288] on div "Контактное лицо Имя Фамилия Отчество Email mohammedjebli42@gmail.com Телефон Кл…" at bounding box center [465, 222] width 930 height 445
paste input "380 67 257 3642"
select select "UA"
type input "[PHONE_NUMBER]"
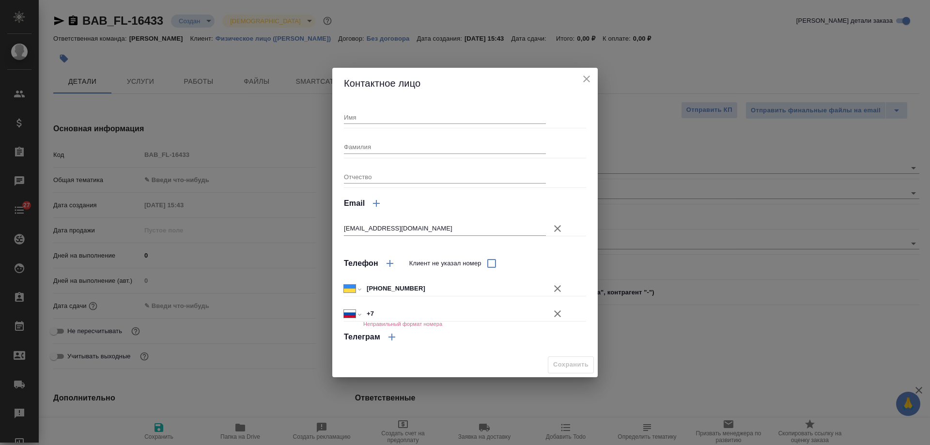
type textarea "x"
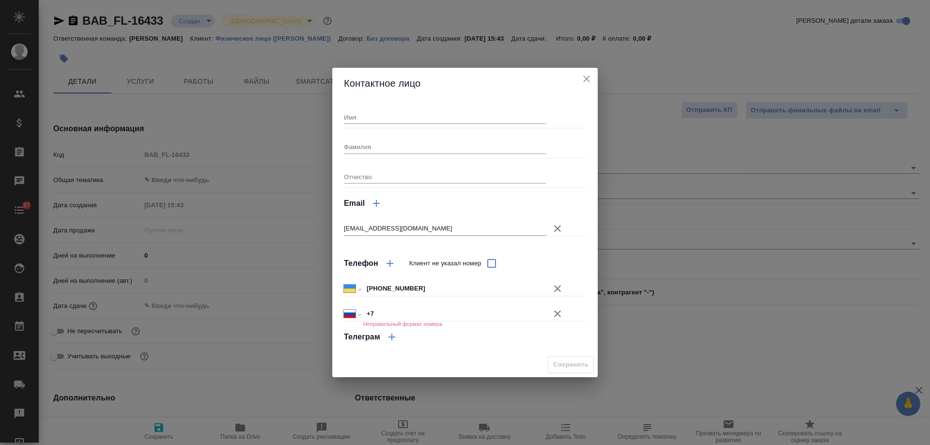
type textarea "x"
click at [362, 114] on input "Имя" at bounding box center [445, 117] width 202 height 14
paste input "[PERSON_NAME]"
type input "[PERSON_NAME]"
click at [584, 250] on div "Имя Hicham Фамилия Отчество Email mohammedjebli42@gmail.com Телефон Клиент не у…" at bounding box center [465, 226] width 242 height 246
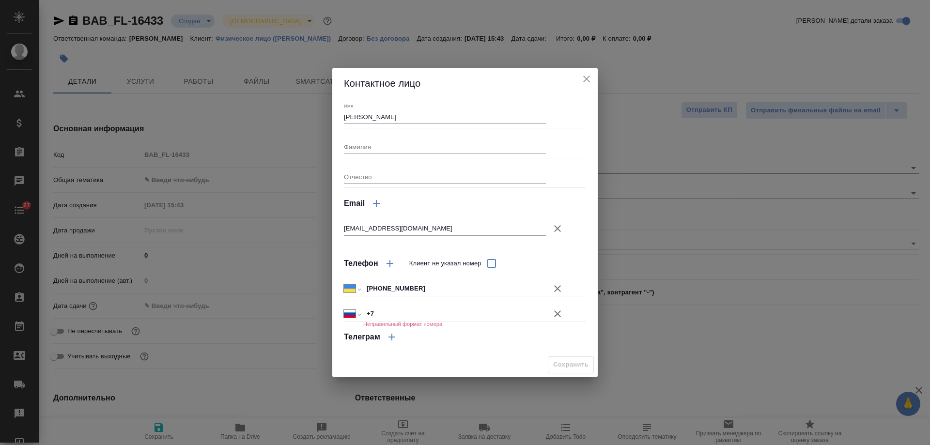
click at [574, 263] on div "Телефон Клиент не указал номер" at bounding box center [465, 263] width 242 height 23
click at [557, 287] on icon "button" at bounding box center [558, 289] width 12 height 12
select select "RU"
type input "+7"
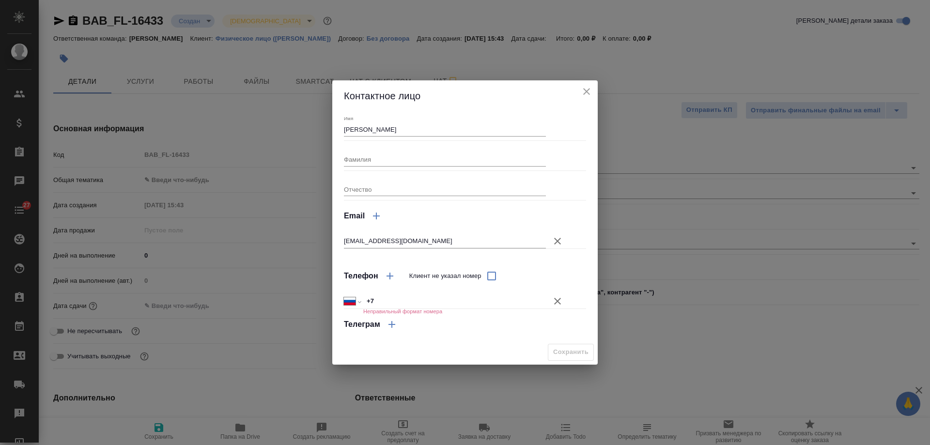
click at [554, 239] on icon "button" at bounding box center [557, 241] width 7 height 7
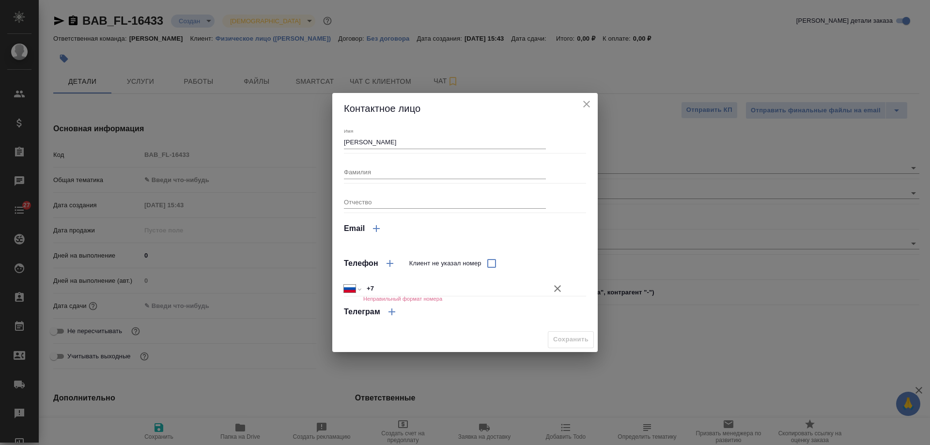
click at [587, 104] on icon "close" at bounding box center [586, 104] width 7 height 7
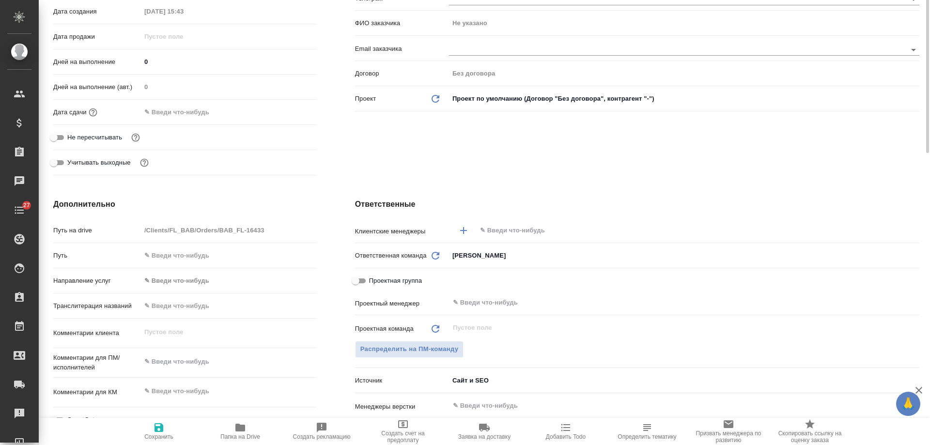
scroll to position [291, 0]
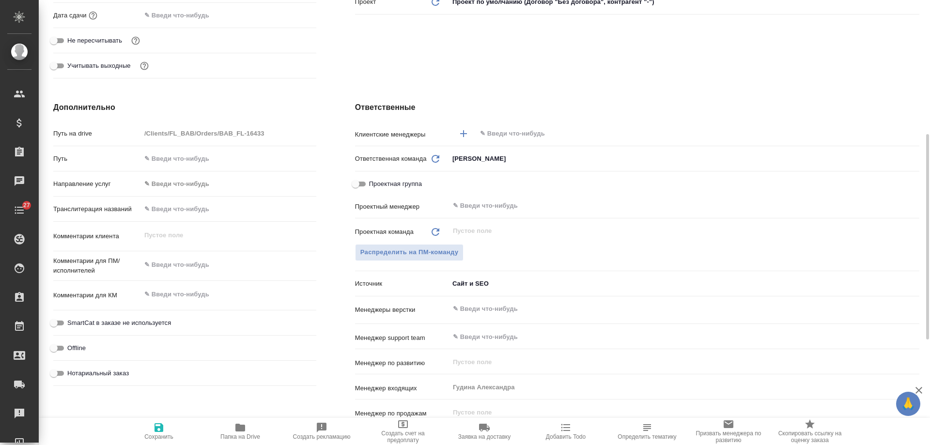
click at [508, 131] on input "text" at bounding box center [681, 134] width 405 height 12
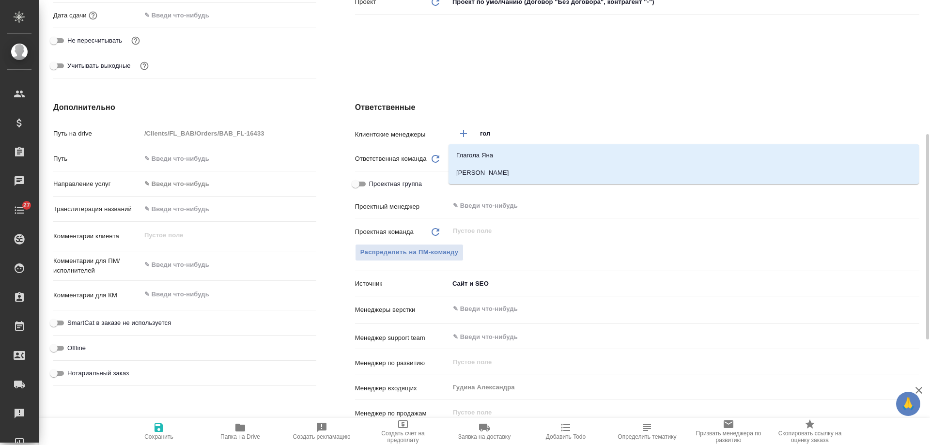
type input "голу"
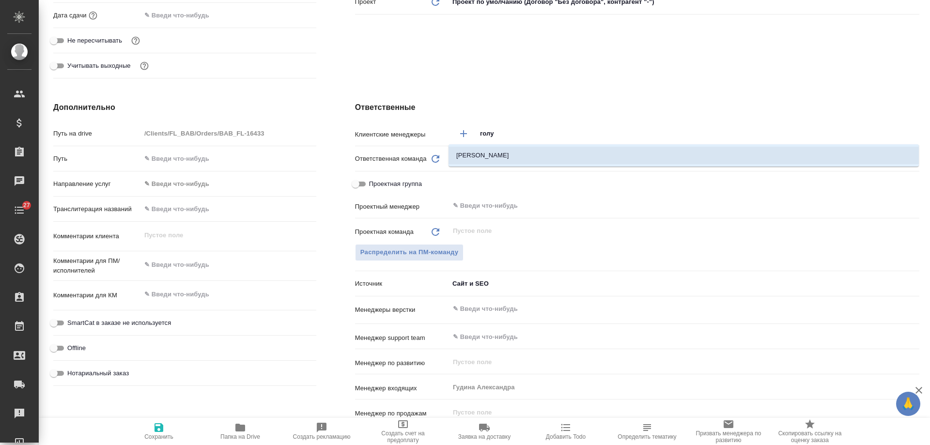
click at [516, 149] on li "Голубев Дмитрий" at bounding box center [683, 155] width 470 height 17
type textarea "x"
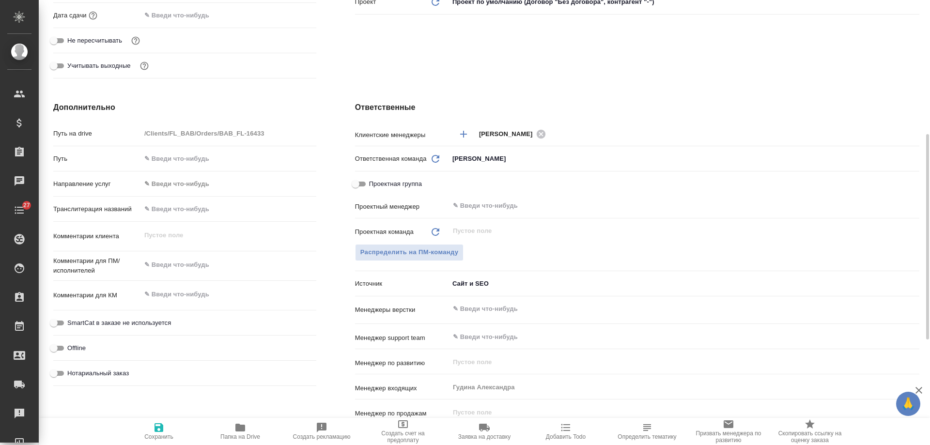
click at [101, 372] on span "Нотариальный заказ" at bounding box center [98, 374] width 62 height 10
click at [71, 372] on input "Нотариальный заказ" at bounding box center [53, 374] width 35 height 12
checkbox input "true"
type textarea "x"
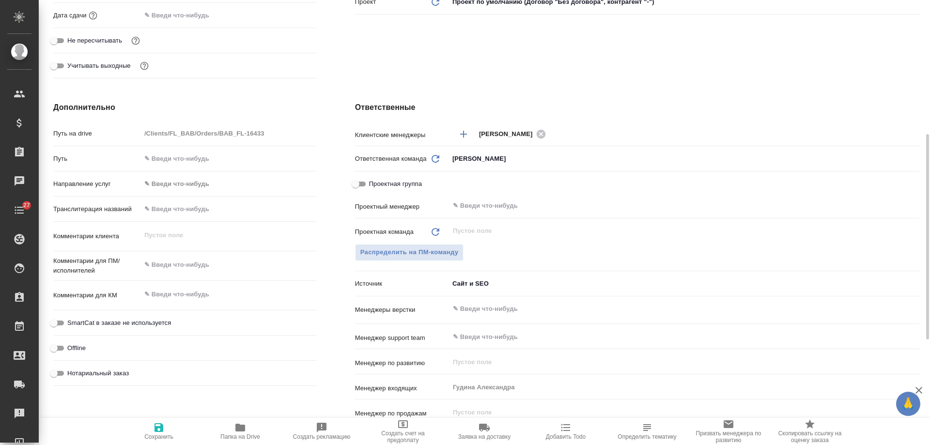
type textarea "x"
click at [157, 430] on icon "button" at bounding box center [158, 427] width 9 height 9
type textarea "x"
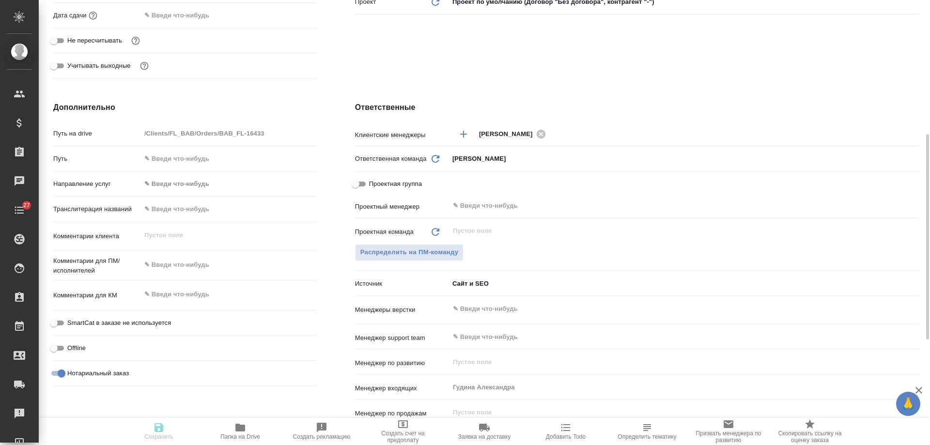
type textarea "x"
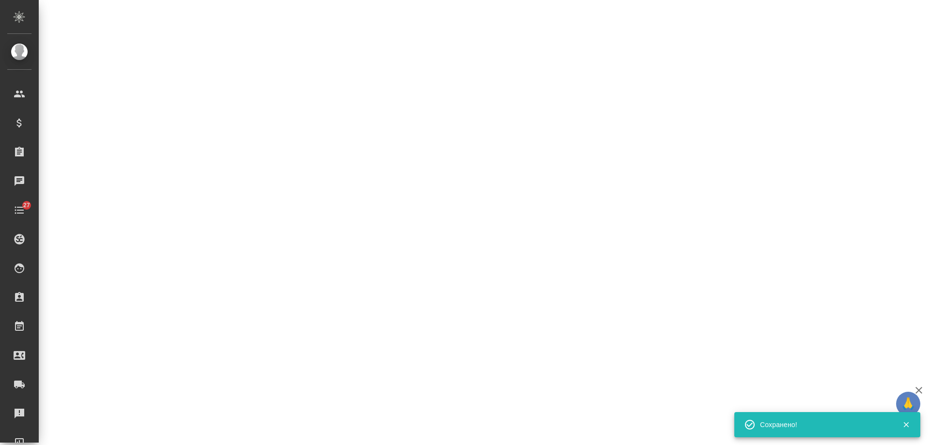
select select "RU"
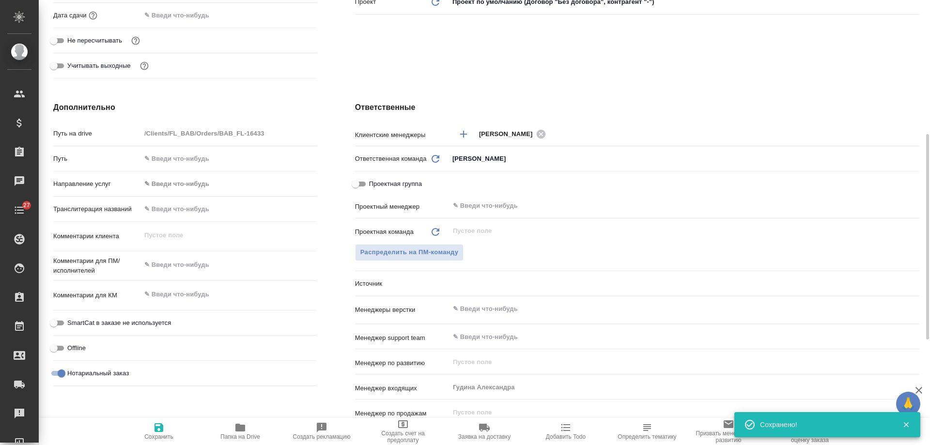
type textarea "x"
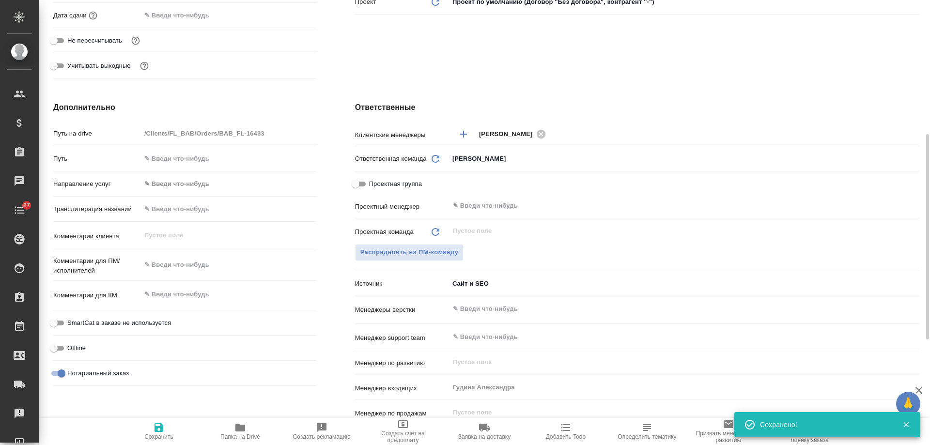
type textarea "x"
click at [200, 291] on textarea at bounding box center [228, 295] width 174 height 16
paste textarea "от КВ: араб-рус с НЗ, в электронном виде на почту"
type textarea "от КВ: араб-рус с НЗ, в электронном виде на почту"
type textarea "x"
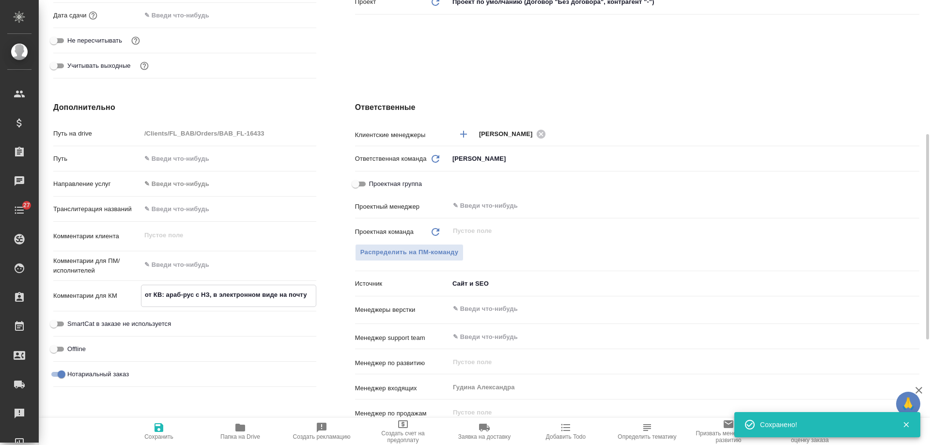
type textarea "x"
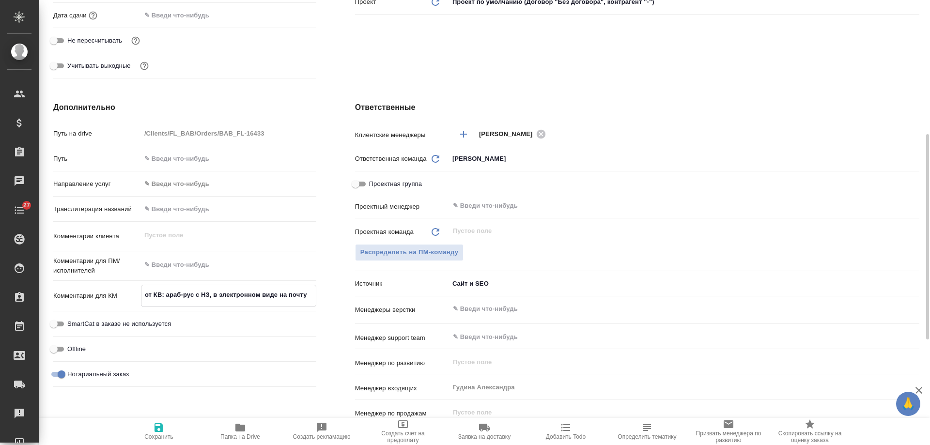
type textarea "от КВ: араб-рус с НЗ, в электронном виде на почту"
type textarea "x"
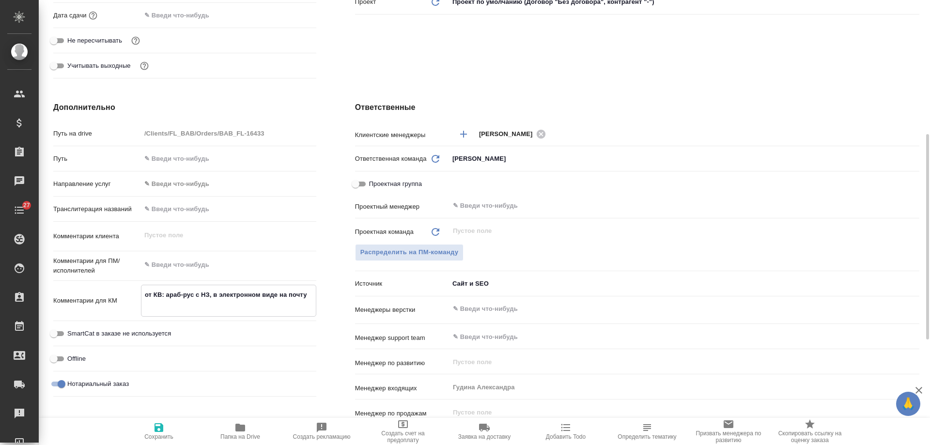
type textarea "x"
type textarea "от КВ: араб-рус с НЗ, в электронном виде на почту"
type textarea "x"
type textarea "от КВ: араб-рус с НЗ, в электронном виде на почту"
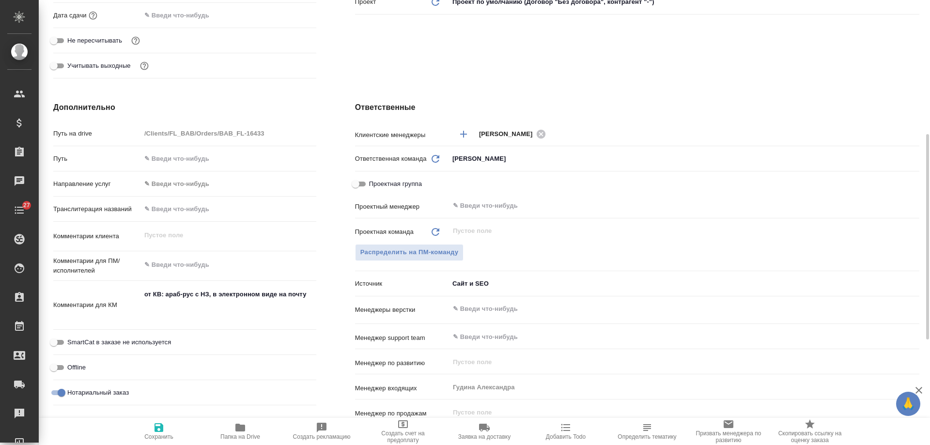
type textarea "x"
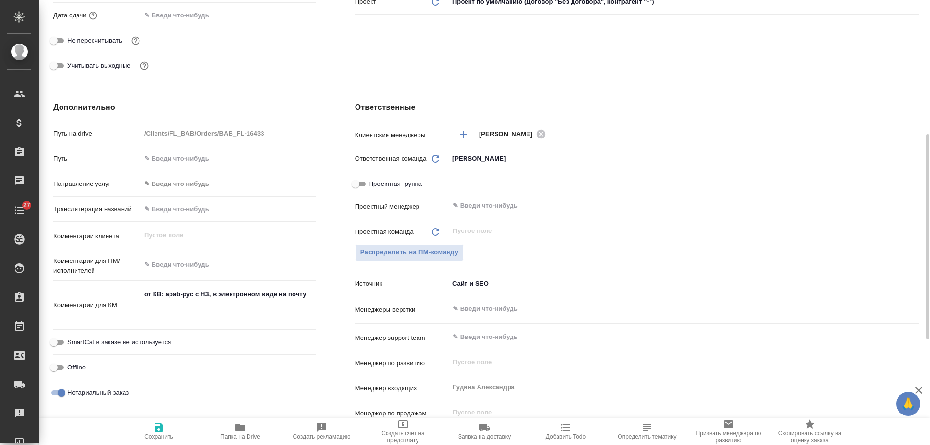
type textarea "x"
paste textarea "mohammedjebli42@gmail.com"
type textarea "от КВ: араб-рус с НЗ, в электронном виде на почту mohammedjebli42@gmail.com"
type textarea "x"
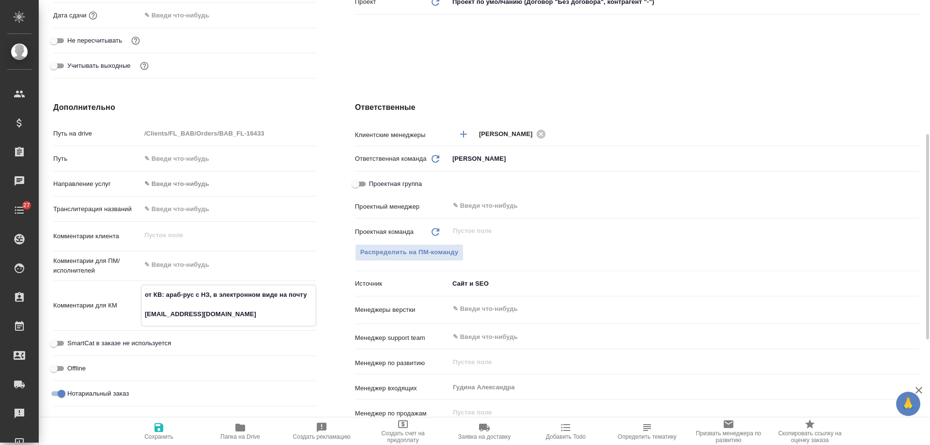
type textarea "x"
type textarea "от КВ: араб-рус с НЗ, в электронном виде на почту mohammedjebli42@gmail.com"
type textarea "x"
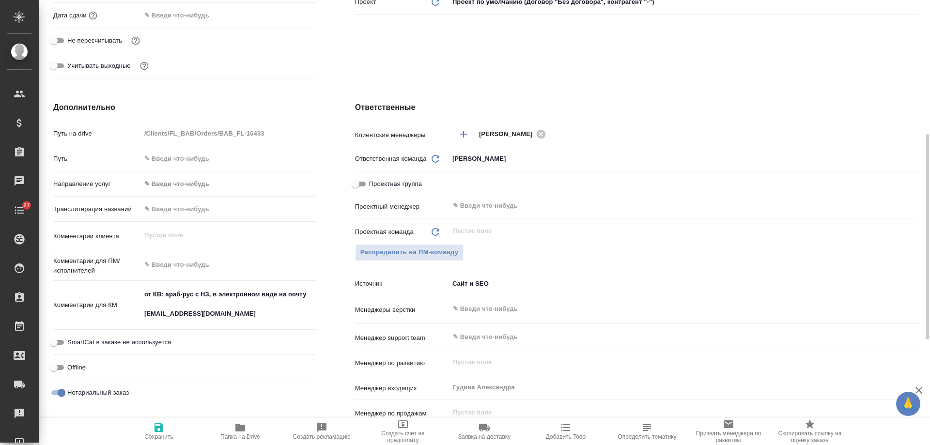
type textarea "x"
click at [165, 305] on textarea "от КВ: араб-рус с НЗ, в электронном виде на почту mohammedjebli42@gmail.com" at bounding box center [228, 305] width 174 height 36
type textarea "от КВ: араб-рус с НЗ, в электронном виде на почту mohammedjebli42@gmail.com"
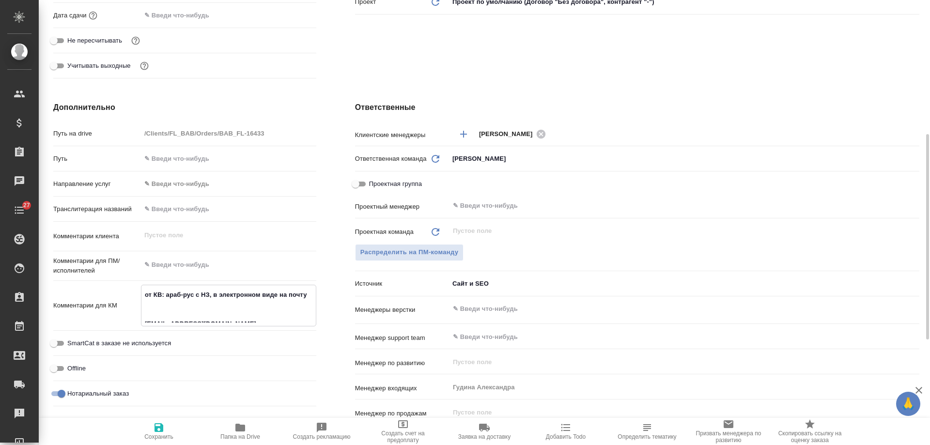
type textarea "x"
paste textarea "Hicham"
type textarea "от КВ: араб-рус с НЗ, в электронном виде на почту Hicham mohammedjebli42@gmail.…"
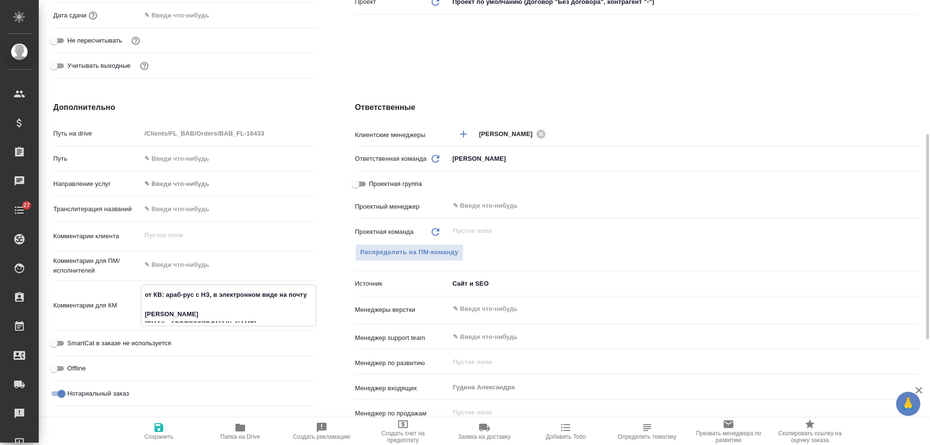
type textarea "x"
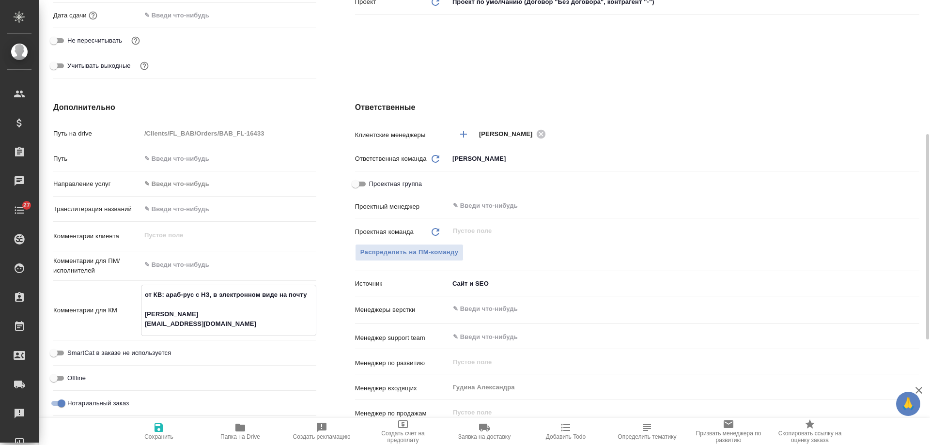
type textarea "от КВ: араб-рус с НЗ, в электронном виде на почту Hicham mohammedjebli42@gmail.…"
type textarea "x"
click at [163, 438] on span "Сохранить" at bounding box center [158, 436] width 29 height 7
type textarea "x"
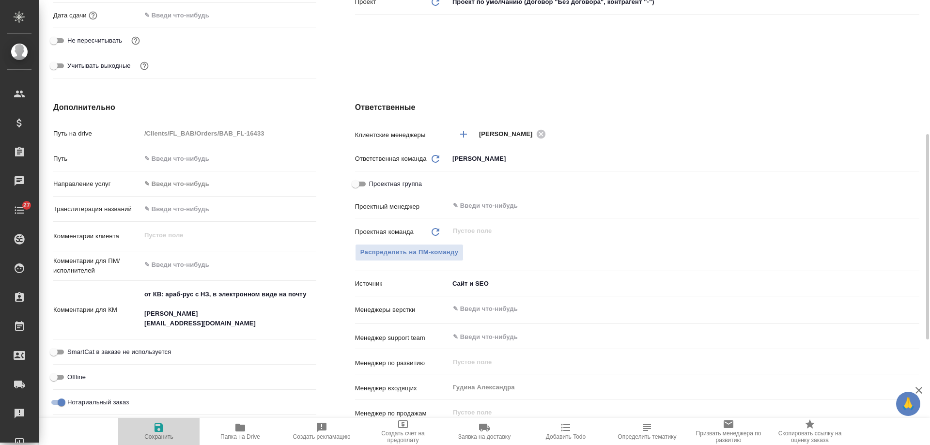
type textarea "x"
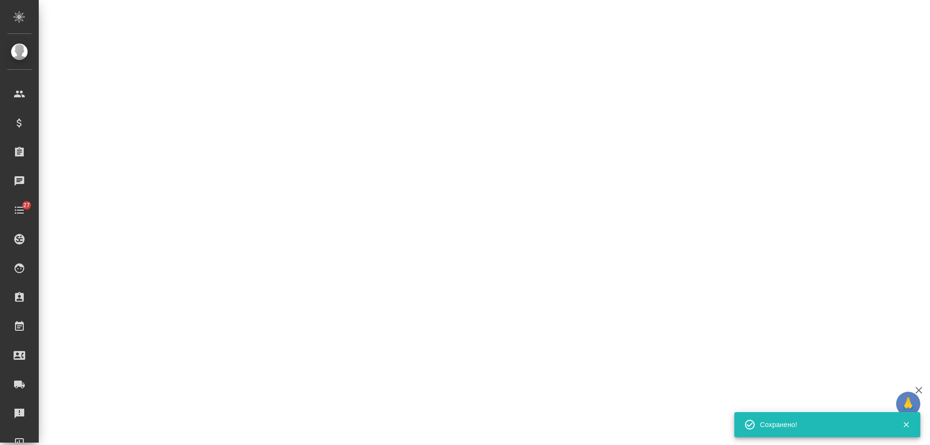
select select "RU"
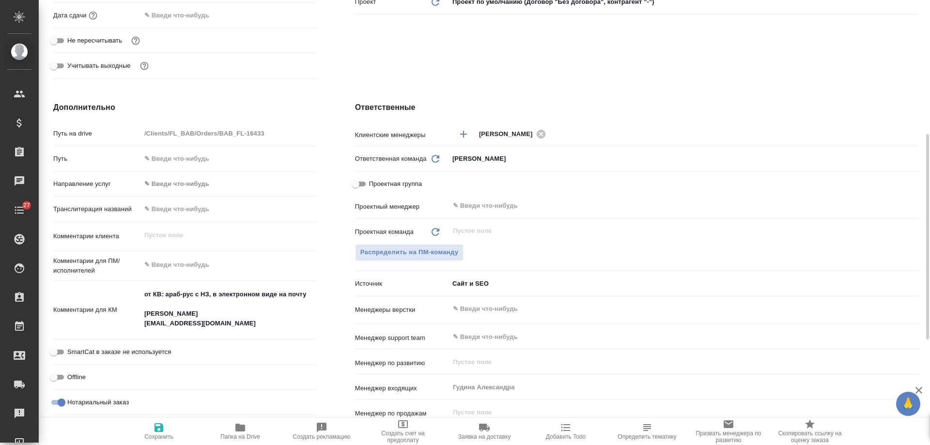
type textarea "x"
click at [568, 436] on span "Добавить Todo" at bounding box center [566, 436] width 40 height 7
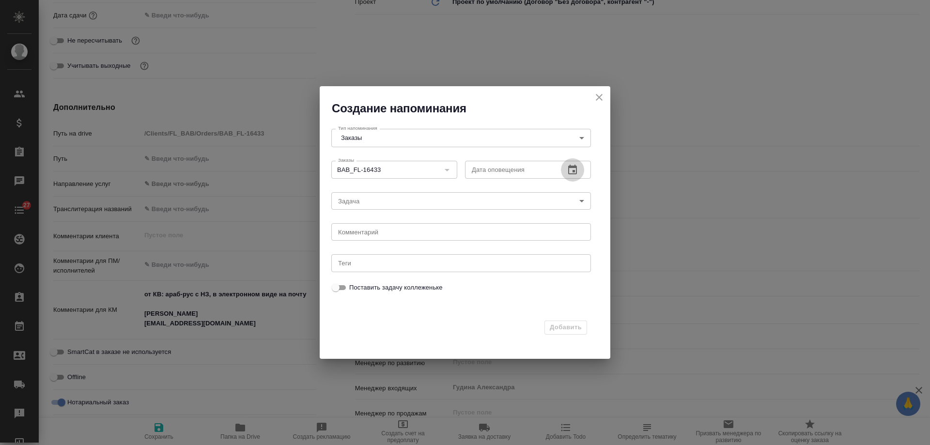
click at [574, 169] on icon "button" at bounding box center [573, 170] width 12 height 12
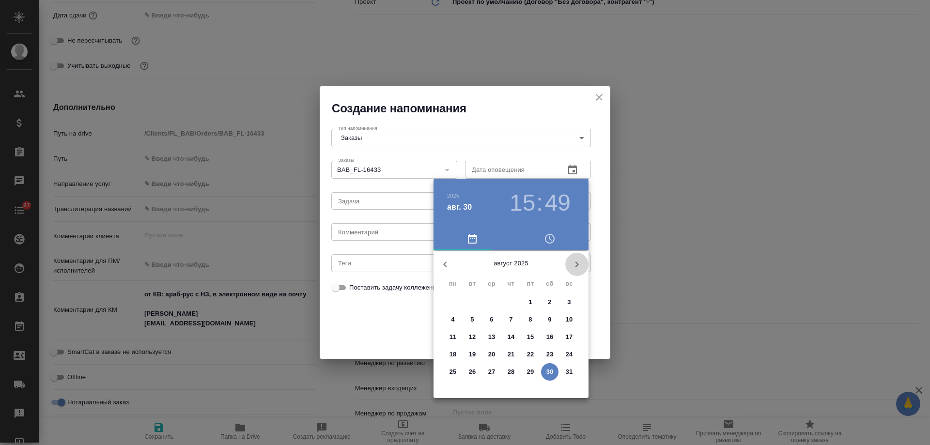
click at [578, 264] on icon "button" at bounding box center [576, 265] width 3 height 6
click at [471, 303] on p "2" at bounding box center [471, 302] width 3 height 10
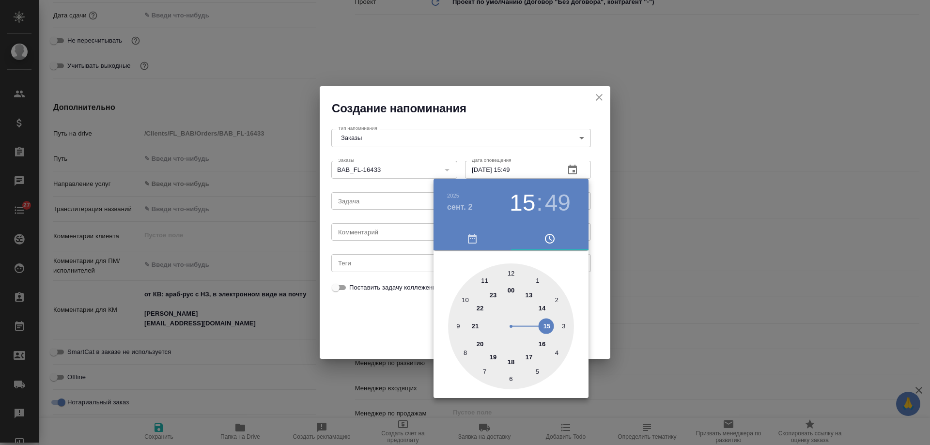
type input "02.09.2025 15:49"
click at [378, 236] on div at bounding box center [465, 222] width 930 height 445
click at [378, 234] on div "2025 сент. 2 15 : 49 00 1 2 3 4 5 6 7 8 9 10 11 12 13 14 15 16 17 18 19 20 21 2…" at bounding box center [465, 222] width 930 height 445
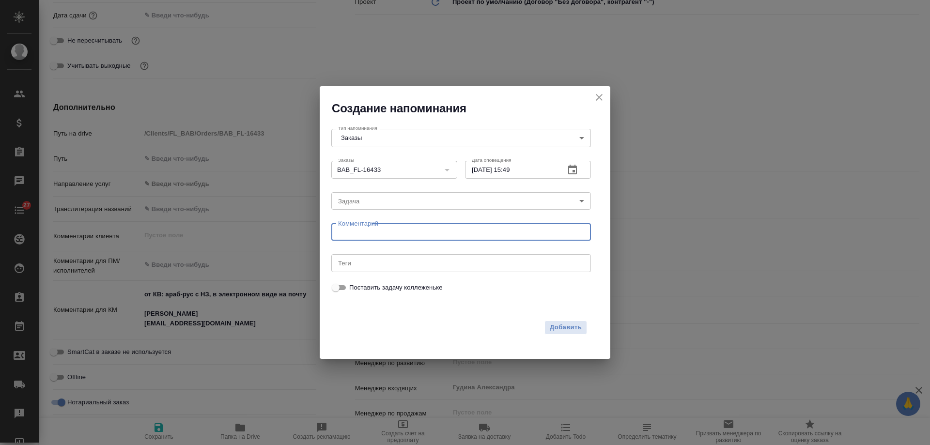
click at [377, 231] on textarea at bounding box center [461, 232] width 246 height 7
type textarea "инфа"
click at [580, 328] on span "Добавить" at bounding box center [566, 327] width 32 height 11
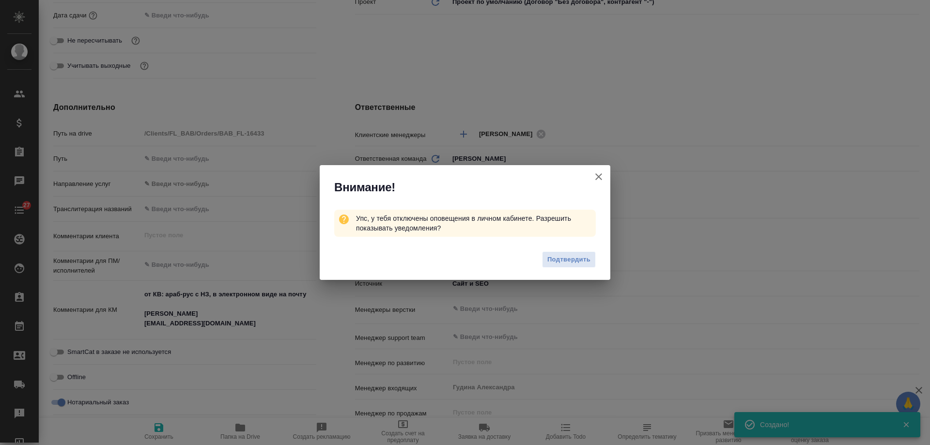
type textarea "x"
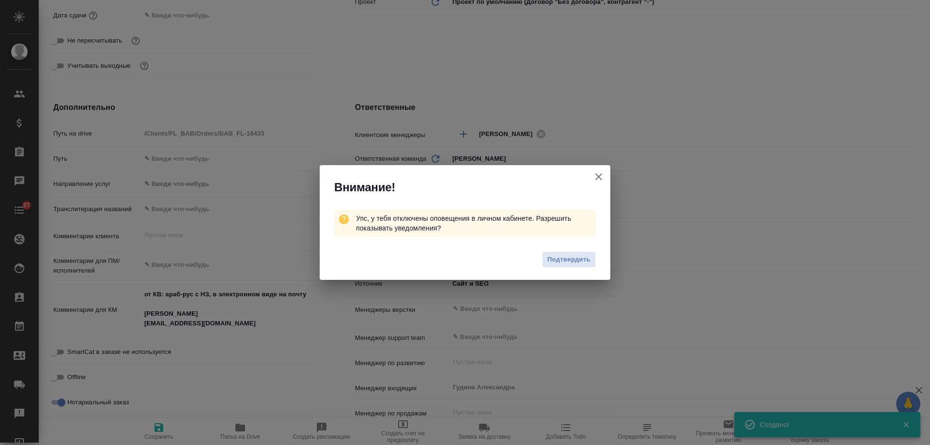
type textarea "x"
click at [601, 179] on icon "button" at bounding box center [598, 176] width 7 height 7
type textarea "x"
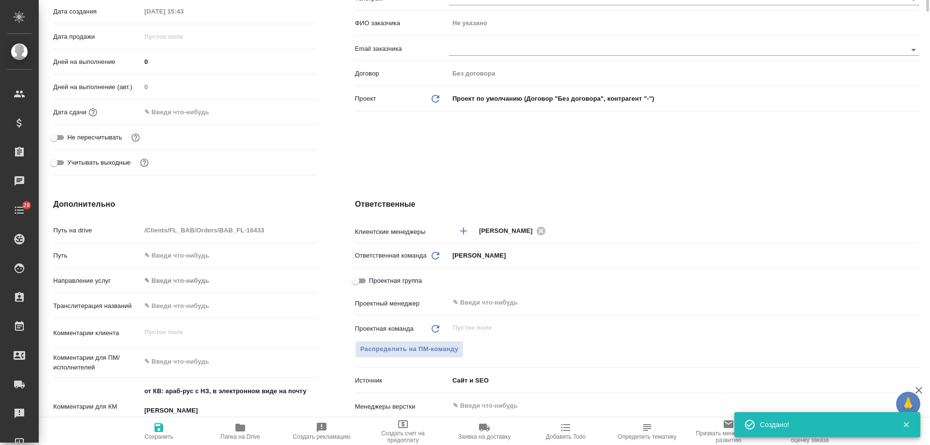
scroll to position [0, 0]
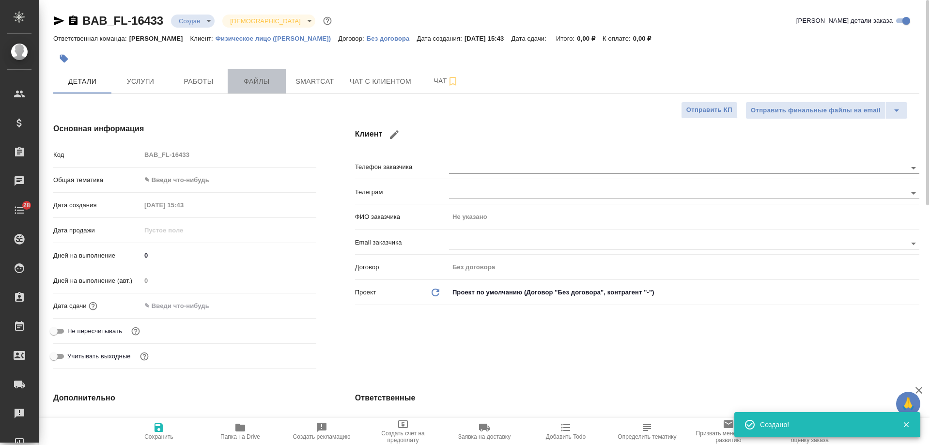
click at [256, 84] on span "Файлы" at bounding box center [256, 82] width 46 height 12
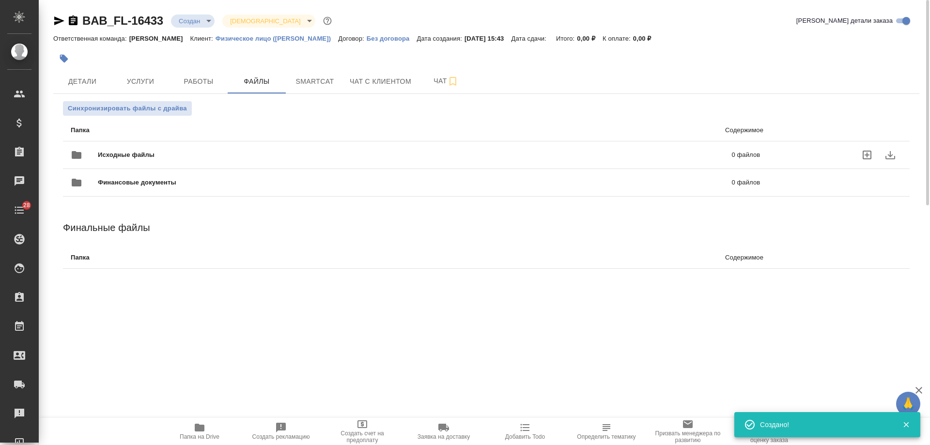
click at [871, 153] on icon "uploadFiles" at bounding box center [866, 155] width 9 height 9
click at [0, 0] on input "uploadFiles" at bounding box center [0, 0] width 0 height 0
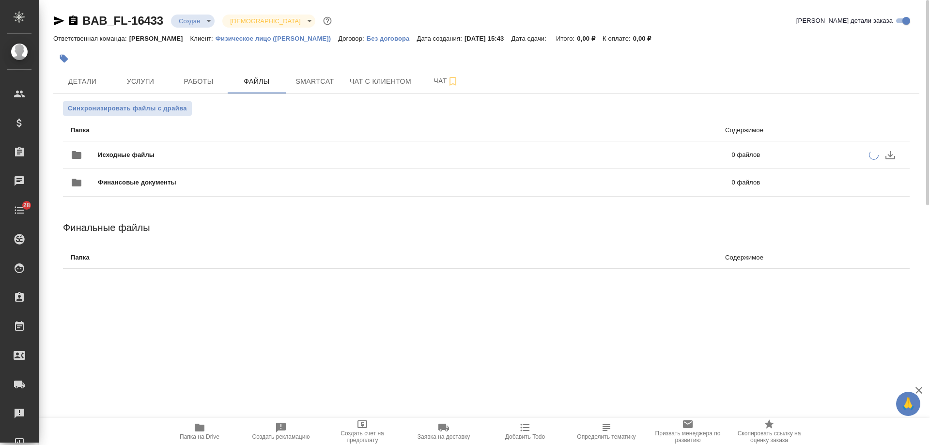
click at [75, 19] on icon "button" at bounding box center [73, 20] width 9 height 10
click at [56, 20] on icon "button" at bounding box center [59, 21] width 12 height 12
click at [85, 80] on span "Детали" at bounding box center [82, 82] width 46 height 12
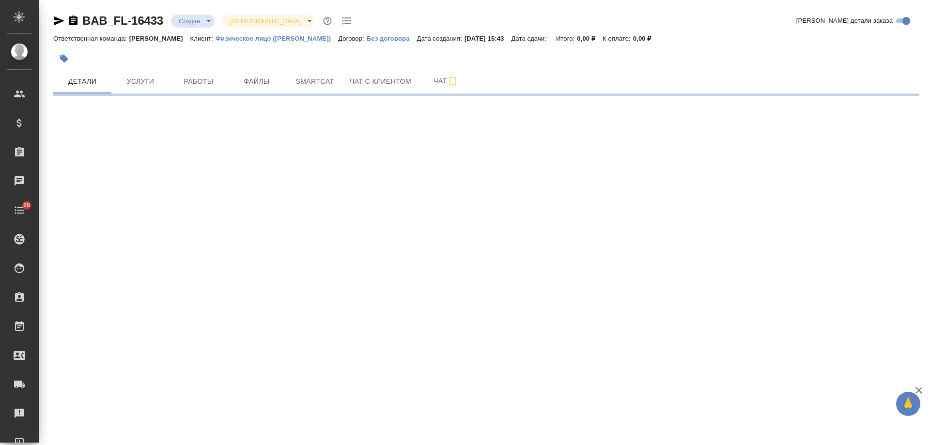
select select "RU"
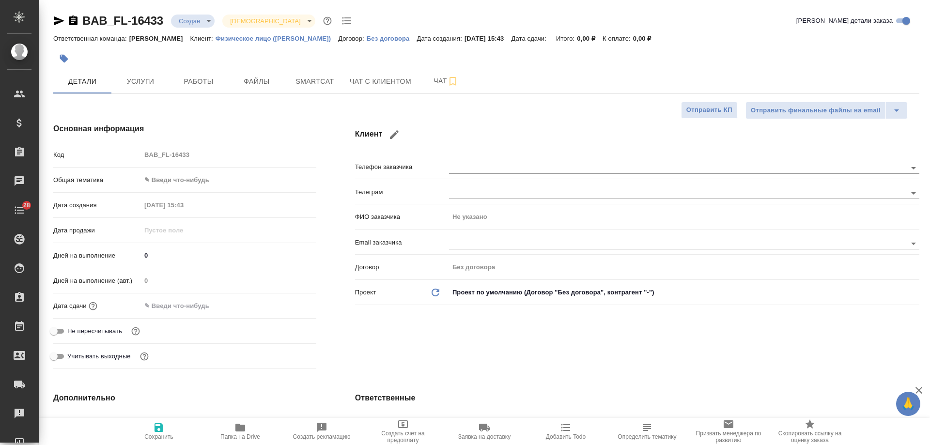
type textarea "x"
click at [396, 131] on icon "button" at bounding box center [394, 134] width 9 height 9
checkbox input "true"
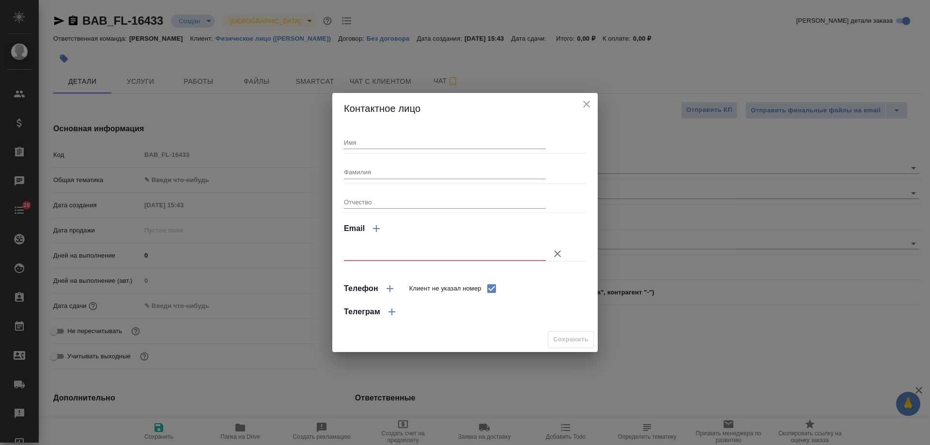
click at [397, 256] on input "text" at bounding box center [445, 254] width 202 height 14
type textarea "x"
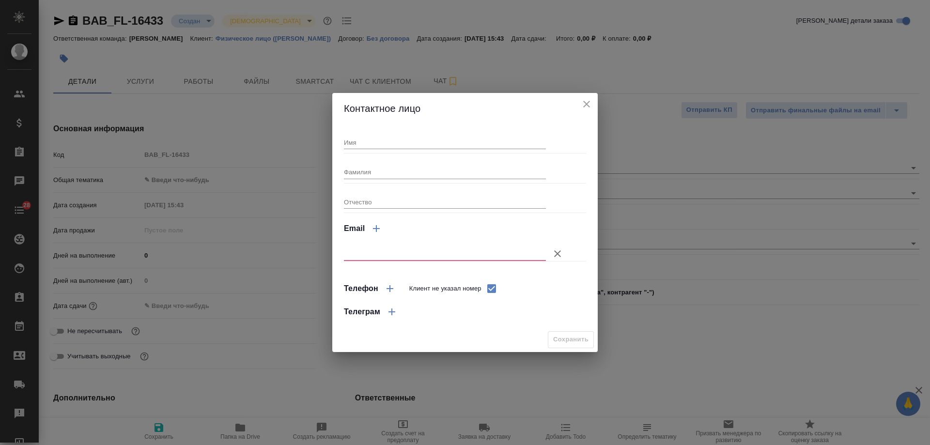
type textarea "x"
paste input "[EMAIL_ADDRESS][DOMAIN_NAME]"
type input "[EMAIL_ADDRESS][DOMAIN_NAME]"
click at [572, 342] on span "Сохранить" at bounding box center [570, 339] width 35 height 11
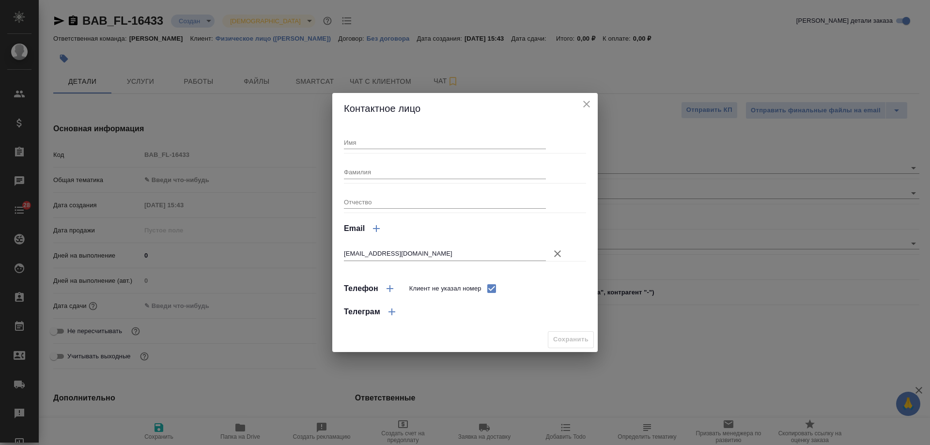
type textarea "x"
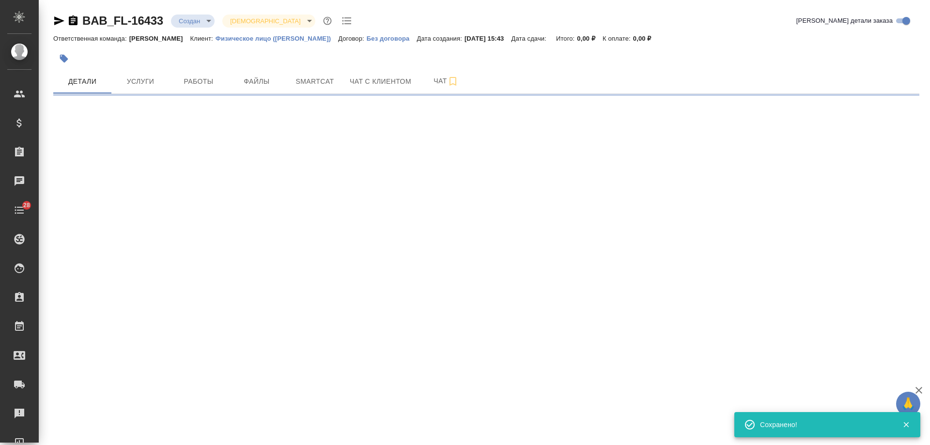
select select "RU"
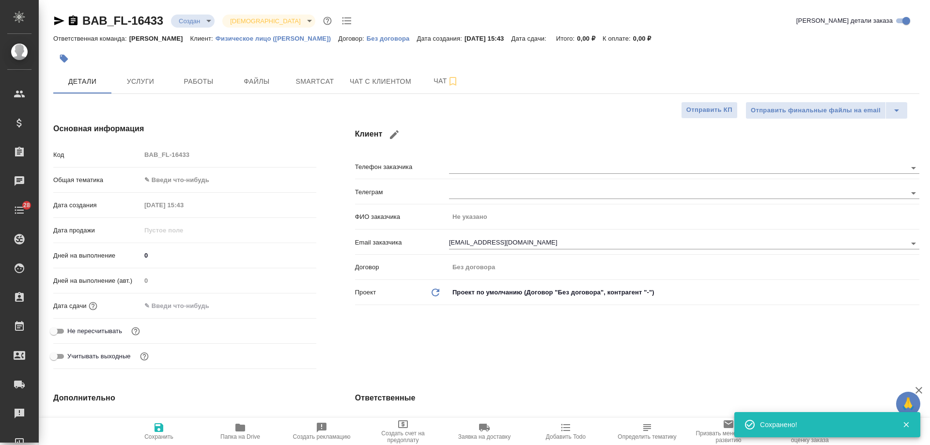
type textarea "x"
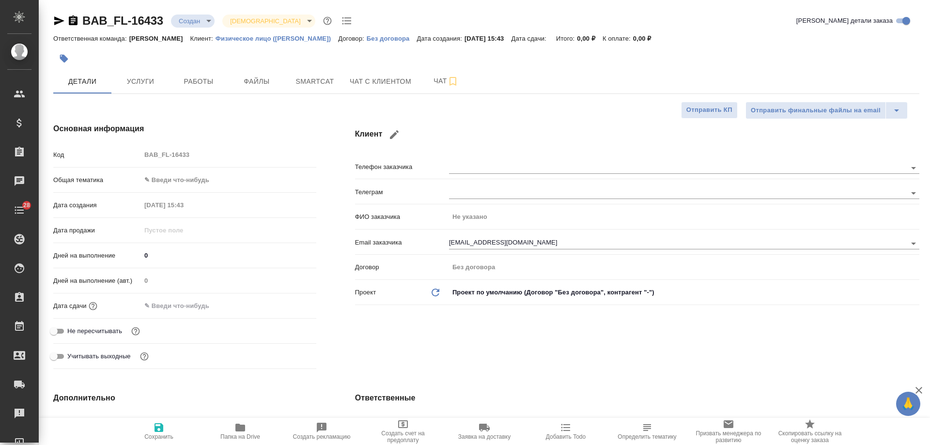
click at [393, 135] on icon "button" at bounding box center [394, 134] width 9 height 9
type input "[EMAIL_ADDRESS][DOMAIN_NAME]"
checkbox input "true"
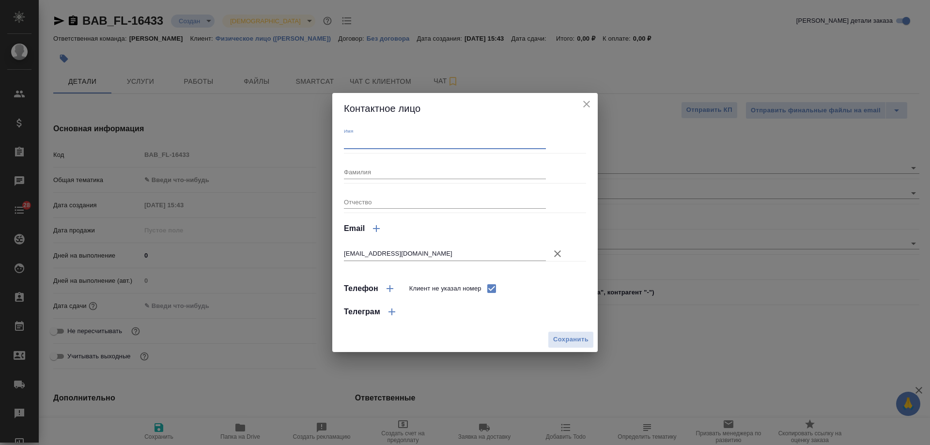
click at [371, 145] on input "Имя" at bounding box center [445, 143] width 202 height 14
type textarea "x"
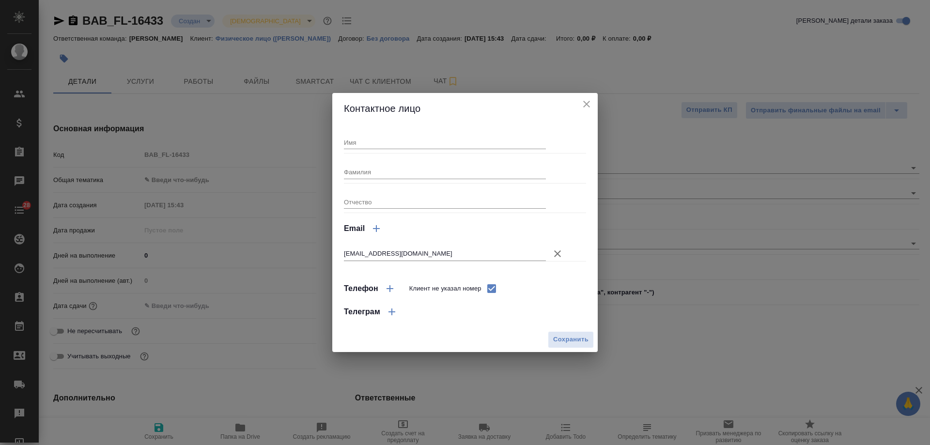
type textarea "x"
paste input "[PERSON_NAME]"
type input "[PERSON_NAME]"
click at [569, 340] on span "Сохранить" at bounding box center [570, 339] width 35 height 11
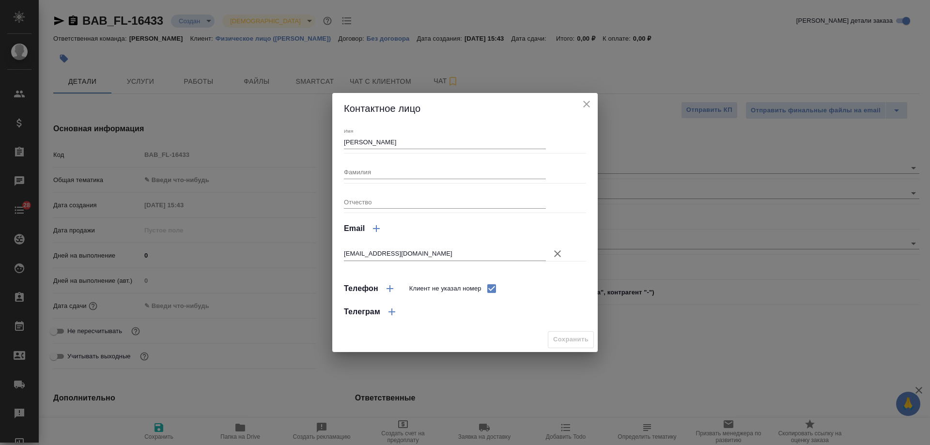
type input "[PERSON_NAME]"
type textarea "x"
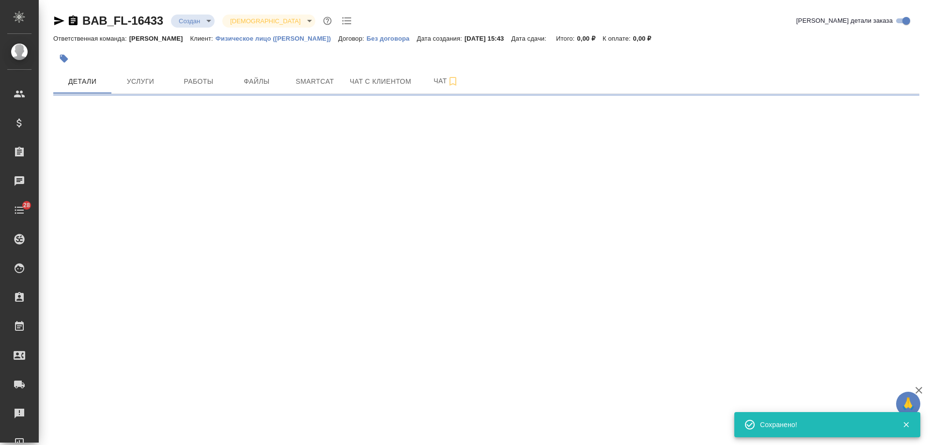
select select "RU"
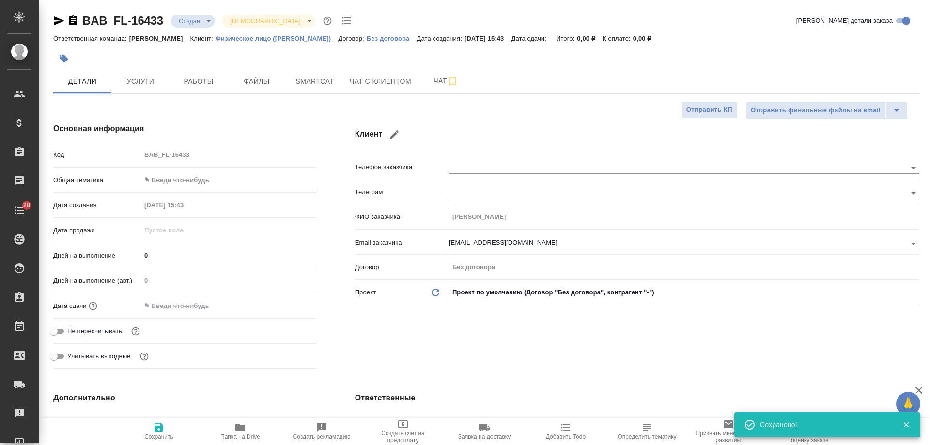
type textarea "x"
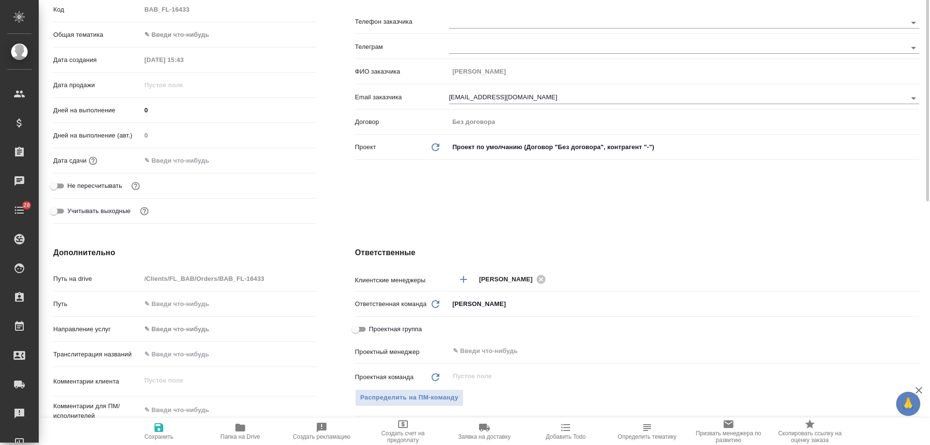
scroll to position [97, 0]
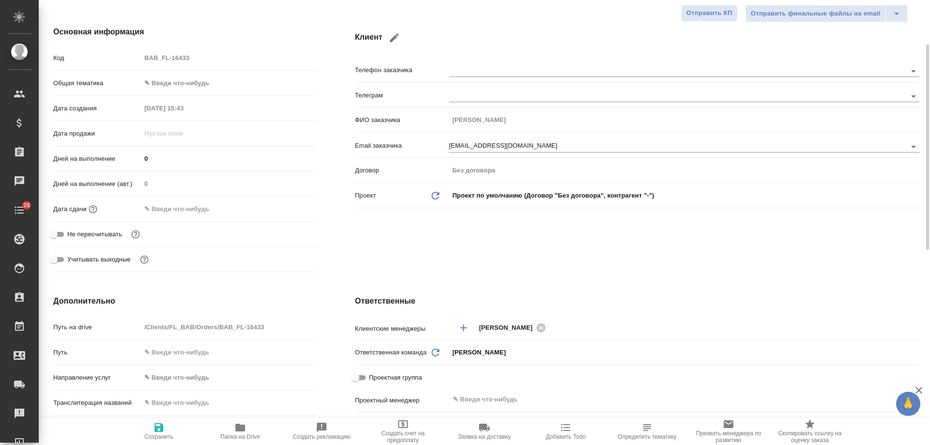
drag, startPoint x: 399, startPoint y: 38, endPoint x: 421, endPoint y: 53, distance: 27.1
click at [399, 38] on icon "button" at bounding box center [394, 38] width 12 height 12
type input "Hicham"
type input "[EMAIL_ADDRESS][DOMAIN_NAME]"
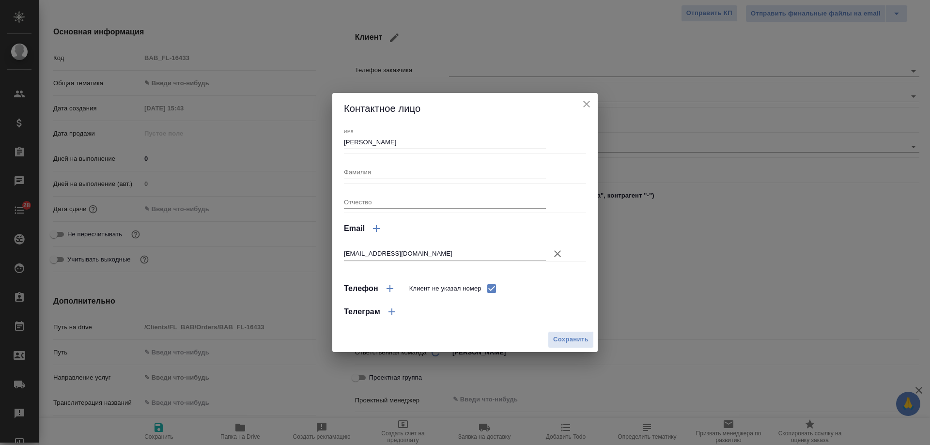
click at [488, 292] on input "Клиент не указал номер" at bounding box center [491, 288] width 20 height 20
checkbox input "false"
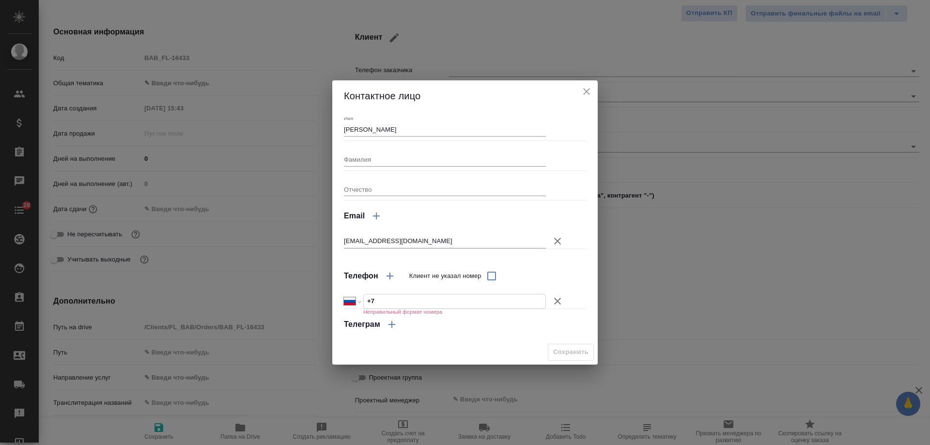
drag, startPoint x: 391, startPoint y: 303, endPoint x: 330, endPoint y: 301, distance: 60.6
click at [330, 301] on div "Контактное лицо Имя Hicham Фамилия Отчество Email mohammedjebli42@gmail.com Тел…" at bounding box center [465, 222] width 930 height 445
paste input "380 67 257 3642"
select select "UA"
type input "[PHONE_NUMBER]"
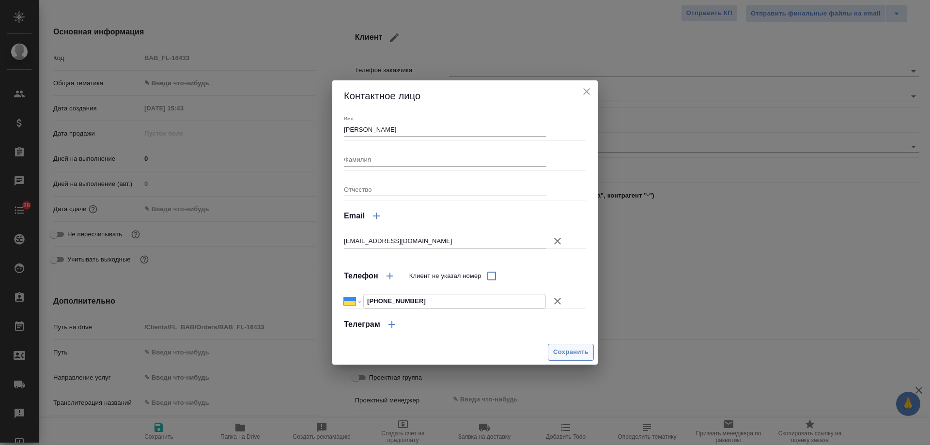
click at [573, 350] on span "Сохранить" at bounding box center [570, 352] width 35 height 11
type textarea "x"
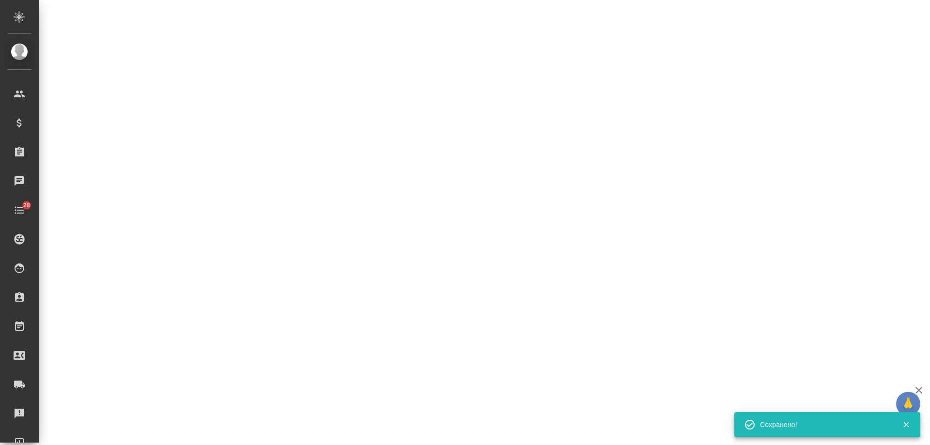
select select "RU"
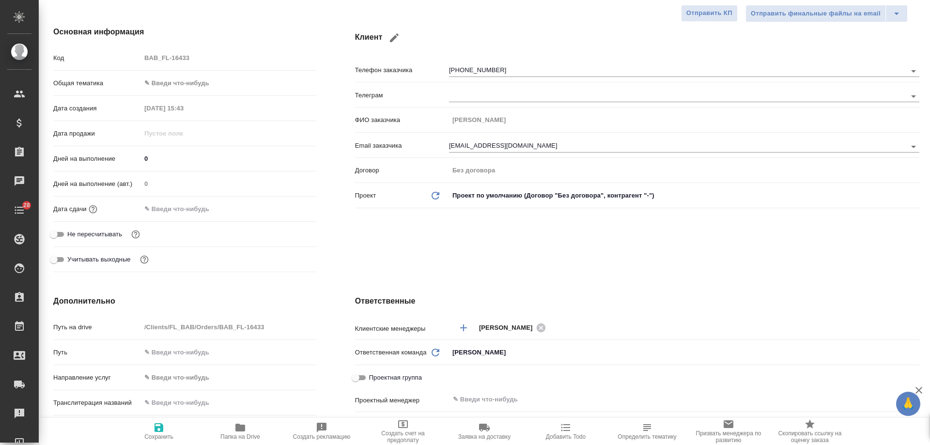
type textarea "x"
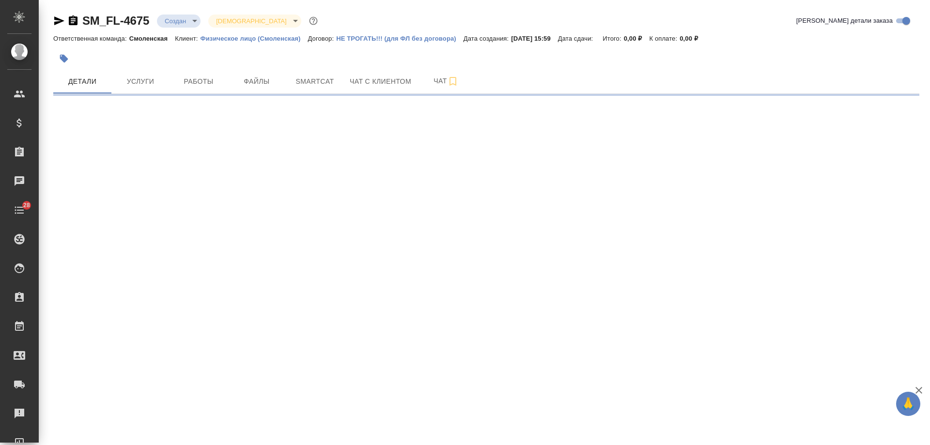
select select "RU"
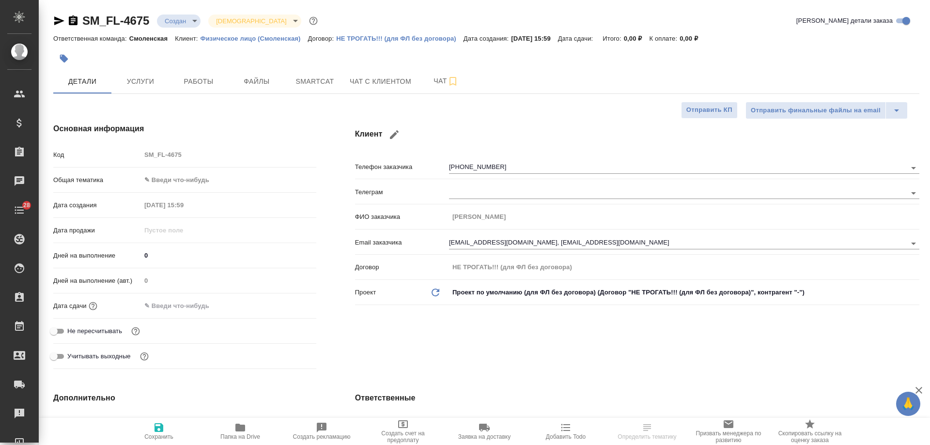
type textarea "x"
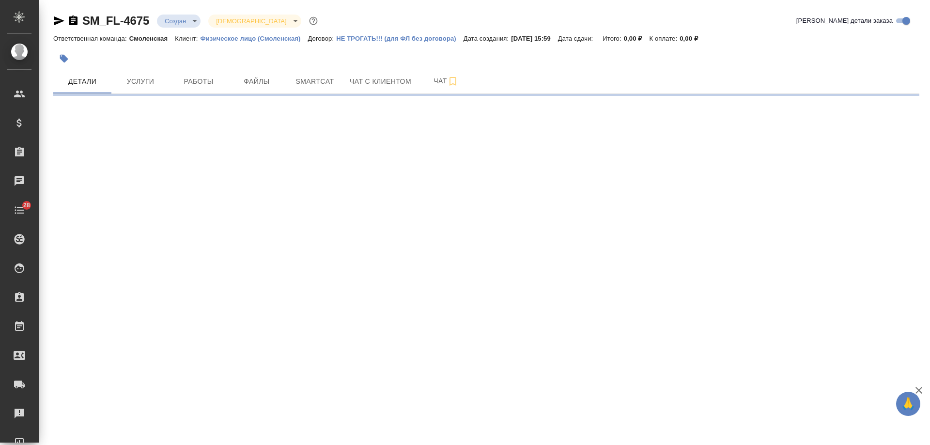
select select "RU"
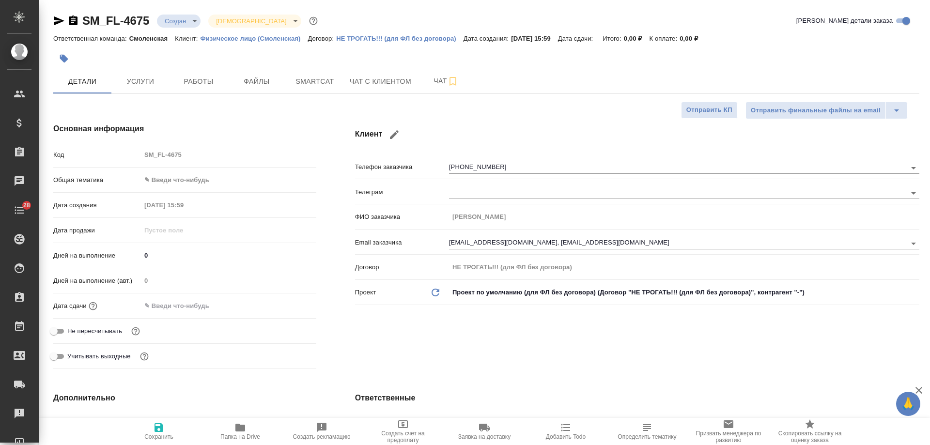
type textarea "x"
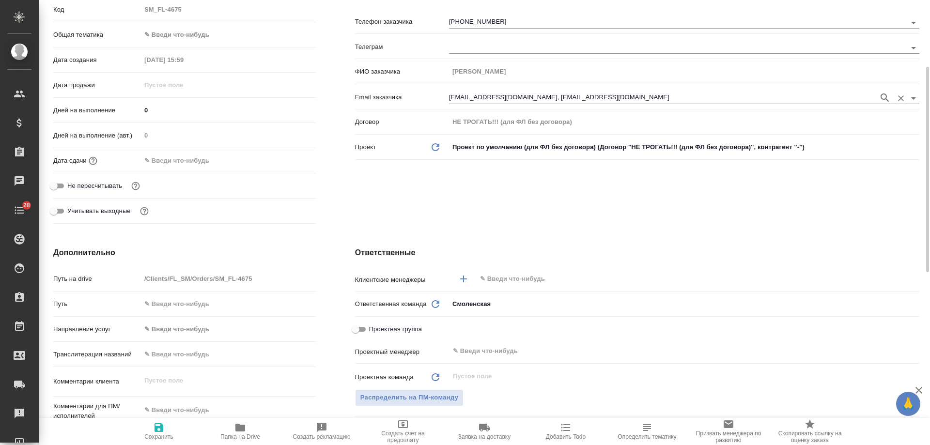
click at [539, 96] on input "[EMAIL_ADDRESS][DOMAIN_NAME], [EMAIL_ADDRESS][DOMAIN_NAME]" at bounding box center [661, 98] width 425 height 12
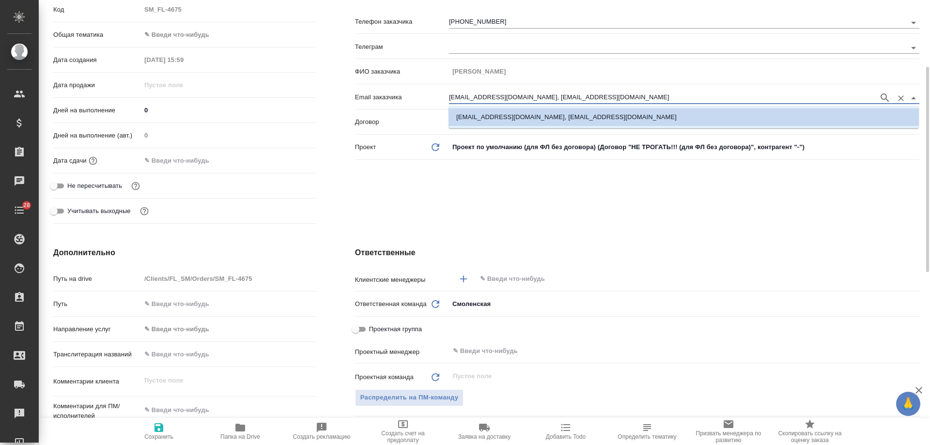
scroll to position [0, 0]
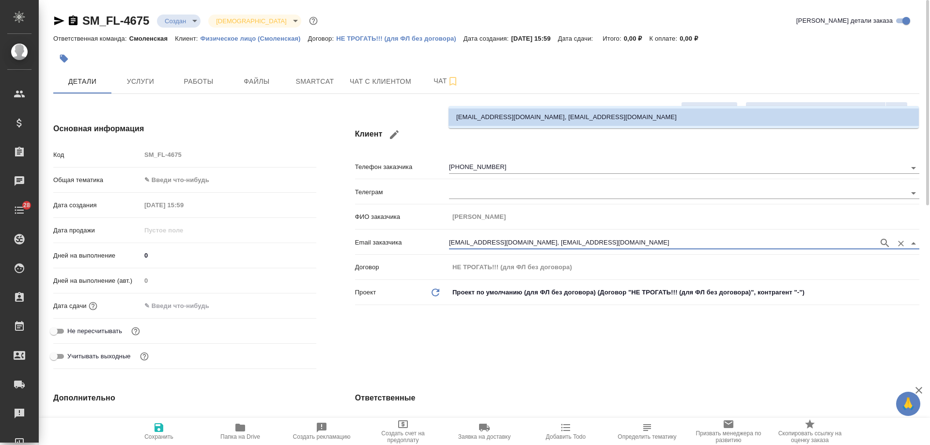
click at [398, 134] on icon "button" at bounding box center [394, 135] width 12 height 12
type input "[PERSON_NAME]"
type input "[EMAIL_ADDRESS][DOMAIN_NAME]"
select select "UA"
type input "[PHONE_NUMBER]"
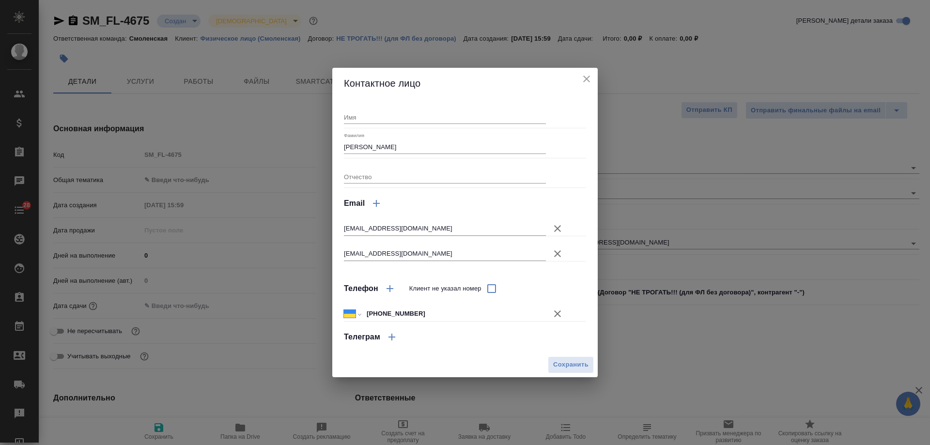
click at [558, 227] on icon "button" at bounding box center [558, 229] width 12 height 12
type input "[EMAIL_ADDRESS][DOMAIN_NAME]"
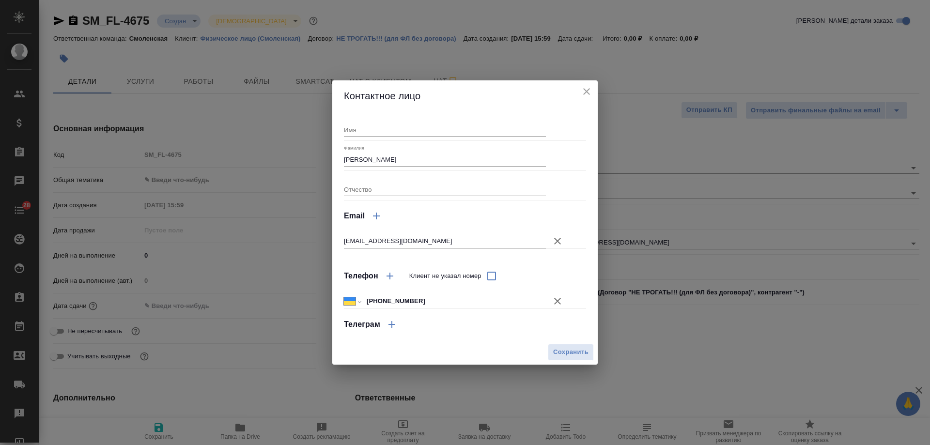
click at [557, 300] on icon "button" at bounding box center [558, 301] width 12 height 12
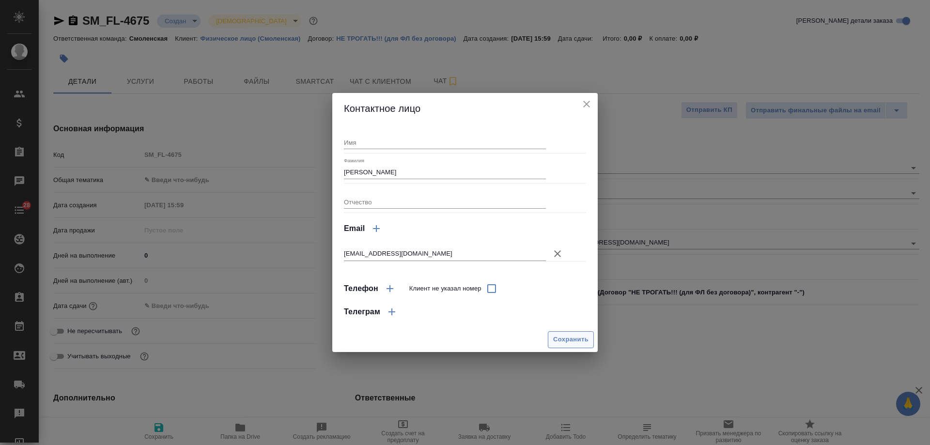
click at [570, 338] on span "Сохранить" at bounding box center [570, 339] width 35 height 11
type textarea "x"
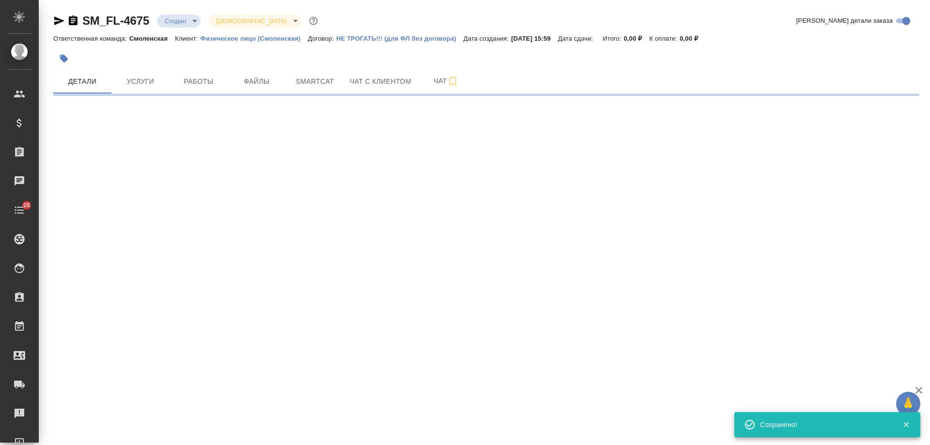
select select "RU"
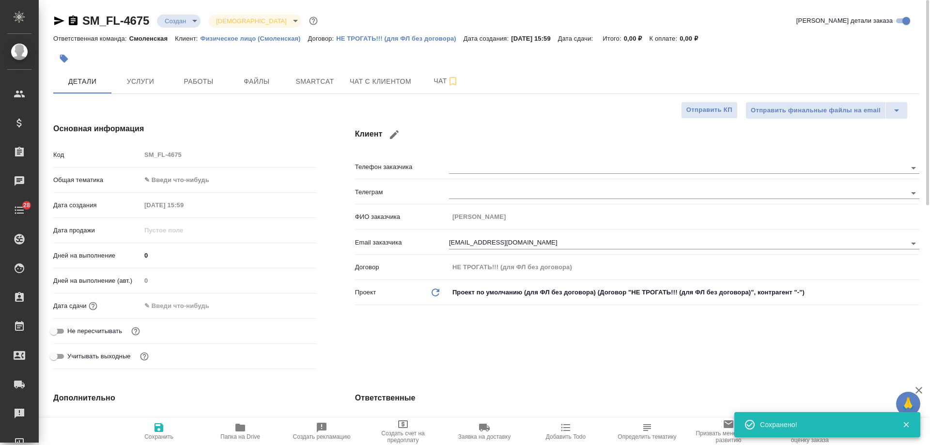
type textarea "x"
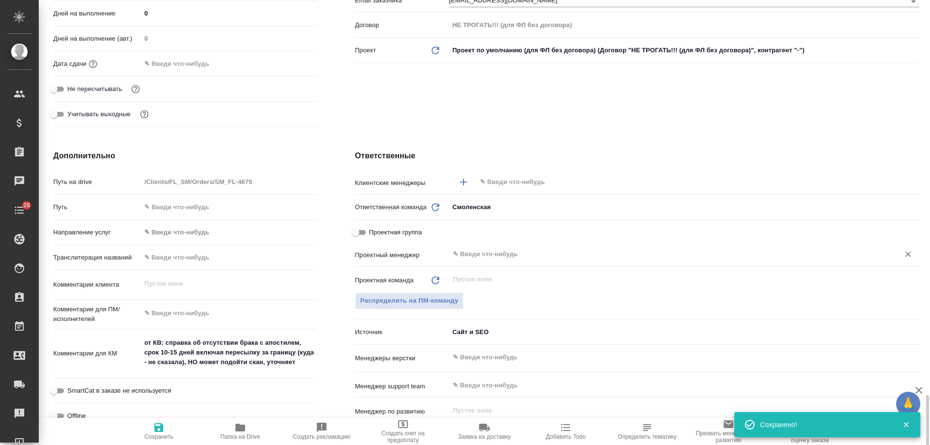
scroll to position [484, 0]
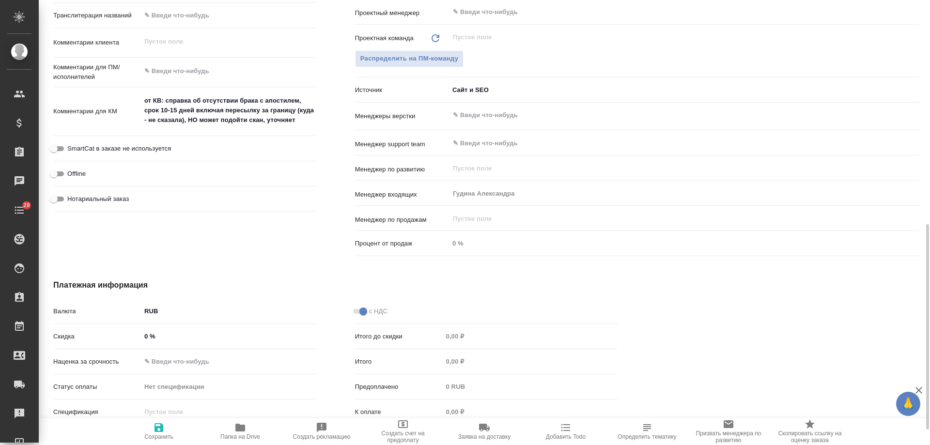
click at [565, 432] on icon "button" at bounding box center [566, 428] width 12 height 12
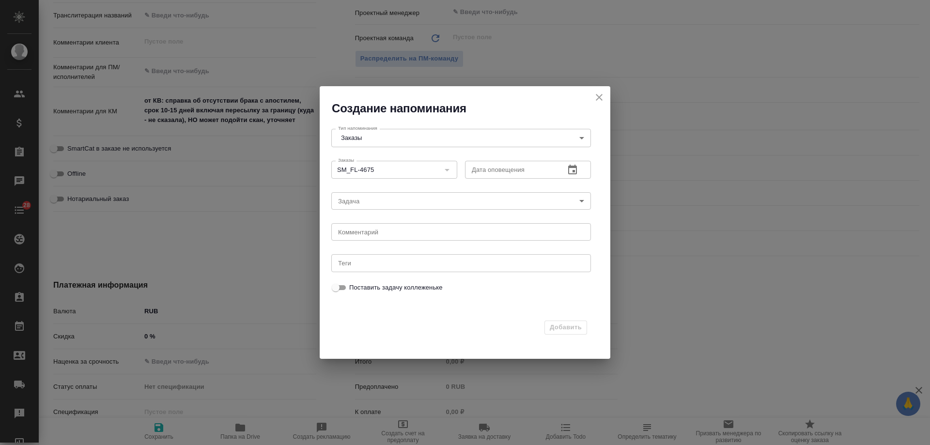
click at [572, 169] on icon "button" at bounding box center [573, 170] width 12 height 12
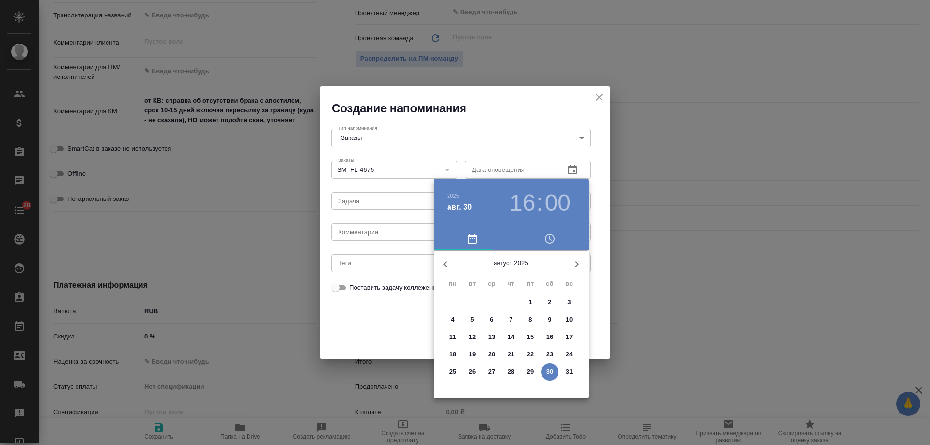
click at [576, 268] on icon "button" at bounding box center [577, 265] width 12 height 12
click at [472, 301] on p "2" at bounding box center [471, 302] width 3 height 10
type input "02.09.2025 16:00"
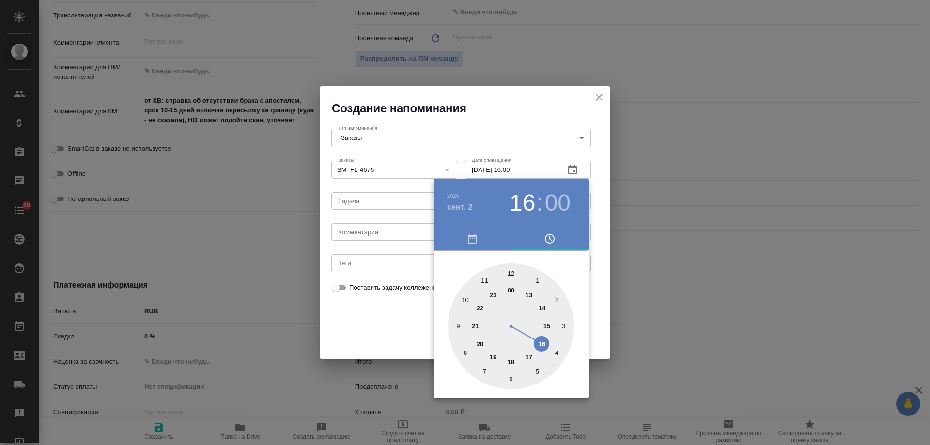
click at [382, 235] on div at bounding box center [465, 222] width 930 height 445
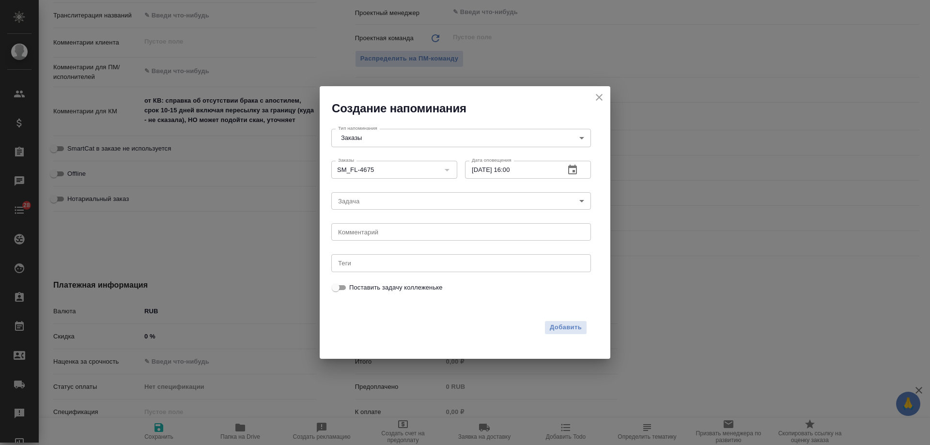
click at [379, 234] on div "2025 сент. 2 16 : 00 00 1 2 3 4 5 6 7 8 9 10 11 12 13 14 15 16 17 18 19 20 21 2…" at bounding box center [465, 222] width 930 height 445
click at [377, 232] on textarea at bounding box center [461, 232] width 246 height 7
type textarea "инфа"
click at [564, 327] on span "Добавить" at bounding box center [566, 327] width 32 height 11
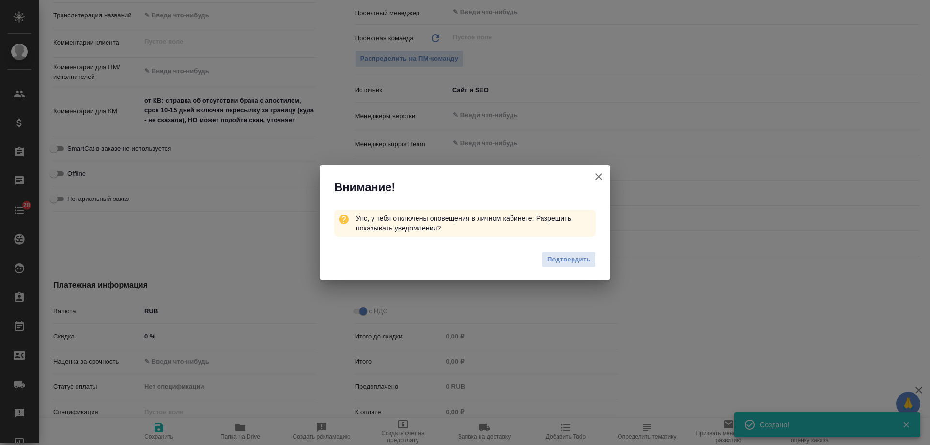
type textarea "x"
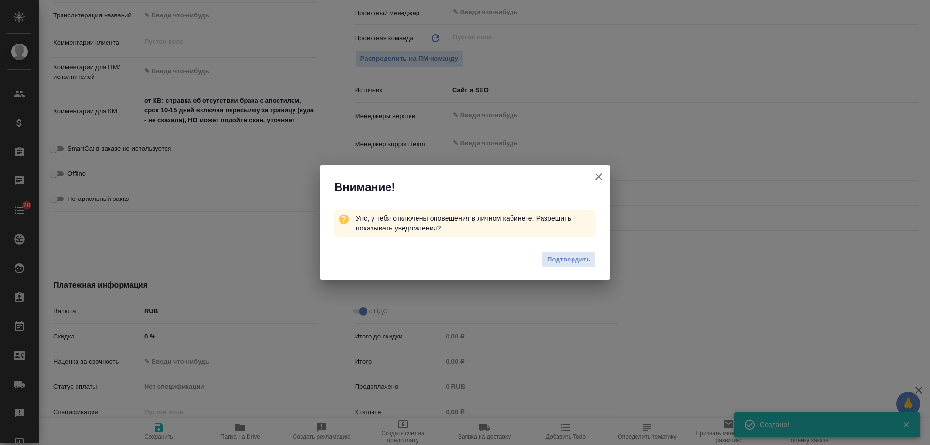
type textarea "x"
click at [600, 177] on icon "button" at bounding box center [599, 177] width 12 height 12
type textarea "x"
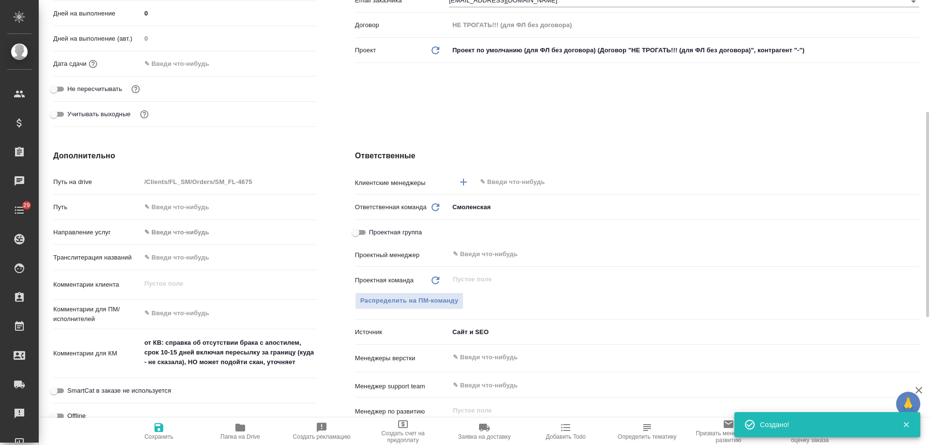
scroll to position [0, 0]
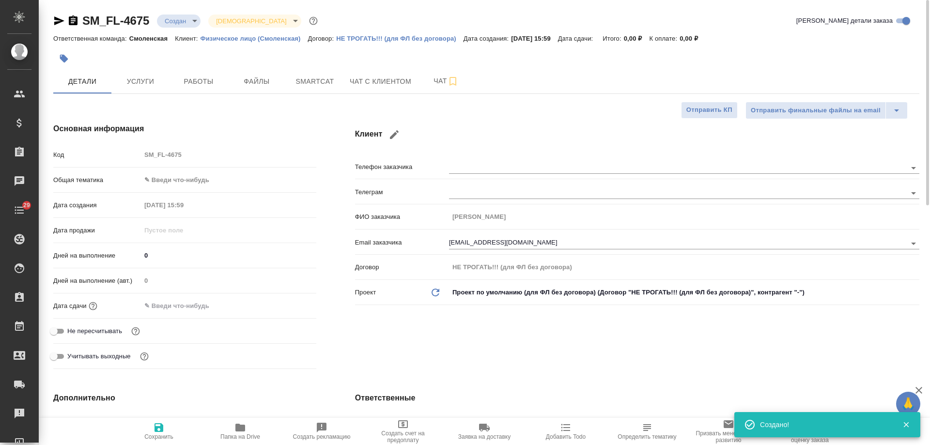
click at [75, 20] on icon "button" at bounding box center [73, 20] width 9 height 10
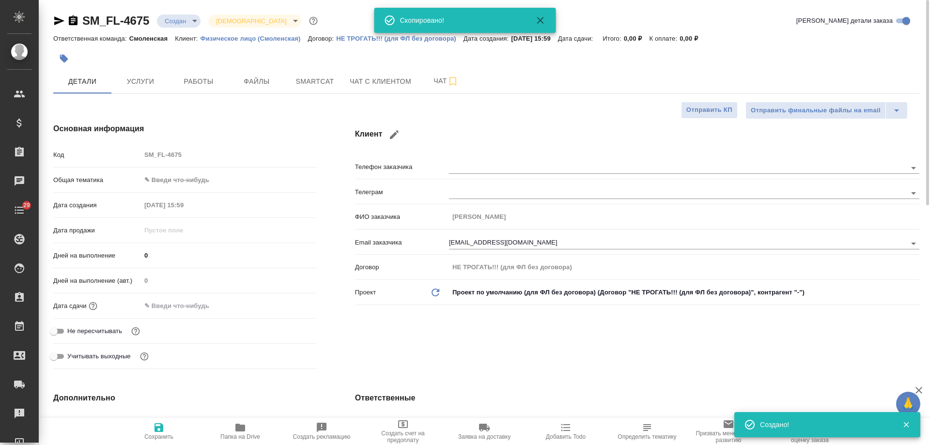
type textarea "x"
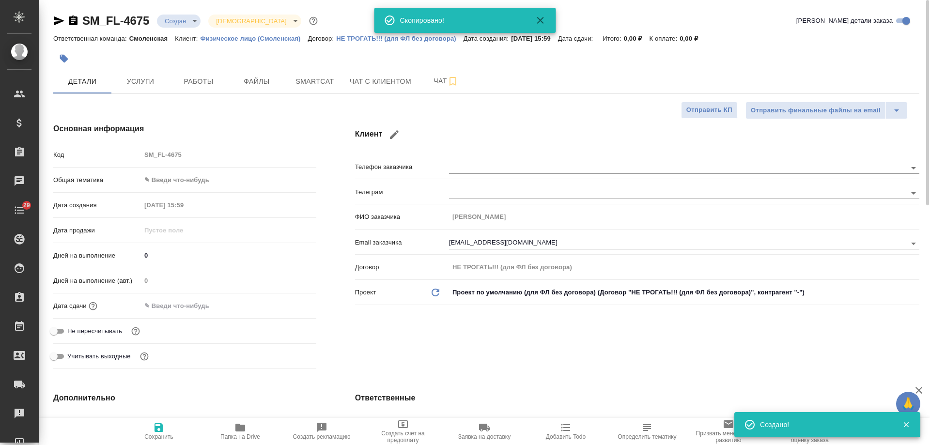
type textarea "x"
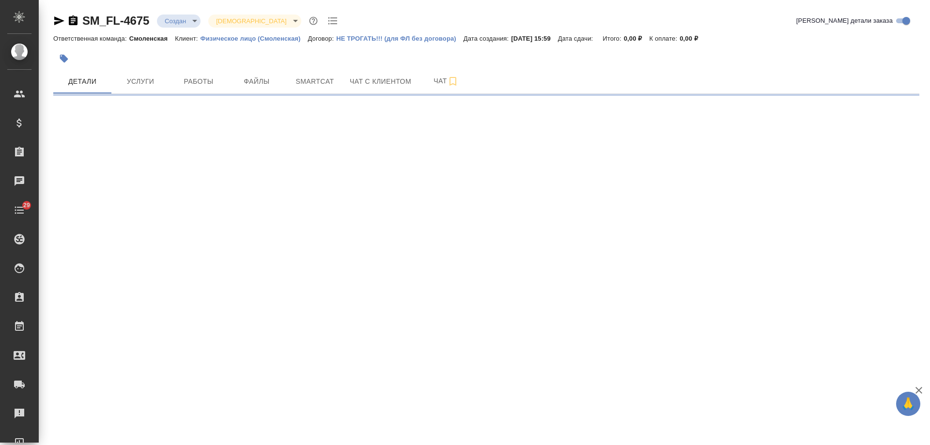
select select "RU"
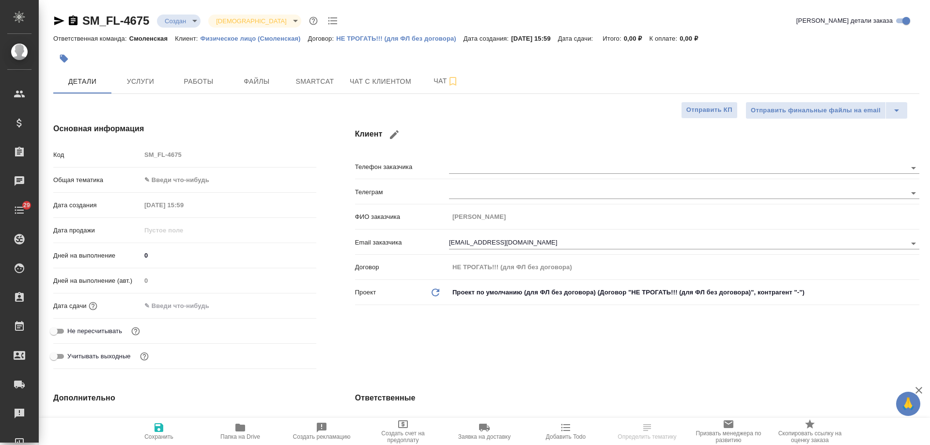
type textarea "x"
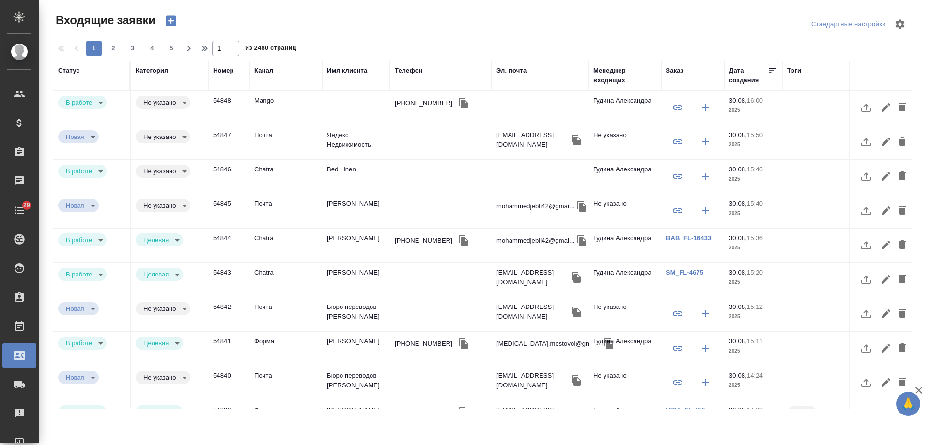
select select "RU"
click at [354, 125] on td "Bed Linen" at bounding box center [356, 108] width 68 height 34
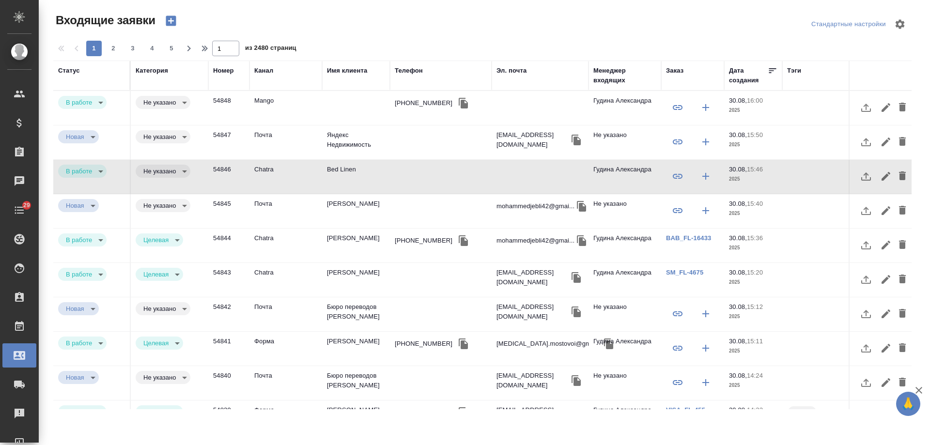
click at [420, 107] on div "+79896665672" at bounding box center [424, 103] width 58 height 10
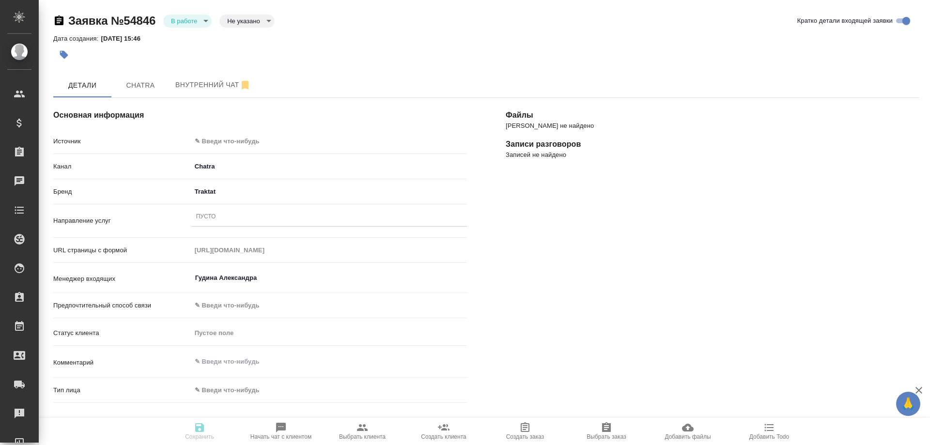
select select "RU"
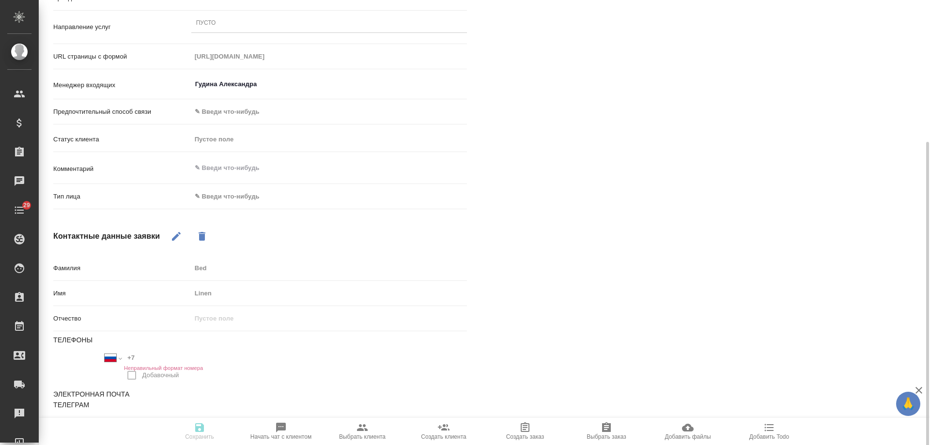
scroll to position [198, 0]
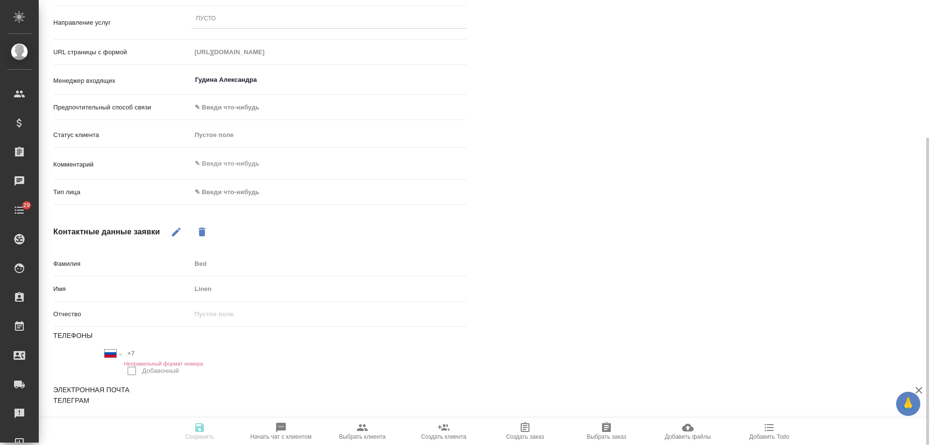
click at [172, 229] on icon "button" at bounding box center [176, 232] width 12 height 12
drag, startPoint x: 227, startPoint y: 293, endPoint x: 123, endPoint y: 291, distance: 104.1
click at [123, 291] on div "Имя Linen" at bounding box center [260, 288] width 414 height 17
type input "[PERSON_NAME]"
drag, startPoint x: 235, startPoint y: 265, endPoint x: 104, endPoint y: 261, distance: 130.8
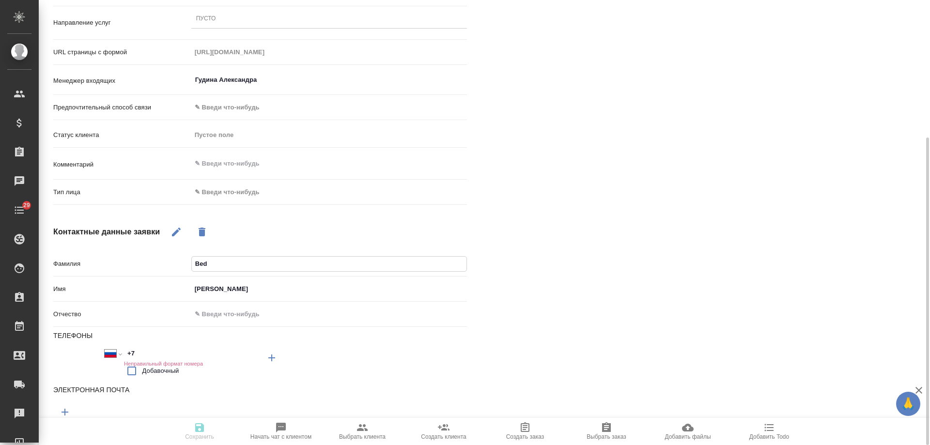
click at [104, 261] on div "Фамилия Bed" at bounding box center [260, 263] width 414 height 17
click at [146, 352] on input "+7" at bounding box center [166, 353] width 85 height 14
paste input "980 693 93 58"
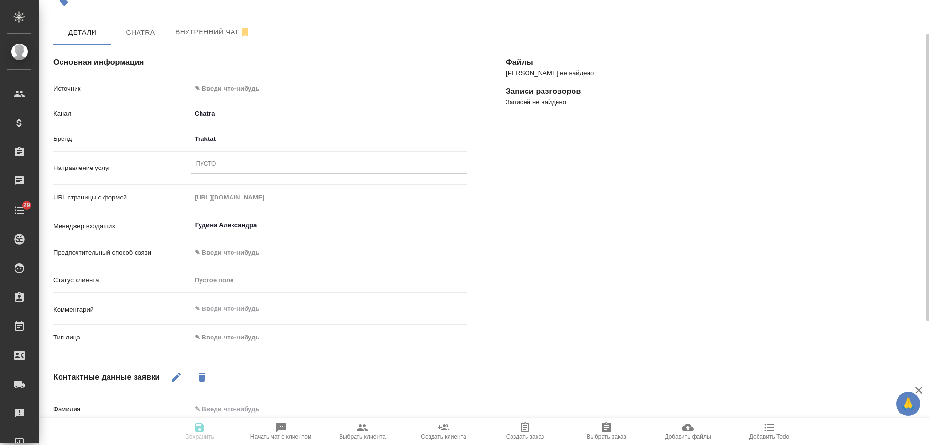
type input "+7 980 693 93 58"
click at [220, 80] on body "🙏 .cls-1 fill:#fff; AWATERA Gudina Alexandra Клиенты Спецификации Заказы 0 Чаты…" at bounding box center [465, 222] width 930 height 445
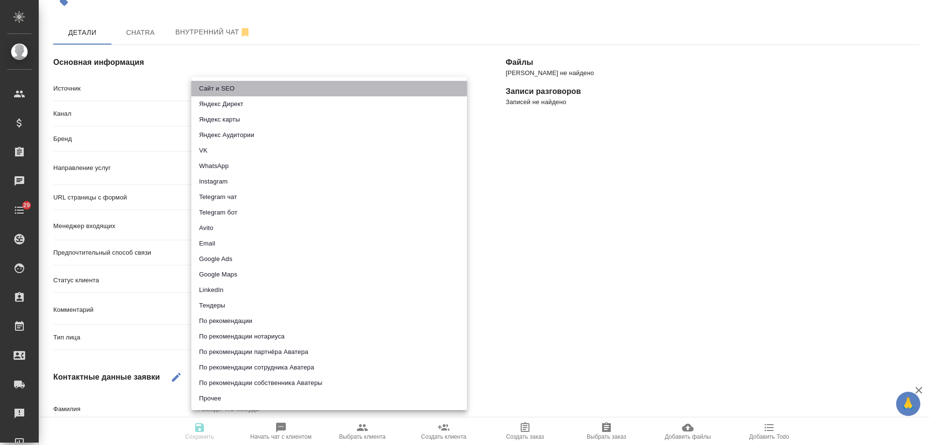
click at [220, 85] on li "Сайт и SEO" at bounding box center [329, 88] width 276 height 15
type input "seo"
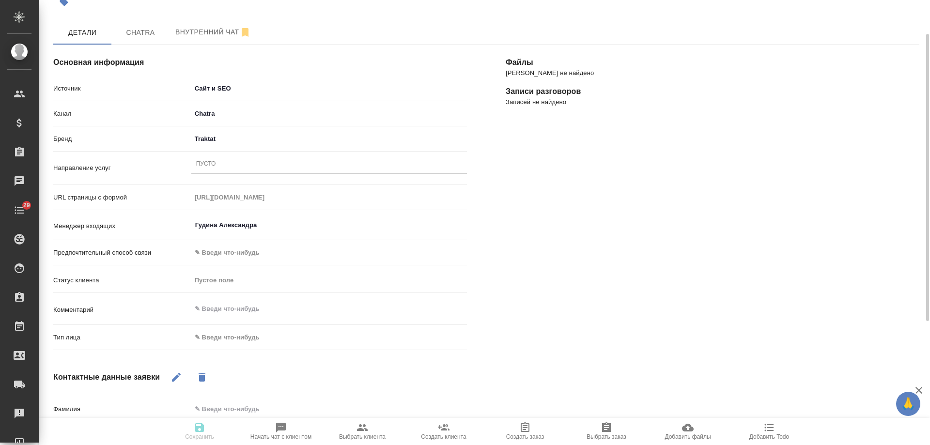
click at [223, 168] on div "Пусто" at bounding box center [329, 164] width 276 height 14
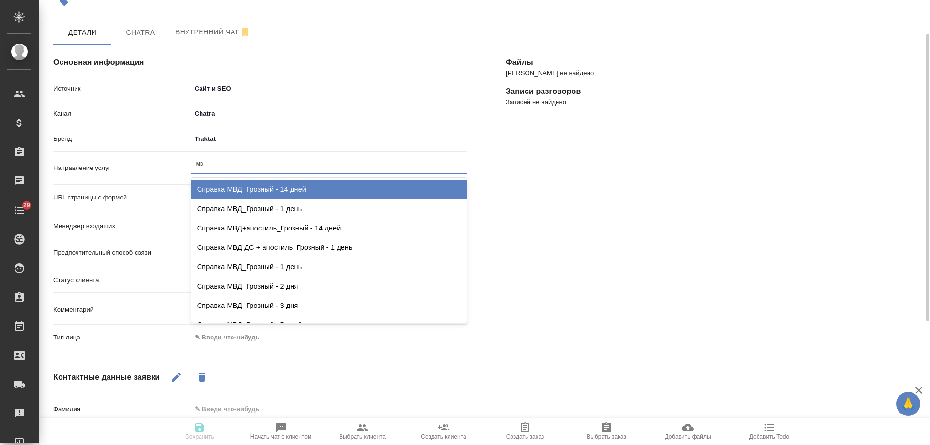
type input "мвд"
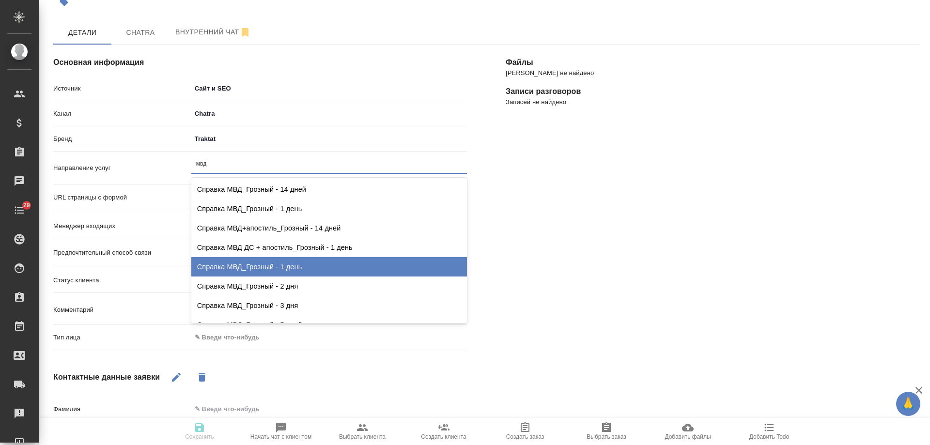
click at [306, 272] on div "Справка МВД_Грозный - 1 день" at bounding box center [329, 266] width 276 height 19
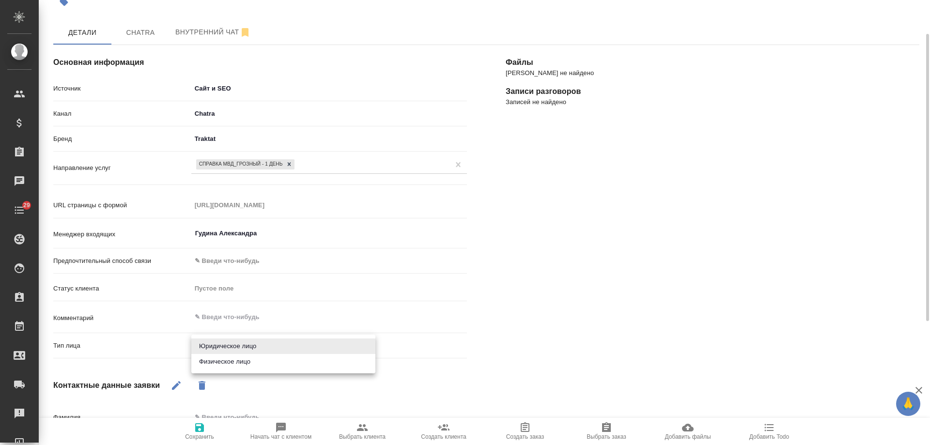
click at [264, 350] on body "🙏 .cls-1 fill:#fff; AWATERA Gudina Alexandra Клиенты Спецификации Заказы 0 Чаты…" at bounding box center [465, 222] width 930 height 445
click at [230, 362] on li "Физическое лицо" at bounding box center [283, 361] width 184 height 15
type input "private"
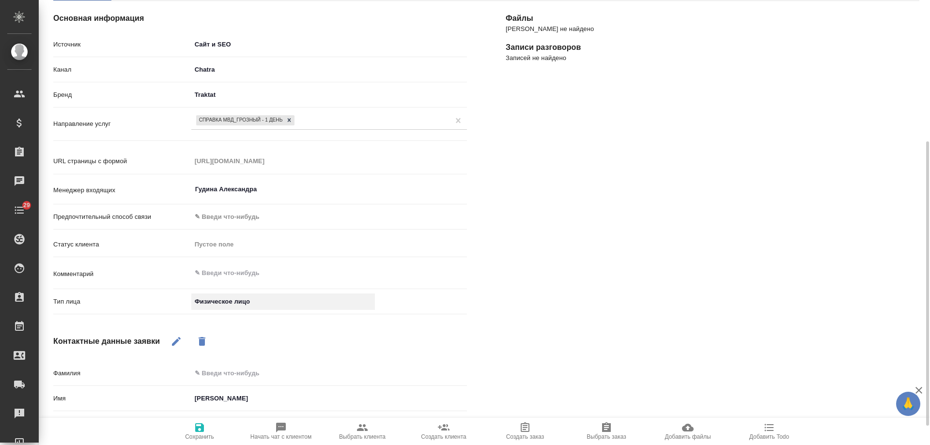
scroll to position [145, 0]
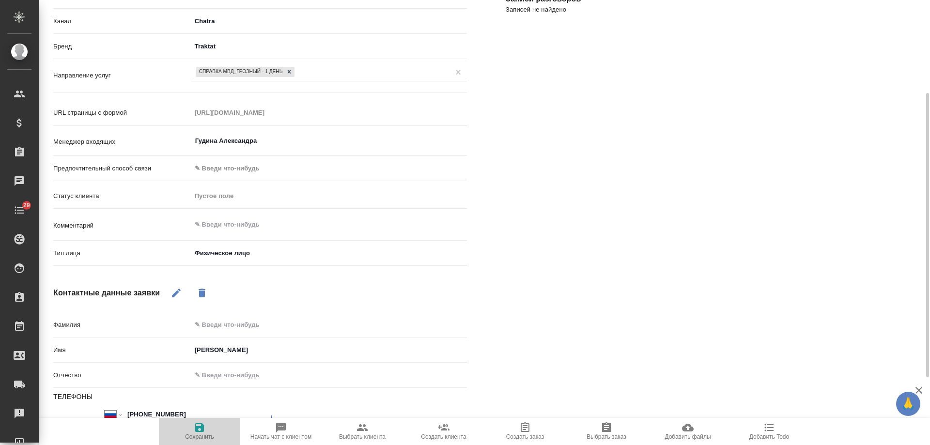
click at [200, 436] on span "Сохранить" at bounding box center [199, 436] width 29 height 7
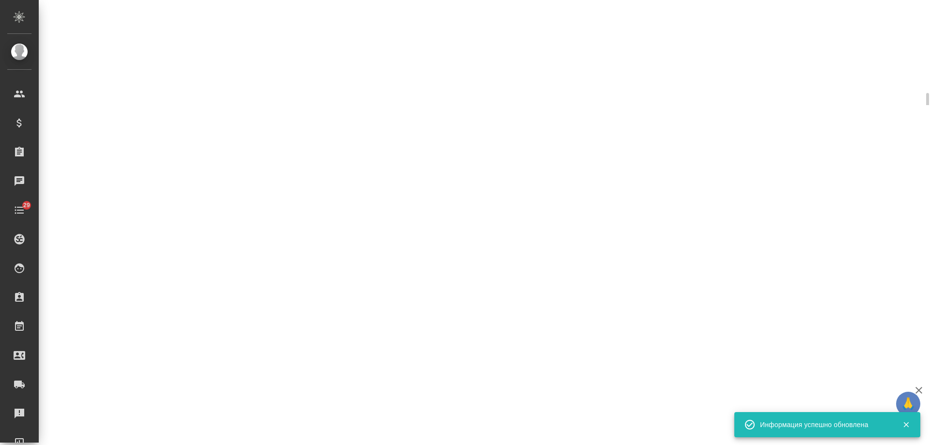
select select "RU"
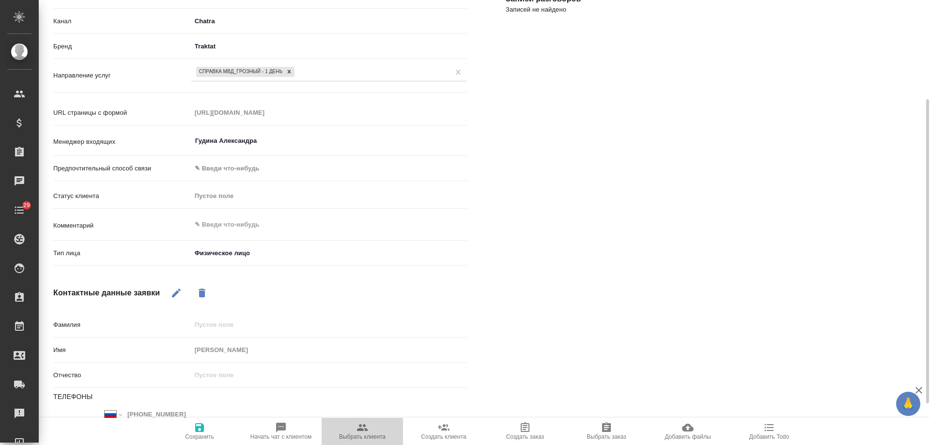
click at [368, 431] on span "Выбрать клиента" at bounding box center [362, 431] width 70 height 18
type textarea "x"
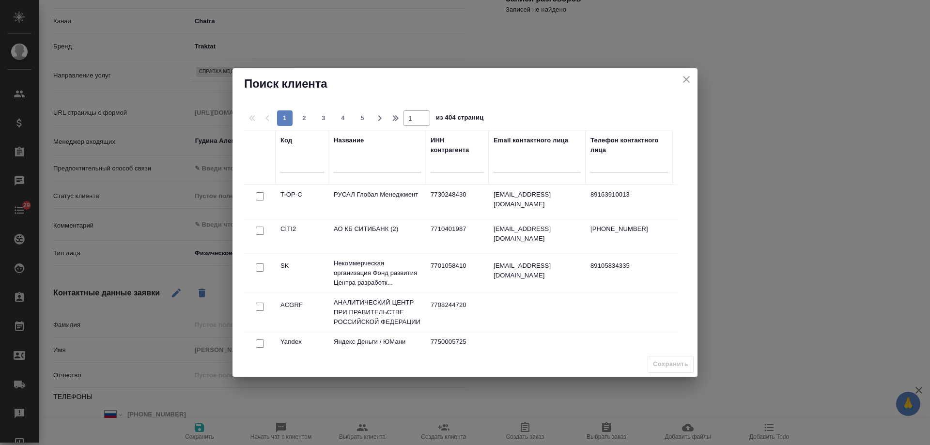
click at [363, 169] on input "text" at bounding box center [377, 166] width 87 height 12
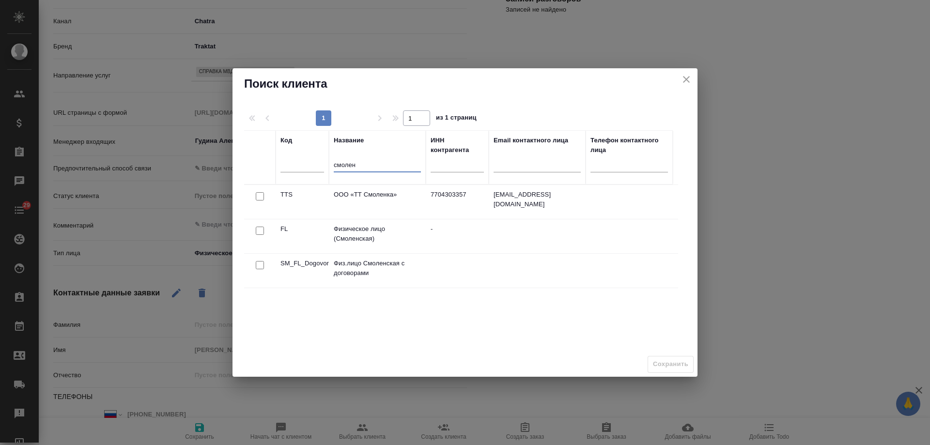
type input "смолен"
click at [258, 200] on input "checkbox" at bounding box center [260, 196] width 8 height 8
checkbox input "true"
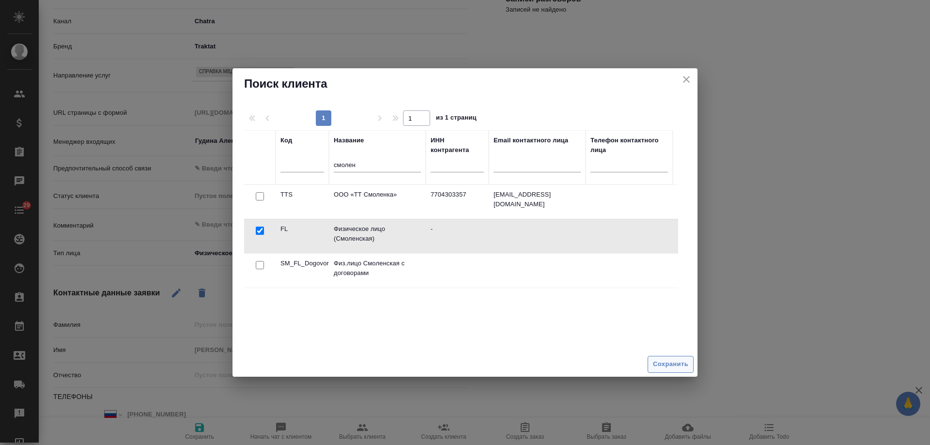
click at [670, 361] on span "Сохранить" at bounding box center [670, 364] width 35 height 11
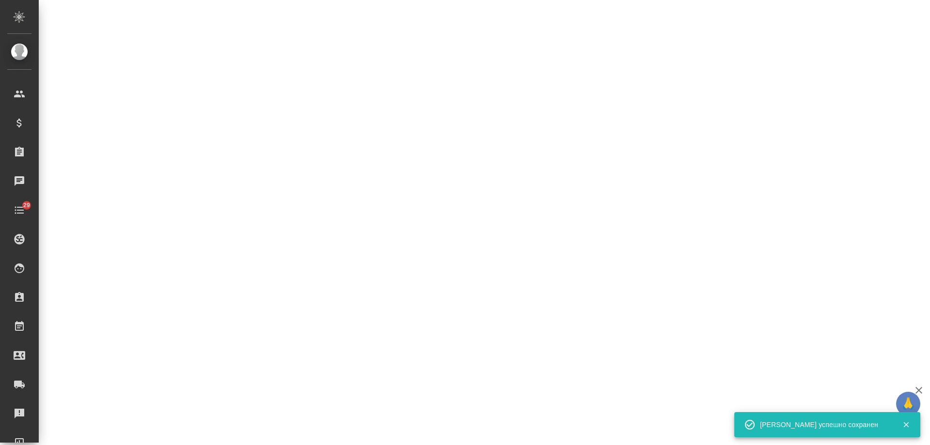
select select "RU"
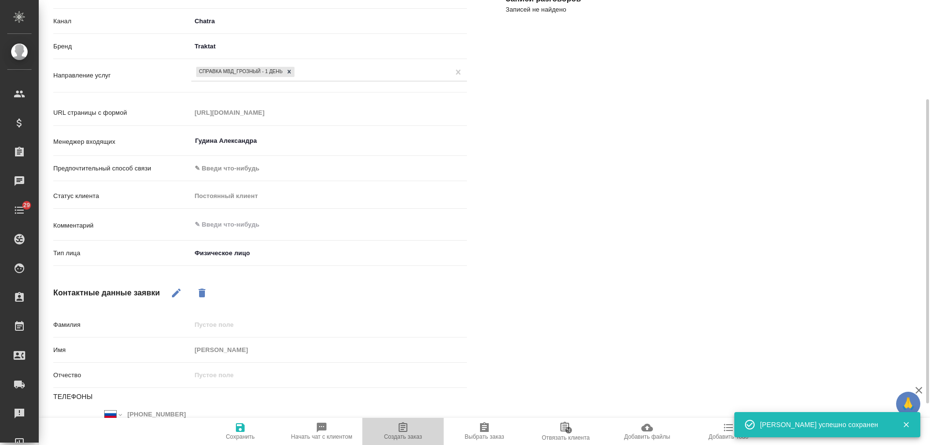
click at [415, 429] on span "Создать заказ" at bounding box center [403, 431] width 70 height 18
type textarea "x"
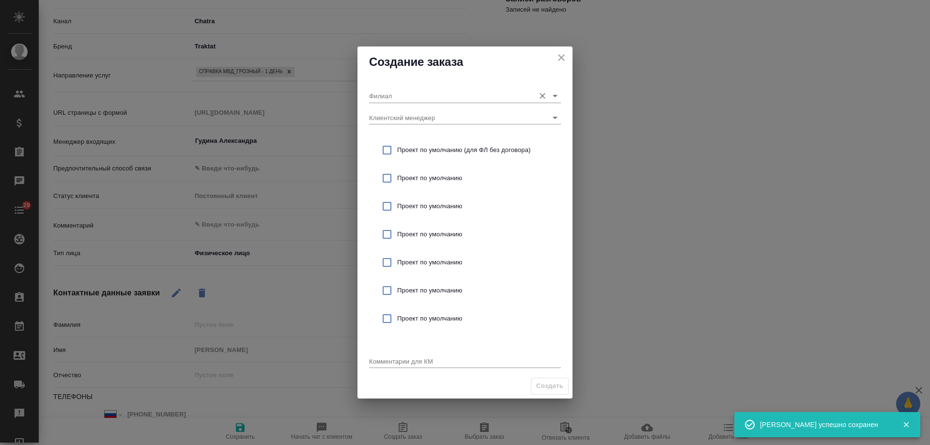
click at [418, 94] on input "Филиал" at bounding box center [449, 95] width 161 height 13
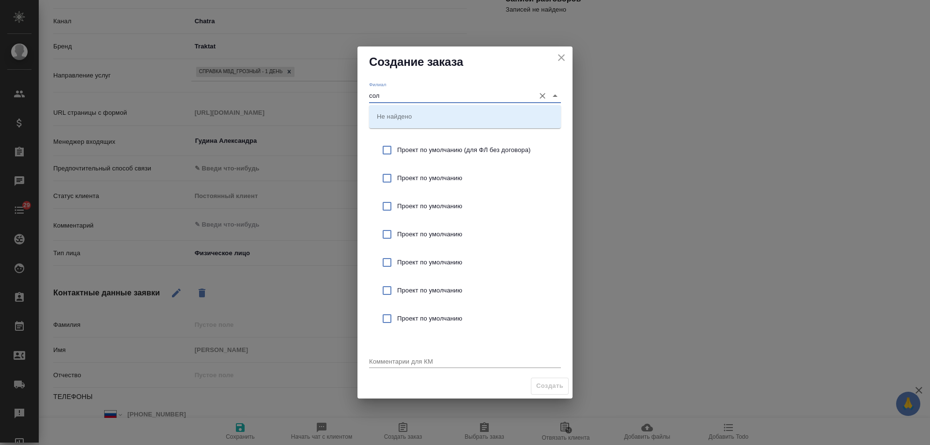
drag, startPoint x: 402, startPoint y: 97, endPoint x: 366, endPoint y: 106, distance: 37.7
click at [366, 106] on div "Филиал сол Клиентский менеджер Проект по умолчанию (для ФЛ без договора) Проект…" at bounding box center [464, 225] width 215 height 296
drag, startPoint x: 383, startPoint y: 118, endPoint x: 469, endPoint y: 130, distance: 87.0
click at [386, 116] on p "Смоленская" at bounding box center [395, 116] width 36 height 10
type input "Смоленская"
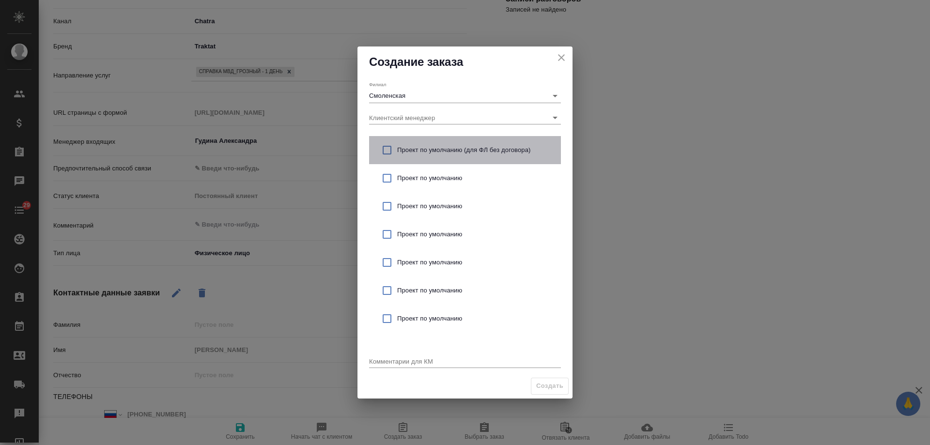
click at [468, 145] on div "Проект по умолчанию (для ФЛ без договора)" at bounding box center [465, 150] width 192 height 28
checkbox input "true"
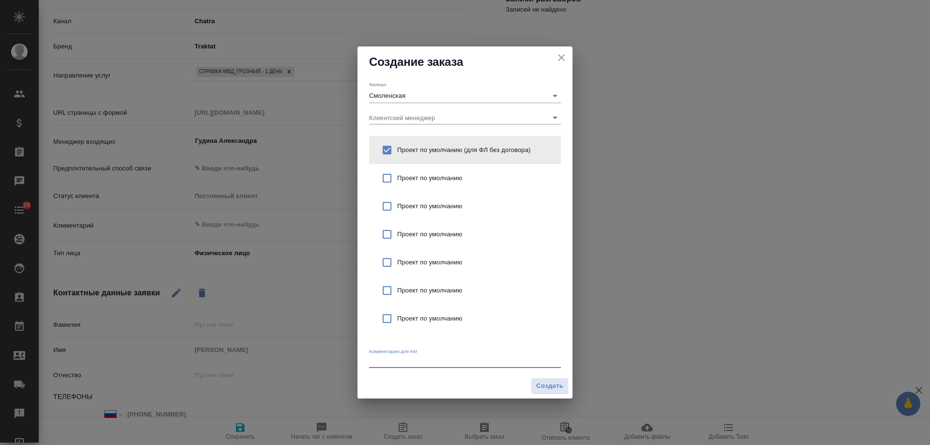
click at [415, 363] on textarea at bounding box center [465, 360] width 192 height 7
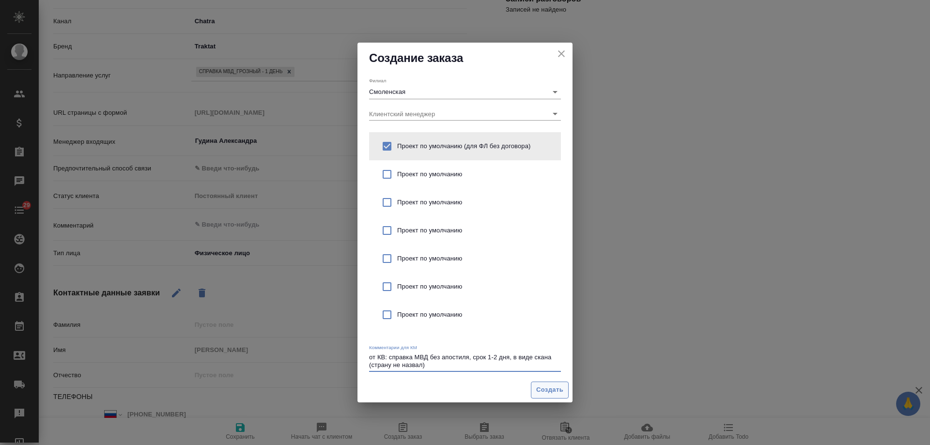
type textarea "от КВ: справка МВД без апостиля, срок 1-2 дня, в виде скана (страну не назвал)"
click at [548, 392] on span "Создать" at bounding box center [549, 390] width 27 height 11
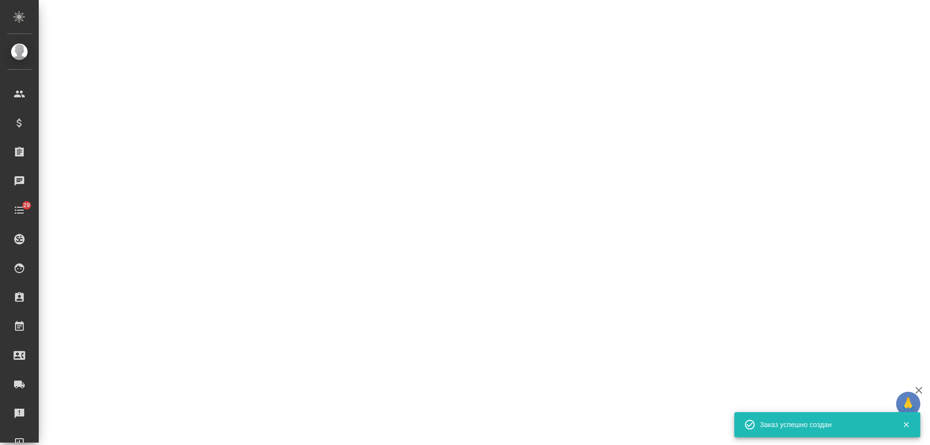
select select "RU"
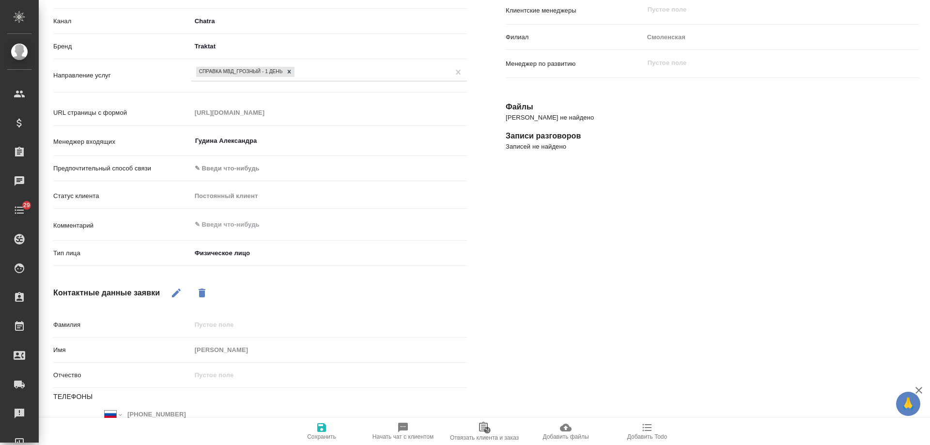
type textarea "x"
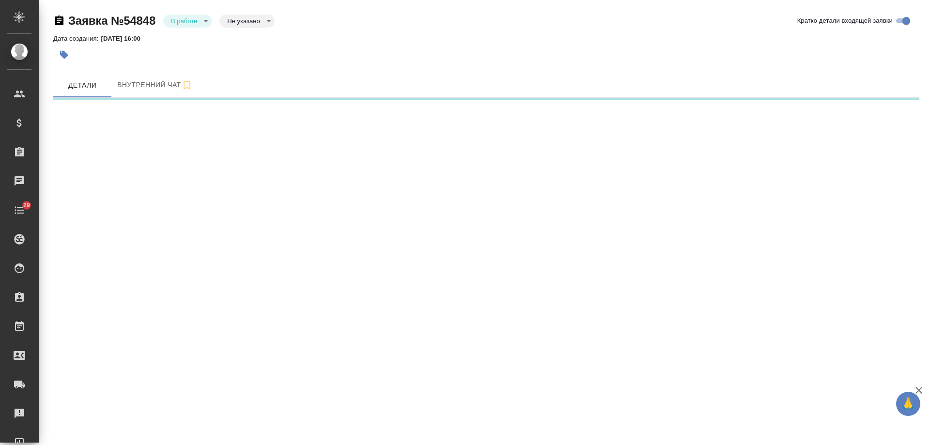
select select "RU"
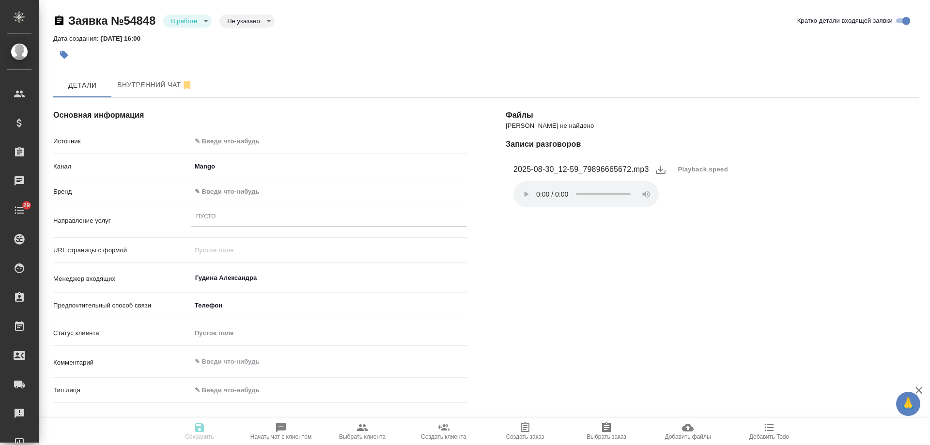
type textarea "x"
click at [254, 140] on body "🙏 .cls-1 fill:#fff; AWATERA [PERSON_NAME] Спецификации Заказы Чаты 29 Todo Прое…" at bounding box center [465, 222] width 930 height 445
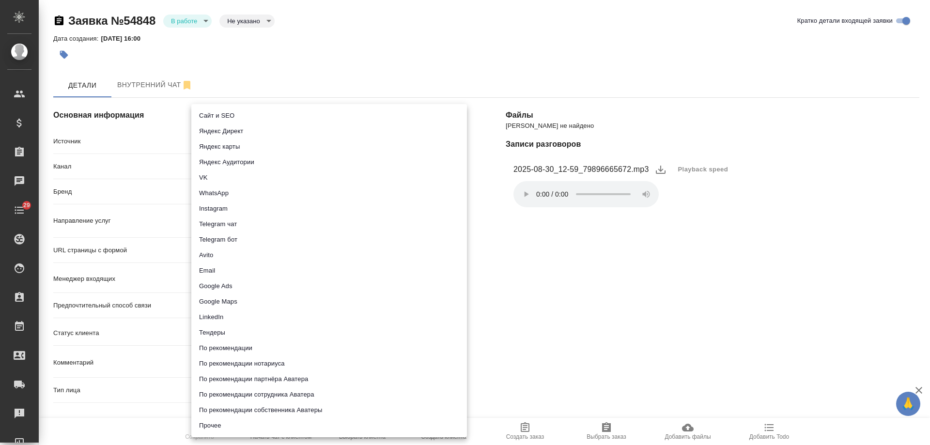
click at [248, 117] on li "Сайт и SEO" at bounding box center [329, 115] width 276 height 15
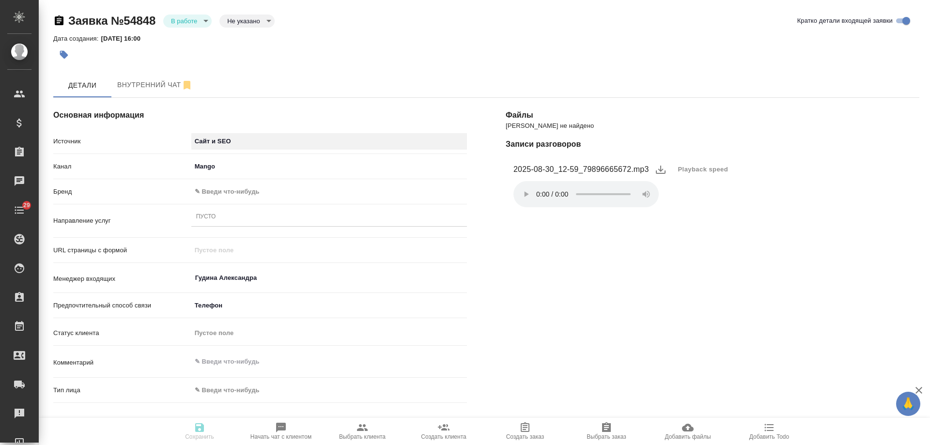
type input "seo"
type textarea "x"
click at [236, 192] on body "🙏 .cls-1 fill:#fff; AWATERA [PERSON_NAME] Спецификации Заказы 0 Чаты 29 Todo Пр…" at bounding box center [465, 222] width 930 height 445
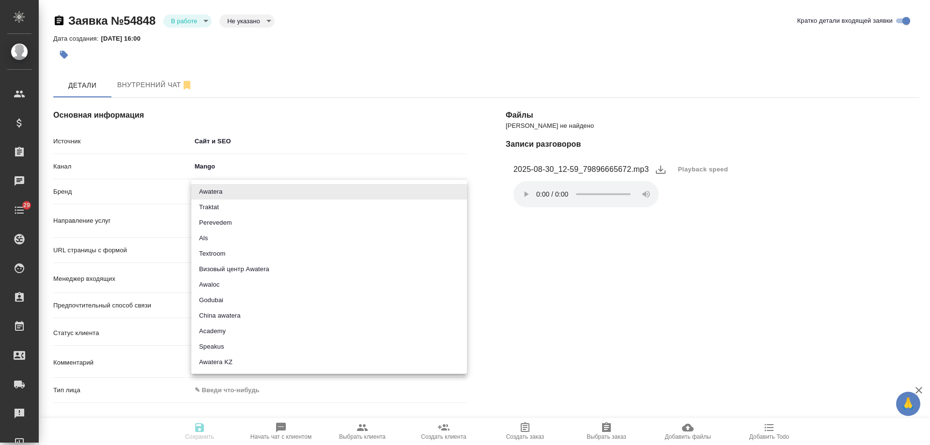
click at [229, 204] on li "Traktat" at bounding box center [329, 207] width 276 height 15
type input "traktat"
type textarea "x"
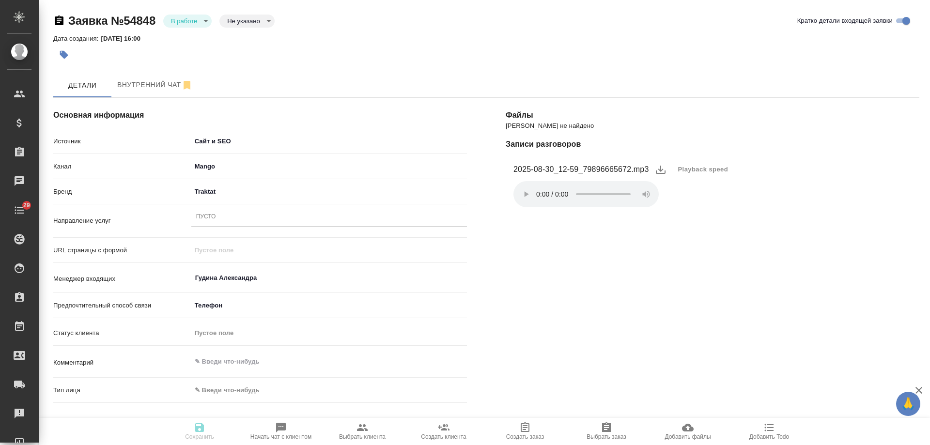
click at [223, 215] on div "Пусто" at bounding box center [329, 217] width 276 height 14
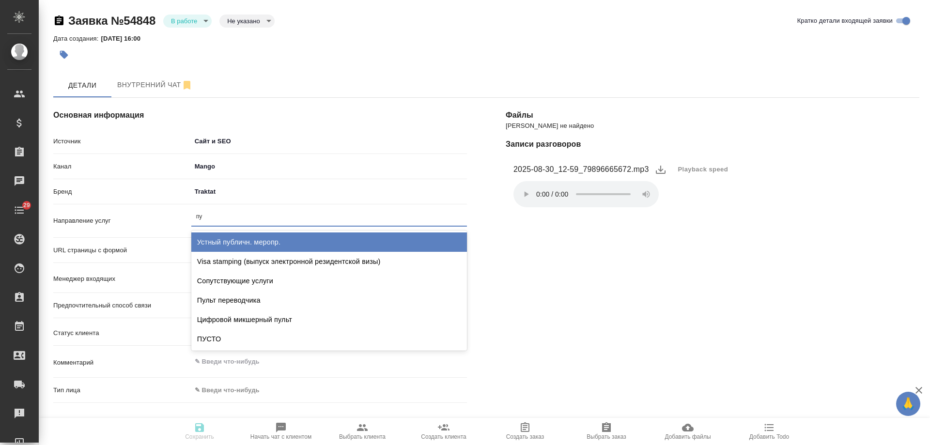
type input "пус"
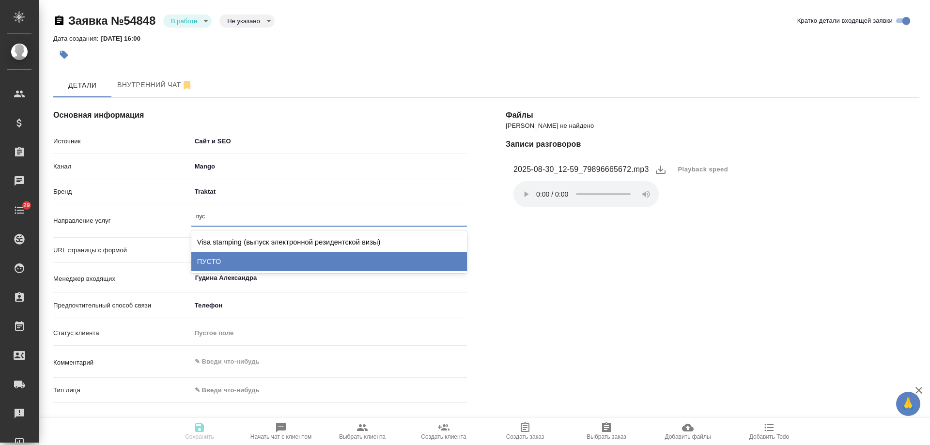
click at [231, 258] on div "ПУСТО" at bounding box center [329, 261] width 276 height 19
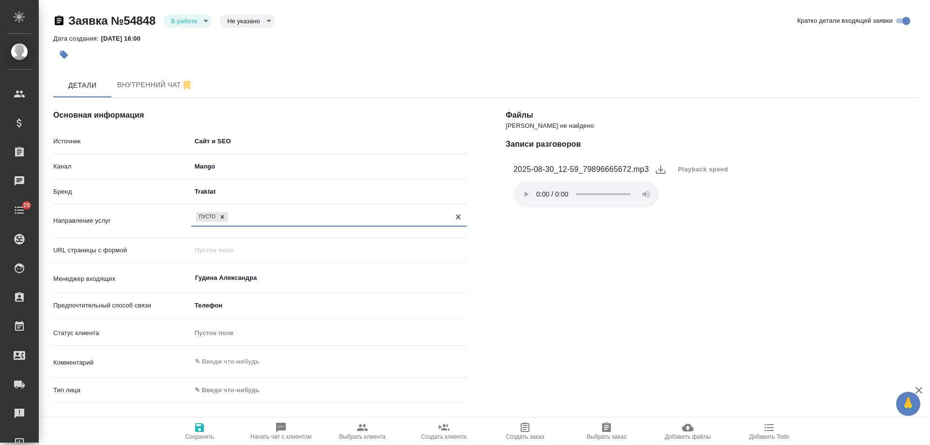
scroll to position [145, 0]
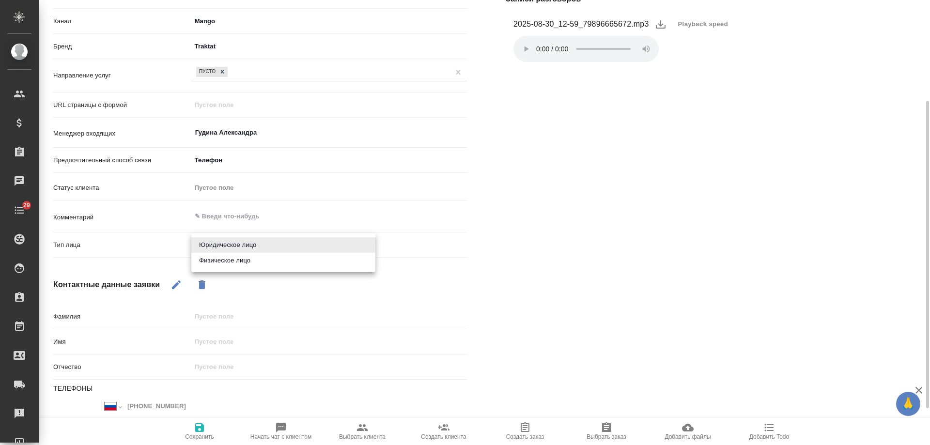
click at [238, 245] on body "🙏 .cls-1 fill:#fff; AWATERA [PERSON_NAME] Спецификации Заказы 0 Чаты 29 Todo Пр…" at bounding box center [465, 222] width 930 height 445
click at [225, 261] on li "Физическое лицо" at bounding box center [283, 260] width 184 height 15
type textarea "x"
type input "private"
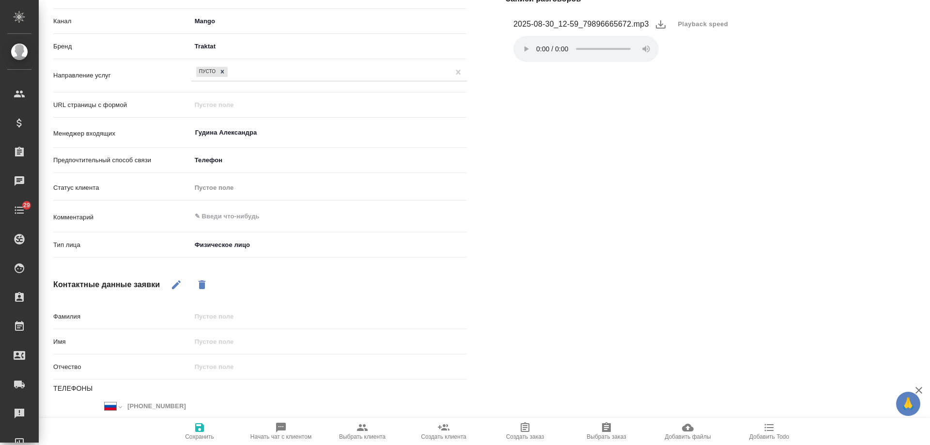
click at [171, 278] on button "button" at bounding box center [176, 284] width 23 height 23
click at [172, 284] on icon "button" at bounding box center [176, 285] width 12 height 12
drag, startPoint x: 174, startPoint y: 283, endPoint x: 205, endPoint y: 297, distance: 34.5
click at [173, 283] on icon "button" at bounding box center [176, 285] width 12 height 12
click at [223, 306] on div "Основная информация Источник Сайт и SEO seo Канал Mango 6374e594cd4a952bacdba9a…" at bounding box center [260, 237] width 452 height 609
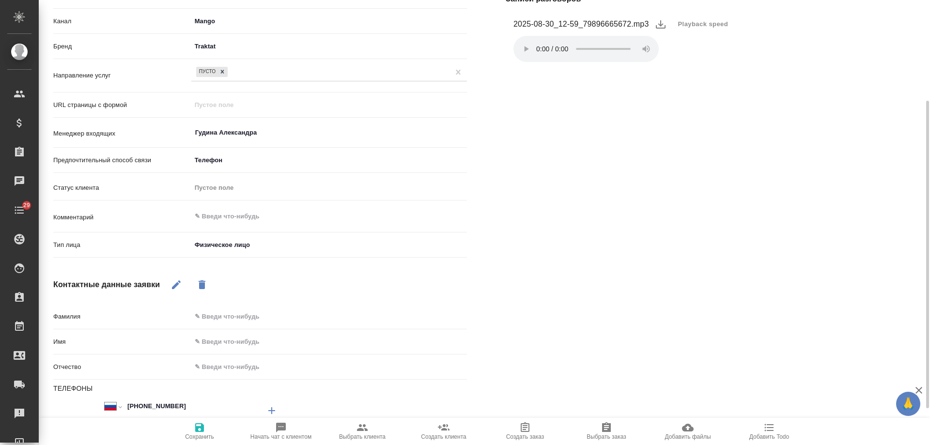
drag, startPoint x: 229, startPoint y: 314, endPoint x: 232, endPoint y: 308, distance: 6.9
click at [229, 314] on input "text" at bounding box center [329, 316] width 276 height 14
type input "не представилась"
type textarea "x"
click at [200, 435] on span "Сохранить" at bounding box center [199, 436] width 29 height 7
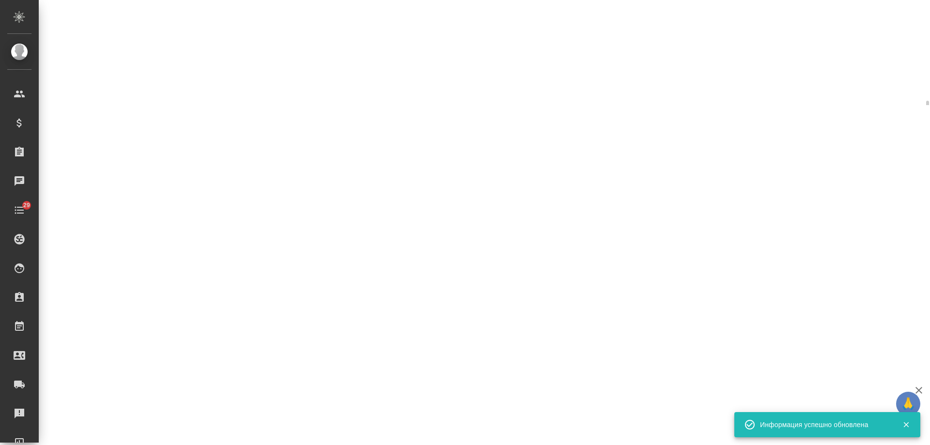
select select "RU"
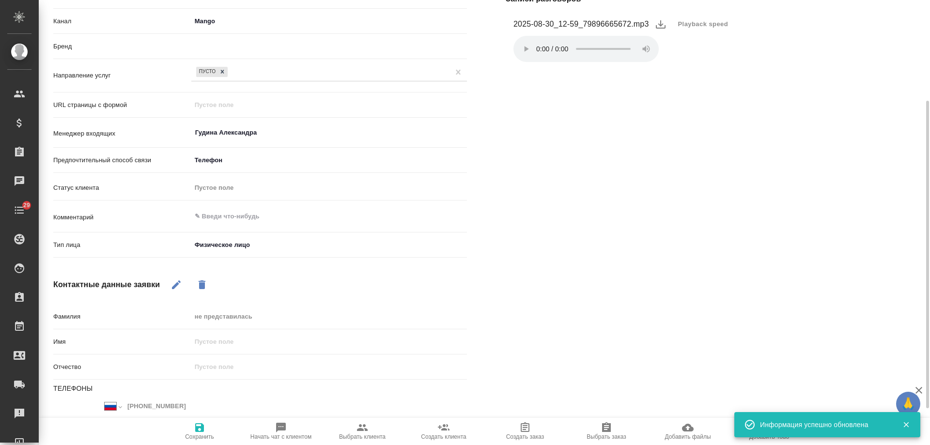
type textarea "x"
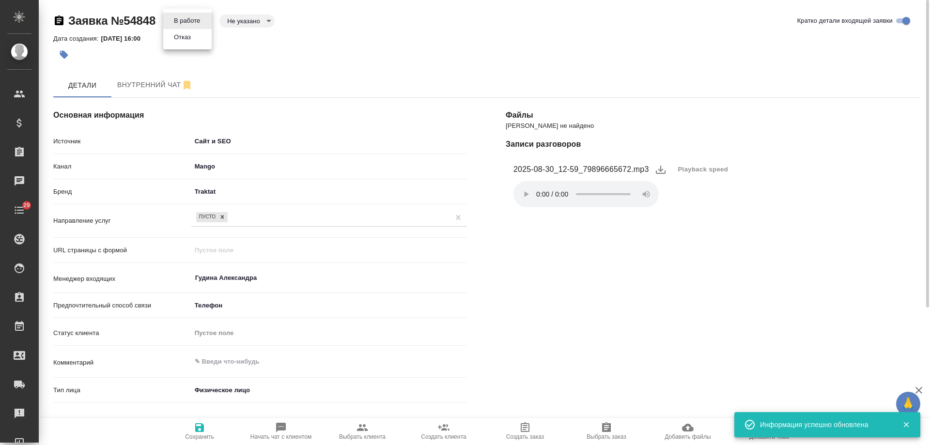
click at [179, 23] on body "🙏 .cls-1 fill:#fff; AWATERA Gudina Alexandra Клиенты Спецификации Заказы 0 Чаты…" at bounding box center [465, 222] width 930 height 445
click at [183, 26] on button "Отказ" at bounding box center [187, 20] width 32 height 11
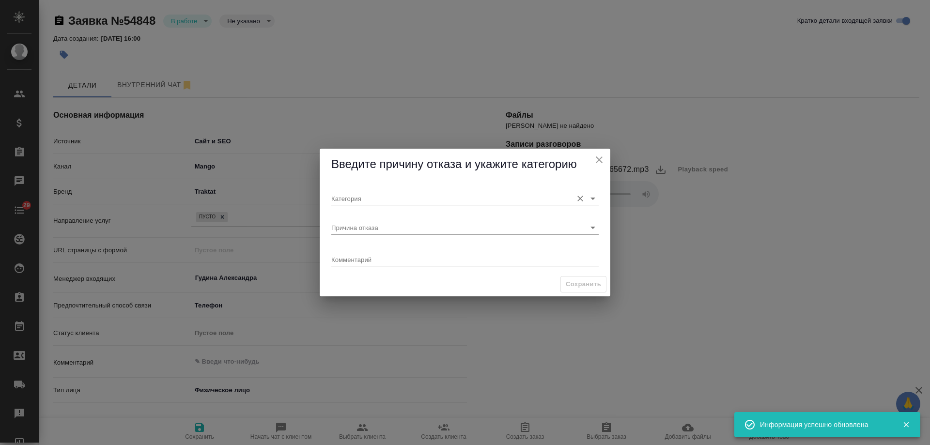
click at [385, 196] on input "Категория" at bounding box center [449, 198] width 236 height 13
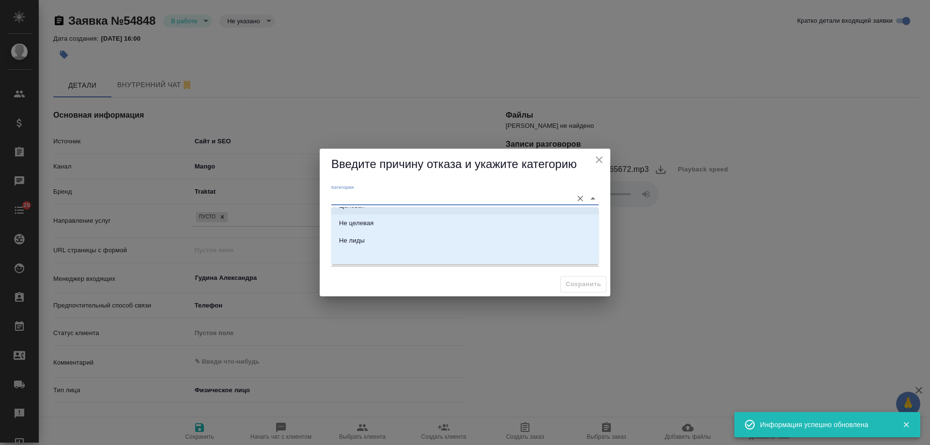
scroll to position [15, 0]
click at [374, 219] on li "Не целевая" at bounding box center [464, 220] width 267 height 17
type input "Не целевая"
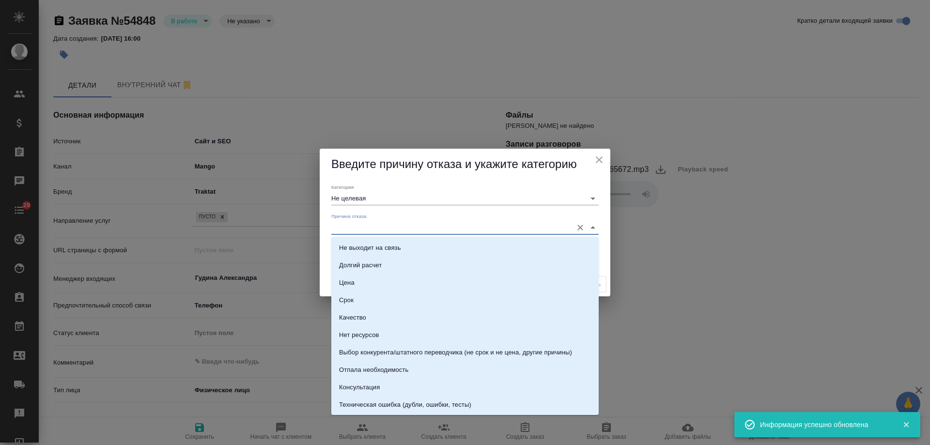
click at [370, 230] on input "Причина отказа" at bounding box center [449, 227] width 236 height 13
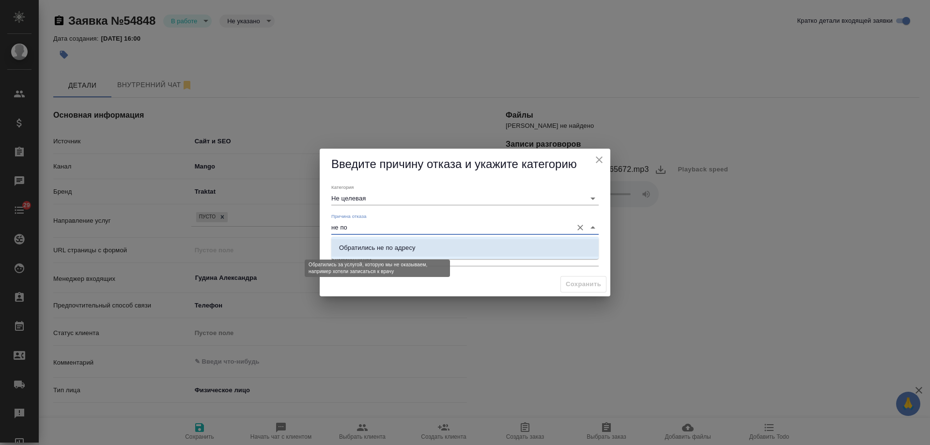
drag, startPoint x: 385, startPoint y: 246, endPoint x: 518, endPoint y: 268, distance: 134.9
click at [385, 246] on div "Обратились не по адресу" at bounding box center [377, 248] width 77 height 10
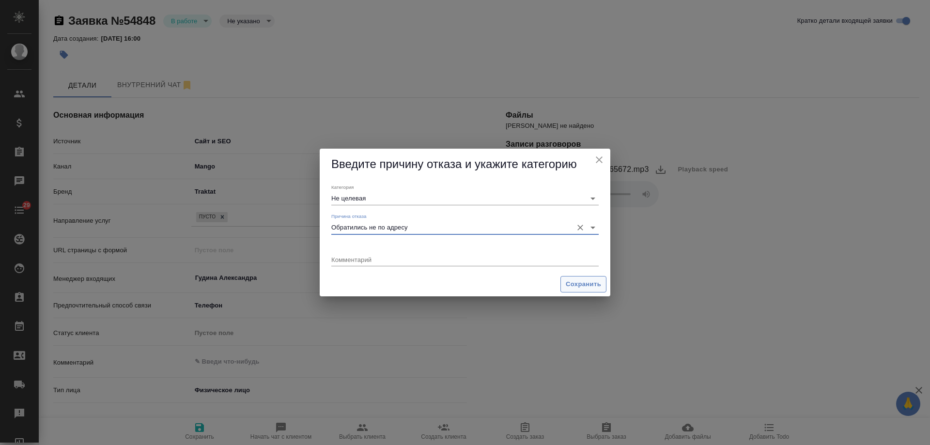
type input "Обратились не по адресу"
click at [576, 287] on span "Сохранить" at bounding box center [583, 284] width 35 height 11
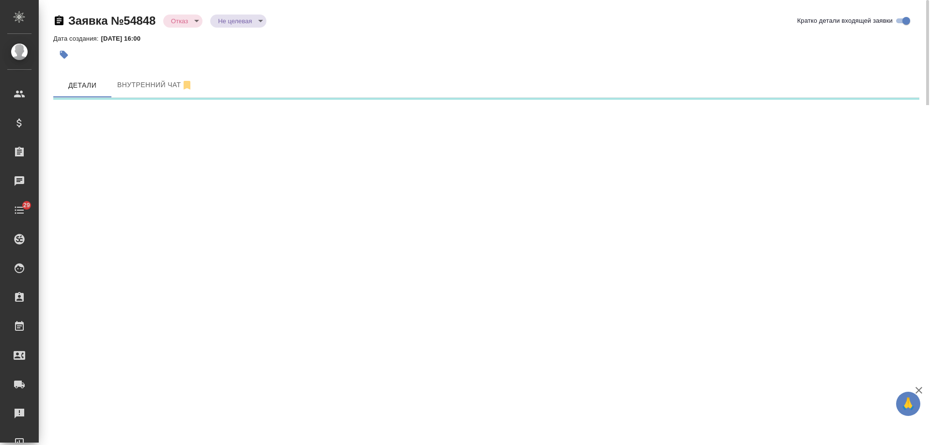
select select "RU"
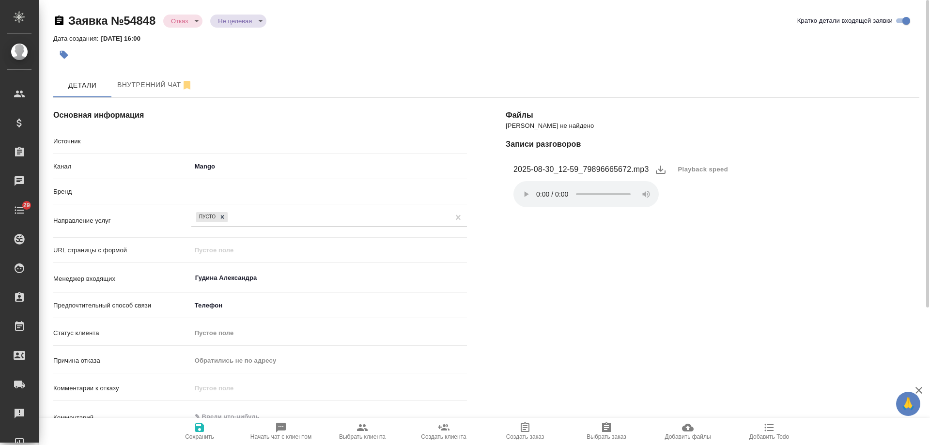
type textarea "x"
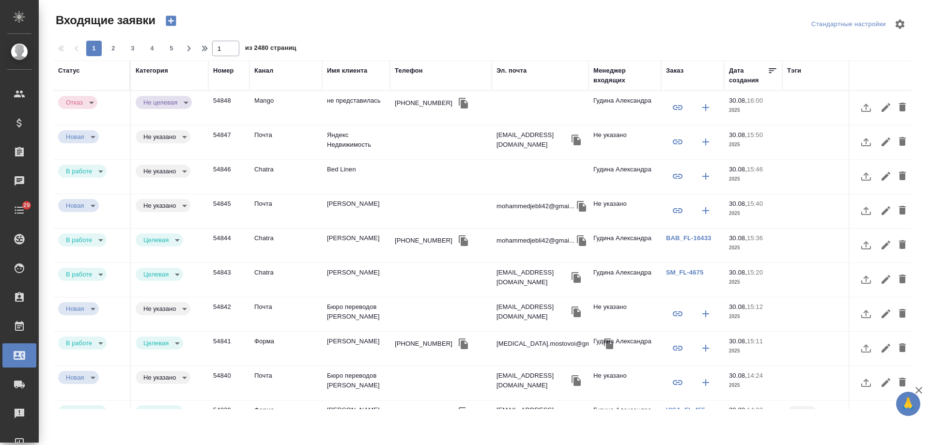
select select "RU"
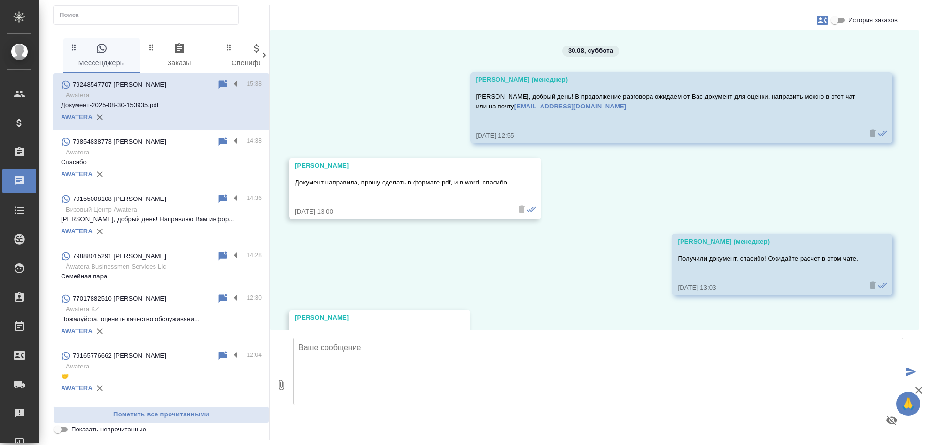
scroll to position [284, 0]
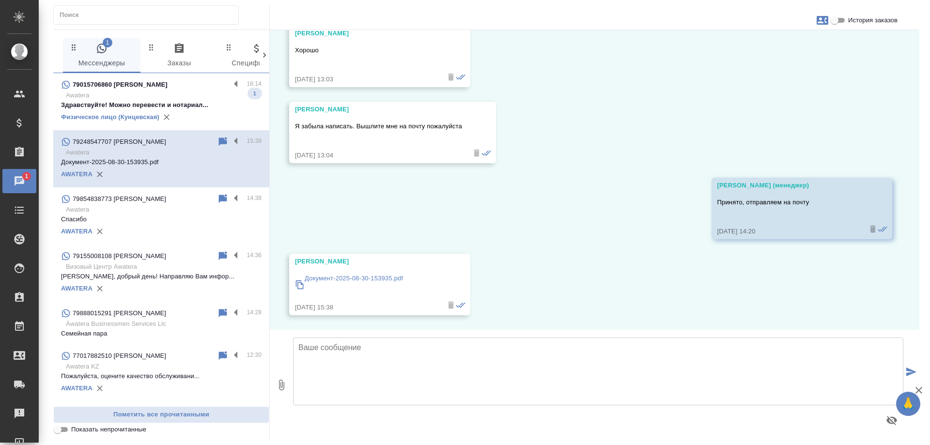
click at [200, 91] on p "Awatera" at bounding box center [164, 96] width 196 height 10
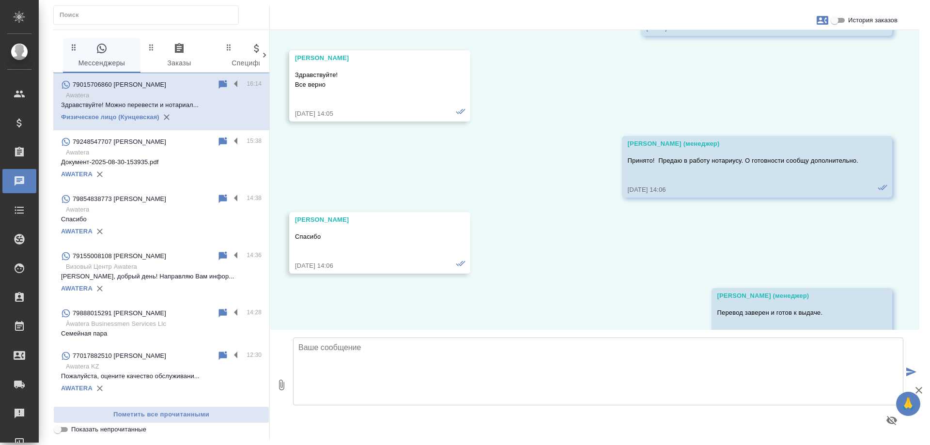
scroll to position [186, 0]
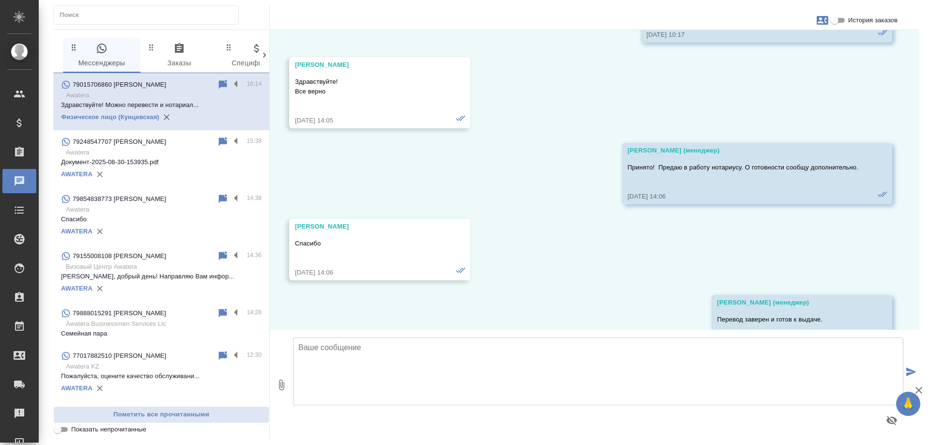
click at [835, 19] on input "История заказов" at bounding box center [834, 21] width 35 height 12
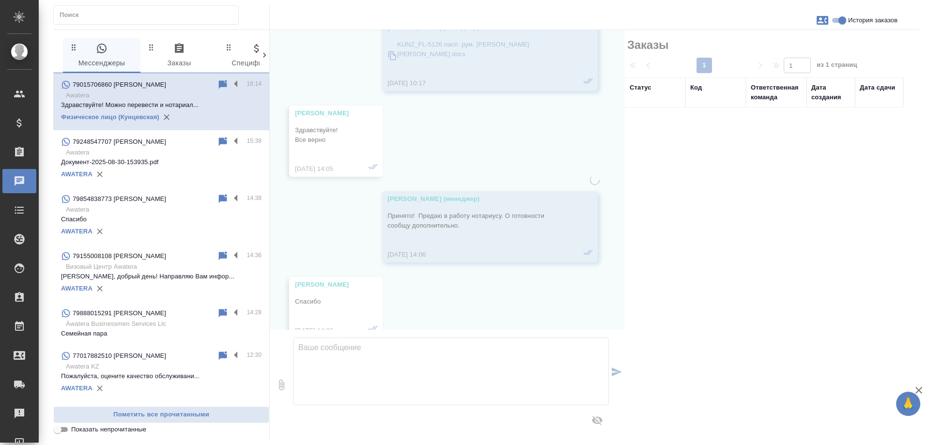
scroll to position [235, 0]
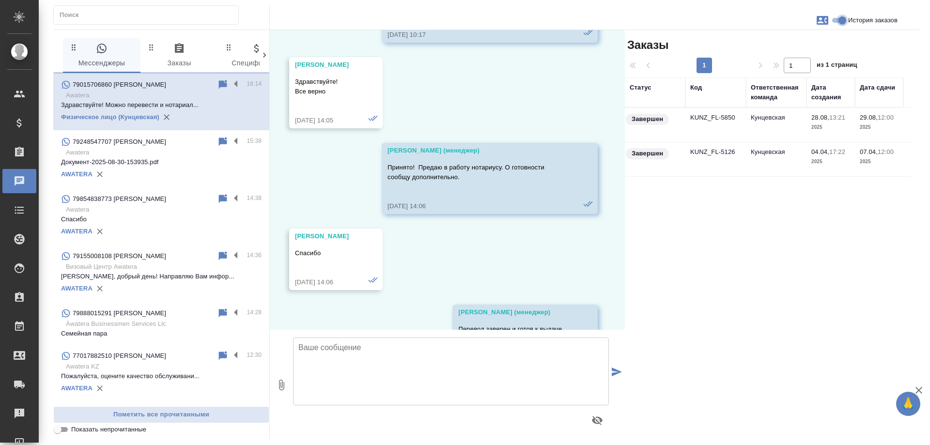
click at [844, 22] on input "История заказов" at bounding box center [842, 21] width 35 height 12
checkbox input "false"
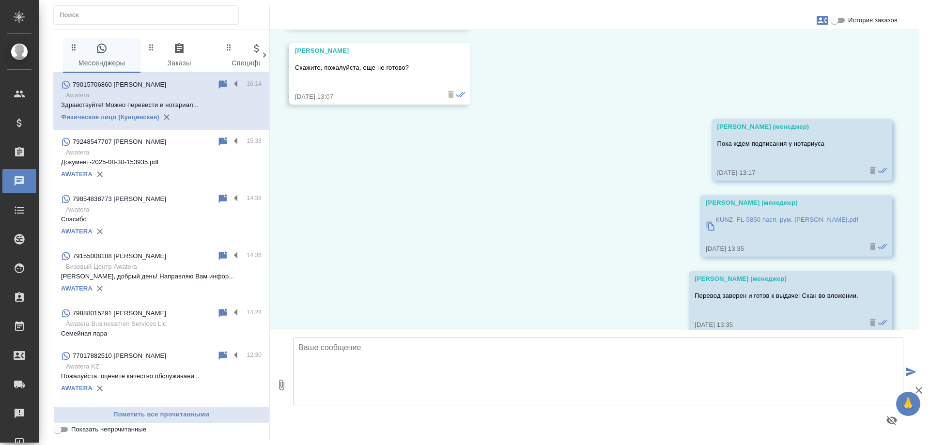
scroll to position [2172, 0]
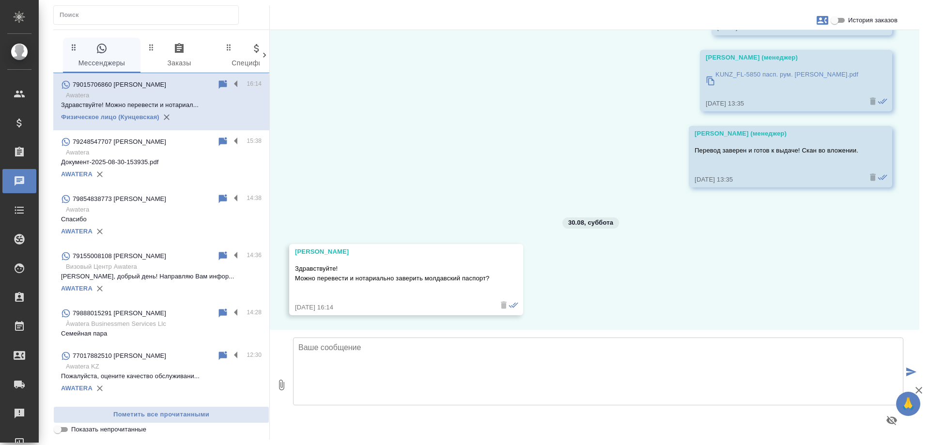
click at [382, 380] on textarea at bounding box center [598, 372] width 610 height 68
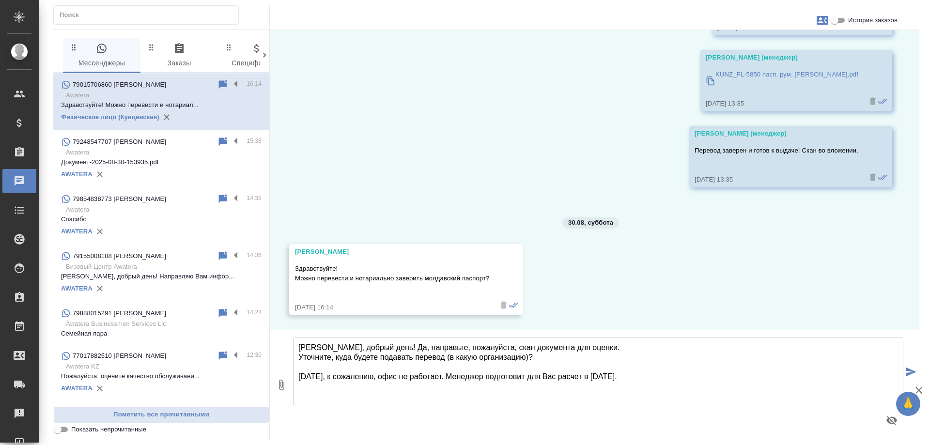
type textarea "Светлана, добрый день! Да, направьте, пожалуйста, скан документа для оценки. Ут…"
click at [617, 289] on div "07.04, понедельник Веселова Юлия (менеджер) Добрый день, Светлана. Вас беспокои…" at bounding box center [594, 180] width 649 height 300
drag, startPoint x: 573, startPoint y: 370, endPoint x: 270, endPoint y: 342, distance: 304.4
click at [270, 342] on div "0 Светлана, добрый день! Да, направьте, пожалуйста, скан документа для оценки. …" at bounding box center [594, 385] width 649 height 110
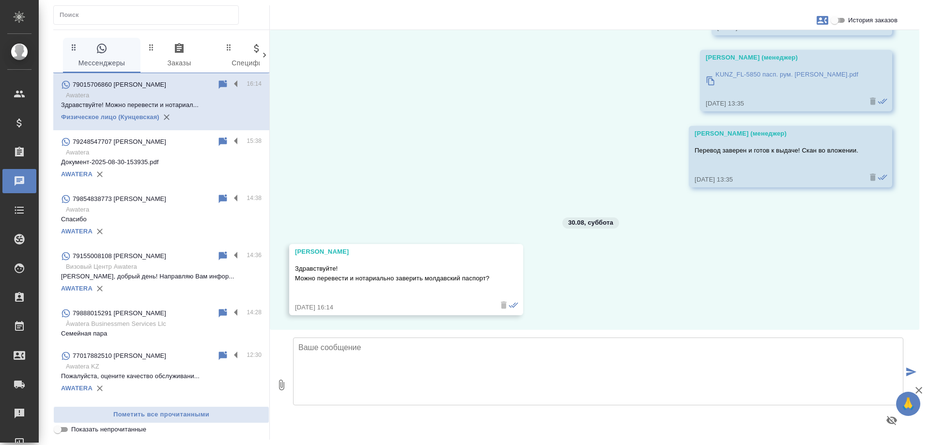
click at [833, 22] on input "История заказов" at bounding box center [834, 21] width 35 height 12
checkbox input "true"
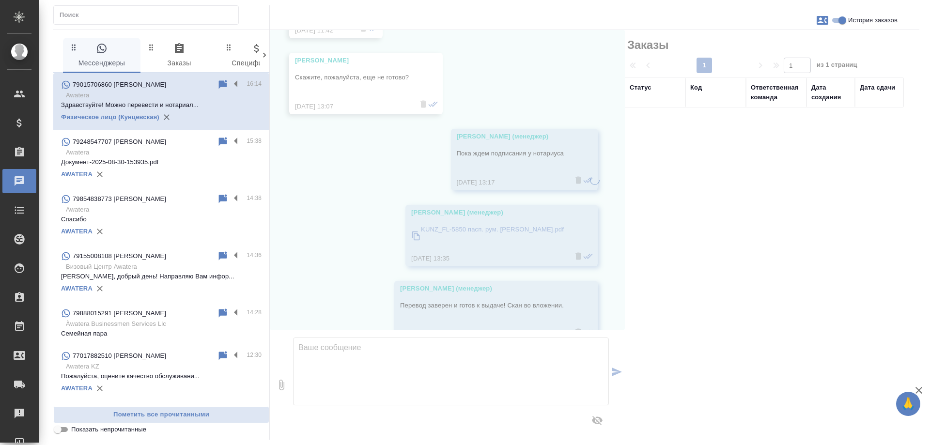
scroll to position [2337, 0]
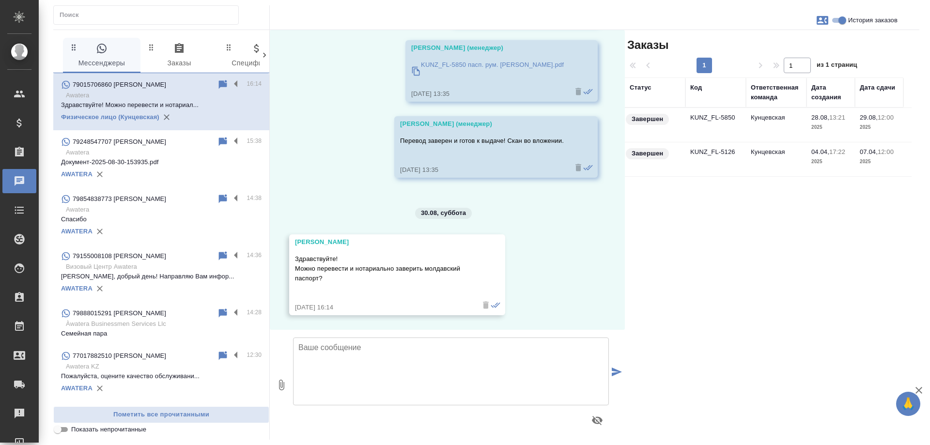
click at [796, 123] on td "Кунцевская" at bounding box center [776, 125] width 61 height 34
click at [795, 123] on td "Кунцевская" at bounding box center [776, 125] width 61 height 34
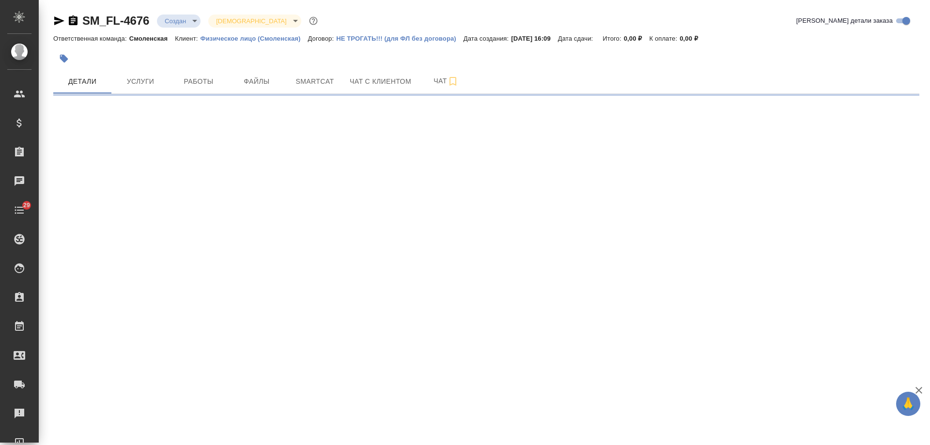
select select "RU"
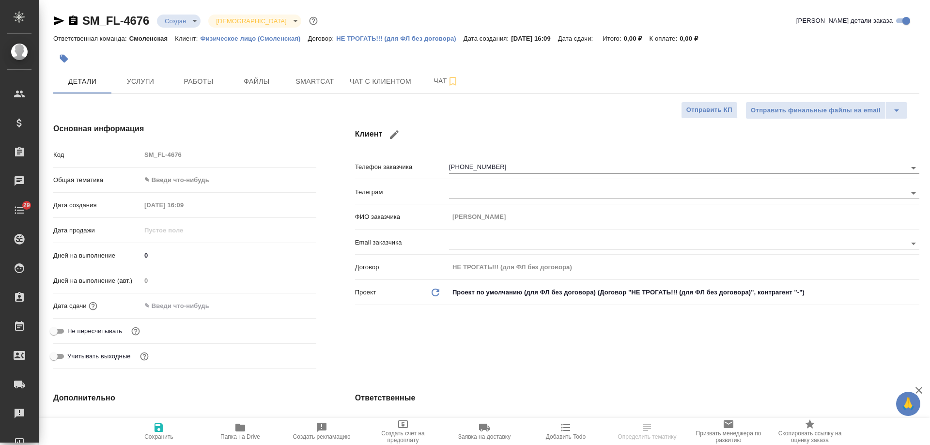
type textarea "x"
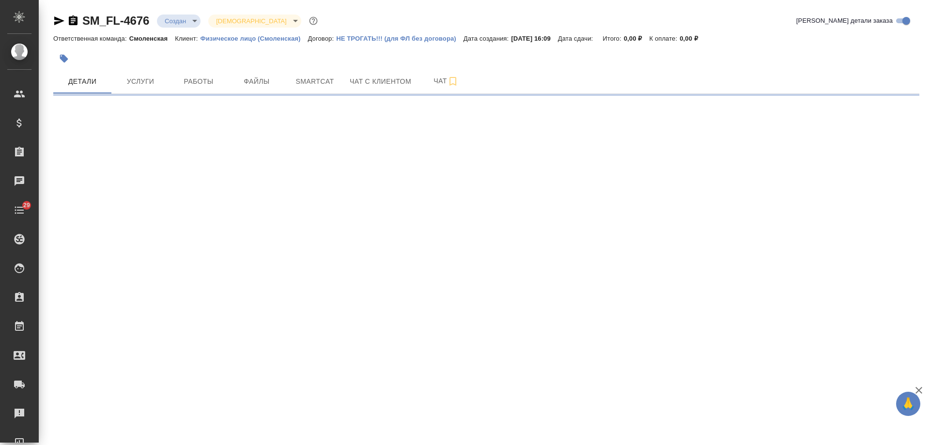
select select "RU"
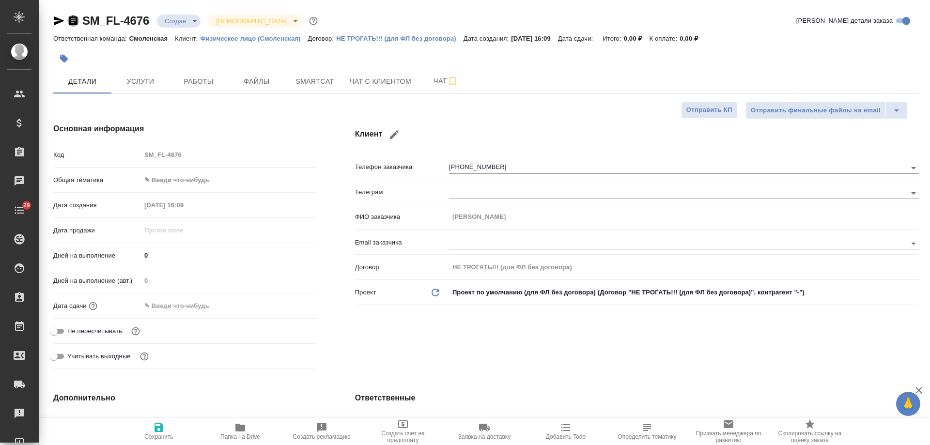
click at [72, 21] on icon "button" at bounding box center [73, 21] width 12 height 12
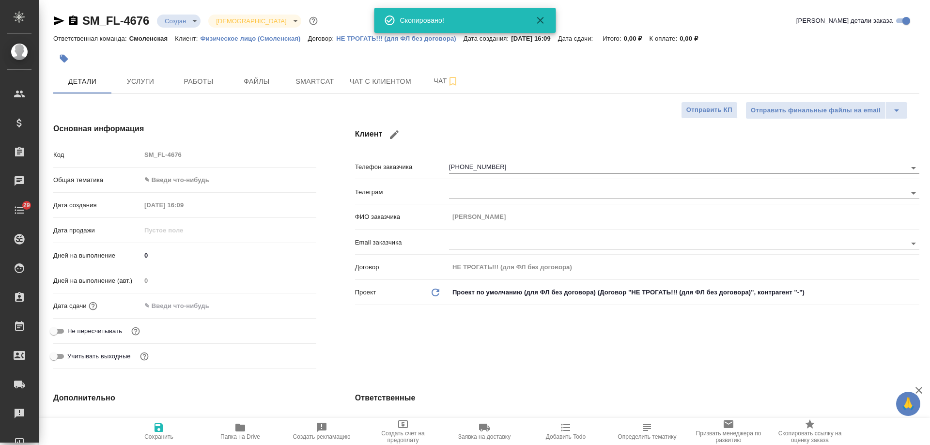
type textarea "x"
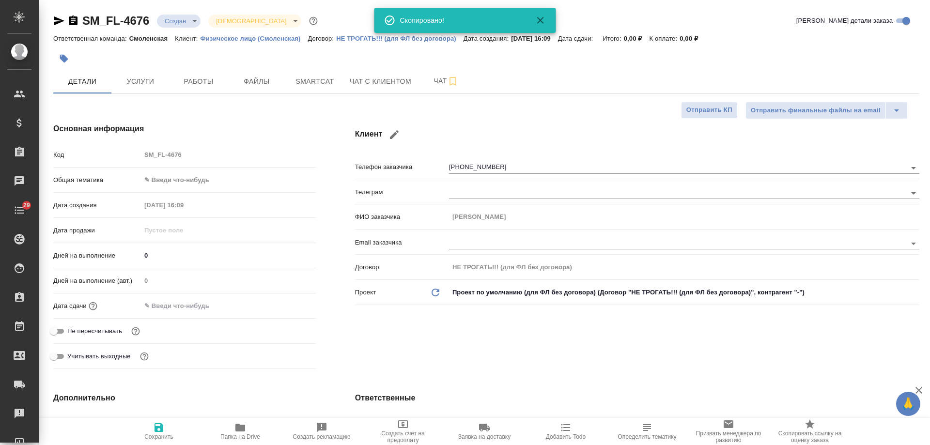
type textarea "x"
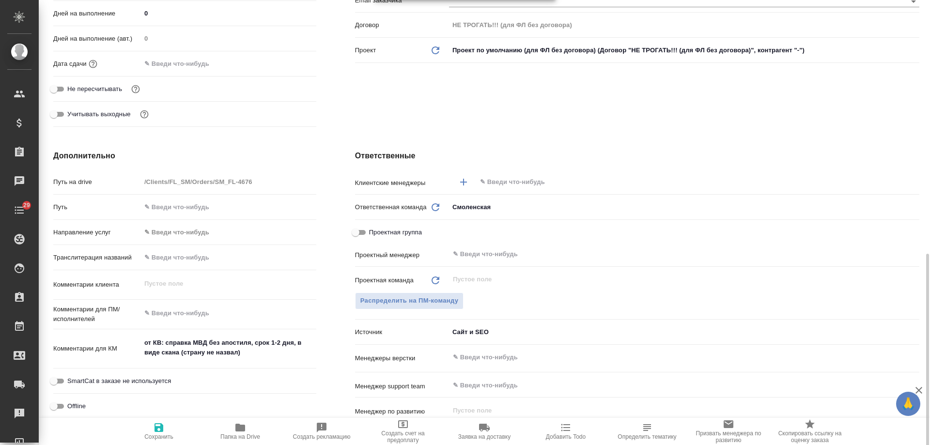
scroll to position [387, 0]
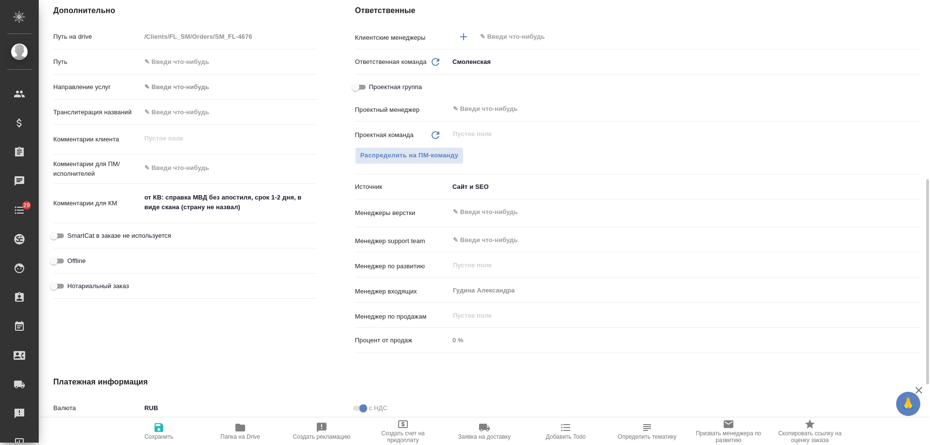
click at [570, 428] on icon "button" at bounding box center [565, 427] width 9 height 7
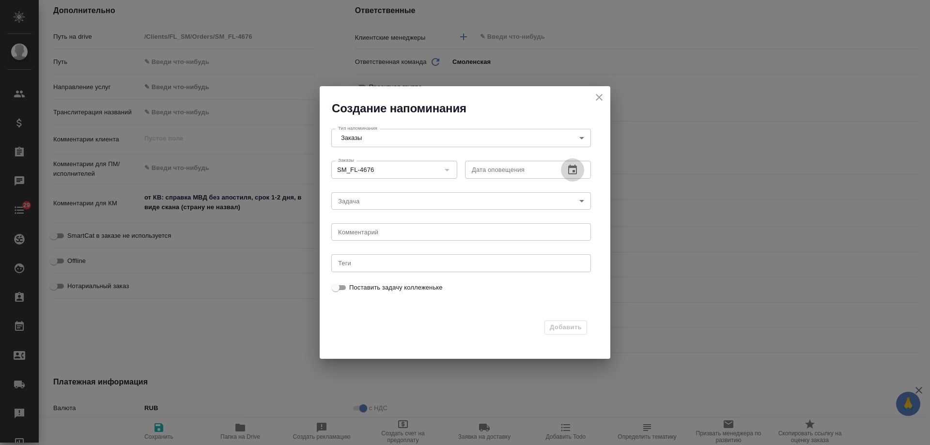
click at [576, 166] on icon "button" at bounding box center [573, 170] width 12 height 12
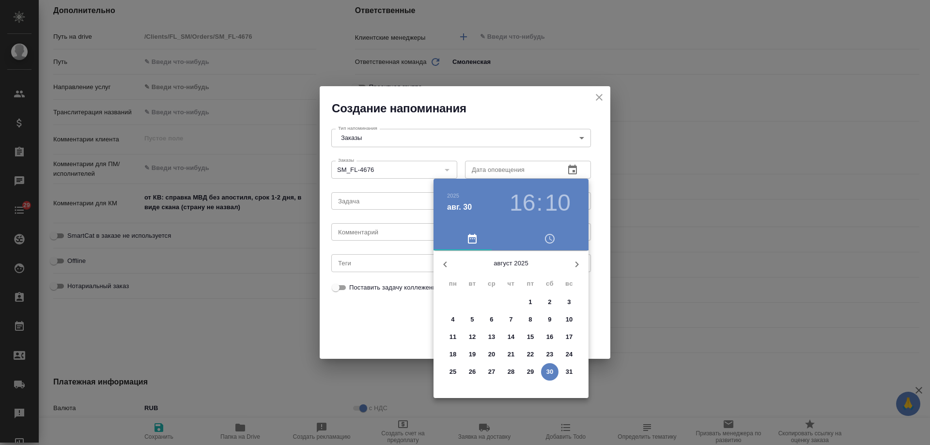
click at [576, 261] on icon "button" at bounding box center [577, 265] width 12 height 12
click at [473, 299] on p "2" at bounding box center [471, 302] width 3 height 10
type input "02.09.2025 16:10"
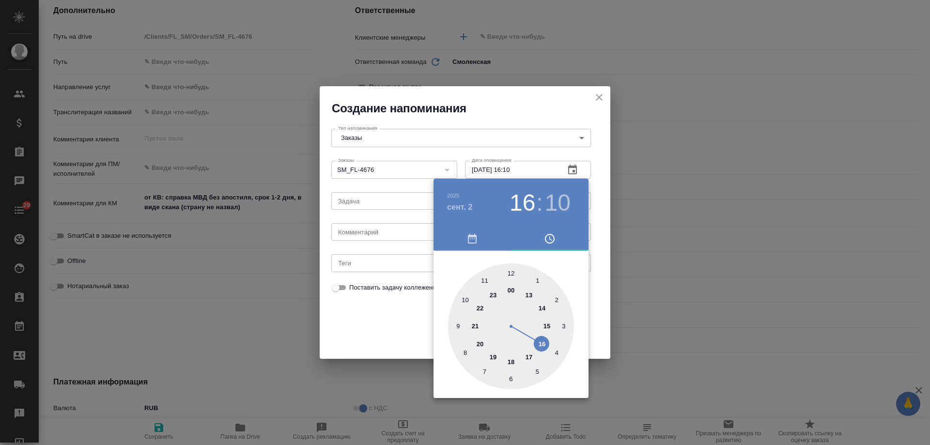
click at [374, 232] on div at bounding box center [465, 222] width 930 height 445
click at [374, 232] on div "2025 сент. 2 16 : 10 00 1 2 3 4 5 6 7 8 9 10 11 12 13 14 15 16 17 18 19 20 21 2…" at bounding box center [465, 222] width 930 height 445
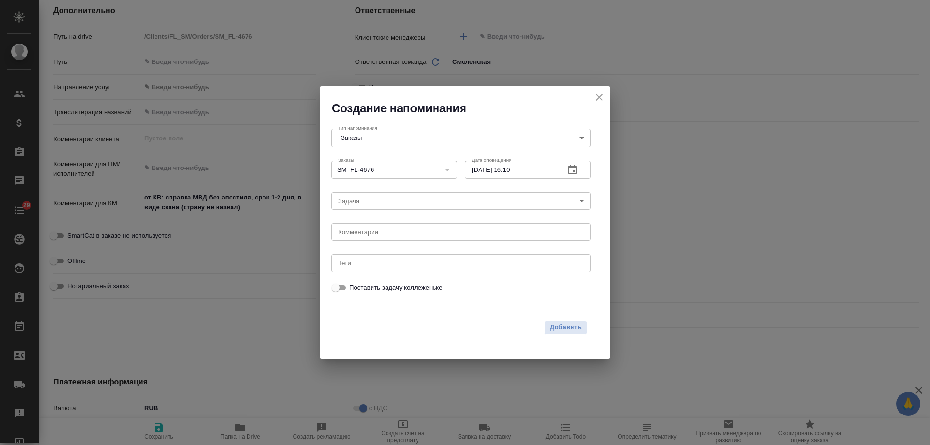
click at [373, 232] on div "2025 сент. 2 16 : 10 00 1 2 3 4 5 6 7 8 9 10 11 12 13 14 15 16 17 18 19 20 21 2…" at bounding box center [465, 222] width 930 height 445
click at [372, 232] on textarea at bounding box center [461, 232] width 246 height 7
type textarea "инфа вотс"
click at [561, 324] on span "Добавить" at bounding box center [566, 327] width 32 height 11
type textarea "x"
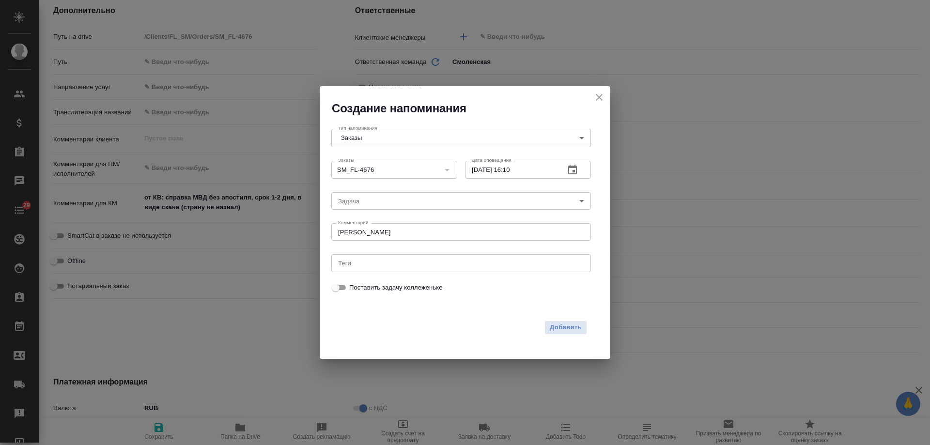
type textarea "x"
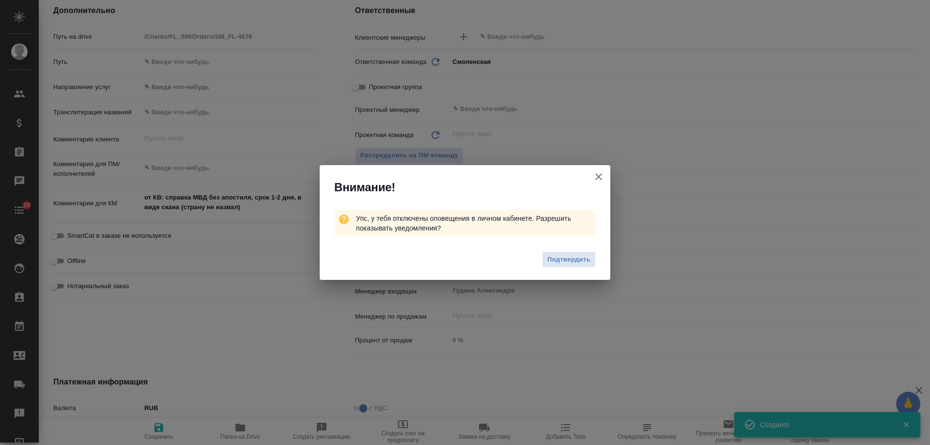
type textarea "x"
click at [598, 176] on icon "button" at bounding box center [598, 176] width 7 height 7
type textarea "x"
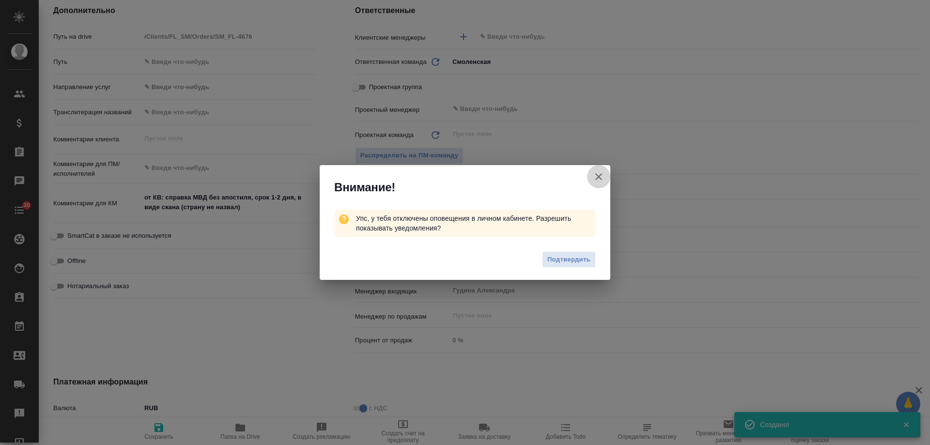
type textarea "x"
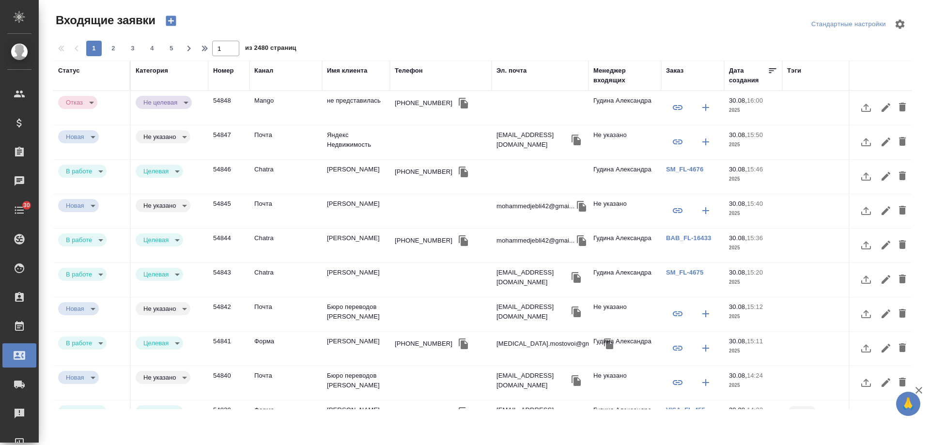
select select "RU"
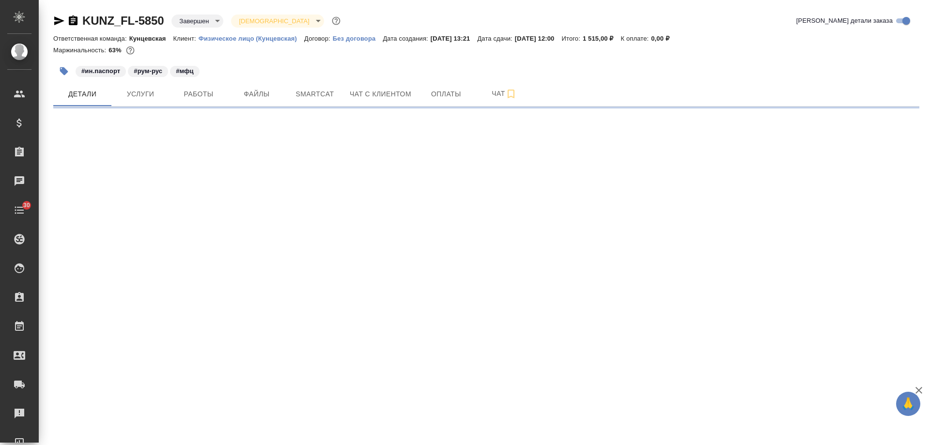
select select "RU"
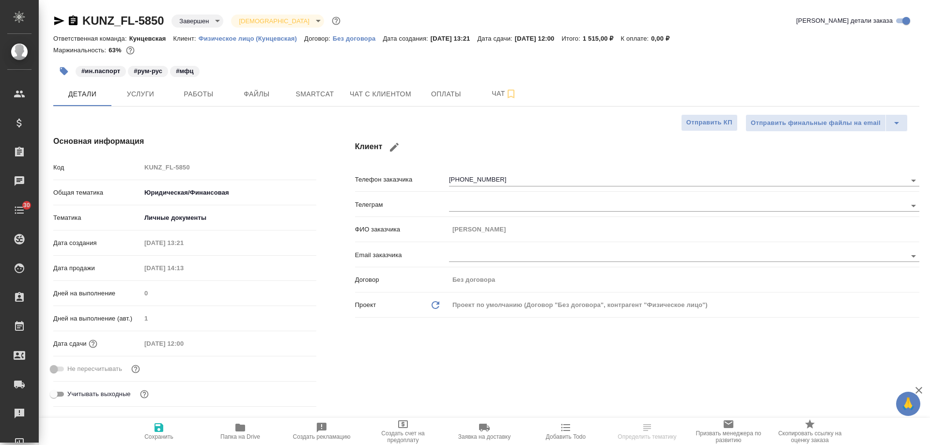
type textarea "x"
click at [383, 95] on span "Чат с клиентом" at bounding box center [381, 94] width 62 height 12
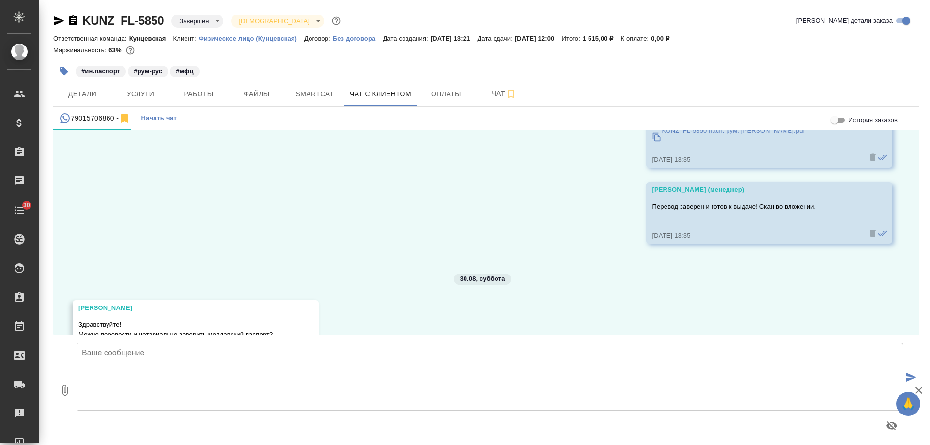
scroll to position [2247, 0]
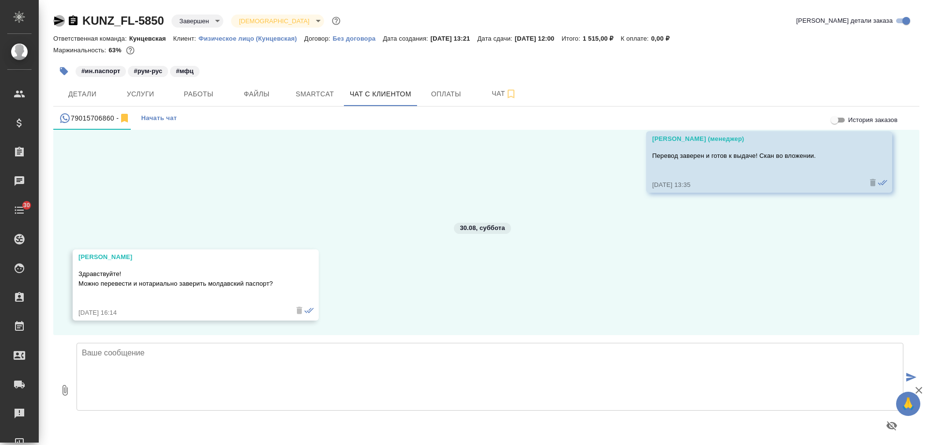
click at [61, 22] on icon "button" at bounding box center [59, 20] width 10 height 9
click at [60, 20] on icon "button" at bounding box center [59, 20] width 10 height 9
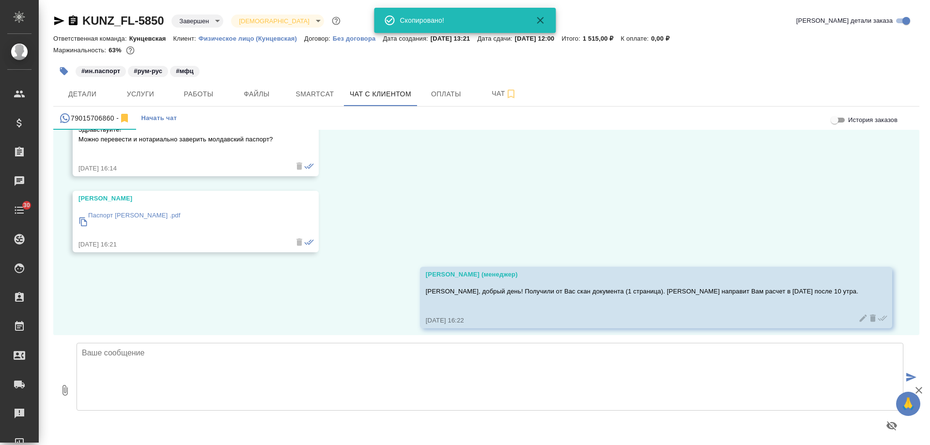
scroll to position [2399, 0]
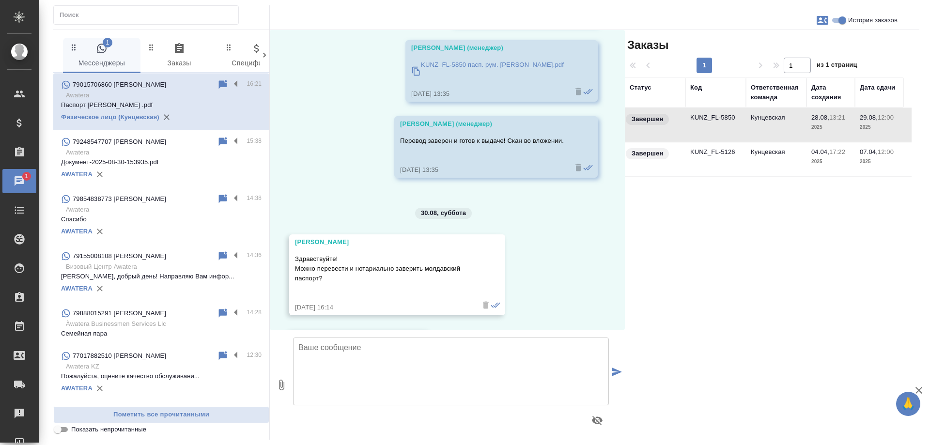
scroll to position [2422, 0]
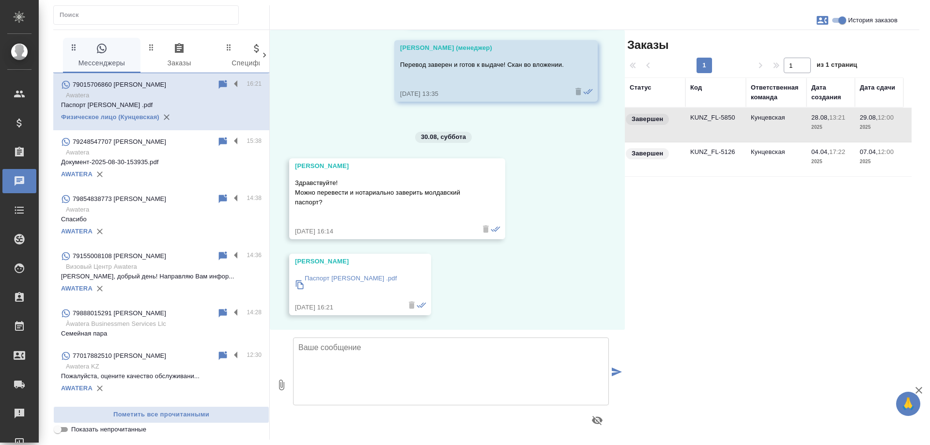
click at [837, 23] on input "История заказов" at bounding box center [842, 21] width 35 height 12
checkbox input "false"
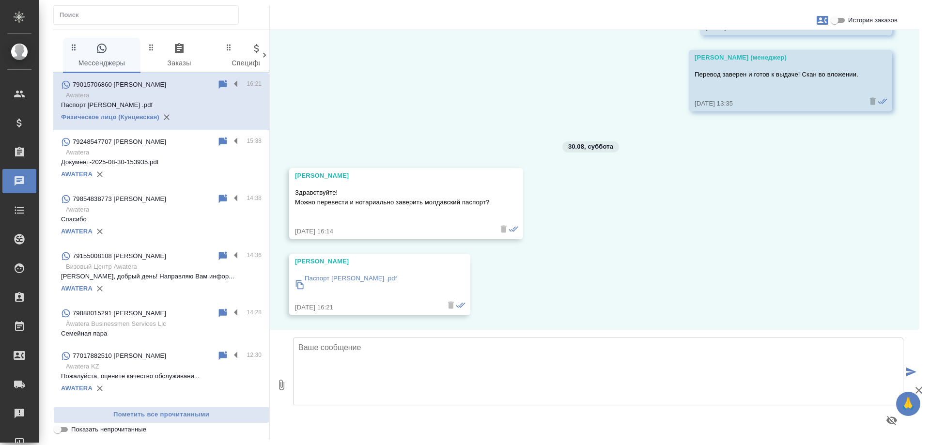
scroll to position [2248, 0]
click at [434, 372] on textarea at bounding box center [598, 372] width 610 height 68
click at [373, 276] on p "Паспорт Ковалева Ирина .pdf" at bounding box center [351, 279] width 92 height 10
click at [351, 356] on textarea "[PERSON_NAME]" at bounding box center [598, 372] width 610 height 68
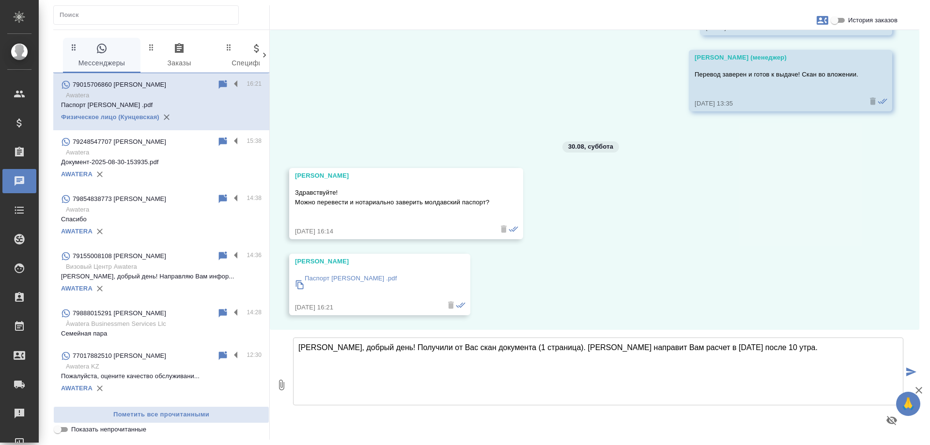
type textarea "Светлана, добрый день! Получили от Вас скан документа (1 страница). Менджер нап…"
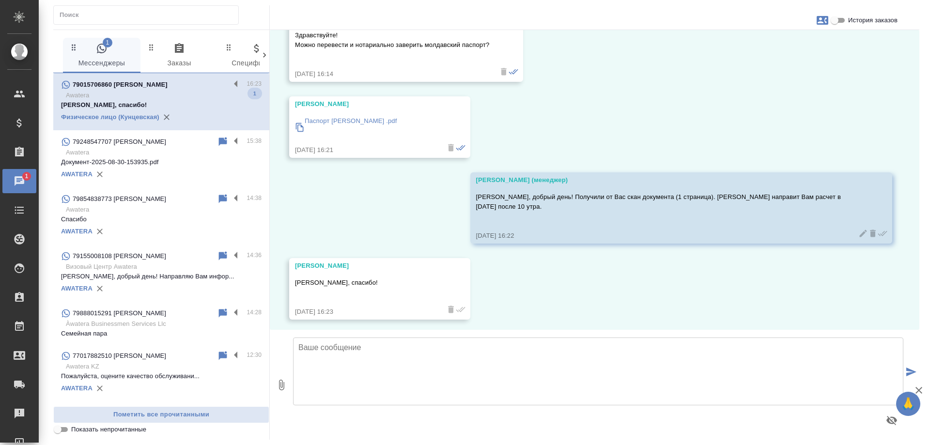
scroll to position [2410, 0]
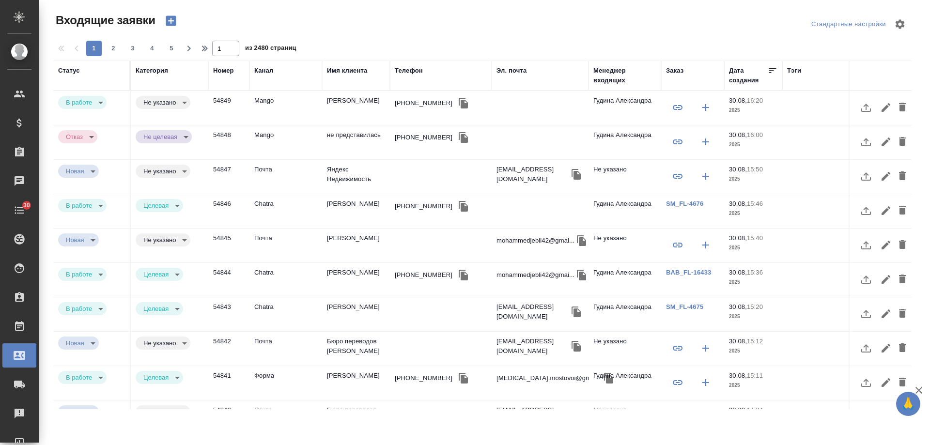
select select "RU"
click at [315, 102] on td "Mango" at bounding box center [285, 108] width 73 height 34
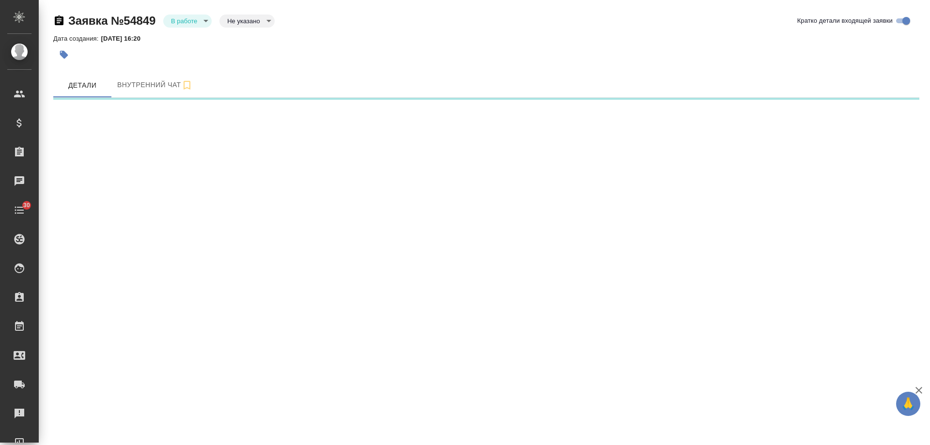
select select "RU"
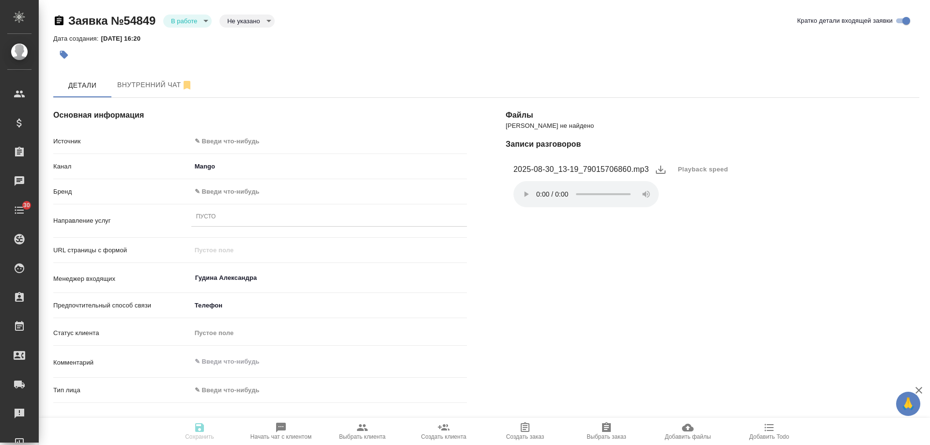
type textarea "x"
click at [239, 135] on body "🙏 .cls-1 fill:#fff; AWATERA [PERSON_NAME] Спецификации Заказы 0 Чаты 30 Todo Пр…" at bounding box center [465, 222] width 930 height 445
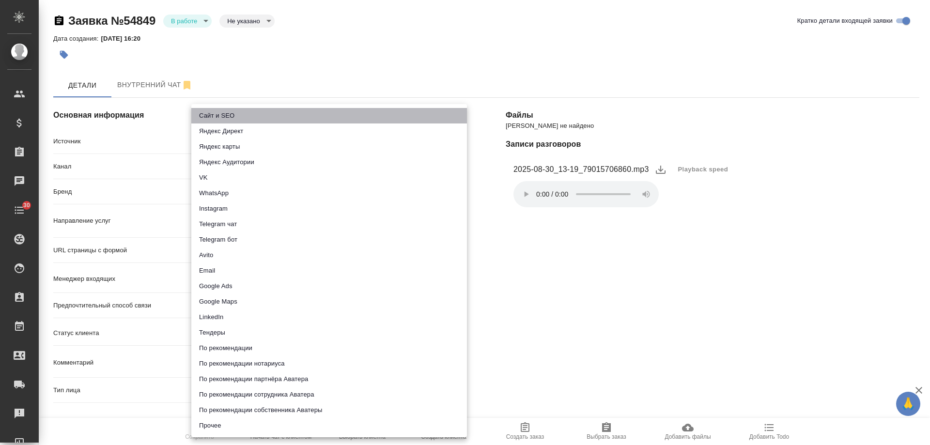
click at [232, 115] on li "Сайт и SEO" at bounding box center [329, 115] width 276 height 15
type input "seo"
type textarea "x"
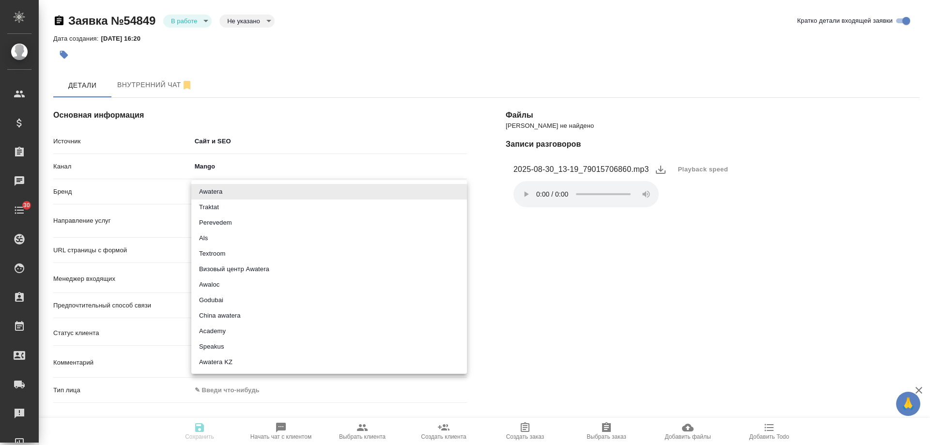
click at [220, 191] on body "🙏 .cls-1 fill:#fff; AWATERA [PERSON_NAME] Спецификации Заказы 0 Чаты 30 Todo Пр…" at bounding box center [465, 222] width 930 height 445
click at [219, 206] on li "Traktat" at bounding box center [329, 207] width 276 height 15
type input "traktat"
type textarea "x"
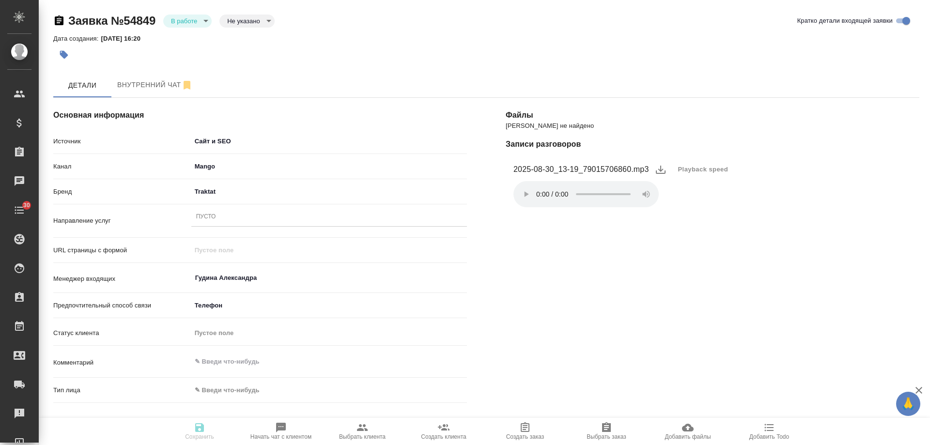
click at [225, 218] on div "Пусто" at bounding box center [329, 217] width 276 height 14
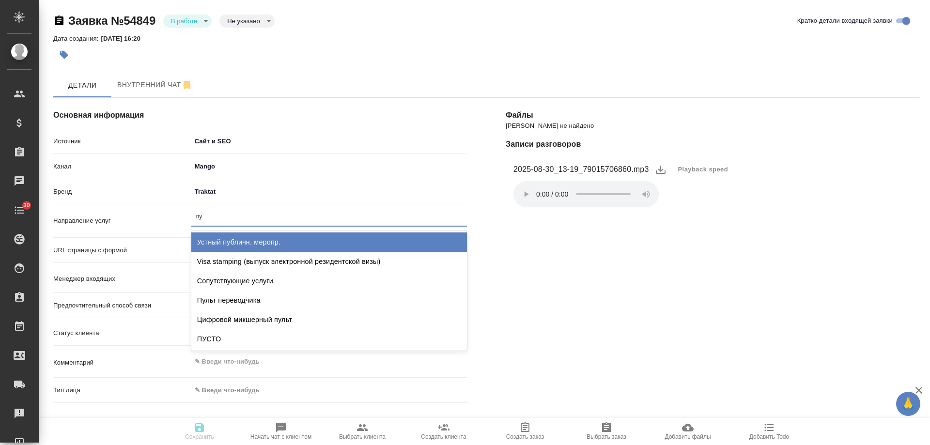
type input "пус"
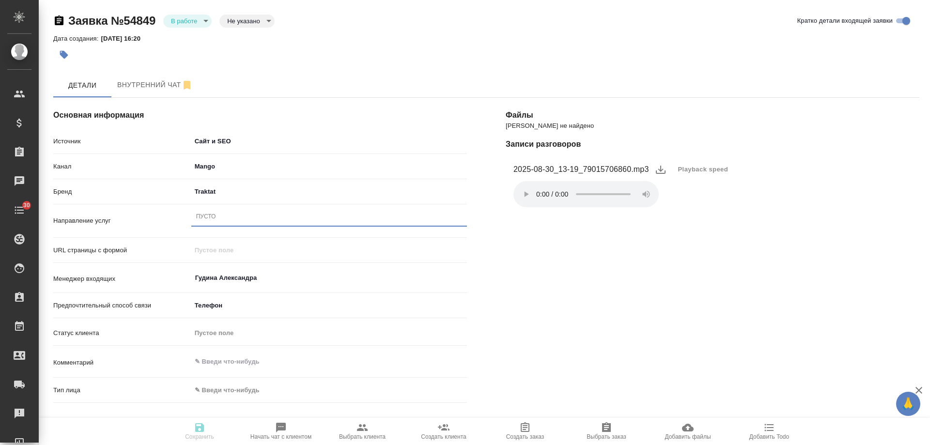
drag, startPoint x: 218, startPoint y: 216, endPoint x: 182, endPoint y: 215, distance: 36.3
click at [182, 215] on div "Направление услуг 0 results available. Select is focused ,type to refine list, …" at bounding box center [260, 220] width 414 height 25
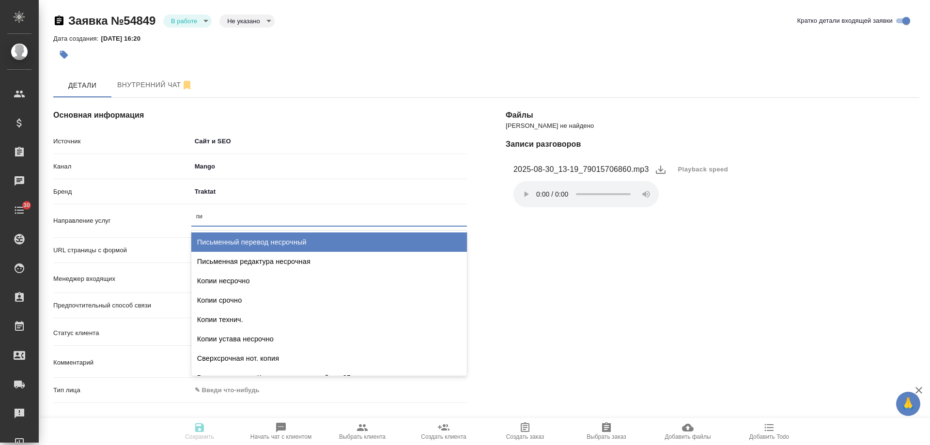
type input "пис"
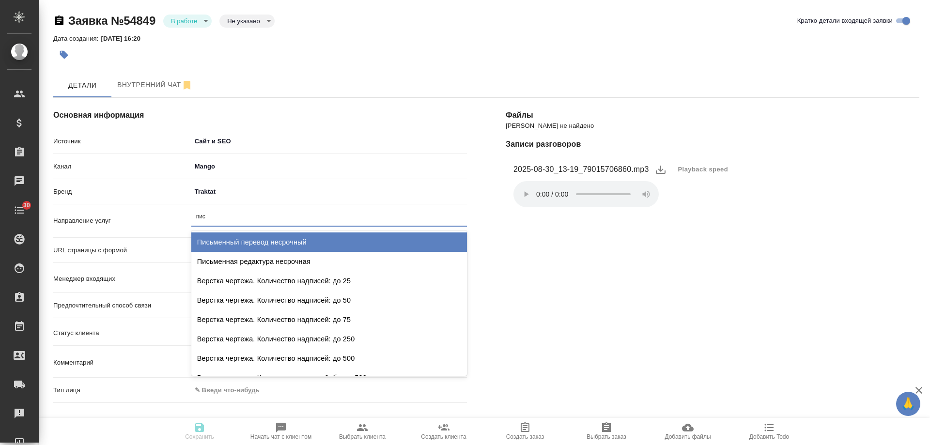
click at [247, 242] on div "Письменный перевод несрочный" at bounding box center [329, 241] width 276 height 19
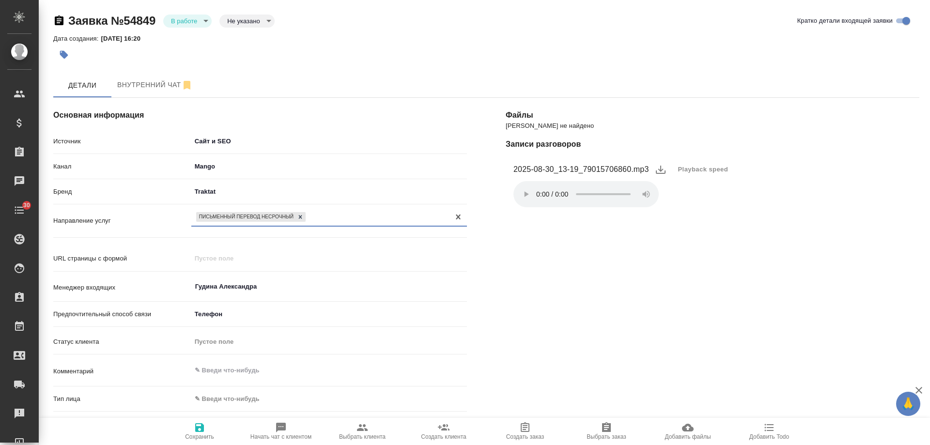
scroll to position [206, 0]
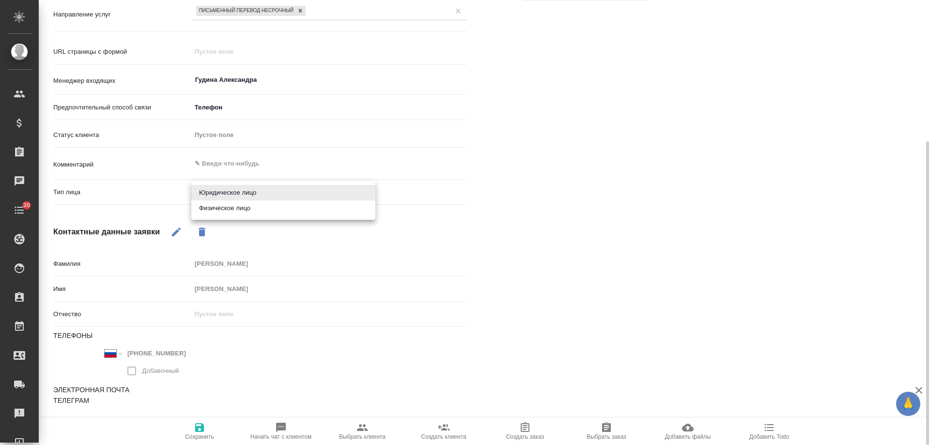
click at [221, 192] on body "🙏 .cls-1 fill:#fff; AWATERA Gudina Alexandra Клиенты Спецификации Заказы 0 Чаты…" at bounding box center [465, 222] width 930 height 445
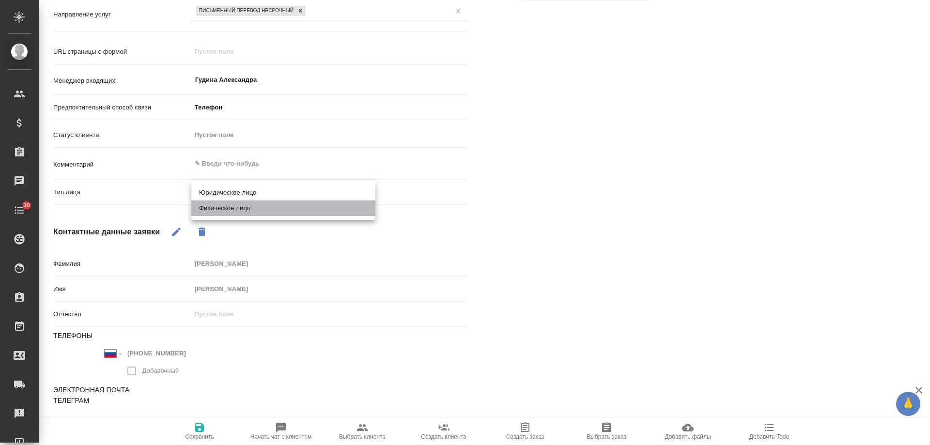
click at [220, 208] on li "Физическое лицо" at bounding box center [283, 207] width 184 height 15
type textarea "x"
type input "private"
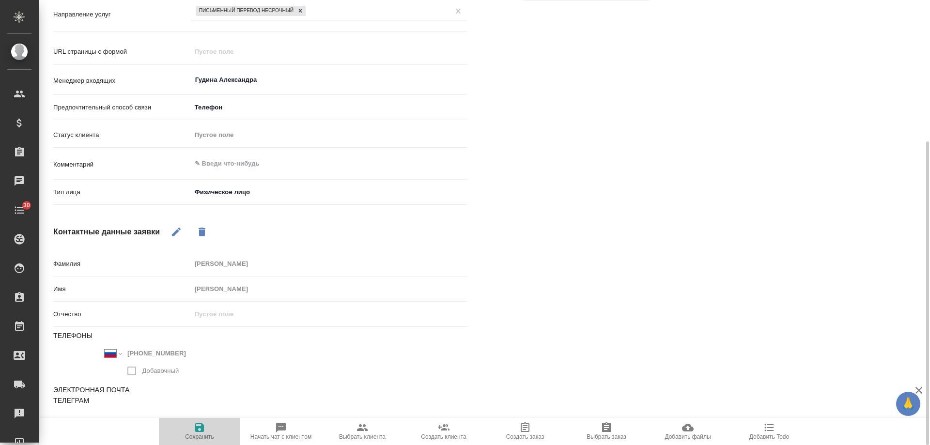
click at [200, 434] on span "Сохранить" at bounding box center [199, 436] width 29 height 7
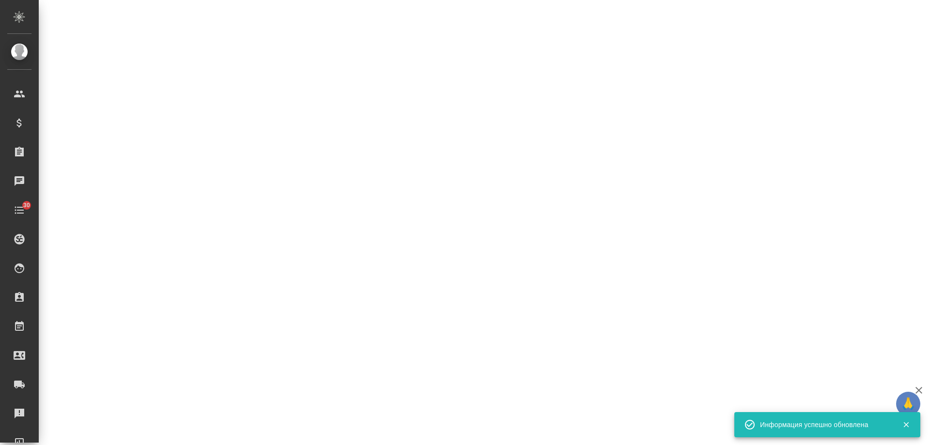
select select "RU"
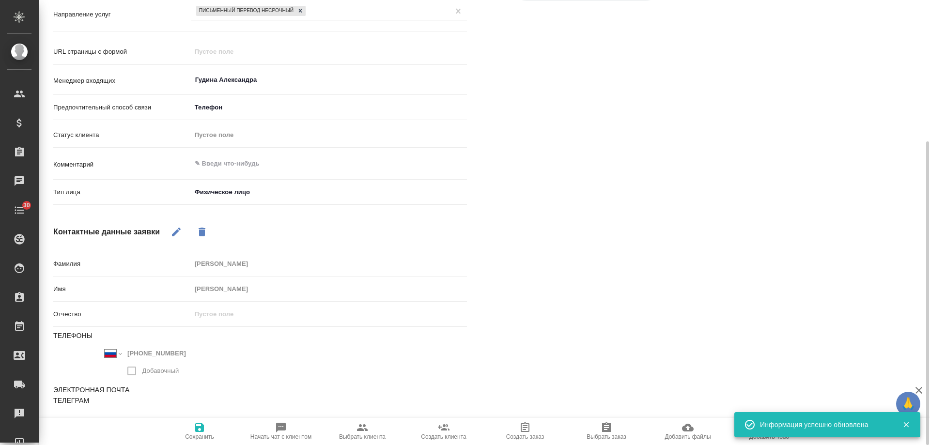
type textarea "x"
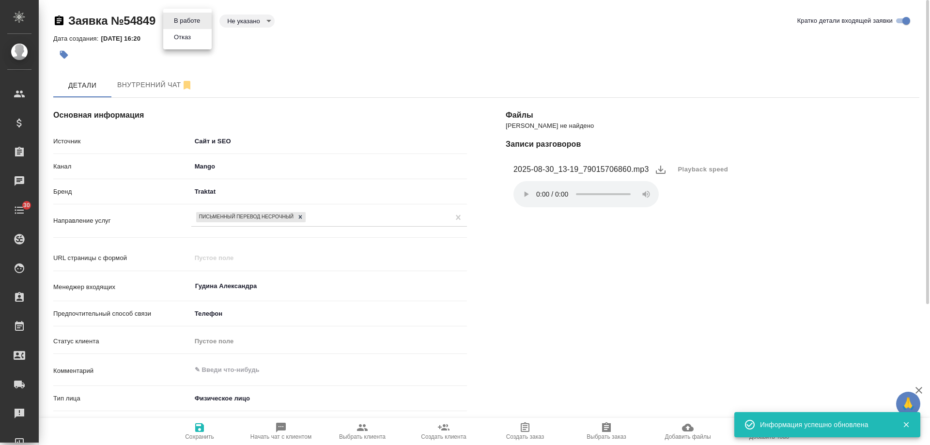
click at [192, 21] on body "🙏 .cls-1 fill:#fff; AWATERA Gudina Alexandra Клиенты Спецификации Заказы 0 Чаты…" at bounding box center [465, 222] width 930 height 445
click at [192, 26] on button "Отказ" at bounding box center [187, 20] width 32 height 11
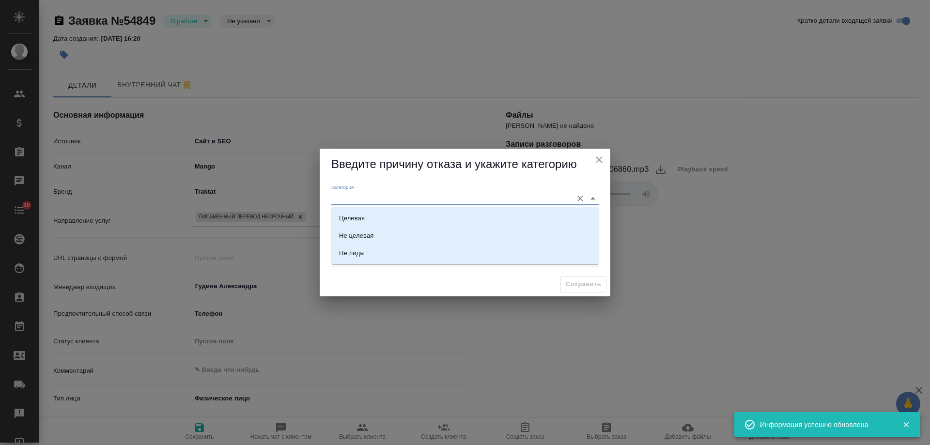
click at [359, 200] on input "Категория" at bounding box center [449, 198] width 236 height 13
click at [367, 252] on li "Не лиды" at bounding box center [464, 253] width 267 height 17
type input "Не лиды"
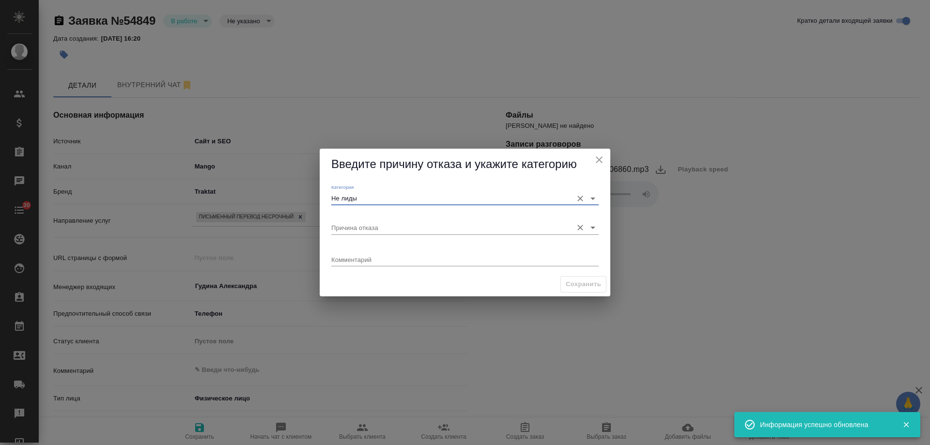
click at [371, 227] on input "Причина отказа" at bounding box center [449, 227] width 236 height 13
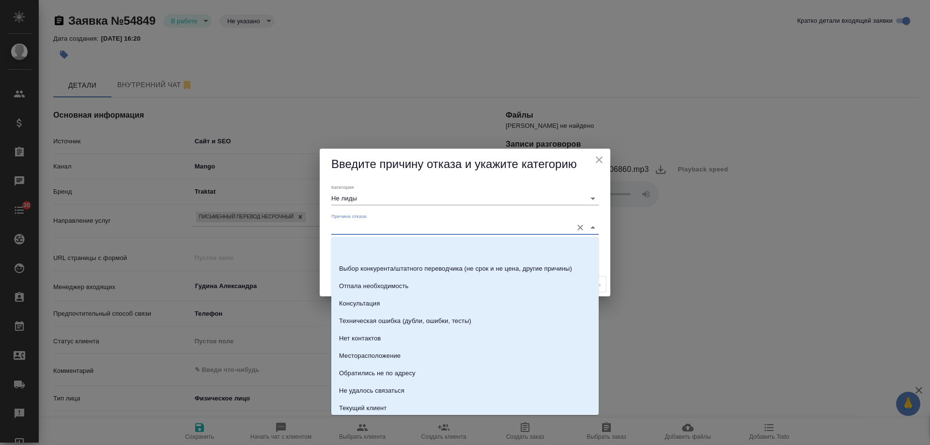
scroll to position [138, 0]
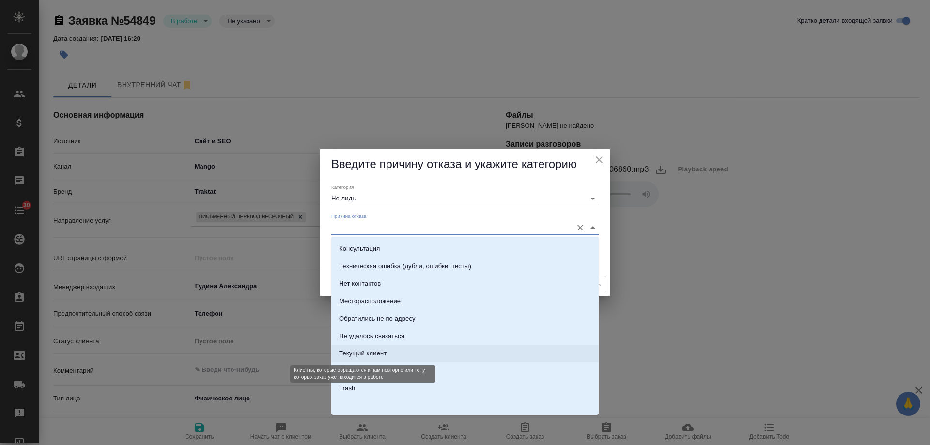
click at [368, 352] on div "Текущий клиент" at bounding box center [362, 354] width 47 height 10
type input "Текущий клиент"
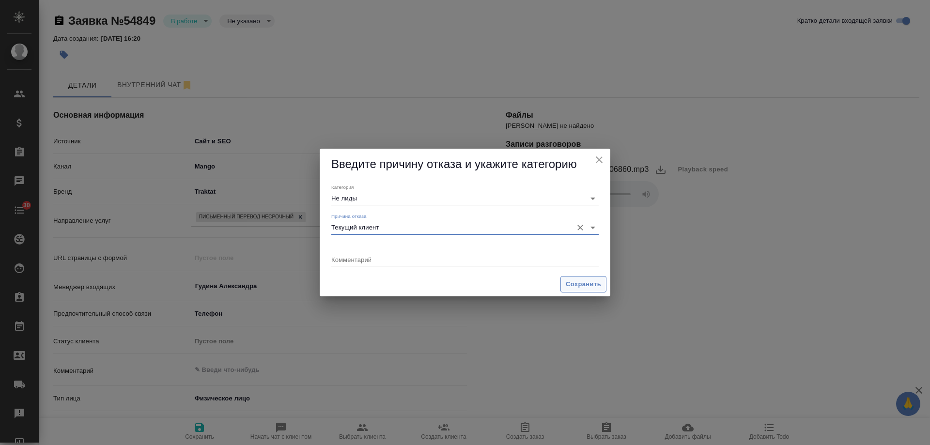
click at [566, 289] on span "Сохранить" at bounding box center [583, 284] width 35 height 11
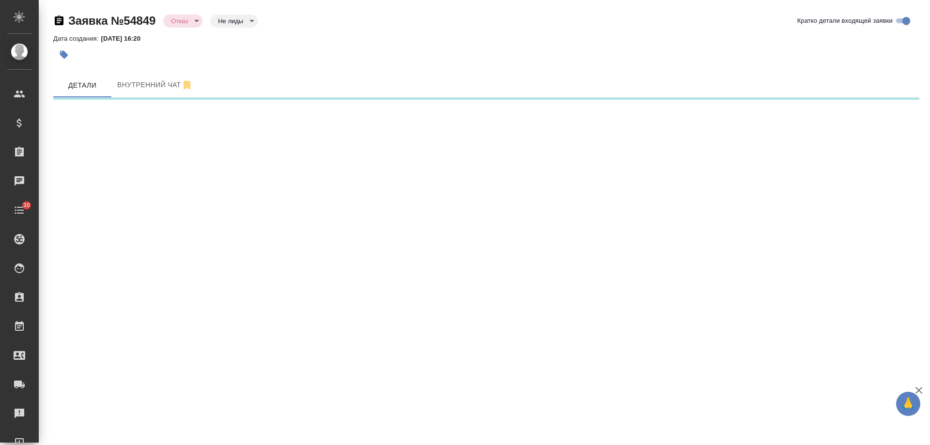
select select "RU"
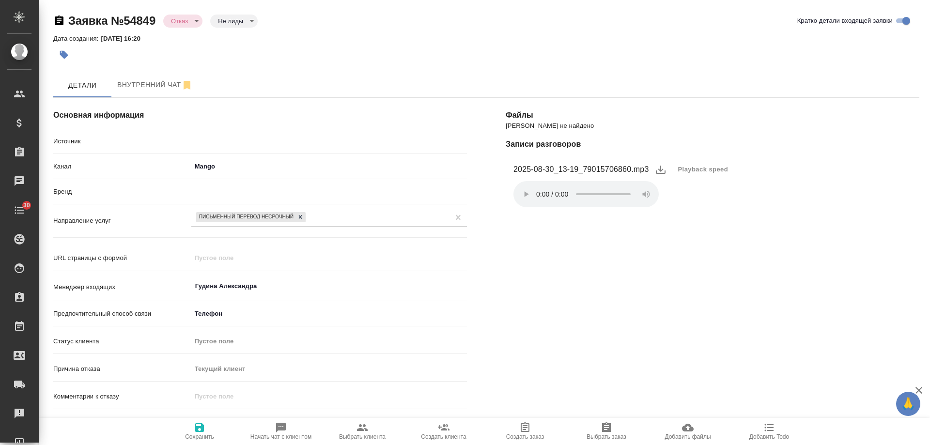
type textarea "x"
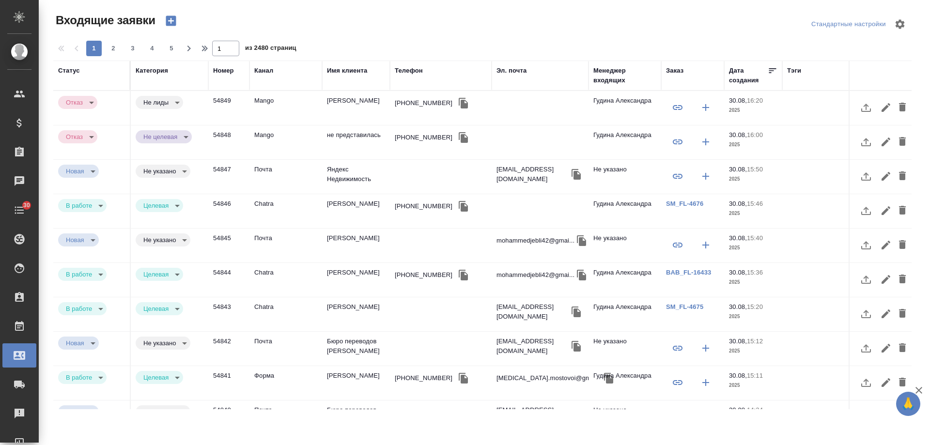
select select "RU"
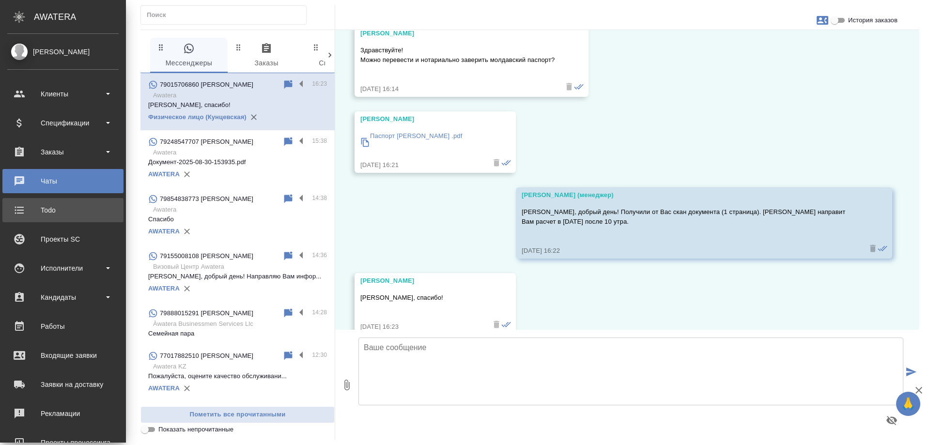
scroll to position [2429, 0]
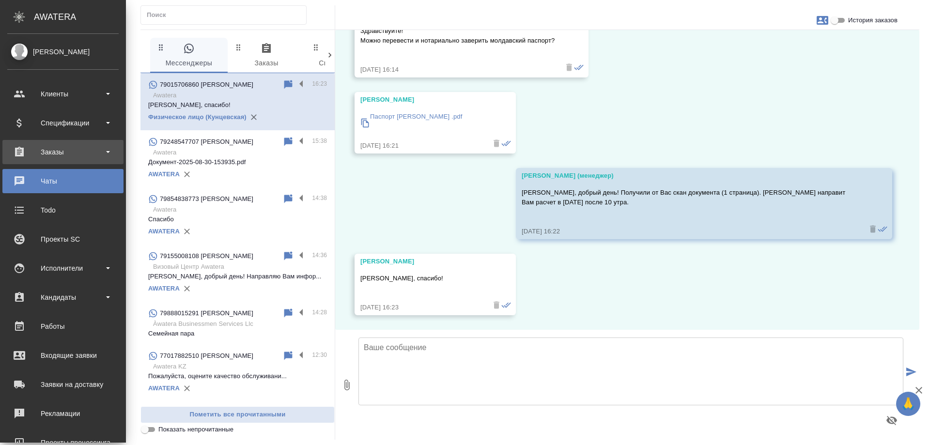
click at [49, 157] on div "Заказы" at bounding box center [62, 152] width 111 height 15
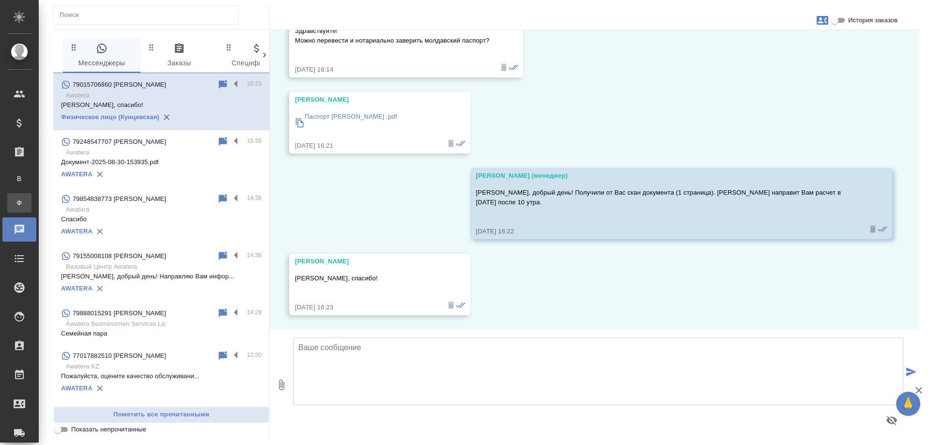
scroll to position [2410, 0]
click at [118, 14] on input "text" at bounding box center [149, 15] width 179 height 14
paste input "+79037342976"
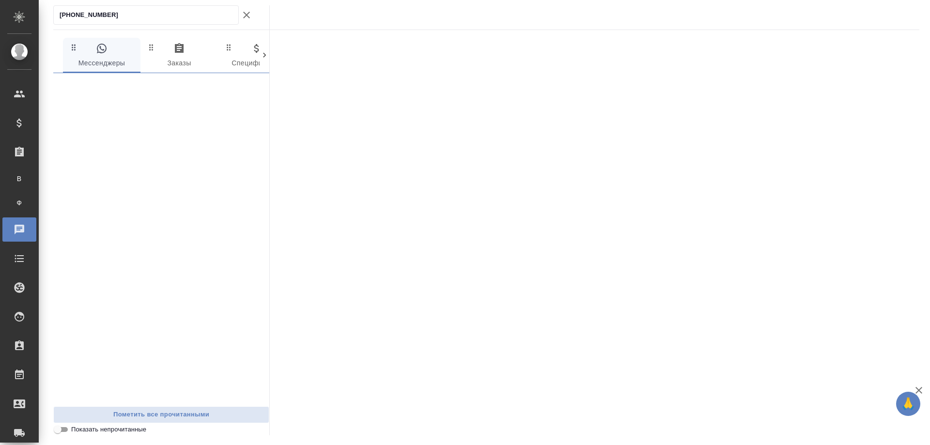
click at [63, 16] on input "+79037342976" at bounding box center [149, 15] width 179 height 14
type input "79037342976"
click at [136, 102] on p "Здравствуйте! К сожалению, мы не можем о..." at bounding box center [161, 105] width 200 height 10
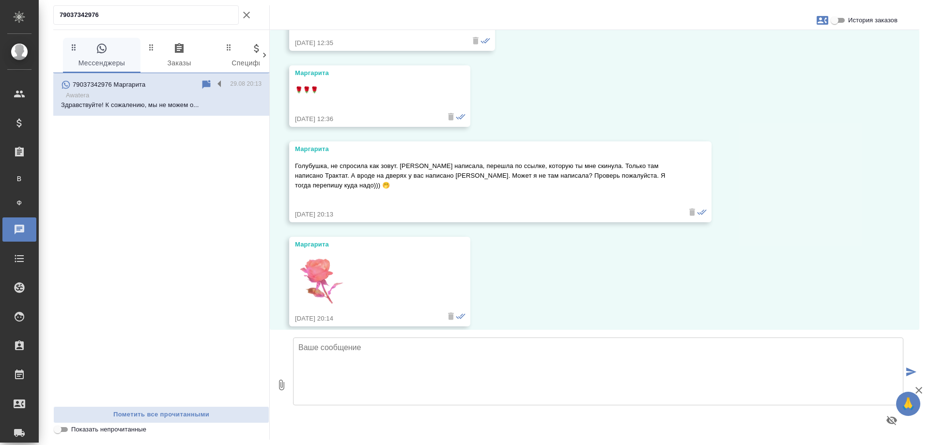
scroll to position [6900, 0]
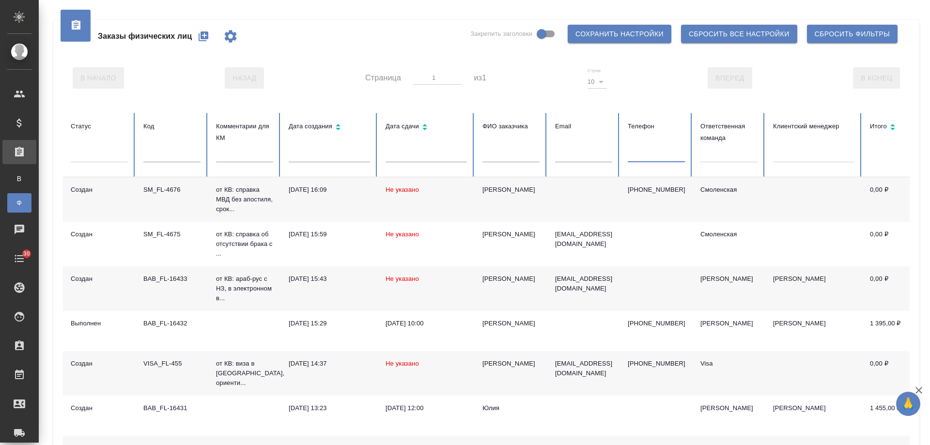
click at [650, 153] on input "text" at bounding box center [656, 156] width 57 height 14
paste input "[PHONE_NUMBER]"
type input "[PHONE_NUMBER]"
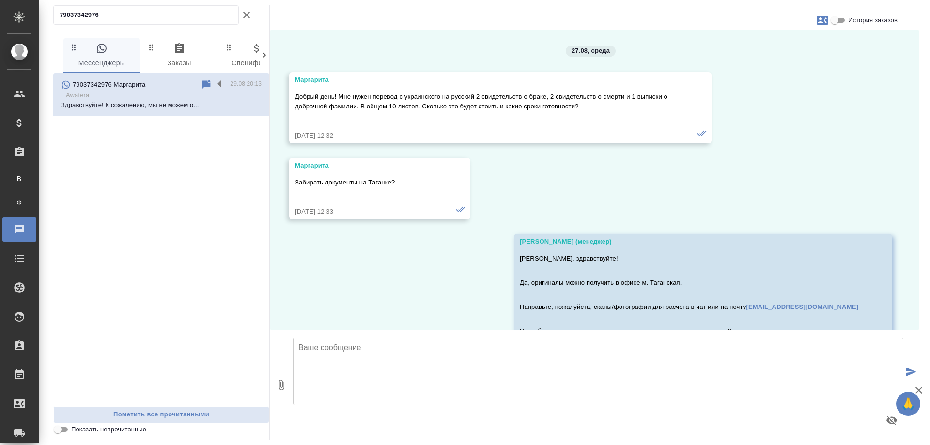
scroll to position [6900, 0]
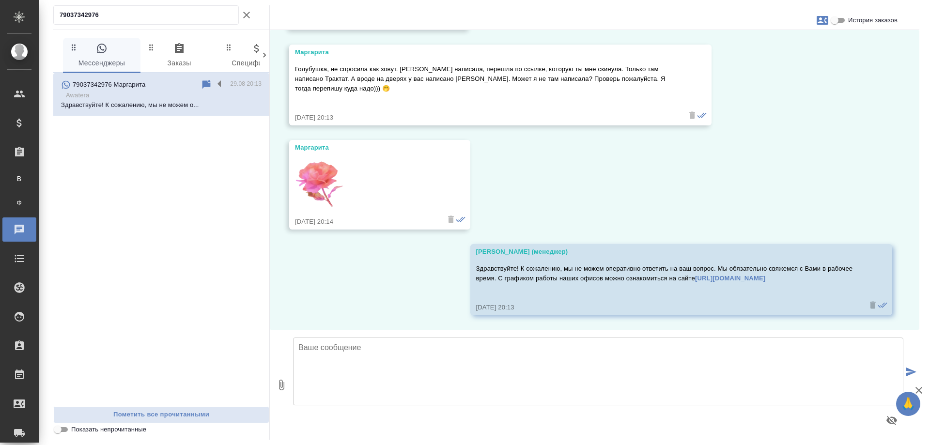
click at [245, 17] on icon "button" at bounding box center [246, 15] width 7 height 7
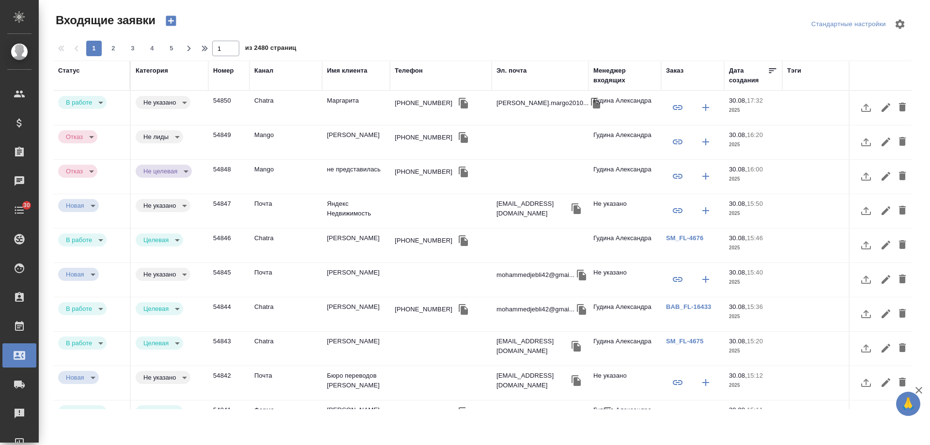
select select "RU"
click at [355, 102] on td "Маргарита" at bounding box center [356, 108] width 68 height 34
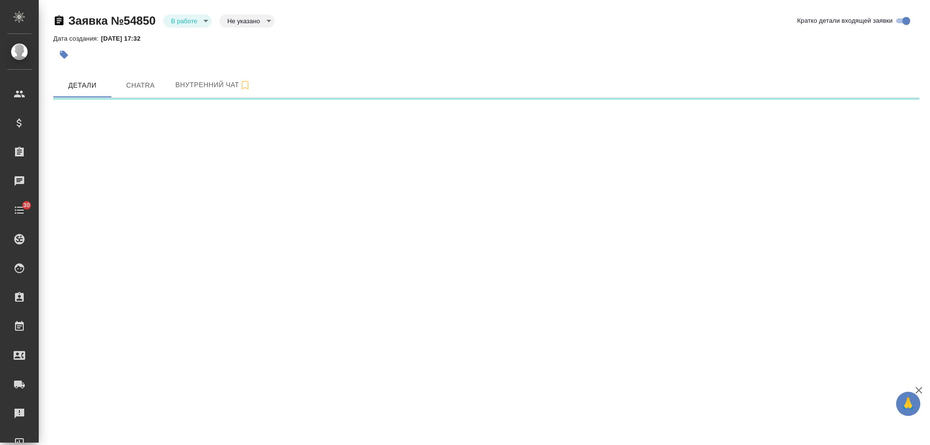
select select "RU"
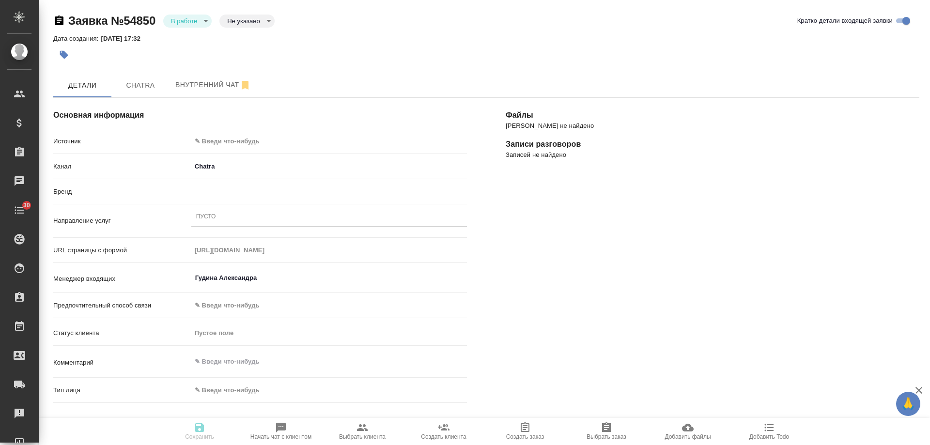
type textarea "x"
click at [228, 138] on body "🙏 .cls-1 fill:#fff; AWATERA Gudina Alexandra Клиенты Спецификации Заказы Чаты 3…" at bounding box center [465, 222] width 930 height 445
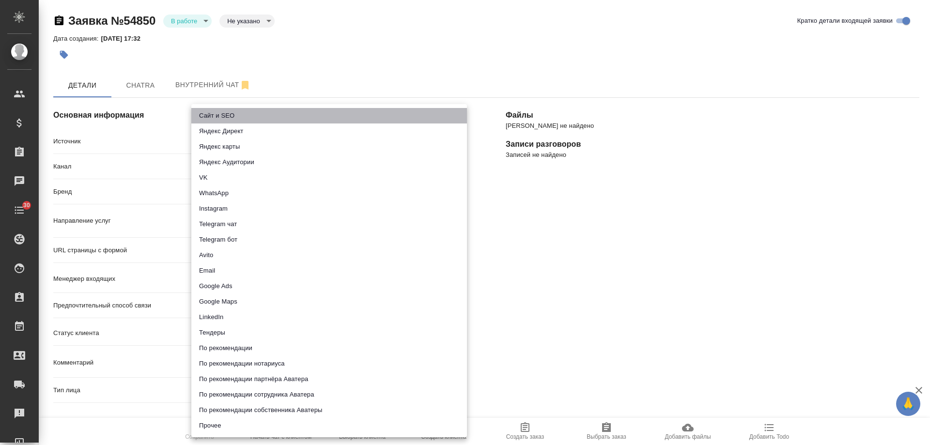
click at [228, 114] on li "Сайт и SEO" at bounding box center [329, 115] width 276 height 15
type input "seo"
type textarea "x"
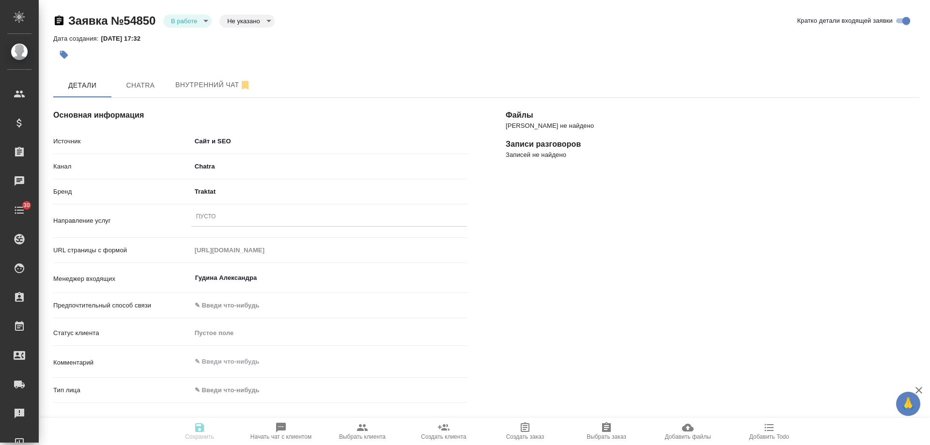
click at [227, 219] on div "Пусто" at bounding box center [329, 217] width 276 height 14
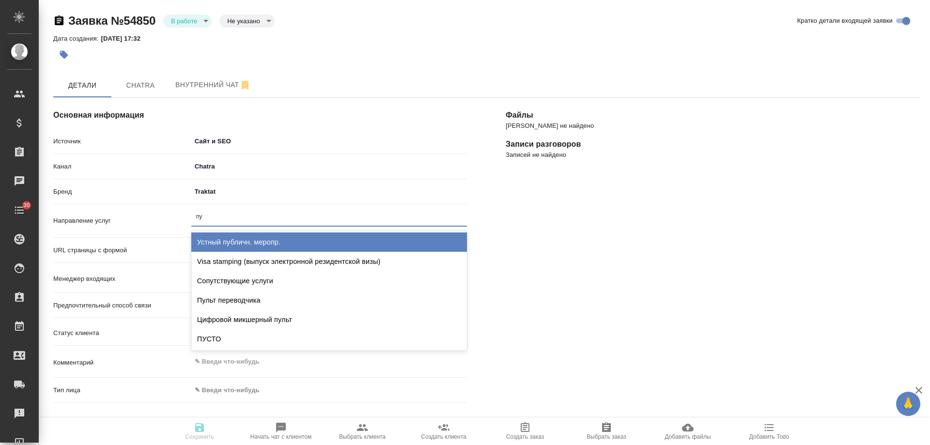
type input "пус"
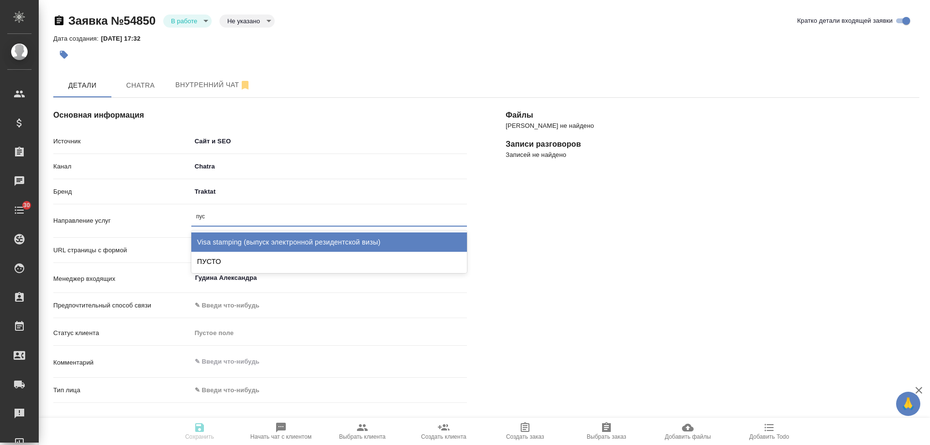
click at [231, 251] on div "Visa stamping (выпуск электронной резидентской визы)" at bounding box center [329, 241] width 276 height 19
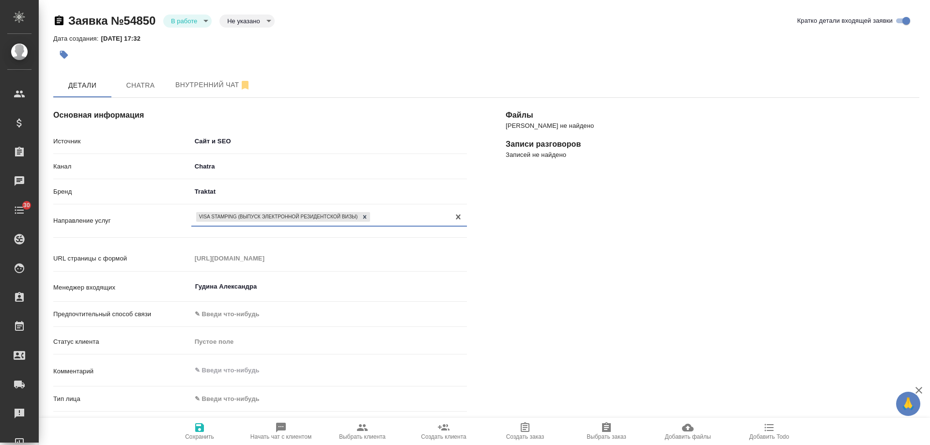
click at [368, 216] on icon at bounding box center [364, 217] width 7 height 7
type textarea "x"
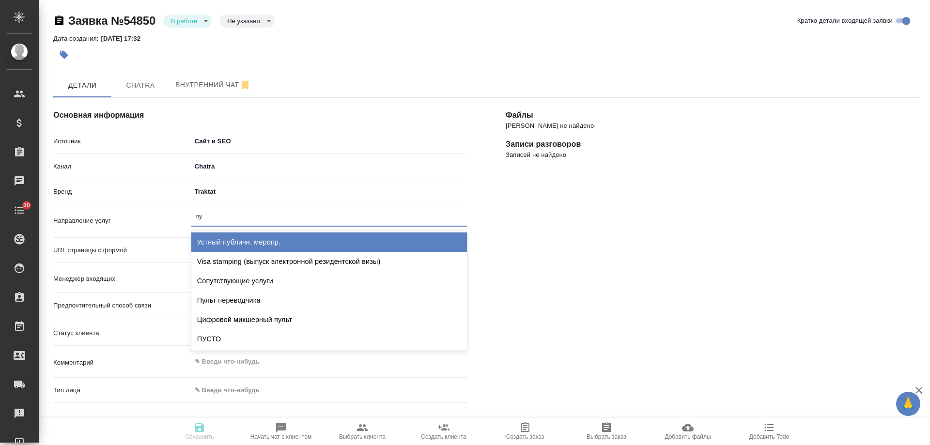
type input "пус"
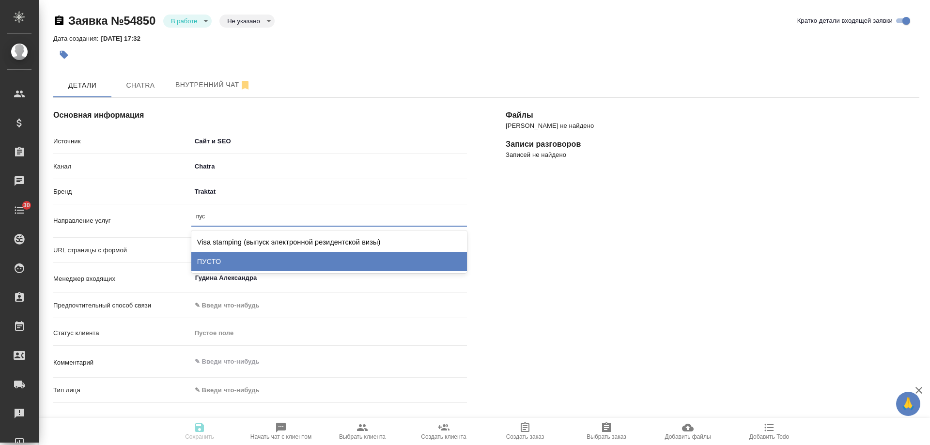
click at [225, 257] on div "ПУСТО" at bounding box center [329, 261] width 276 height 19
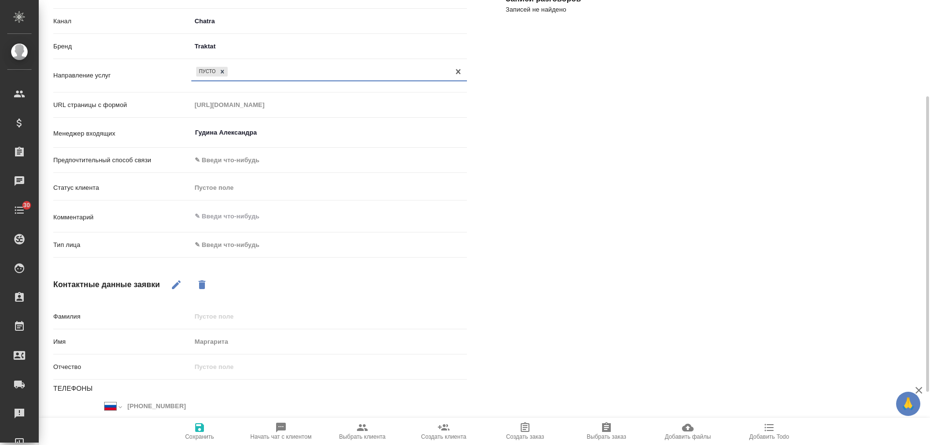
scroll to position [194, 0]
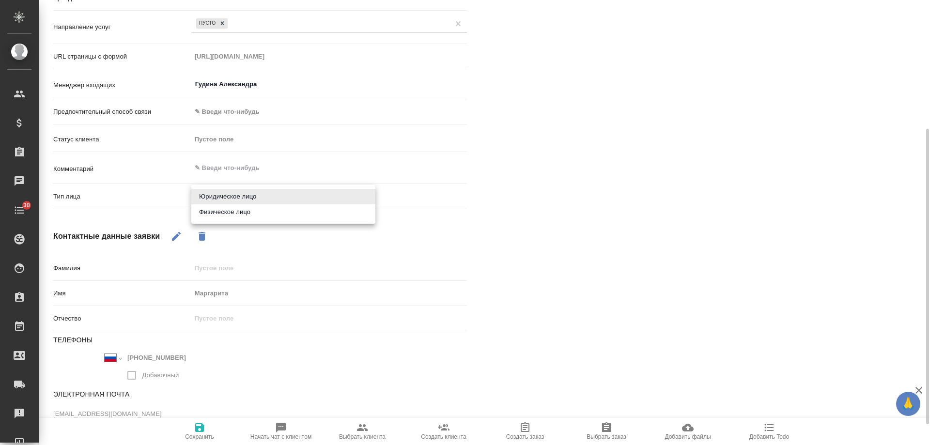
click at [228, 198] on body "🙏 .cls-1 fill:#fff; AWATERA Gudina Alexandra Клиенты Спецификации Заказы 0 Чаты…" at bounding box center [465, 222] width 930 height 445
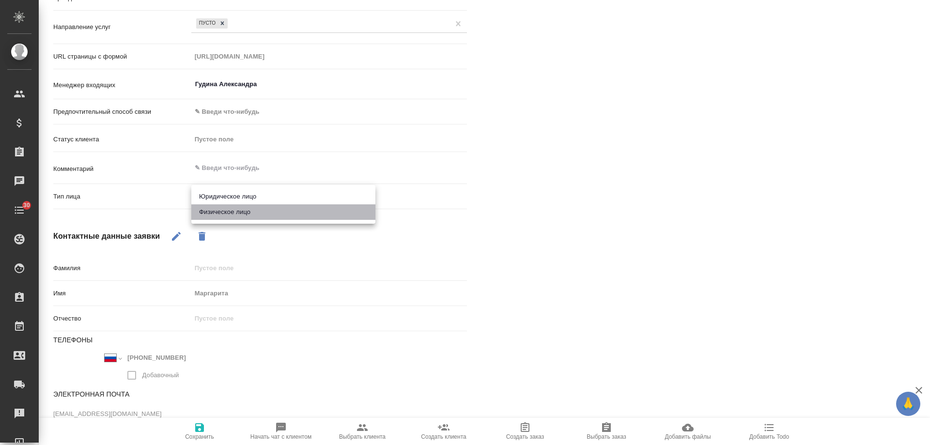
click at [224, 211] on li "Физическое лицо" at bounding box center [283, 211] width 184 height 15
type textarea "x"
type input "private"
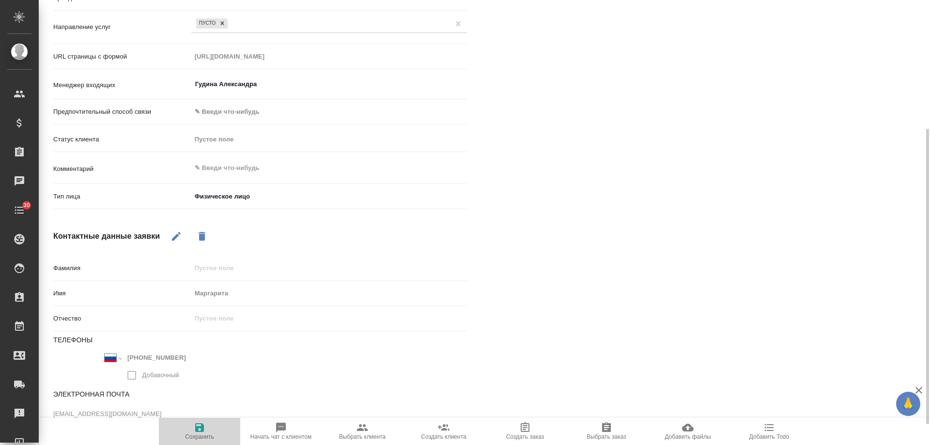
click at [199, 430] on icon "button" at bounding box center [200, 428] width 12 height 12
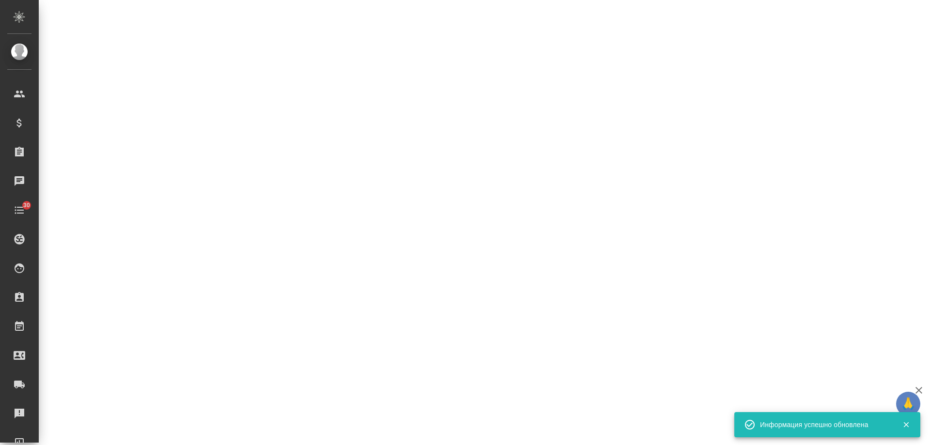
select select "RU"
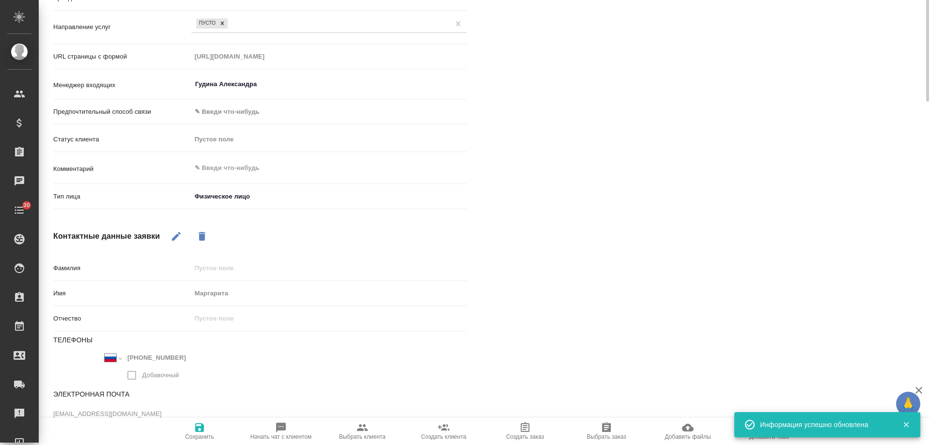
type textarea "x"
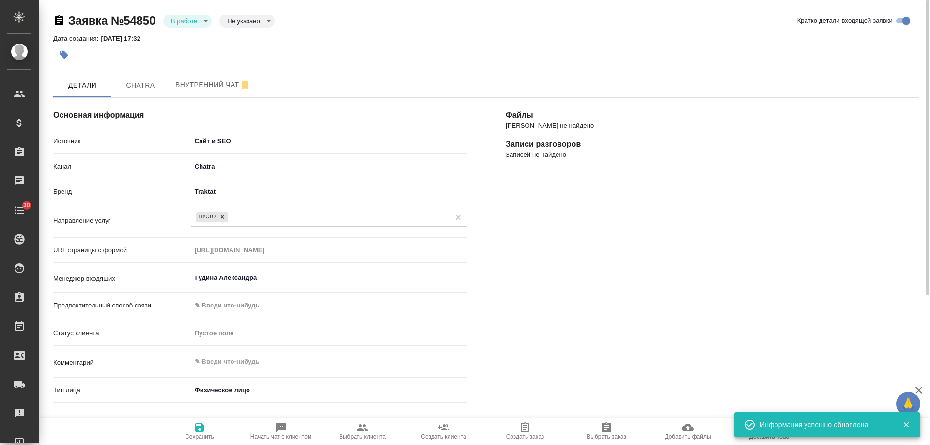
click at [183, 18] on body "🙏 .cls-1 fill:#fff; AWATERA Gudina Alexandra Клиенты Спецификации Заказы 0 Чаты…" at bounding box center [465, 222] width 930 height 445
click at [183, 26] on button "Отказ" at bounding box center [187, 20] width 32 height 11
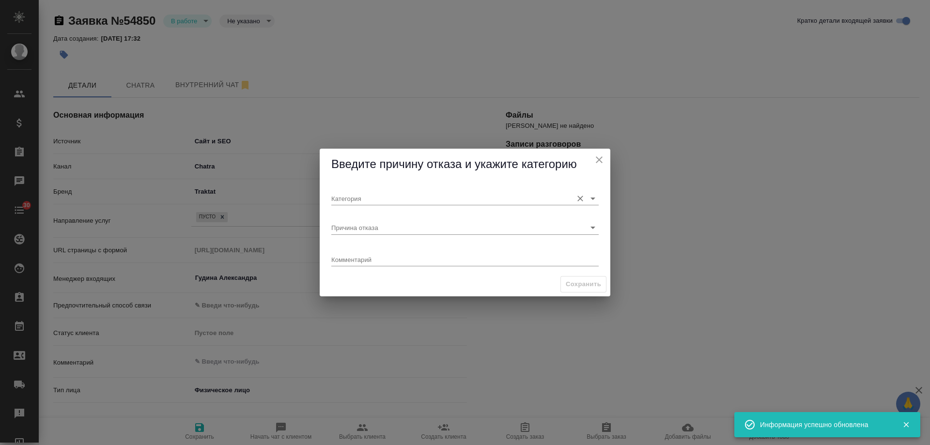
click at [369, 197] on input "Категория" at bounding box center [449, 198] width 236 height 13
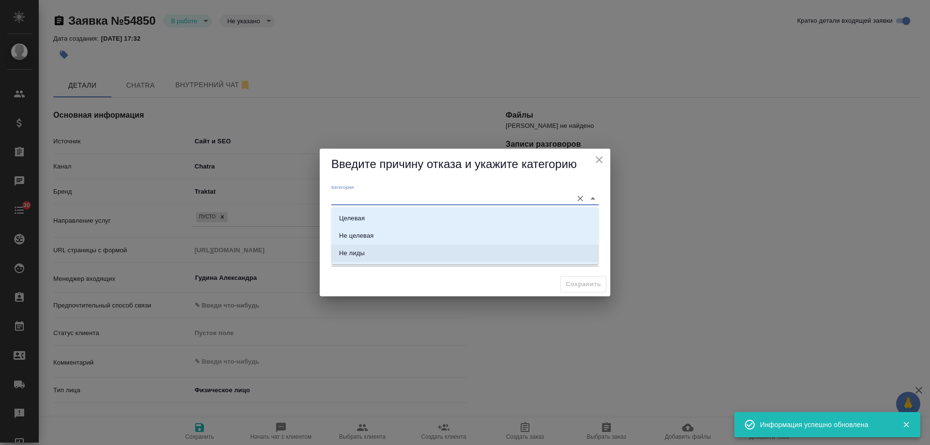
click at [362, 250] on div "Не лиды" at bounding box center [352, 253] width 26 height 10
type input "Не лиды"
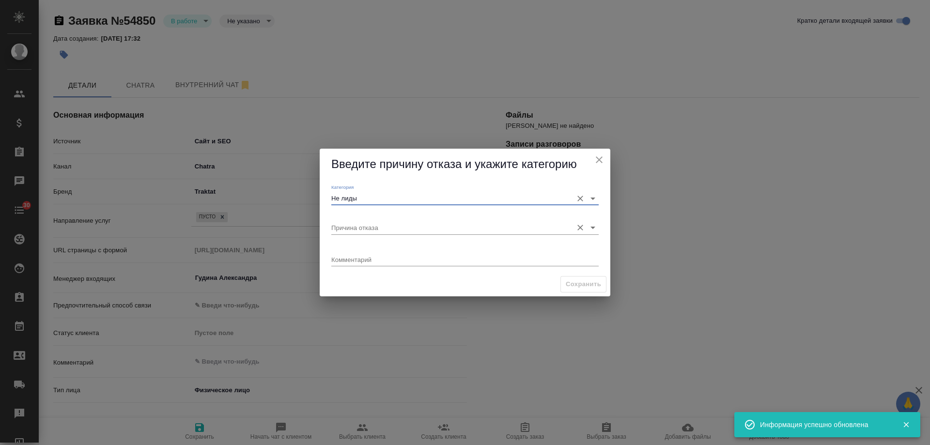
click at [367, 230] on input "Причина отказа" at bounding box center [449, 227] width 236 height 13
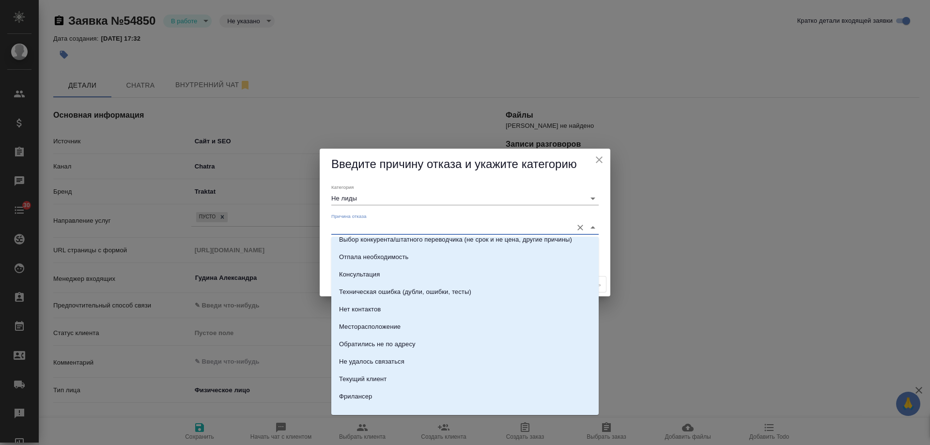
scroll to position [138, 0]
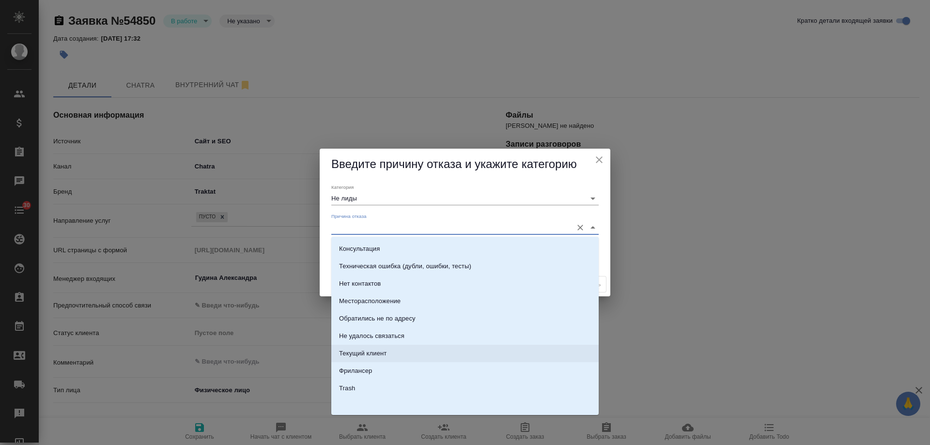
click at [392, 352] on li "Текущий клиент" at bounding box center [464, 353] width 267 height 17
type input "Текущий клиент"
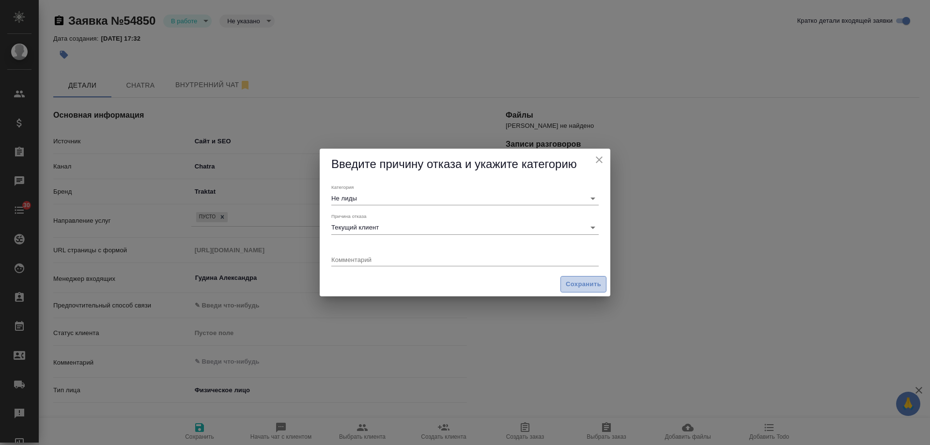
click at [580, 283] on span "Сохранить" at bounding box center [583, 284] width 35 height 11
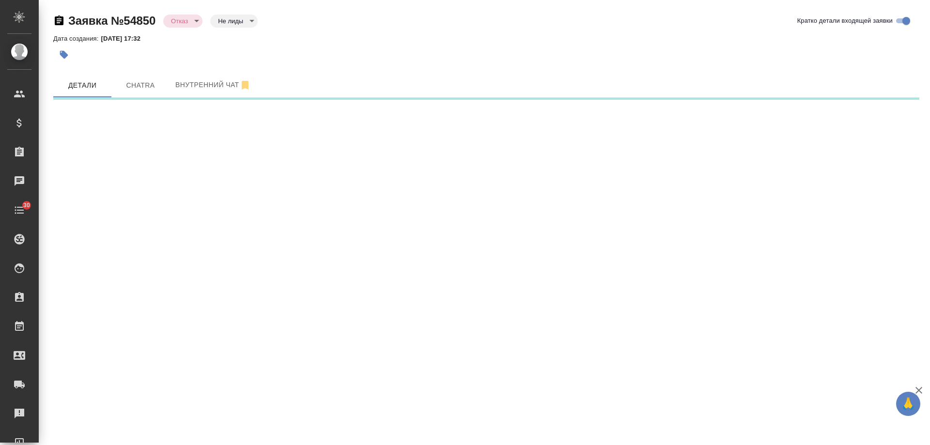
select select "RU"
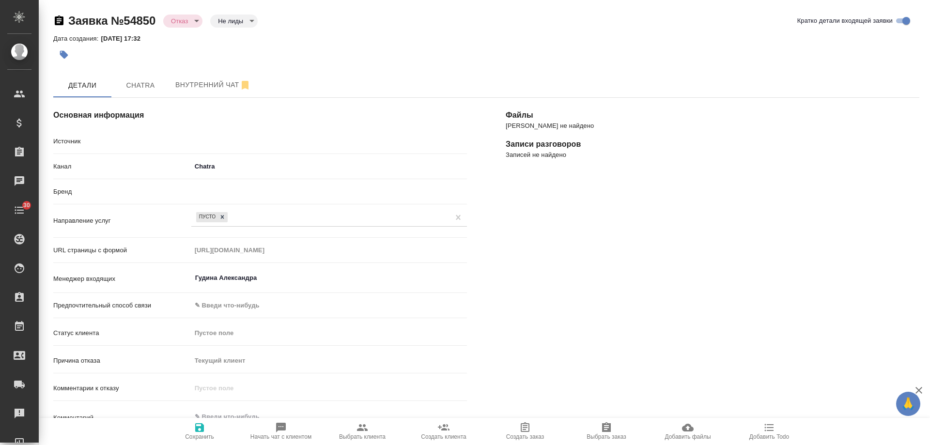
type textarea "x"
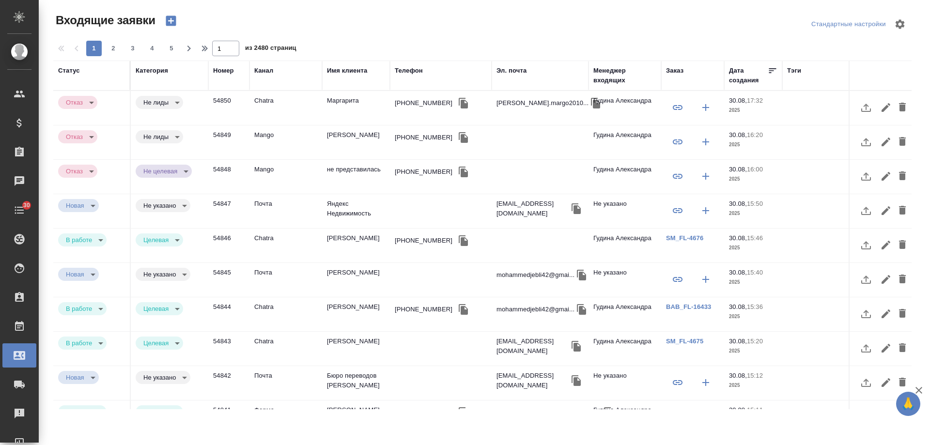
select select "RU"
click at [459, 106] on icon "button" at bounding box center [463, 103] width 9 height 11
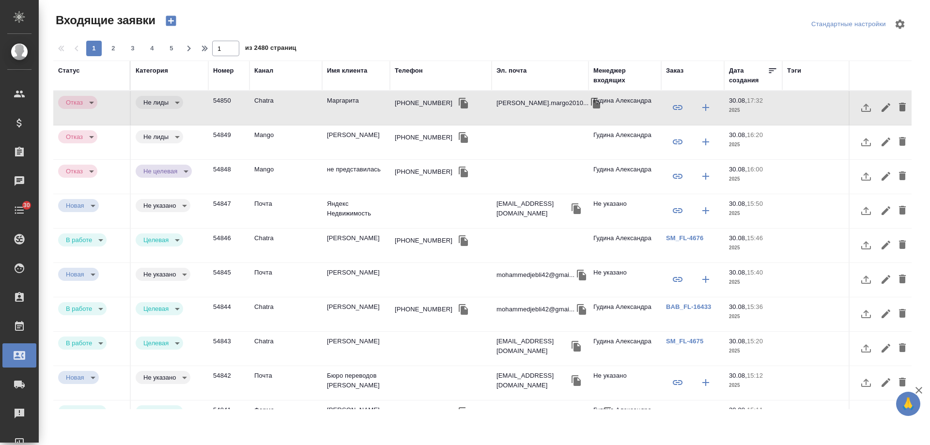
click at [590, 102] on icon "button" at bounding box center [596, 103] width 12 height 12
